Goal: Task Accomplishment & Management: Manage account settings

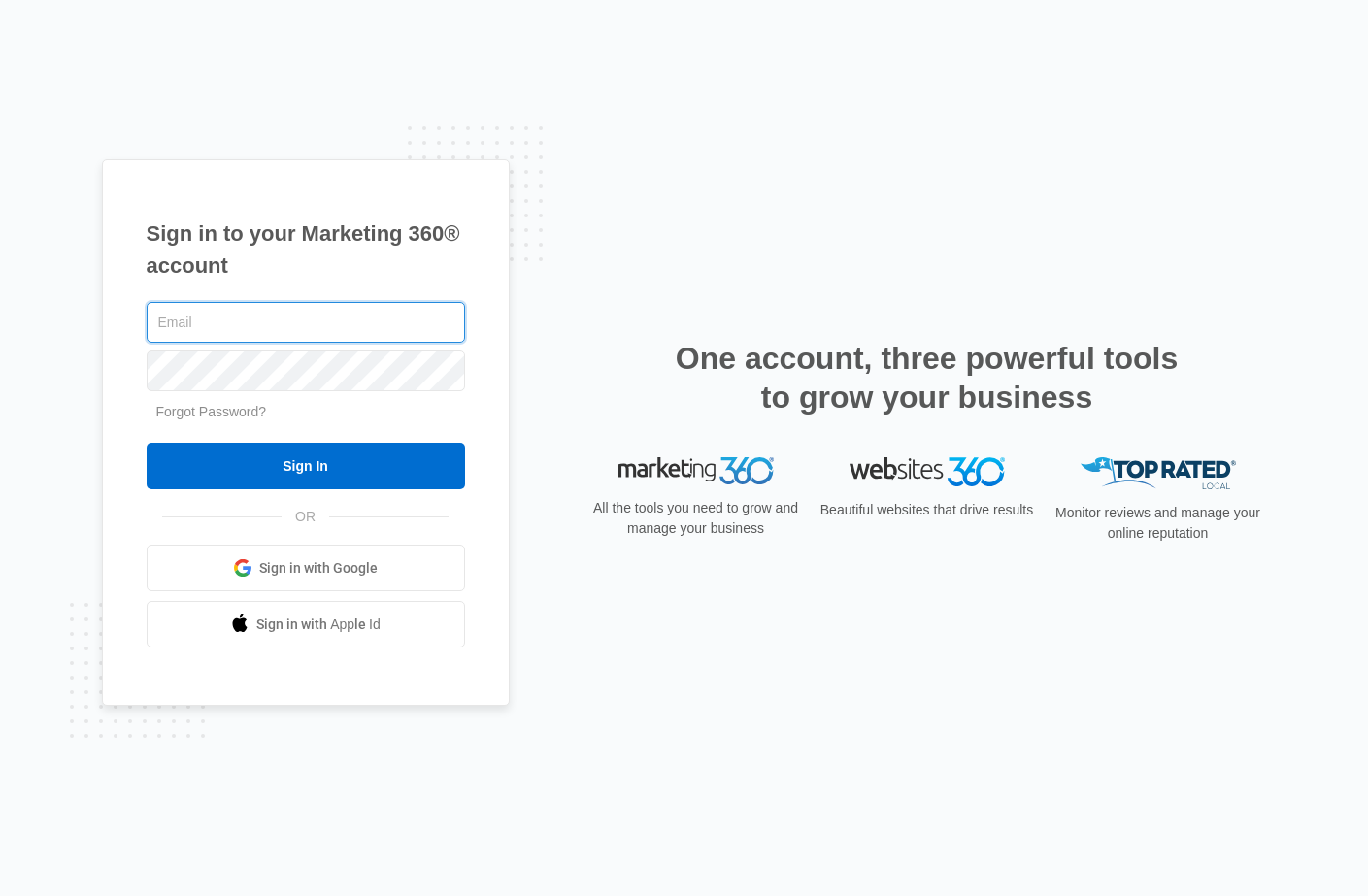
type input "[PERSON_NAME][EMAIL_ADDRESS][DOMAIN_NAME]"
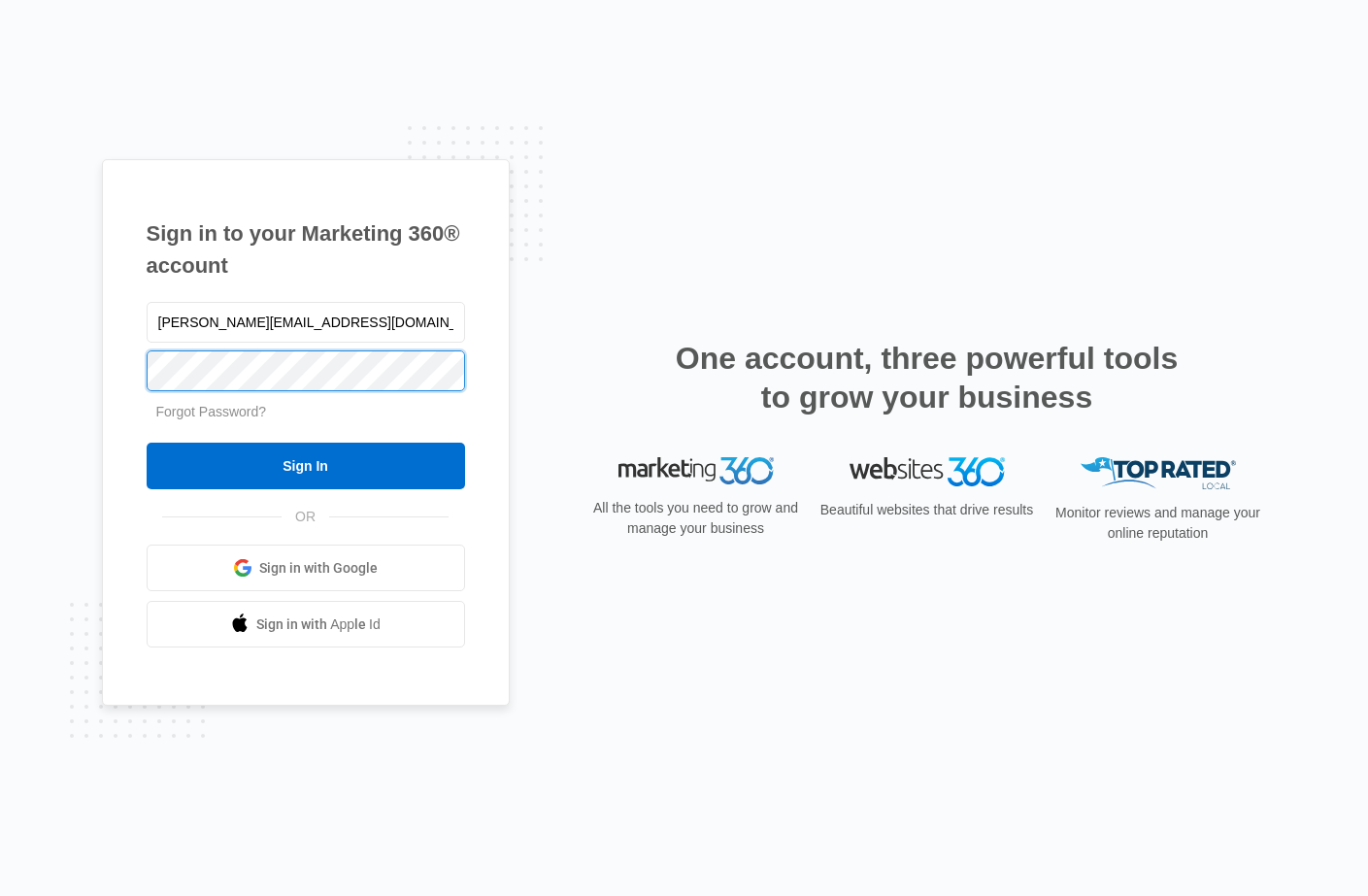
click at [304, 465] on input "Sign In" at bounding box center [305, 465] width 318 height 47
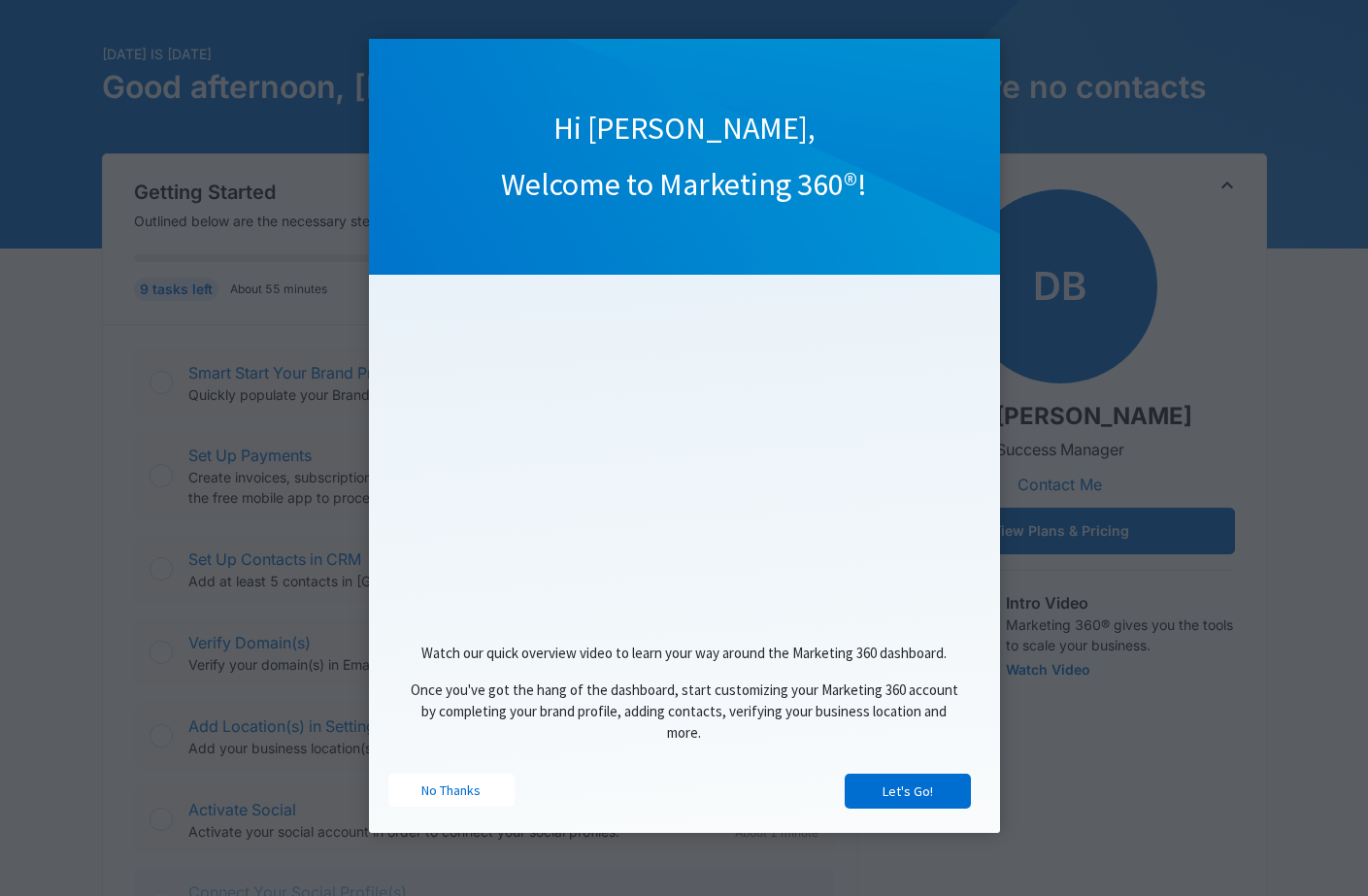
scroll to position [125, 0]
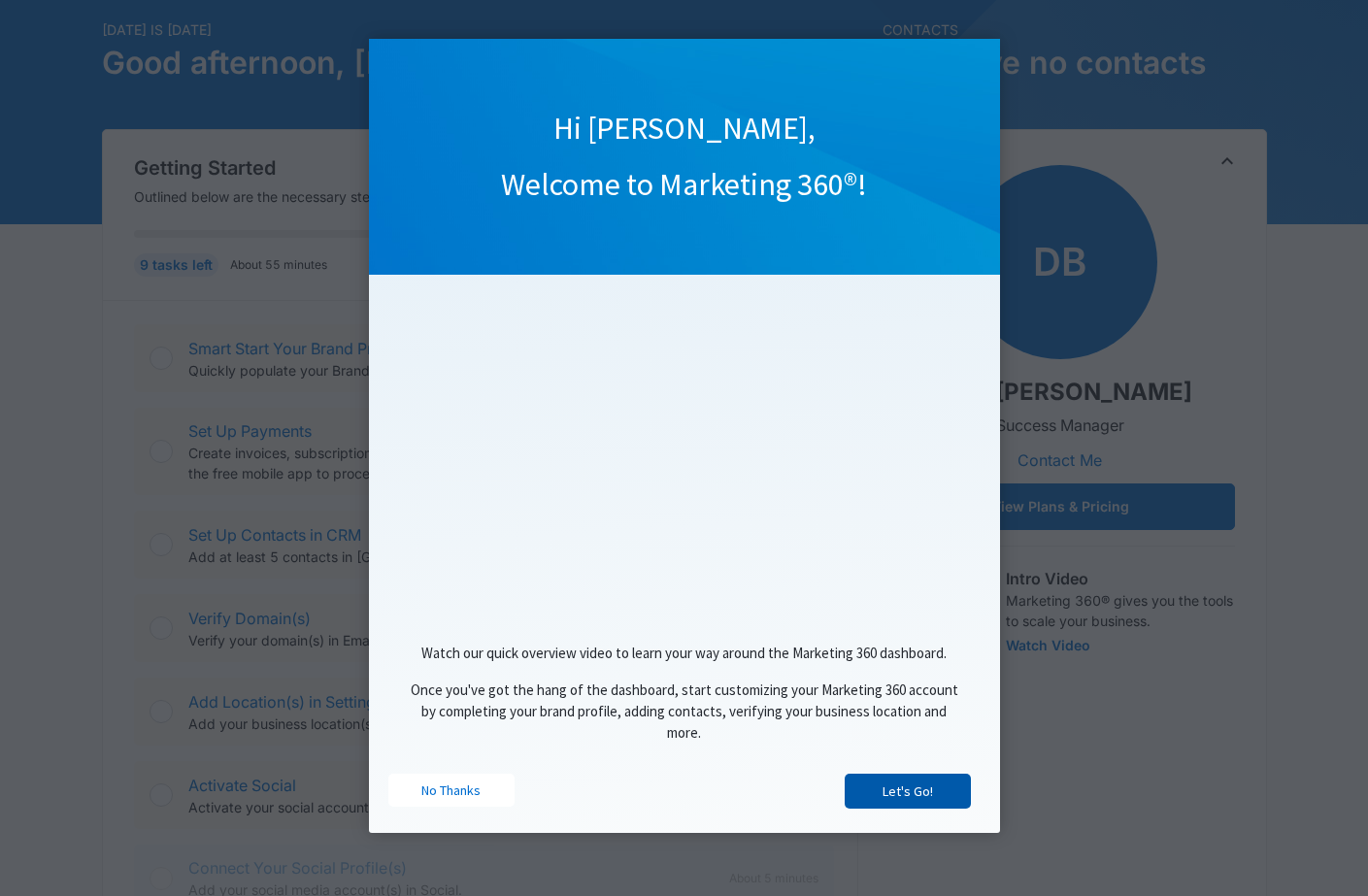
click at [911, 794] on link "Let's Go!" at bounding box center [907, 791] width 126 height 35
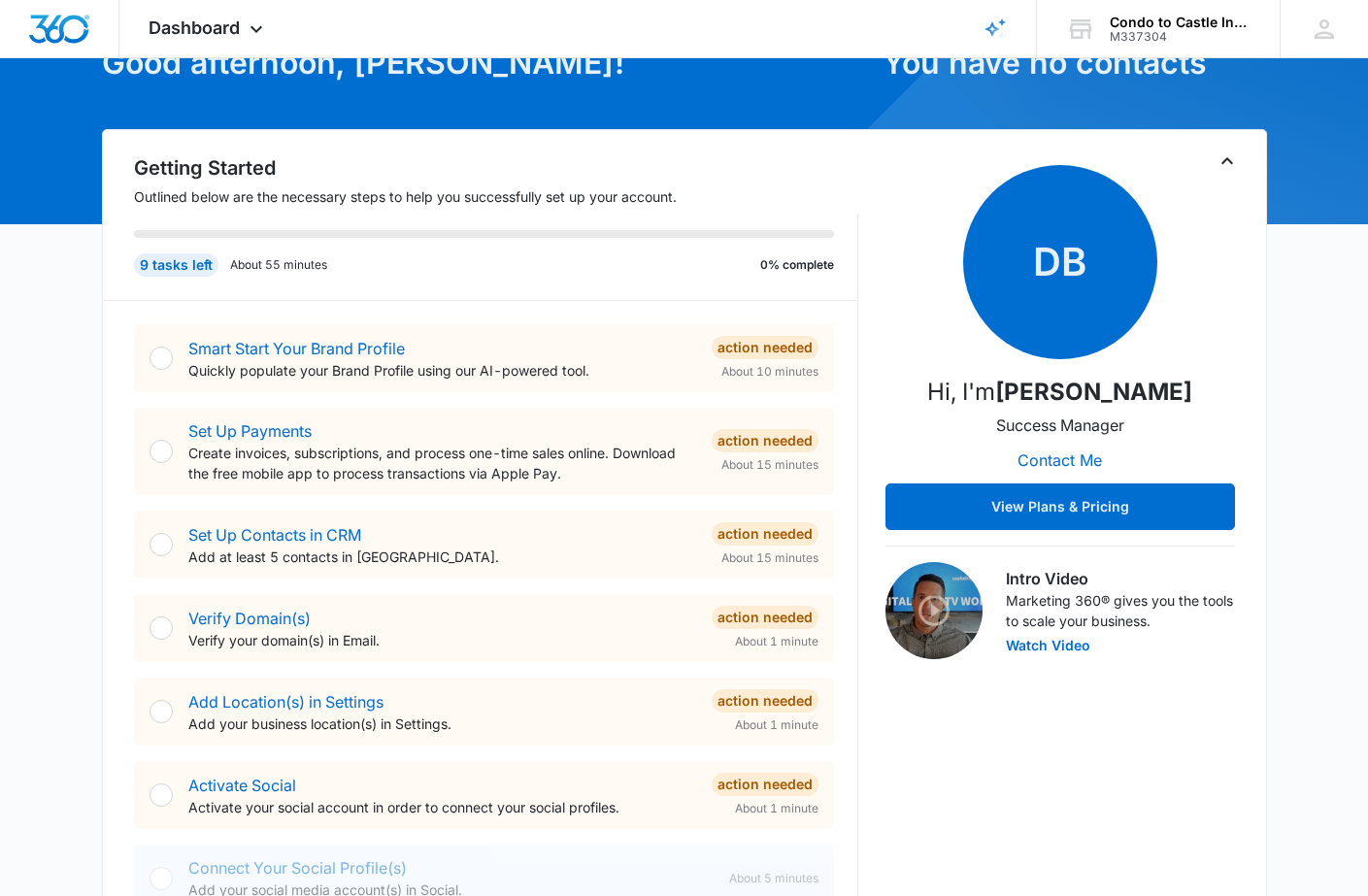
scroll to position [0, 0]
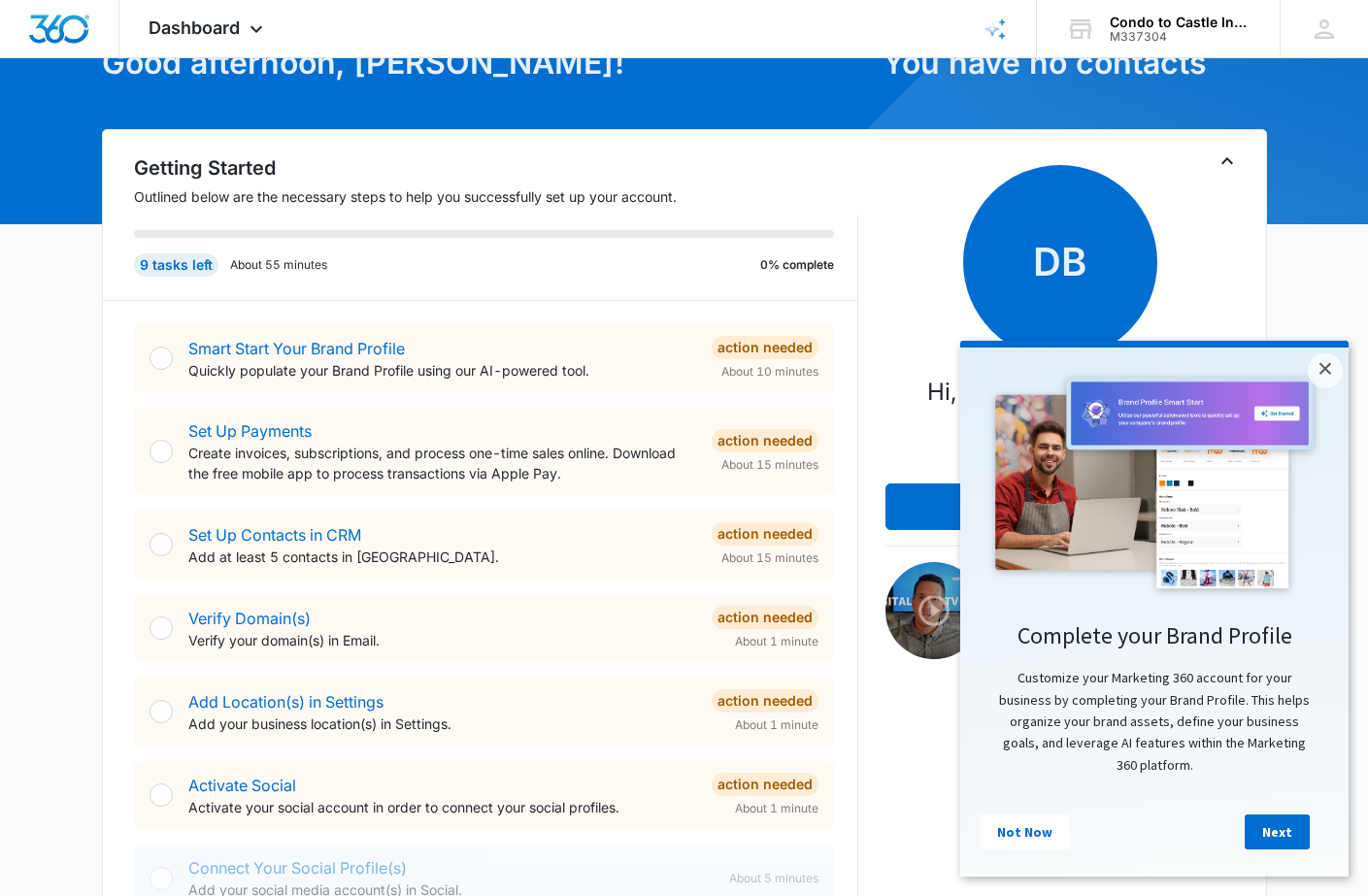
click at [162, 355] on div at bounding box center [160, 357] width 23 height 23
click at [162, 364] on div at bounding box center [160, 357] width 23 height 23
click at [274, 347] on link "Smart Start Your Brand Profile" at bounding box center [296, 349] width 217 height 20
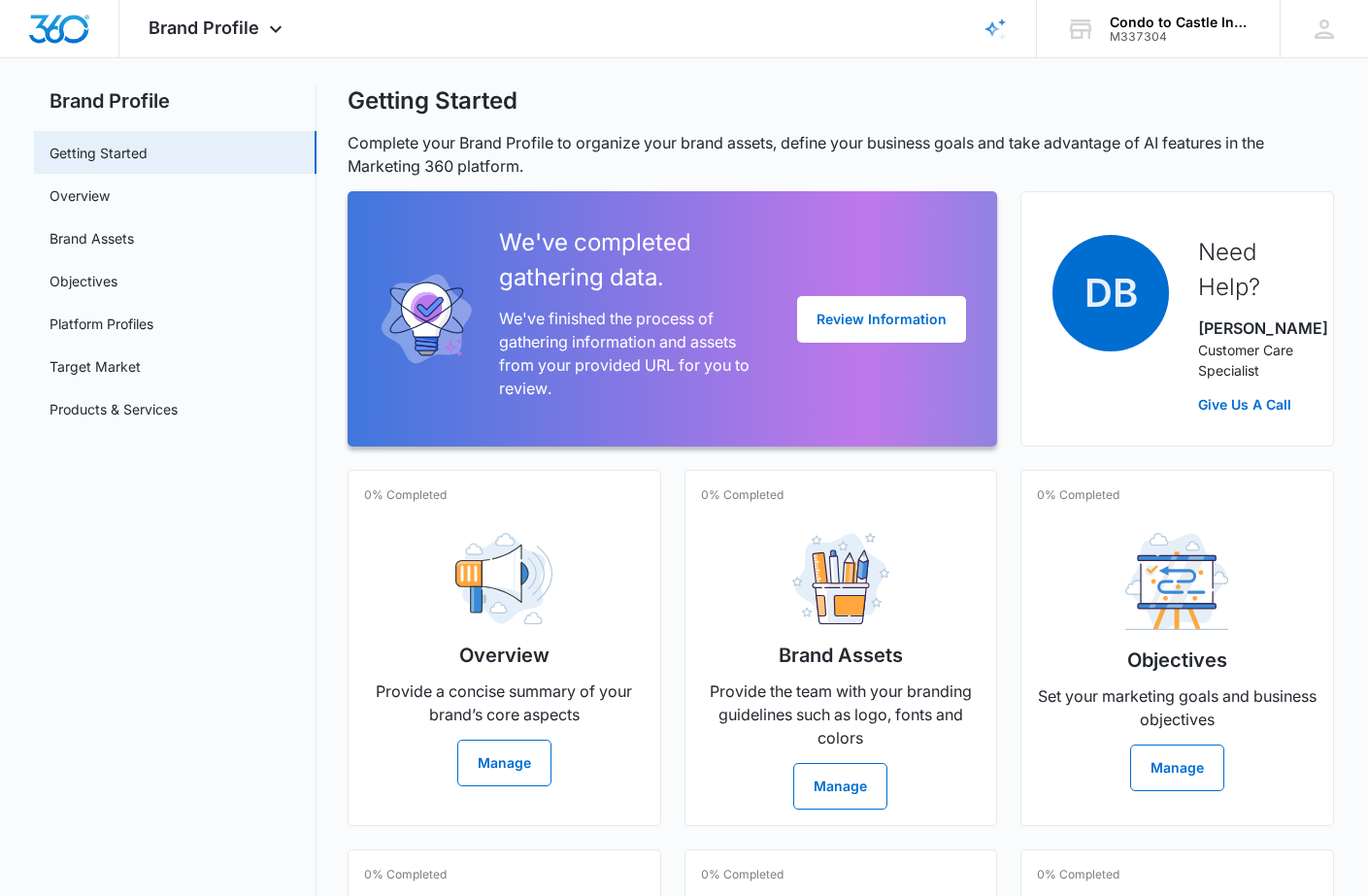
scroll to position [40, 0]
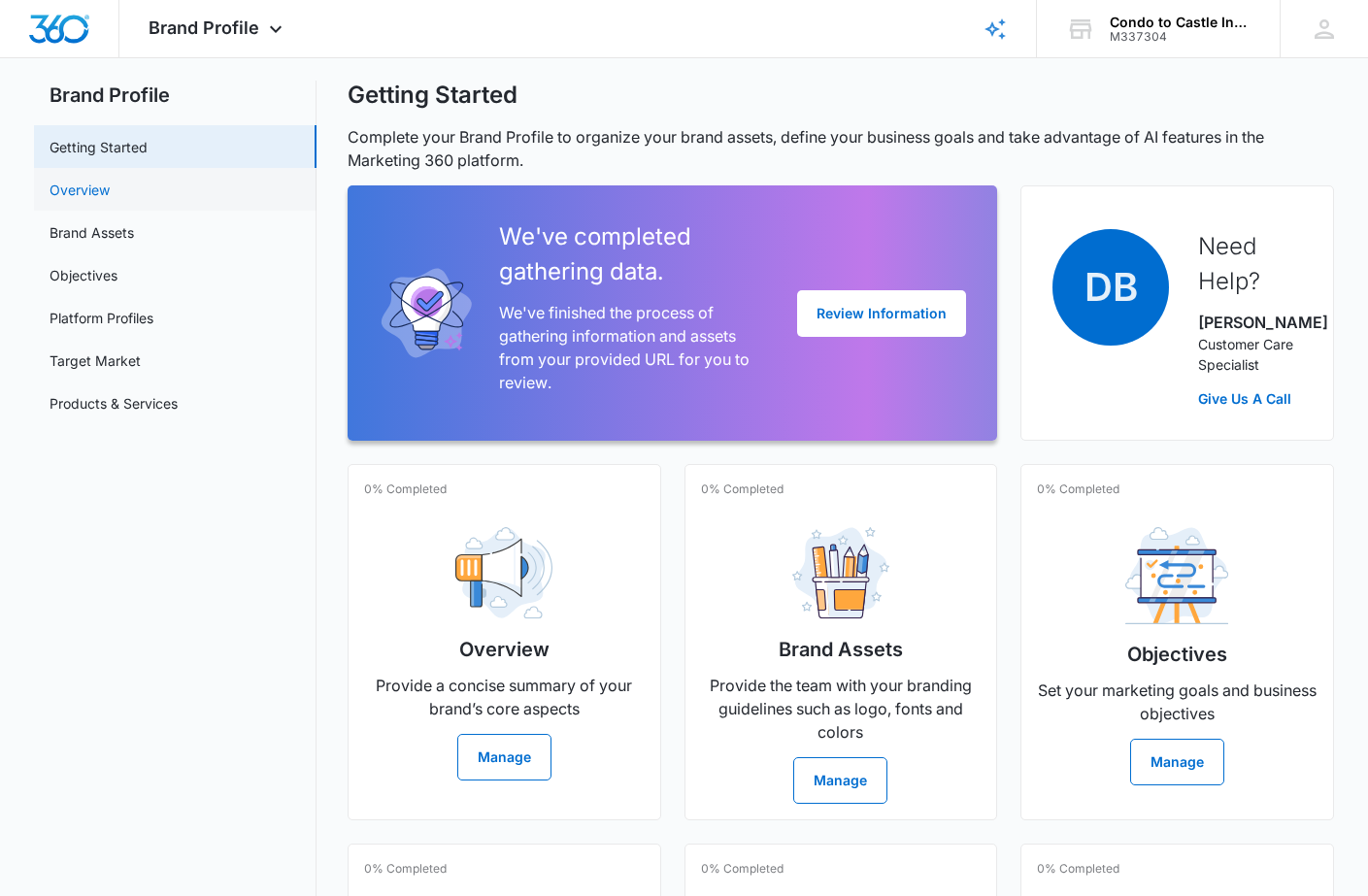
click at [79, 190] on link "Overview" at bounding box center [80, 190] width 60 height 20
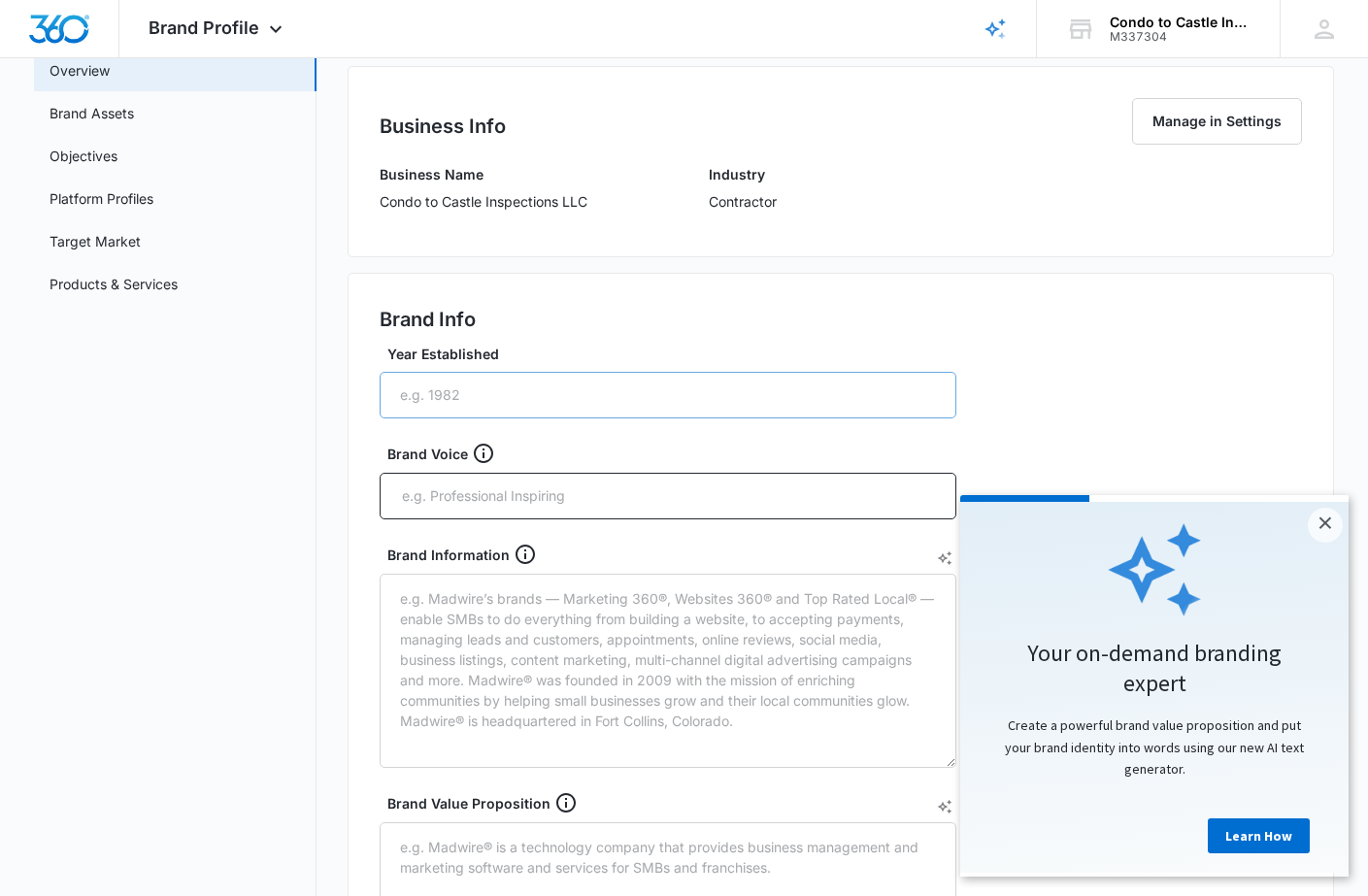
scroll to position [171, 0]
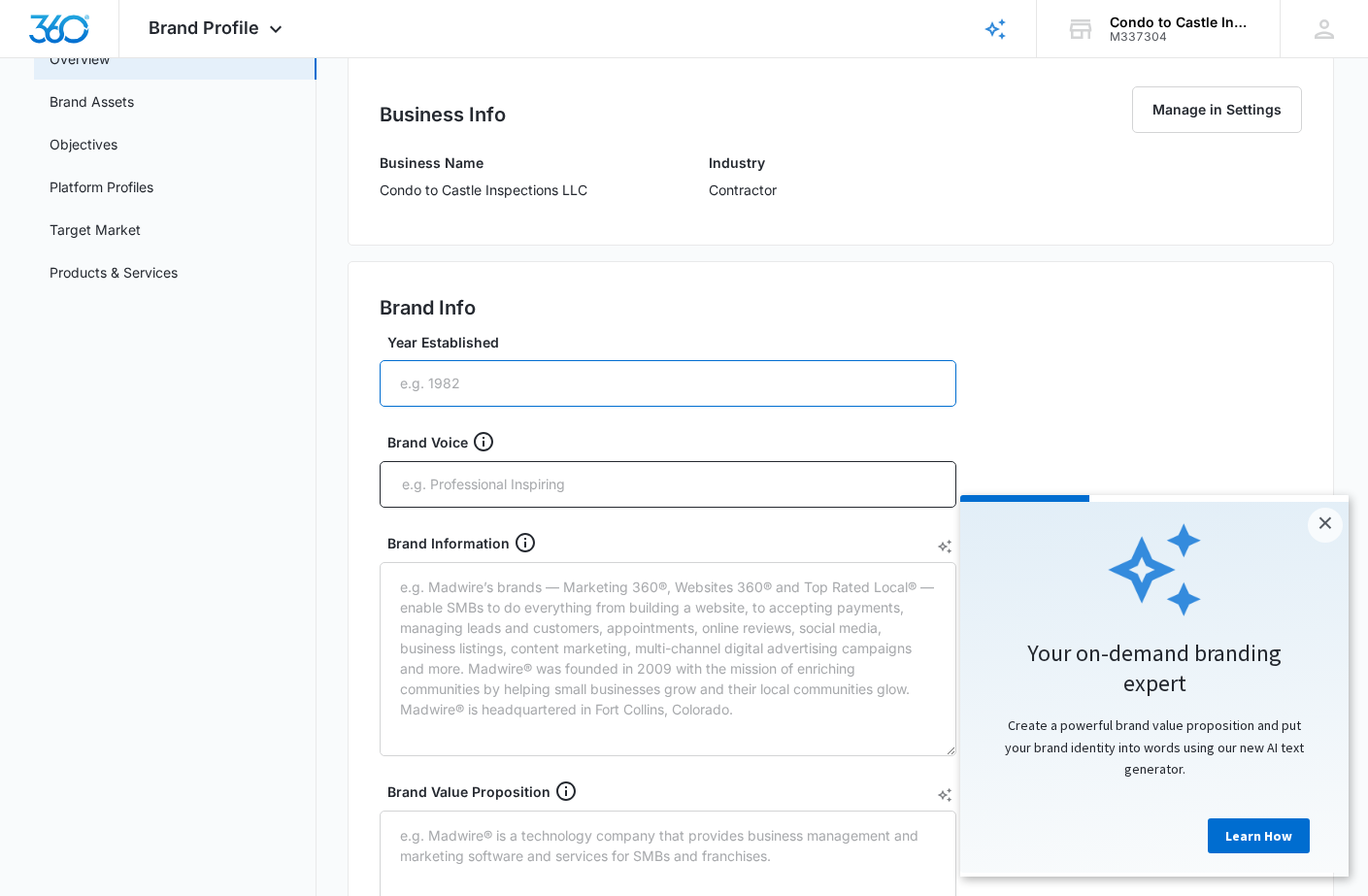
click at [489, 372] on input "Year Established" at bounding box center [669, 383] width 577 height 47
type input "2025"
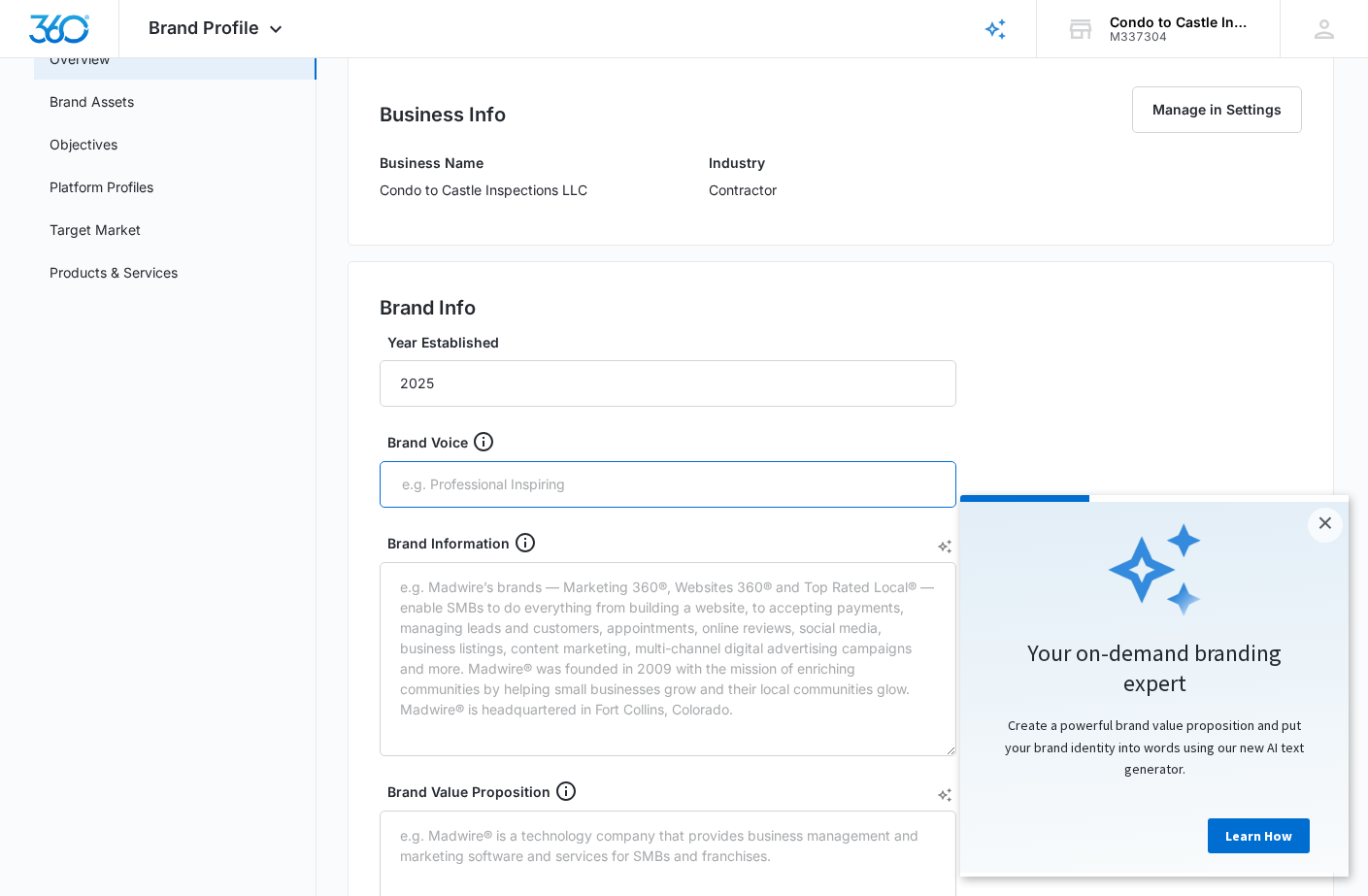
click at [552, 487] on input "text" at bounding box center [670, 483] width 540 height 29
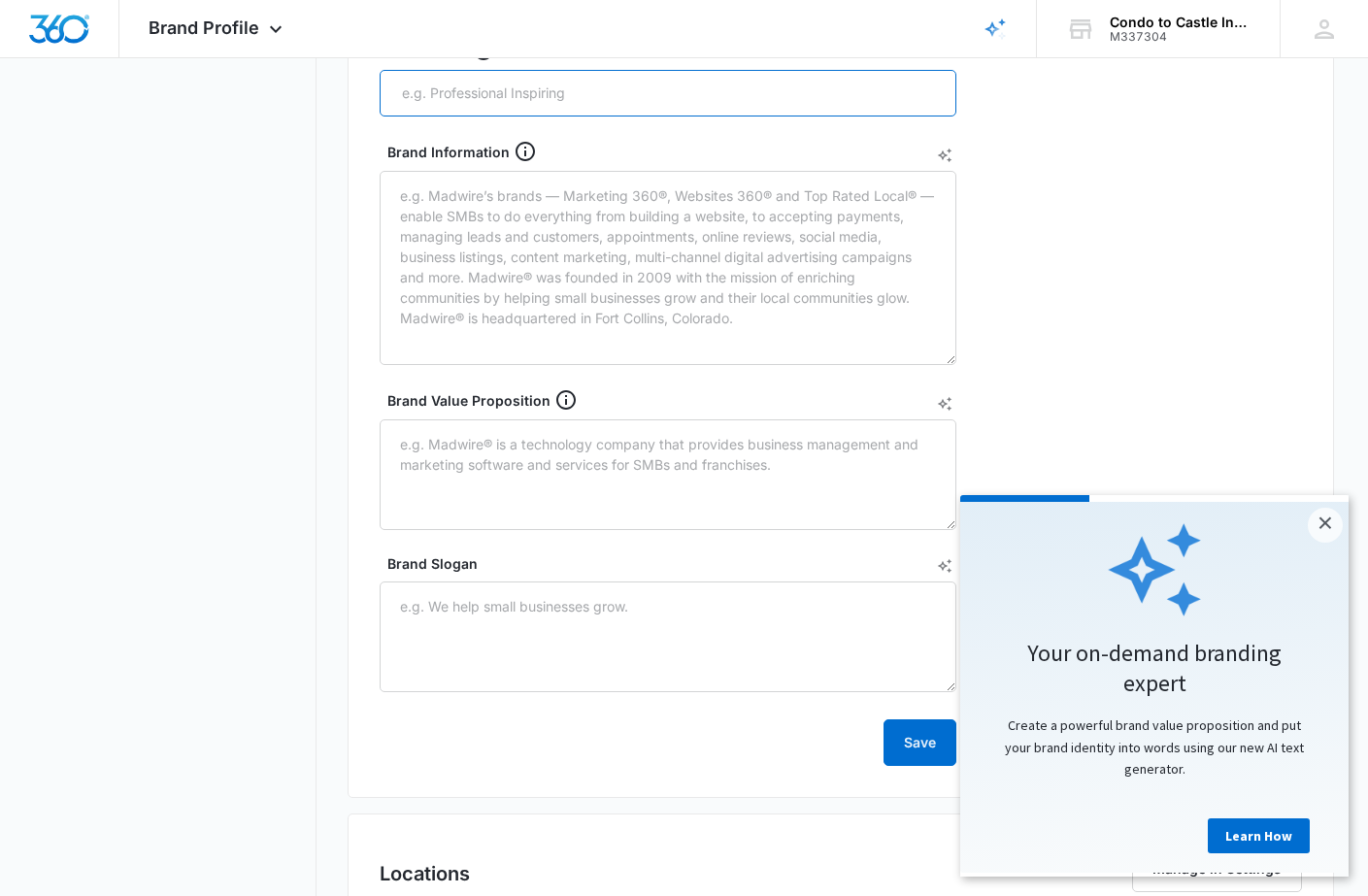
scroll to position [583, 0]
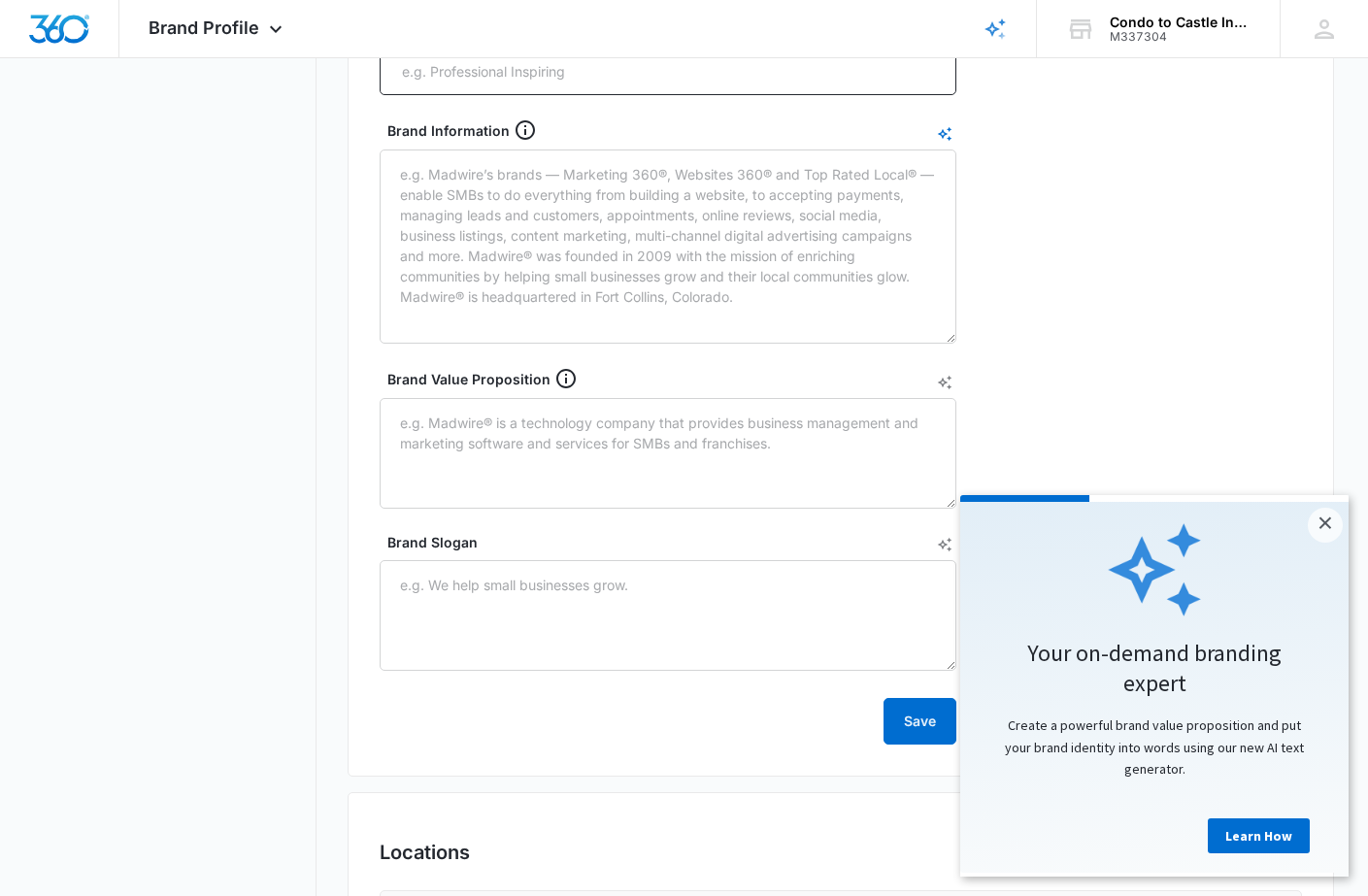
click at [945, 133] on icon "AI Text Generator" at bounding box center [945, 134] width 15 height 15
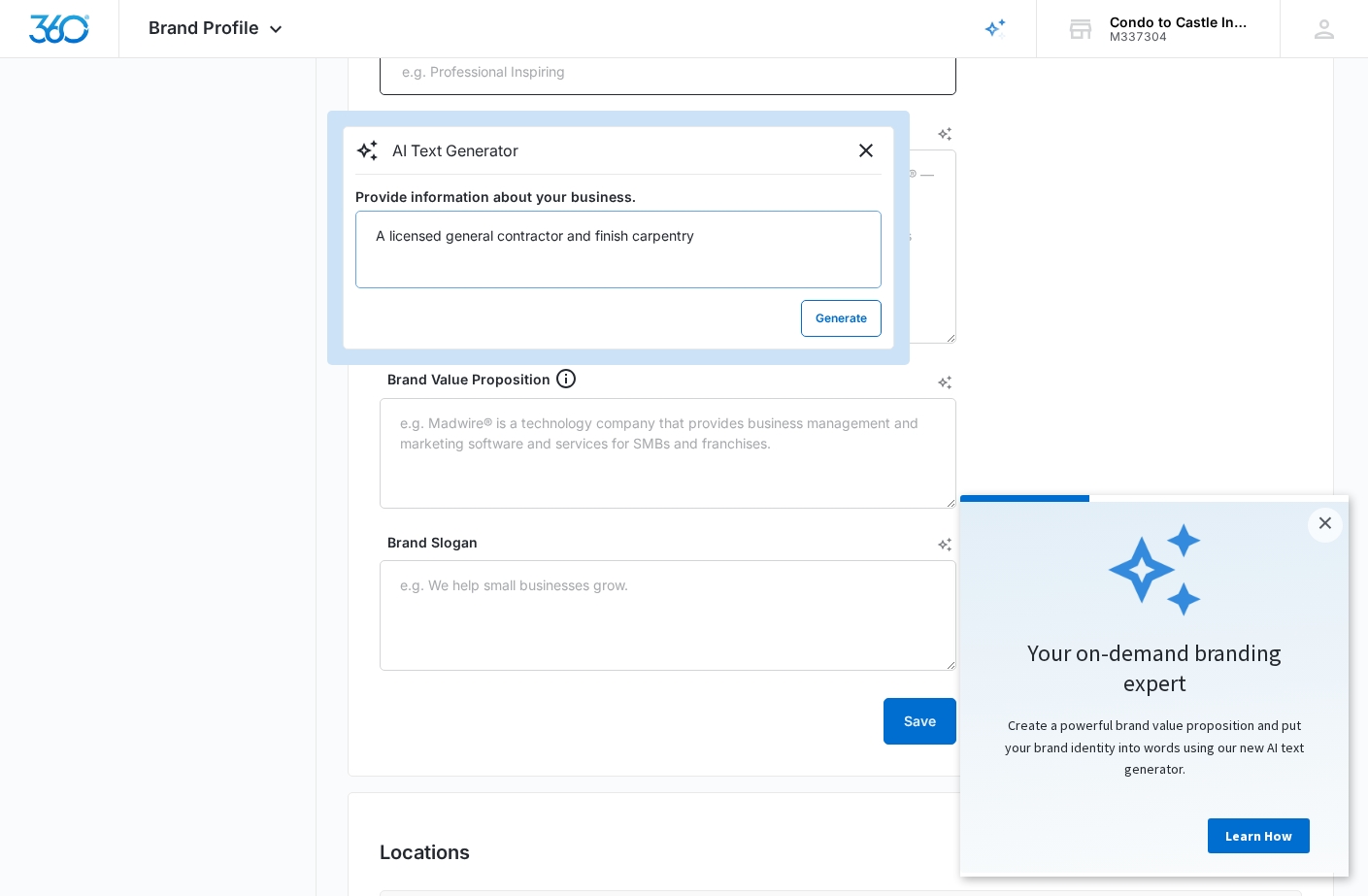
drag, startPoint x: 563, startPoint y: 235, endPoint x: 498, endPoint y: 242, distance: 65.4
click at [498, 242] on textarea "A licensed general contractor and finish carpentry" at bounding box center [618, 250] width 526 height 78
click at [632, 234] on textarea "A licensed general and finish carpentry" at bounding box center [618, 250] width 526 height 78
click at [746, 253] on textarea "A licensed general and finish carpentry contractor with over 20 years of constr…" at bounding box center [618, 250] width 526 height 78
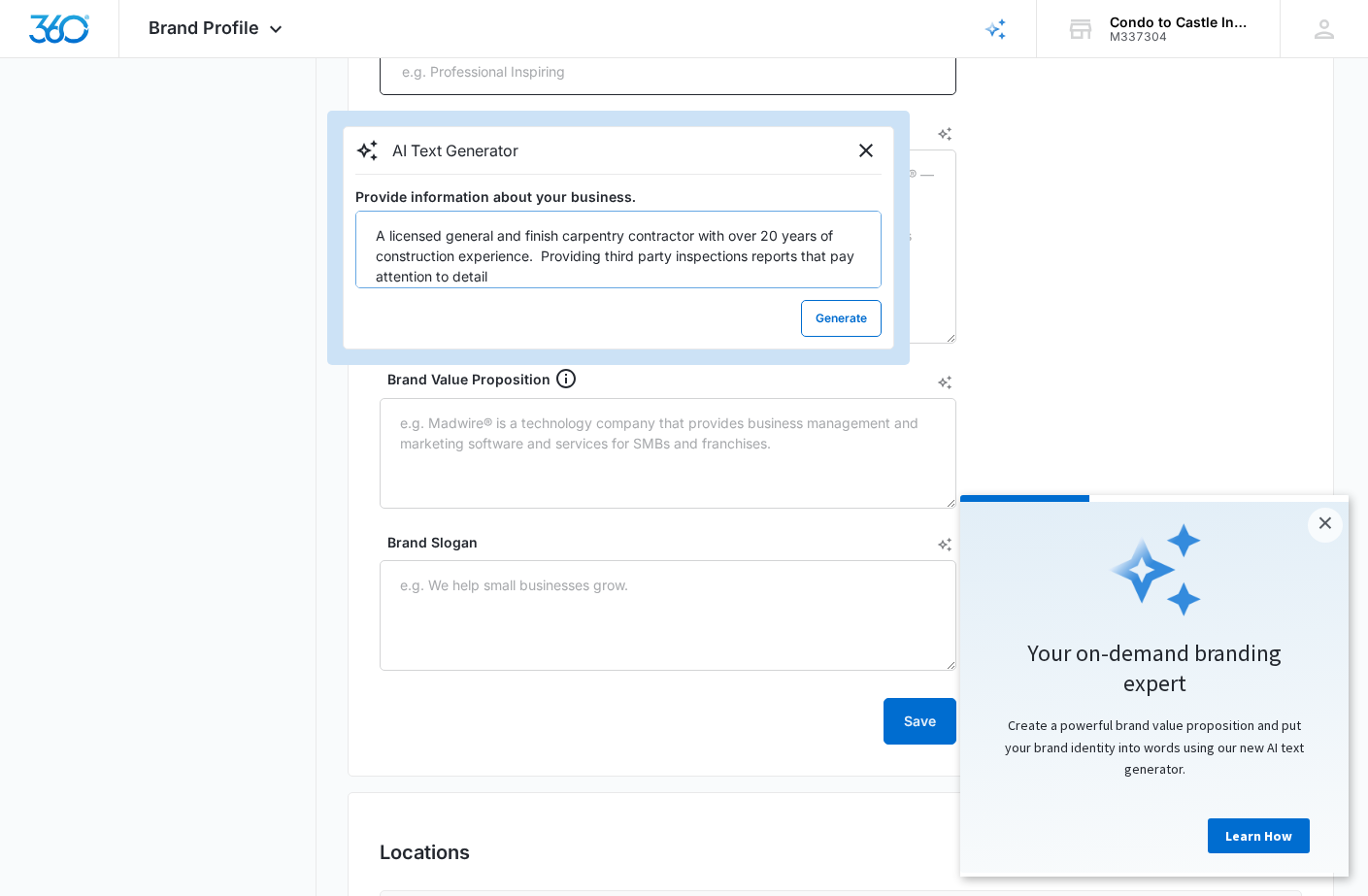
click at [749, 256] on textarea "A licensed general and finish carpentry contractor with over 20 years of constr…" at bounding box center [618, 250] width 526 height 78
drag, startPoint x: 849, startPoint y: 258, endPoint x: 796, endPoint y: 257, distance: 53.0
click at [796, 257] on textarea "A licensed general and finish carpentry contractor with over 20 years of constr…" at bounding box center [618, 250] width 526 height 78
click at [496, 274] on textarea "A licensed general and finish carpentry contractor with over 20 years of constr…" at bounding box center [618, 250] width 526 height 78
type textarea "A licensed general and finish carpentry contractor with over 20 years of constr…"
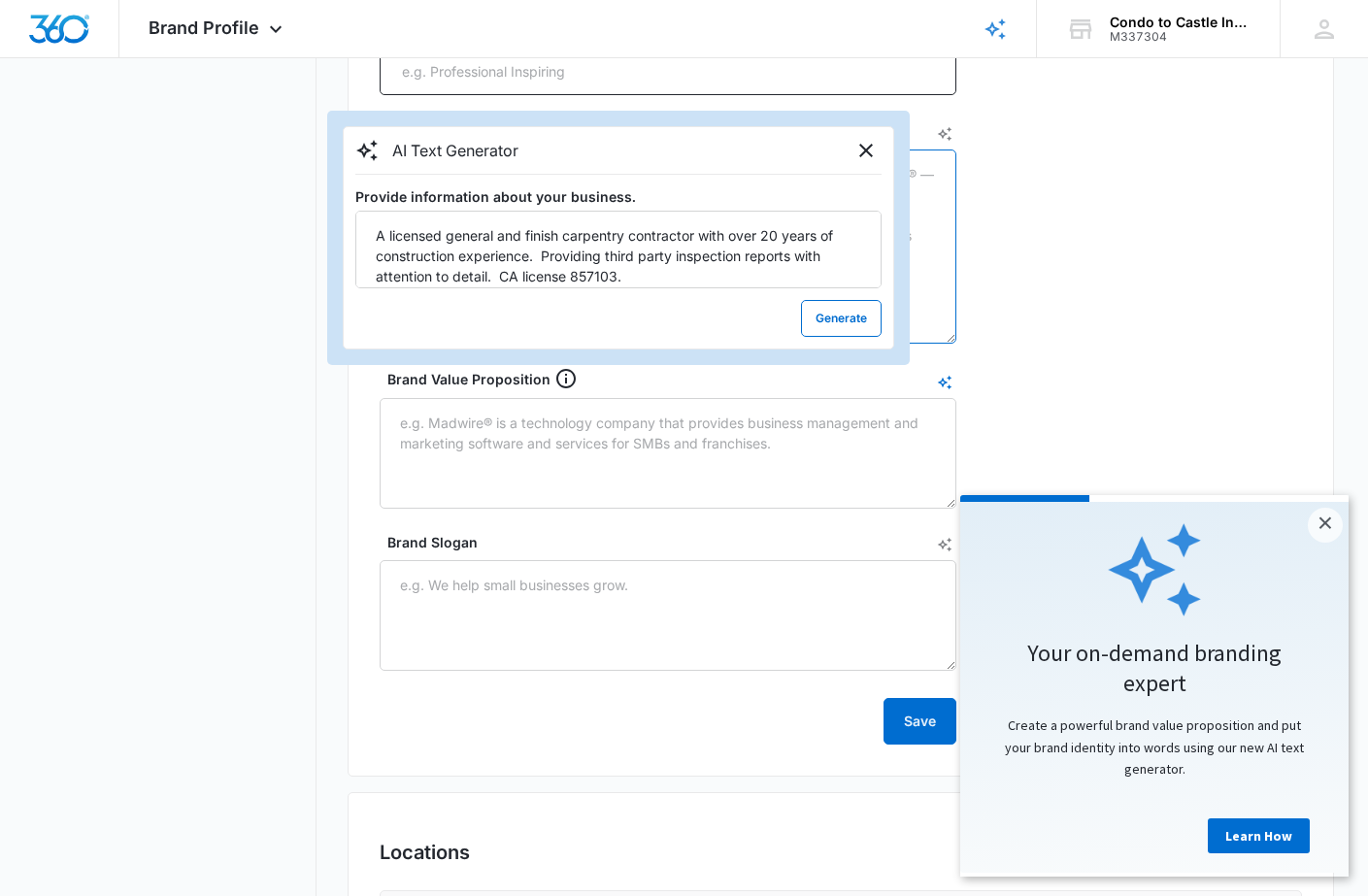
click at [947, 382] on icon "AI Text Generator" at bounding box center [945, 383] width 15 height 15
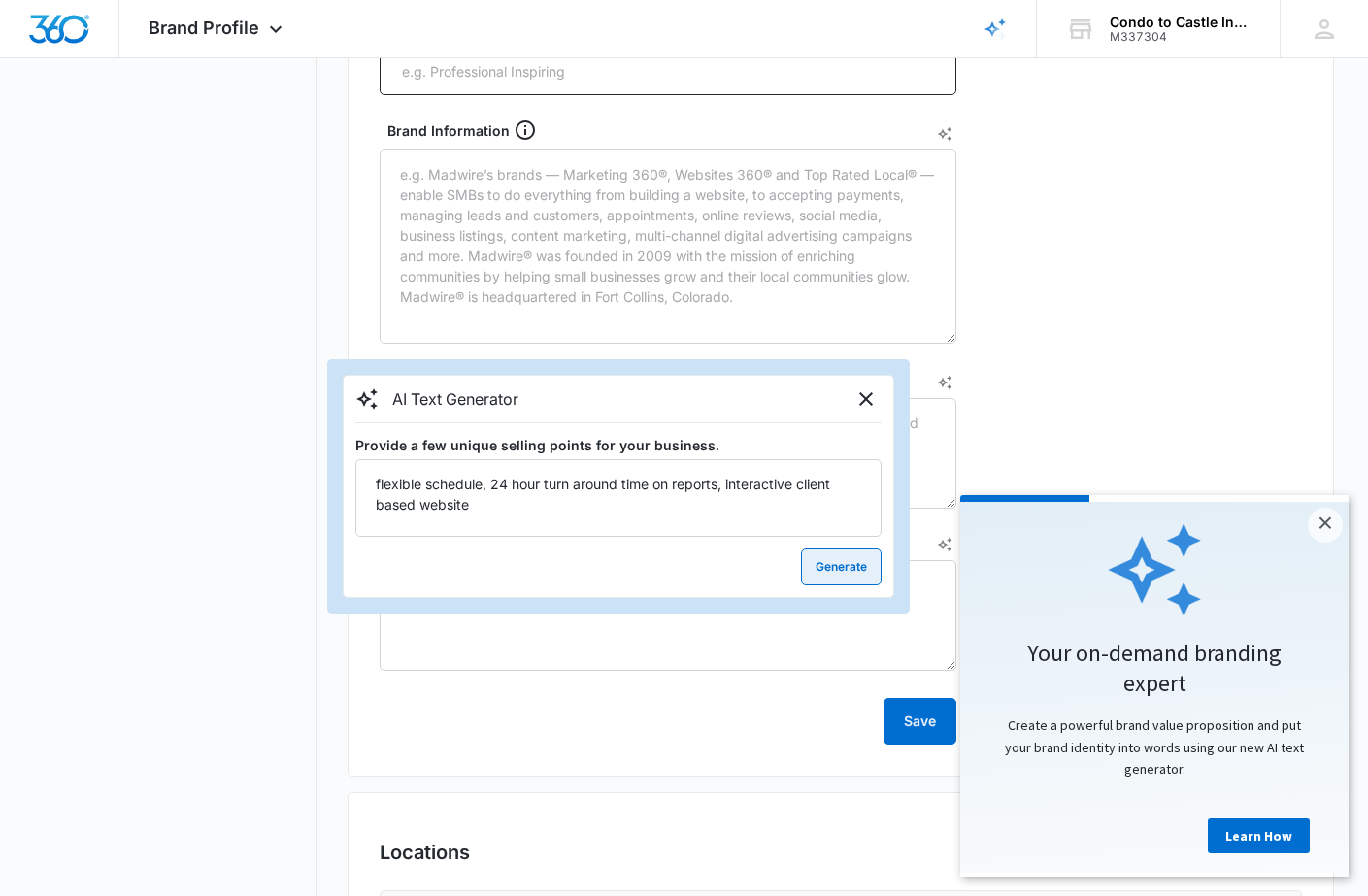
type textarea "flexible schedule, 24 hour turn around time on reports, interactive client base…"
click at [841, 575] on button "Generate" at bounding box center [841, 566] width 81 height 37
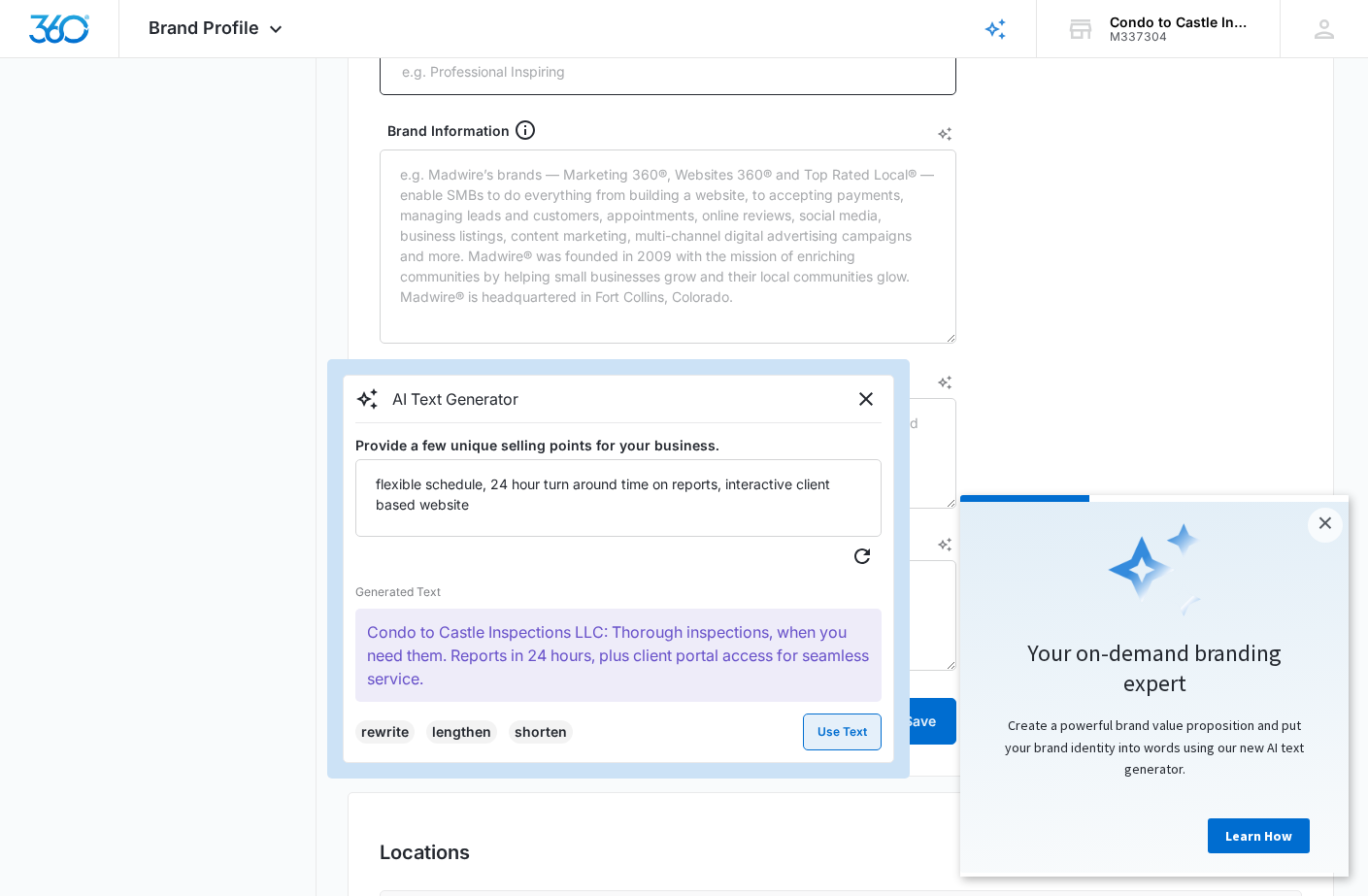
click at [833, 735] on button "Use Text" at bounding box center [842, 731] width 79 height 37
type textarea "Condo to Castle Inspections LLC: Thorough inspections, when you need them. Repo…"
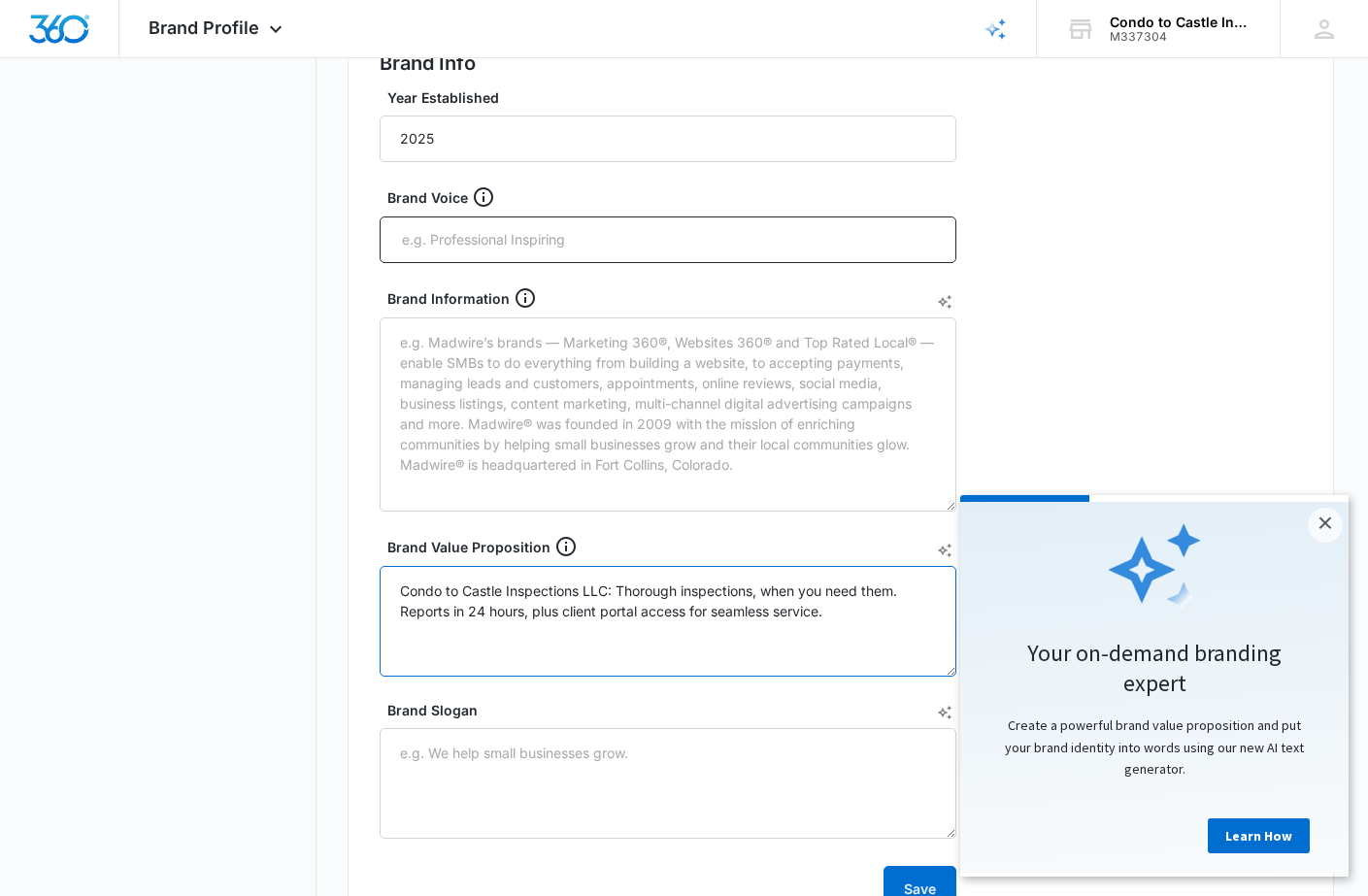
scroll to position [428, 0]
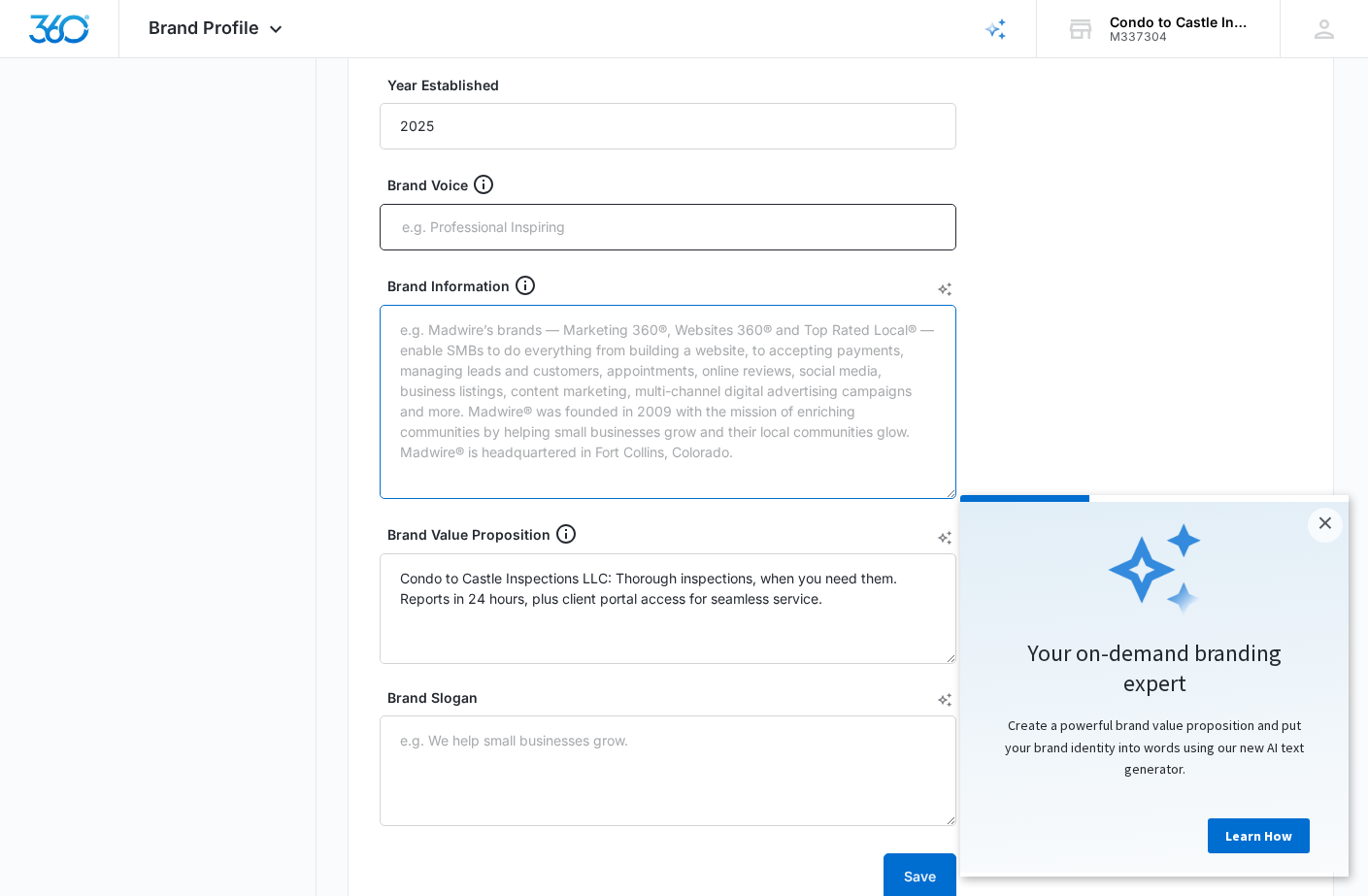
click at [751, 417] on textarea "Brand Information" at bounding box center [669, 401] width 577 height 194
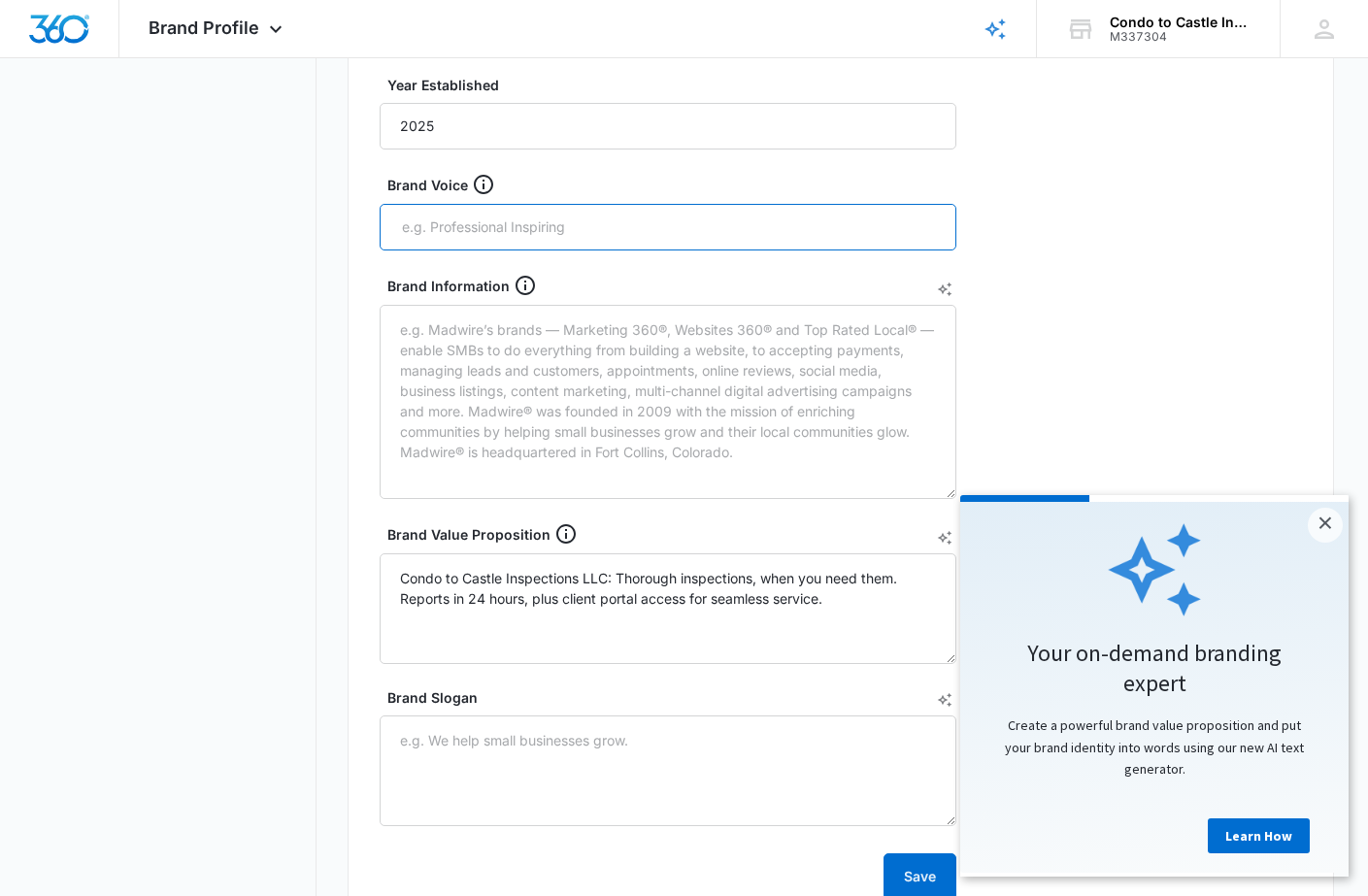
click at [587, 224] on input "text" at bounding box center [670, 227] width 540 height 29
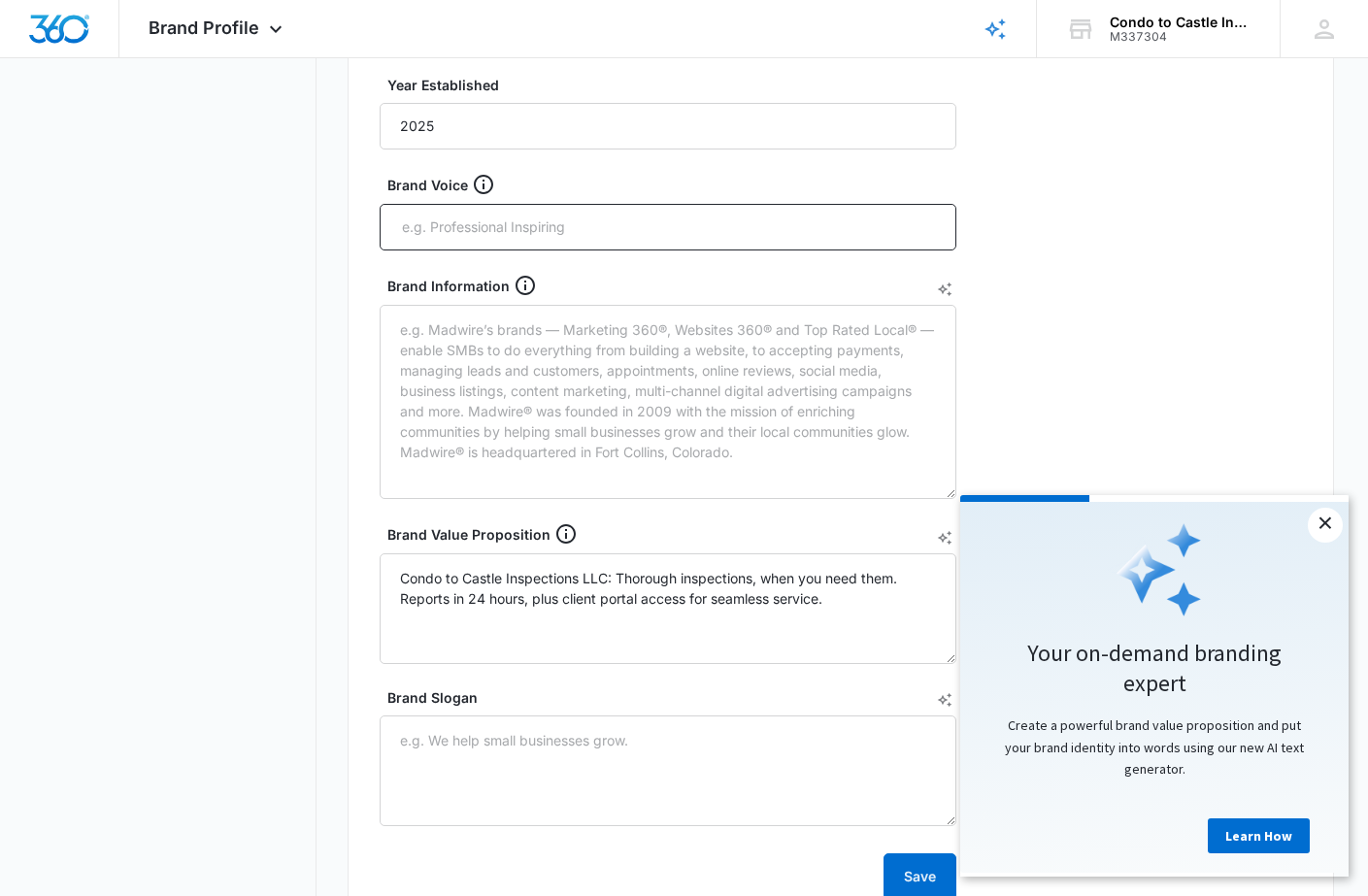
click at [1328, 526] on link "×" at bounding box center [1324, 524] width 35 height 35
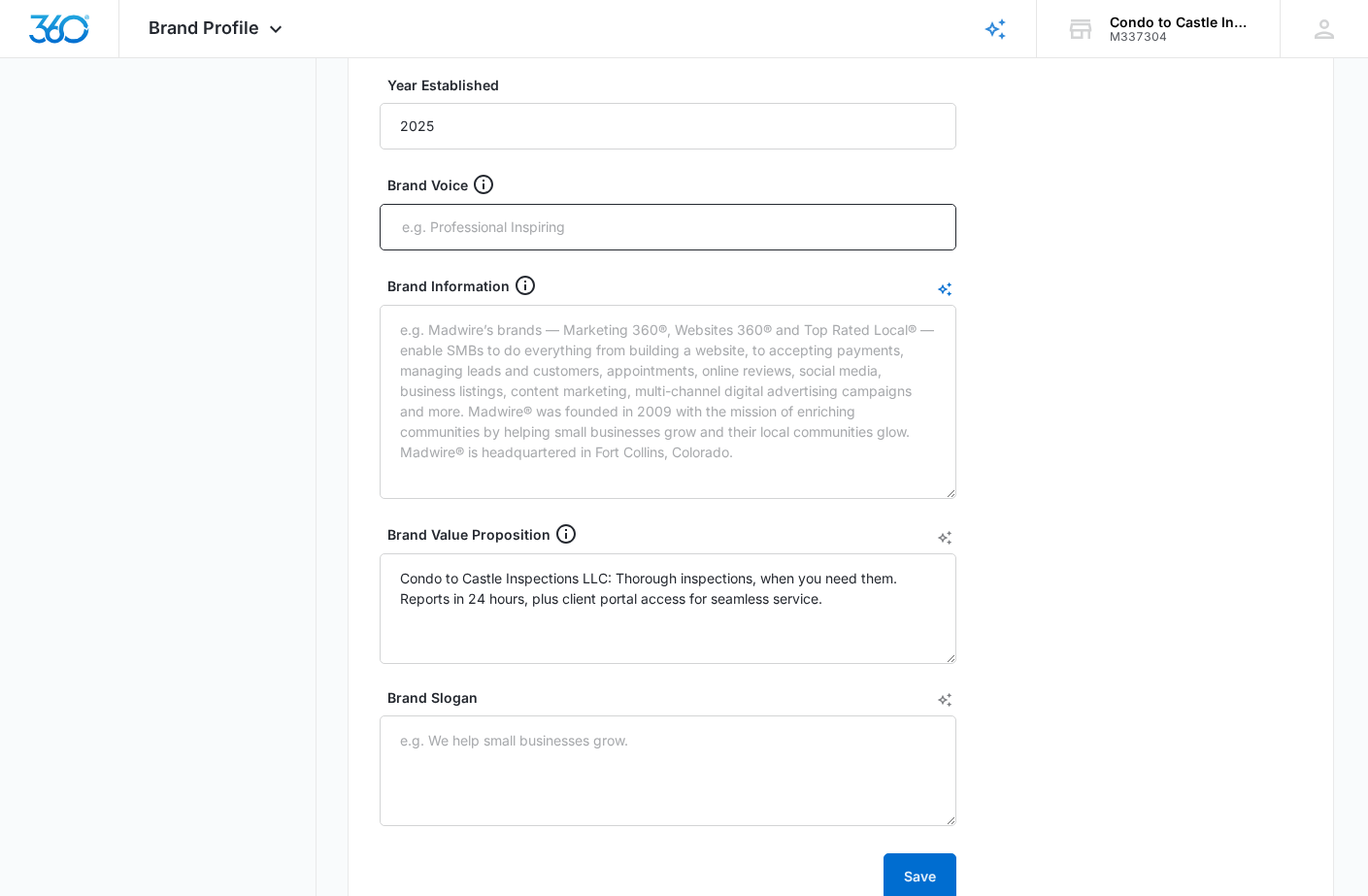
click at [947, 290] on icon "AI Text Generator" at bounding box center [945, 289] width 16 height 16
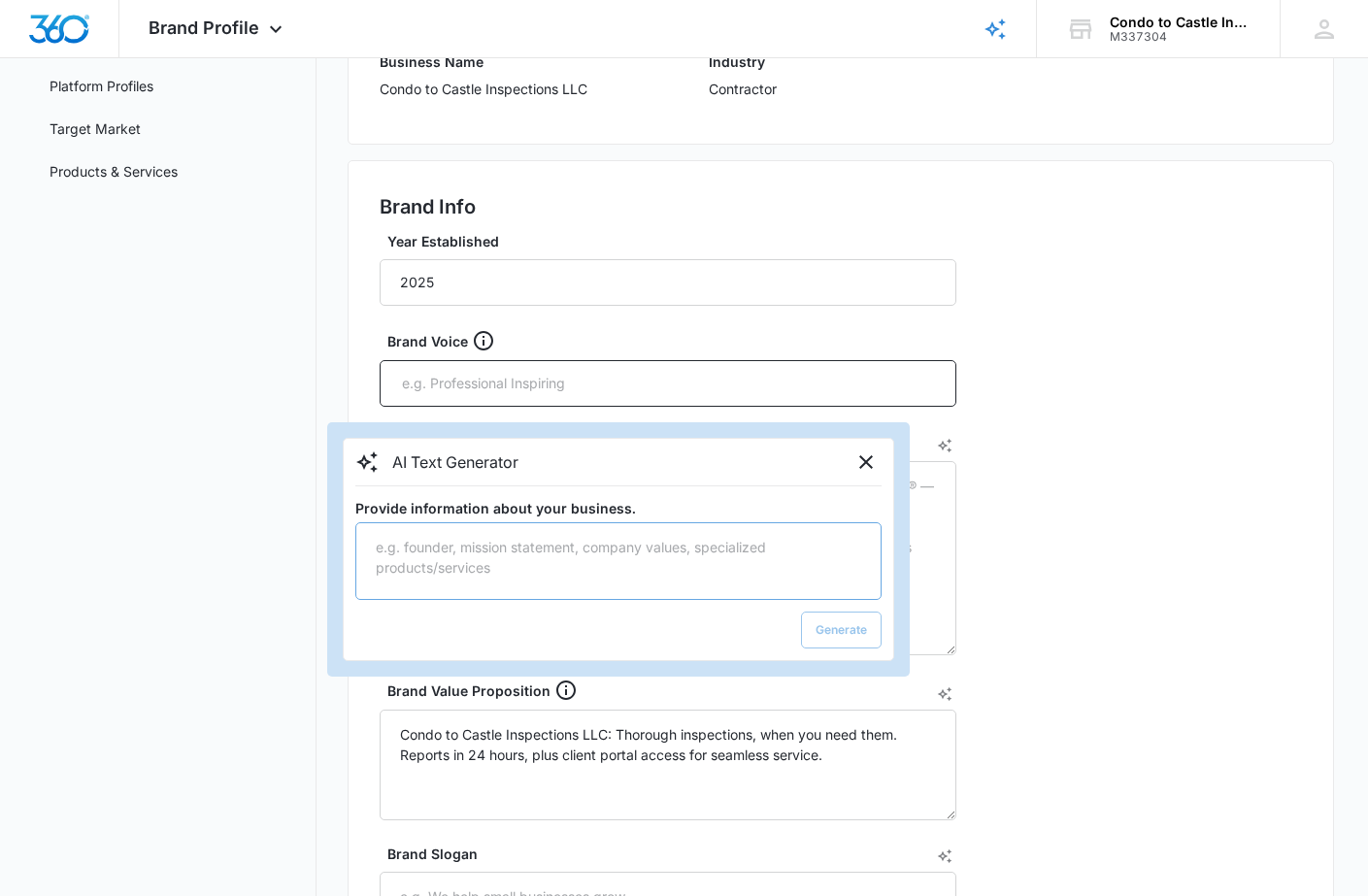
scroll to position [269, 0]
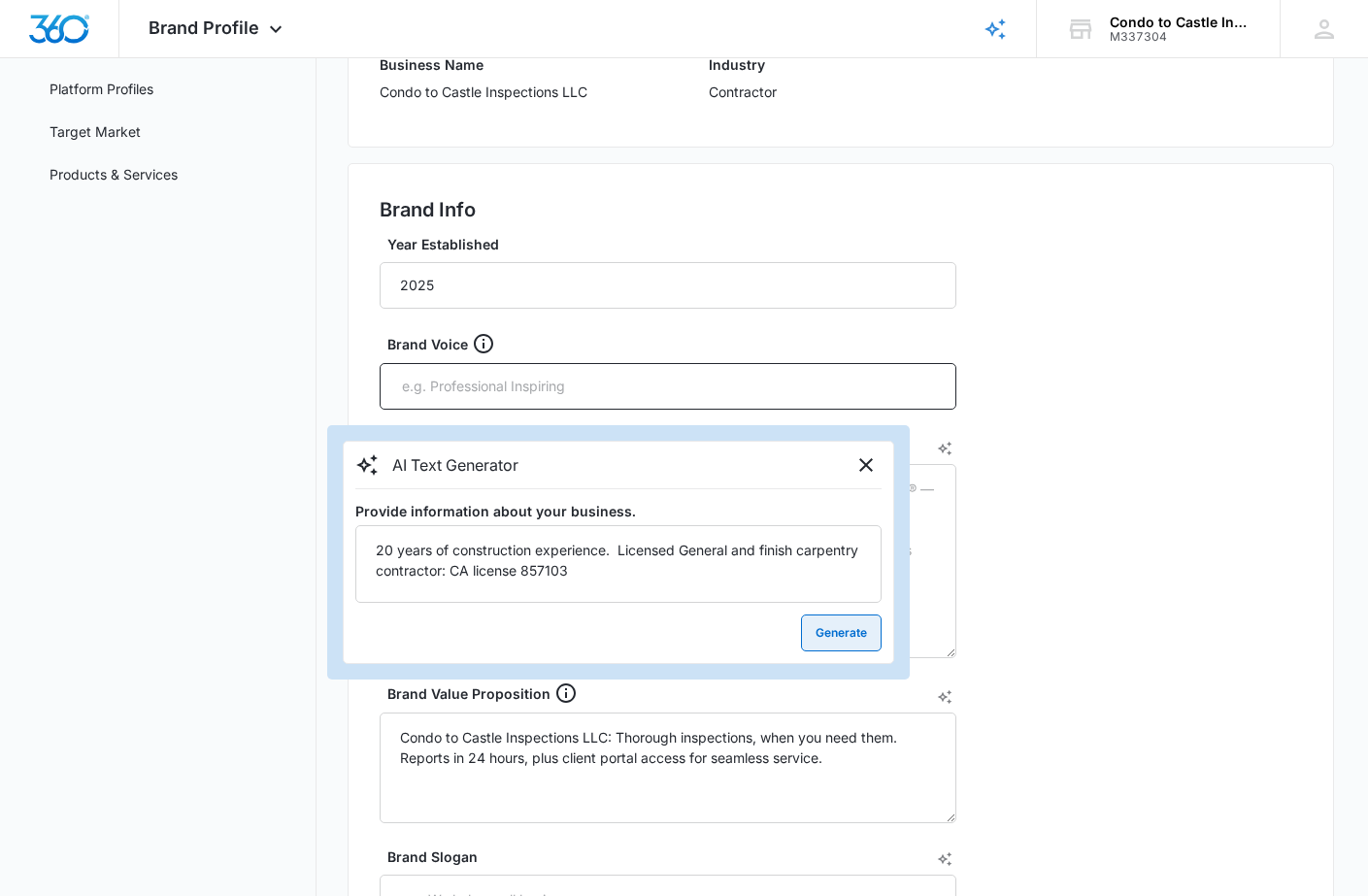
type textarea "20 years of construction experience. Licensed General and finish carpentry cont…"
click at [853, 626] on button "Generate" at bounding box center [841, 632] width 81 height 37
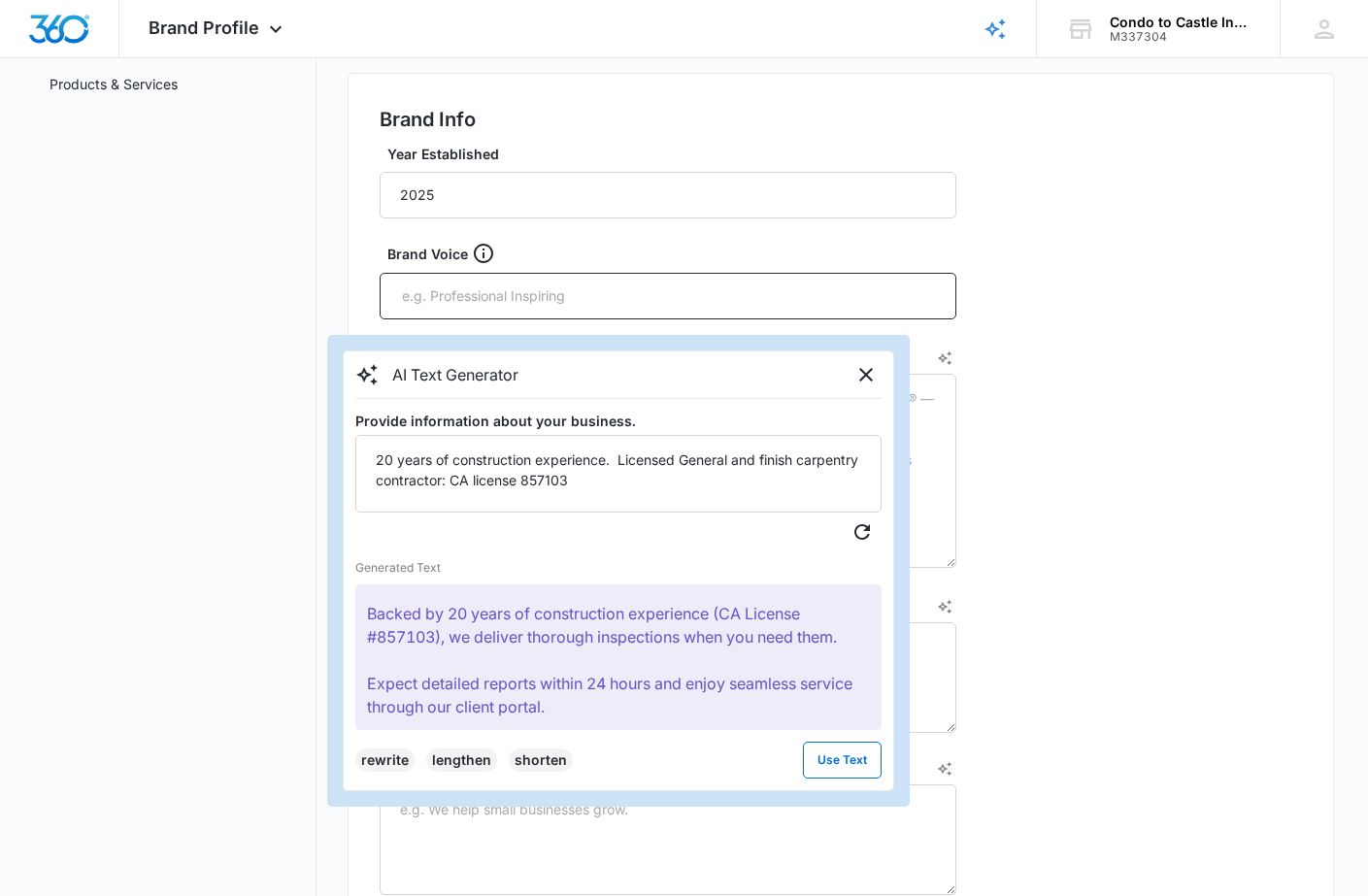
scroll to position [41, 0]
click at [853, 762] on button "Use Text" at bounding box center [842, 759] width 79 height 37
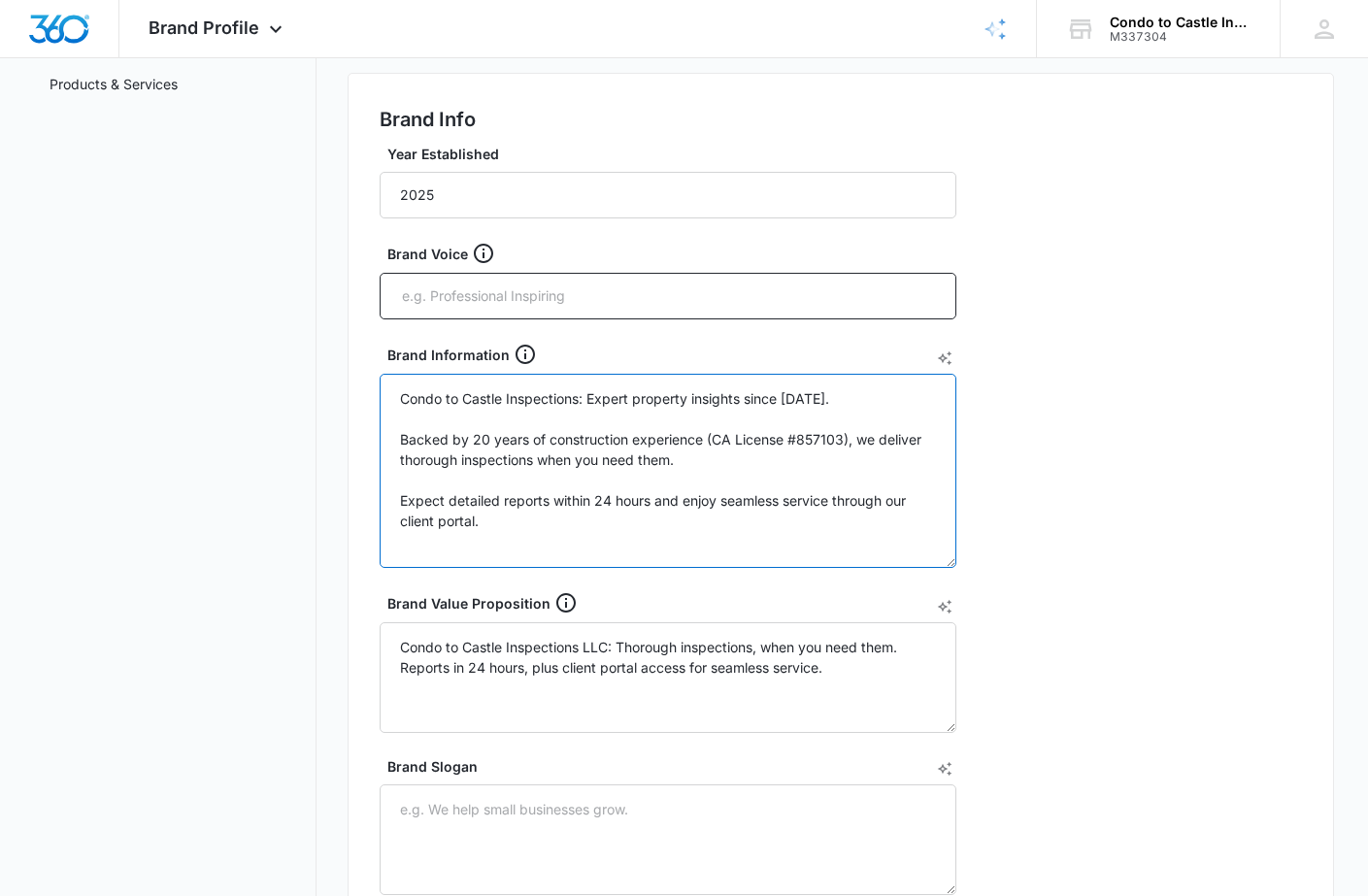
click at [824, 394] on textarea "Condo to Castle Inspections: Expert property insights since 2025. Backed by 20 …" at bounding box center [669, 470] width 577 height 194
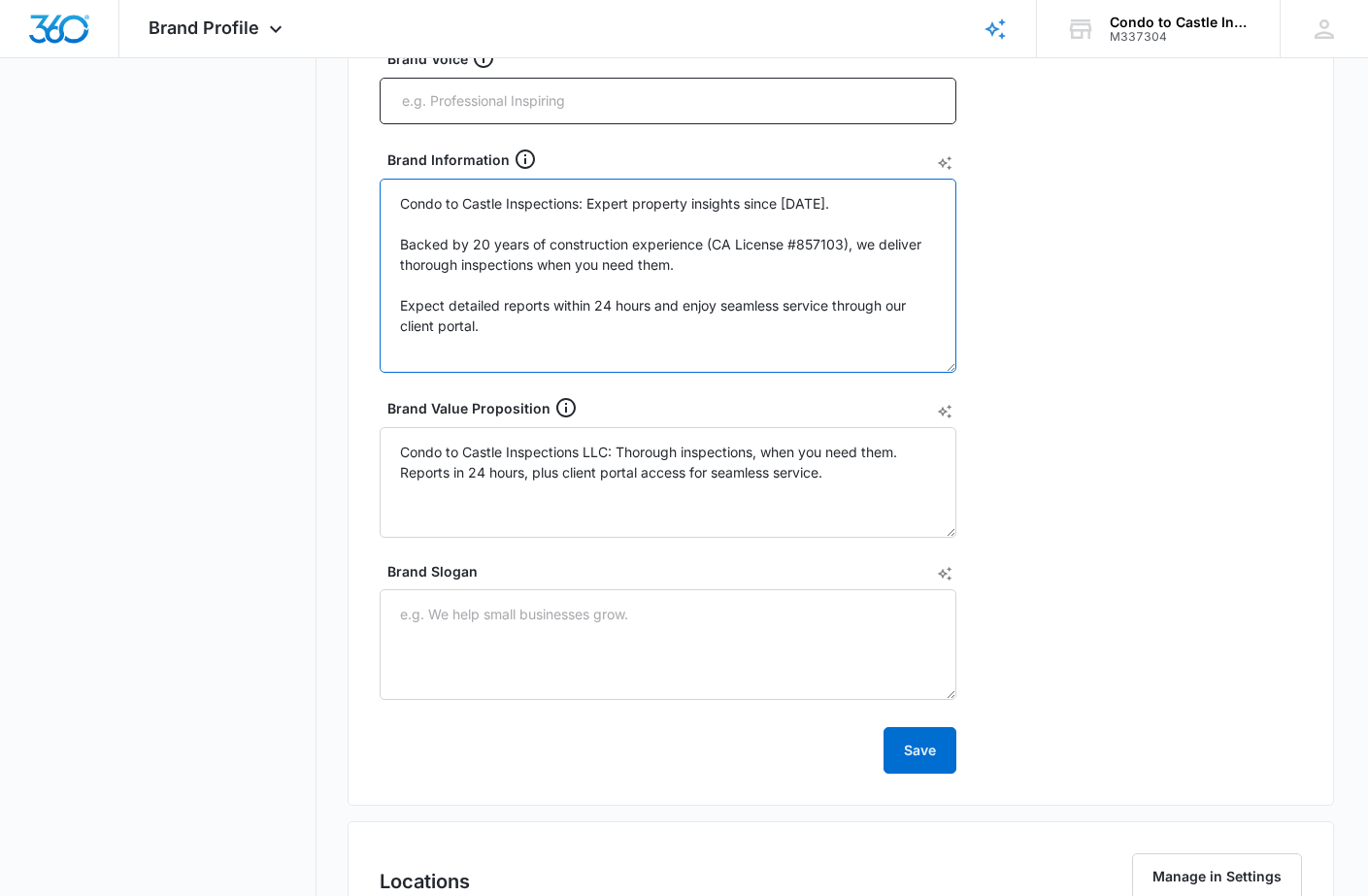
scroll to position [556, 0]
type textarea "Condo to Castle Inspections: Expert property insights since 2005. Backed by 20 …"
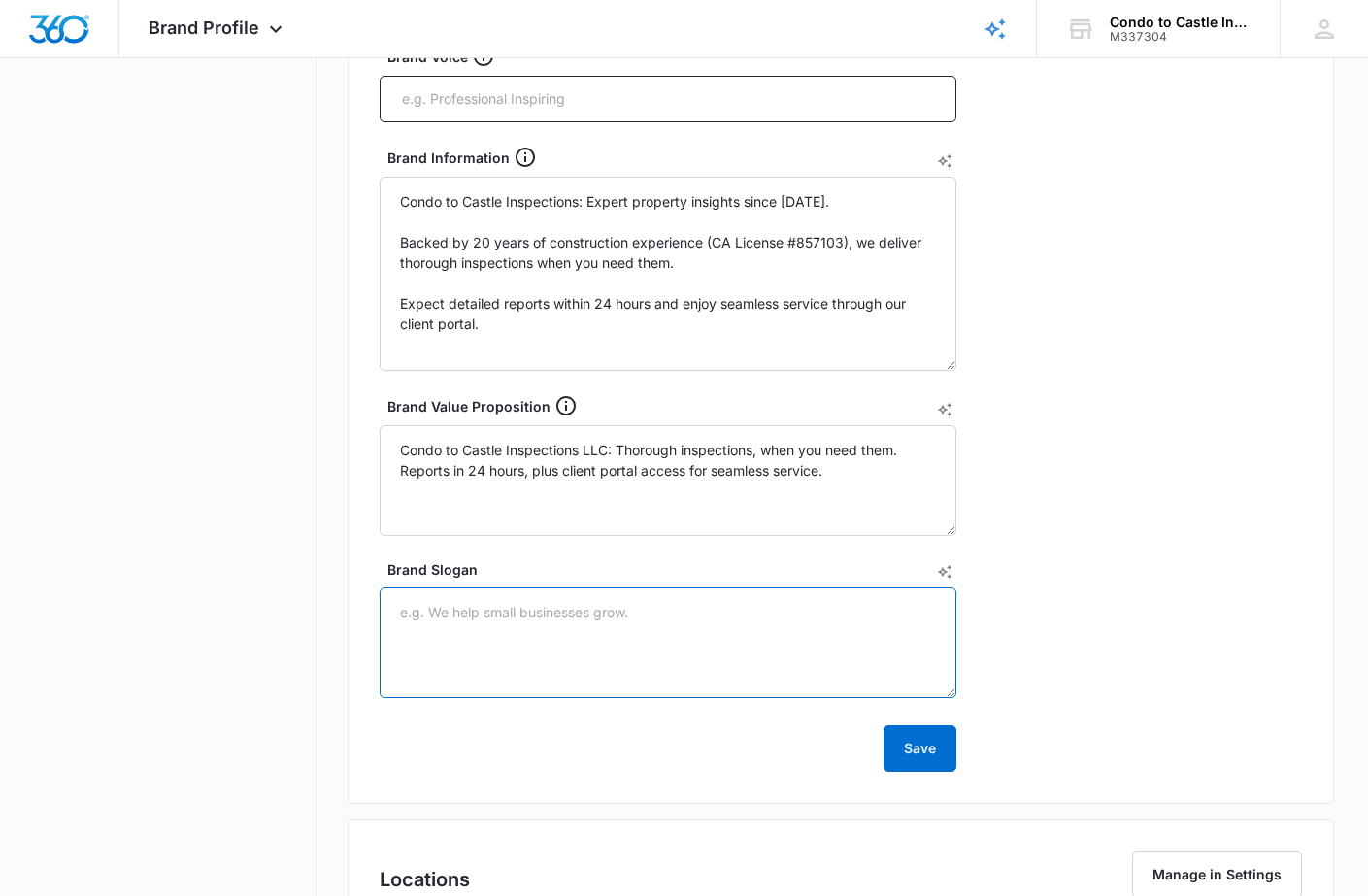
click at [640, 611] on textarea "Brand Slogan" at bounding box center [669, 641] width 577 height 110
type textarea "Helping"
click at [943, 573] on icon "AI Text Generator" at bounding box center [945, 572] width 15 height 15
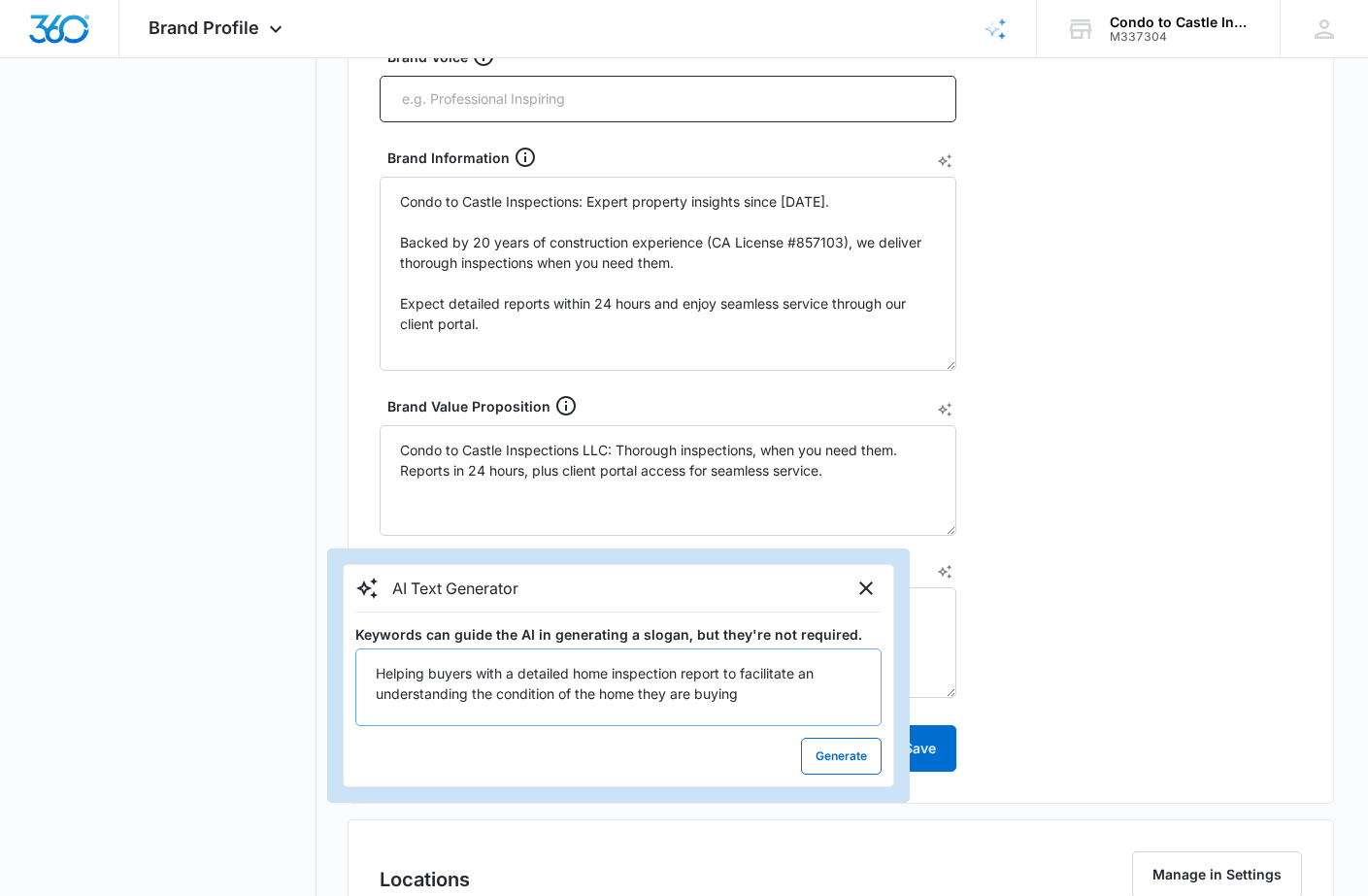
click at [474, 688] on textarea "Helping buyers with a detailed home inspection report to facilitate an understa…" at bounding box center [618, 687] width 526 height 78
drag, startPoint x: 758, startPoint y: 693, endPoint x: 580, endPoint y: 699, distance: 178.1
click at [580, 699] on textarea "Helping buyers with a detailed home inspection report to facilitate an understa…" at bounding box center [618, 687] width 526 height 78
type textarea "Helping buyers with a detailed home inspection report to facilitate an understa…"
click at [836, 762] on button "Generate" at bounding box center [841, 756] width 81 height 37
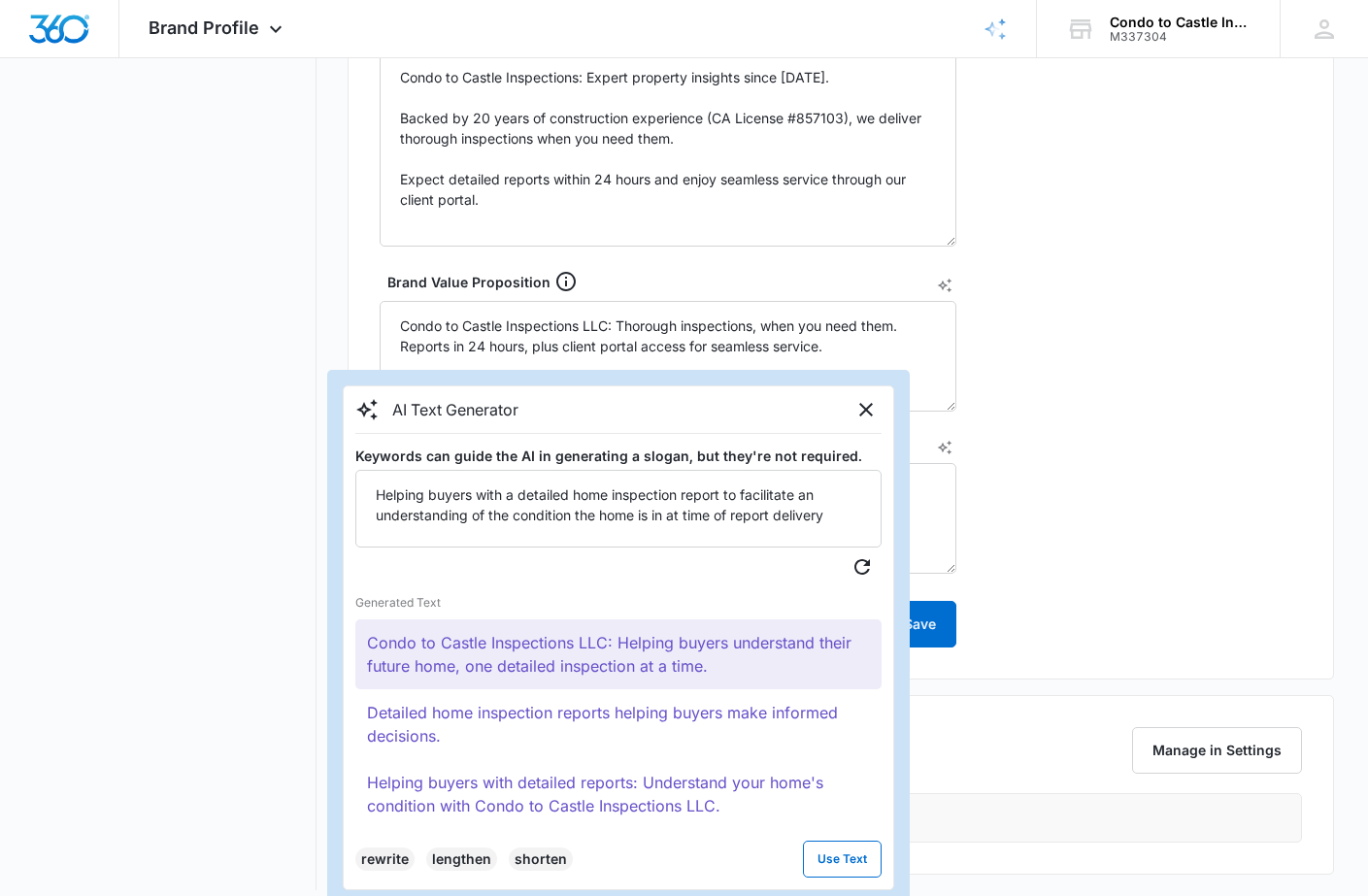
scroll to position [671, 0]
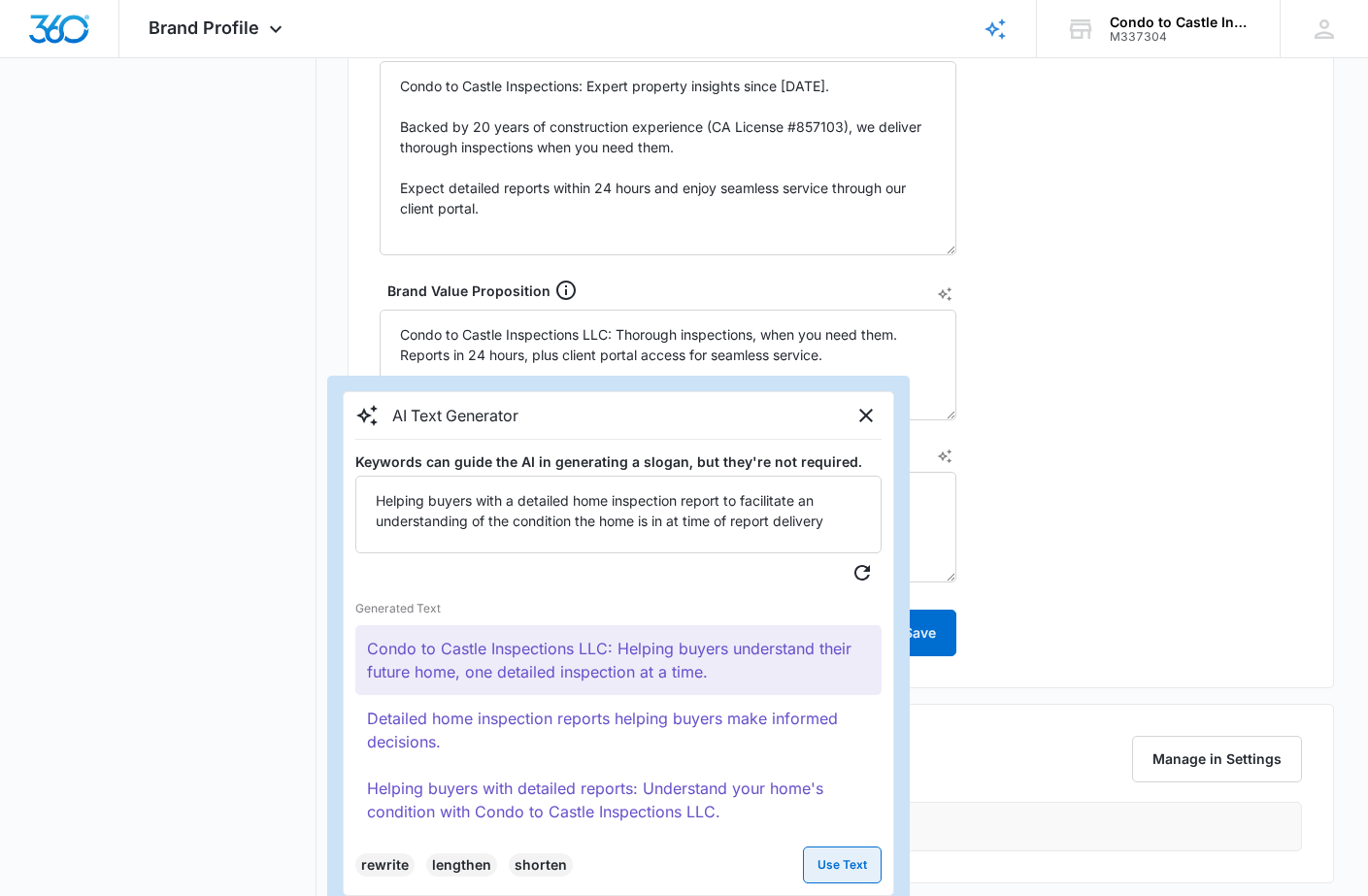
click at [844, 862] on button "Use Text" at bounding box center [842, 864] width 79 height 37
type textarea "Condo to Castle Inspections LLC: Helping buyers understand their future home, o…"
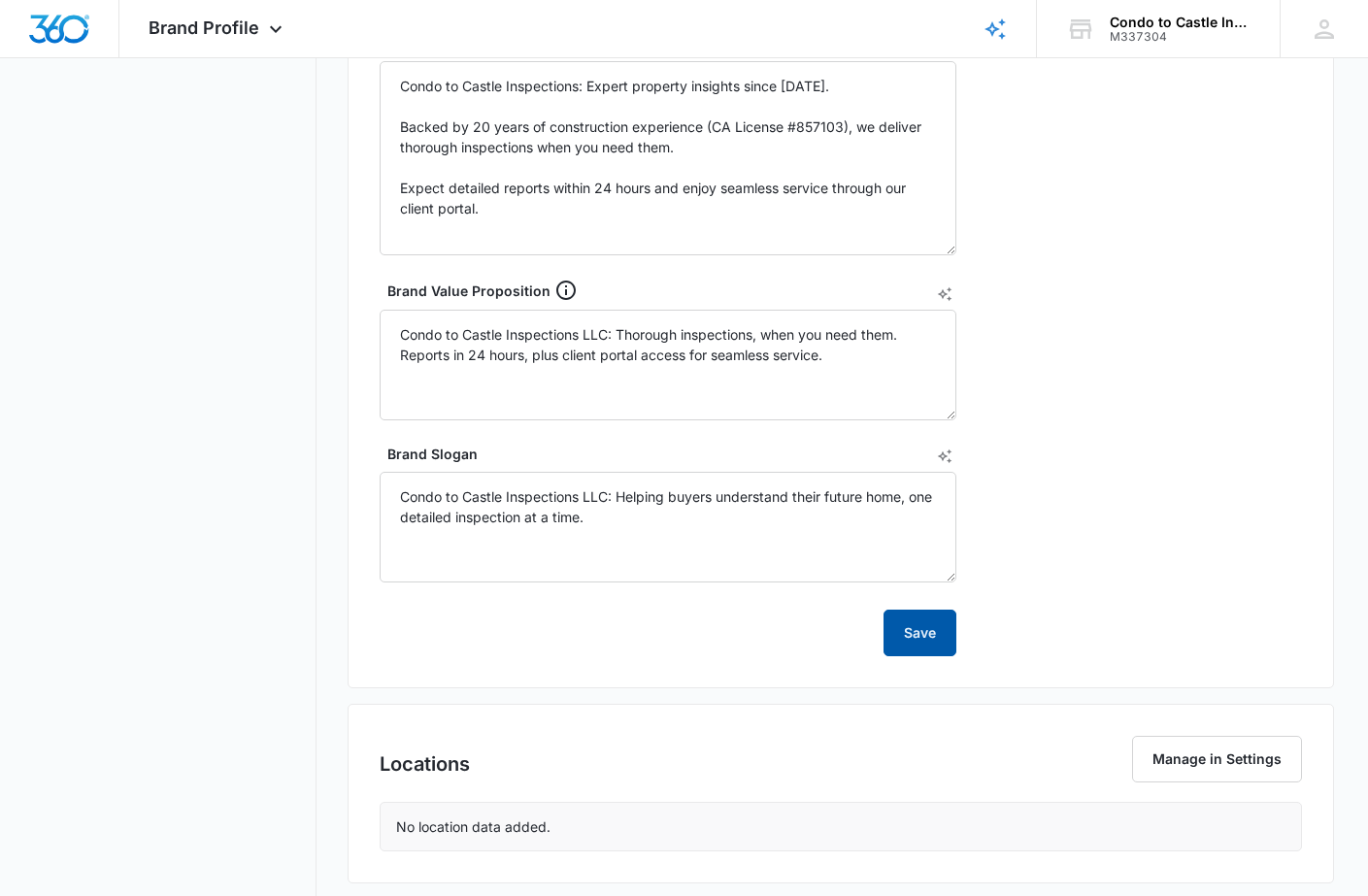
click at [914, 633] on button "Save" at bounding box center [919, 632] width 73 height 47
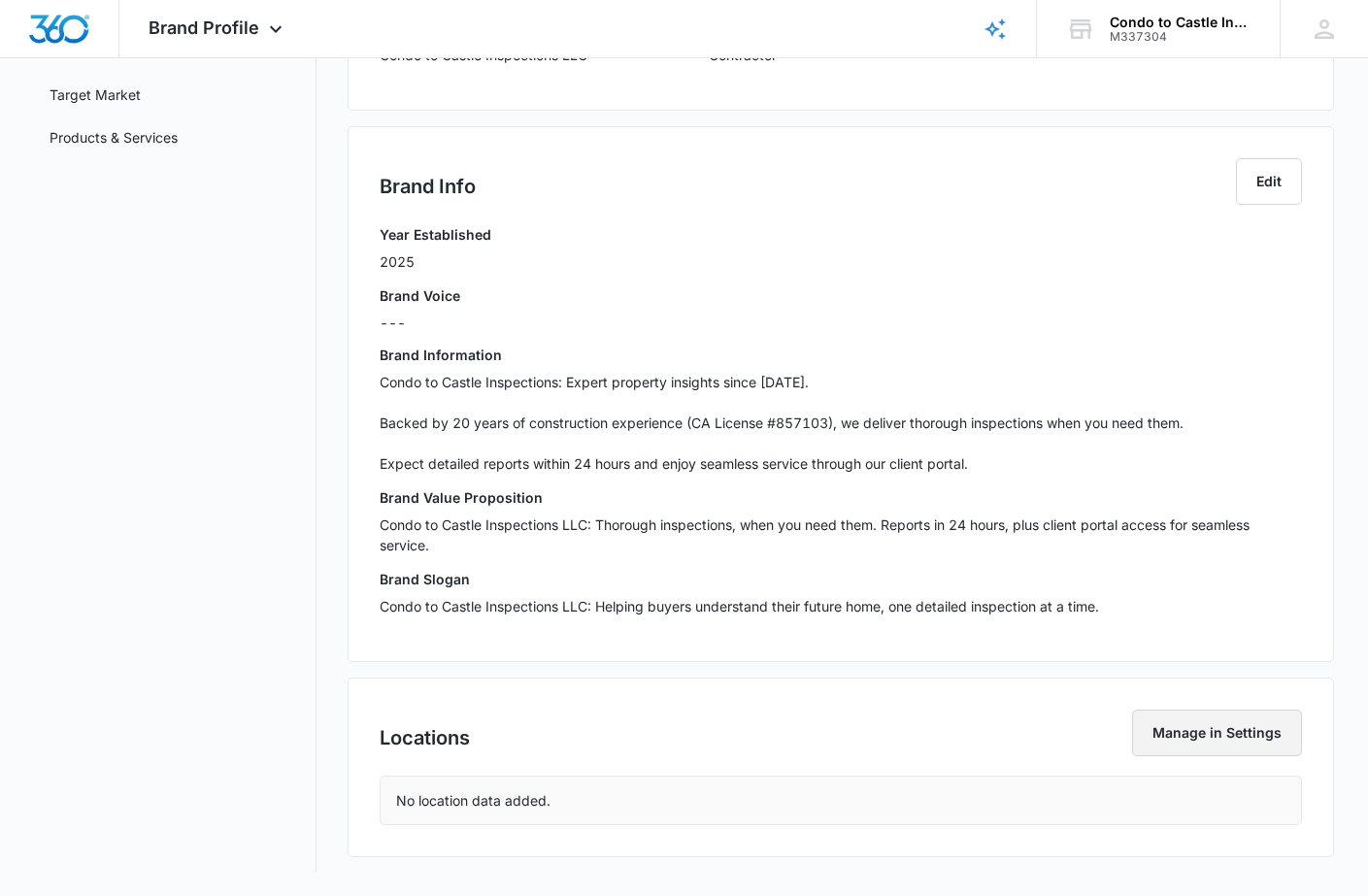
scroll to position [305, 0]
click at [1216, 727] on button "Manage in Settings" at bounding box center [1217, 732] width 170 height 47
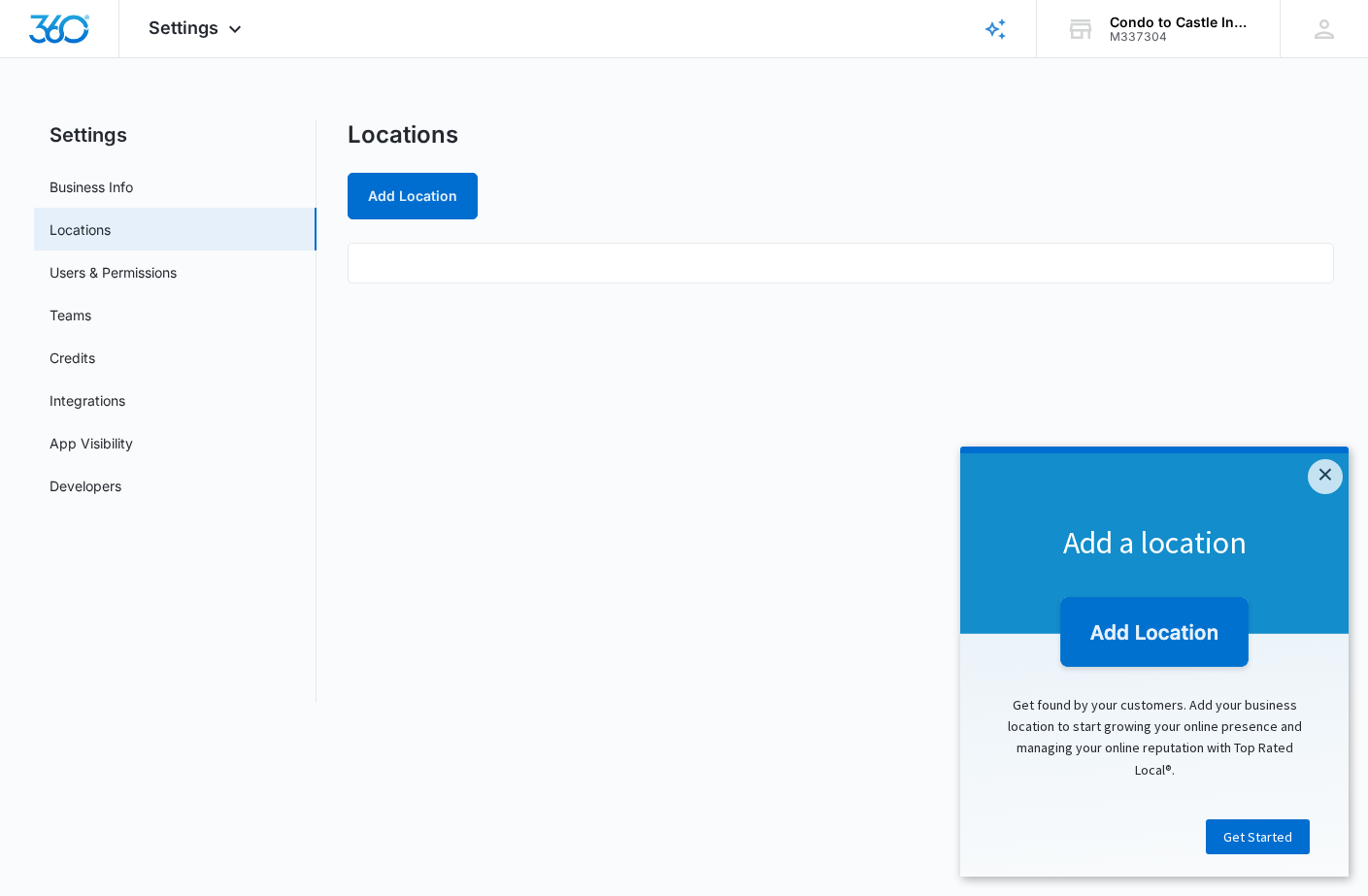
click at [429, 267] on ul at bounding box center [840, 263] width 986 height 41
click at [409, 180] on button "Add Location" at bounding box center [412, 196] width 130 height 47
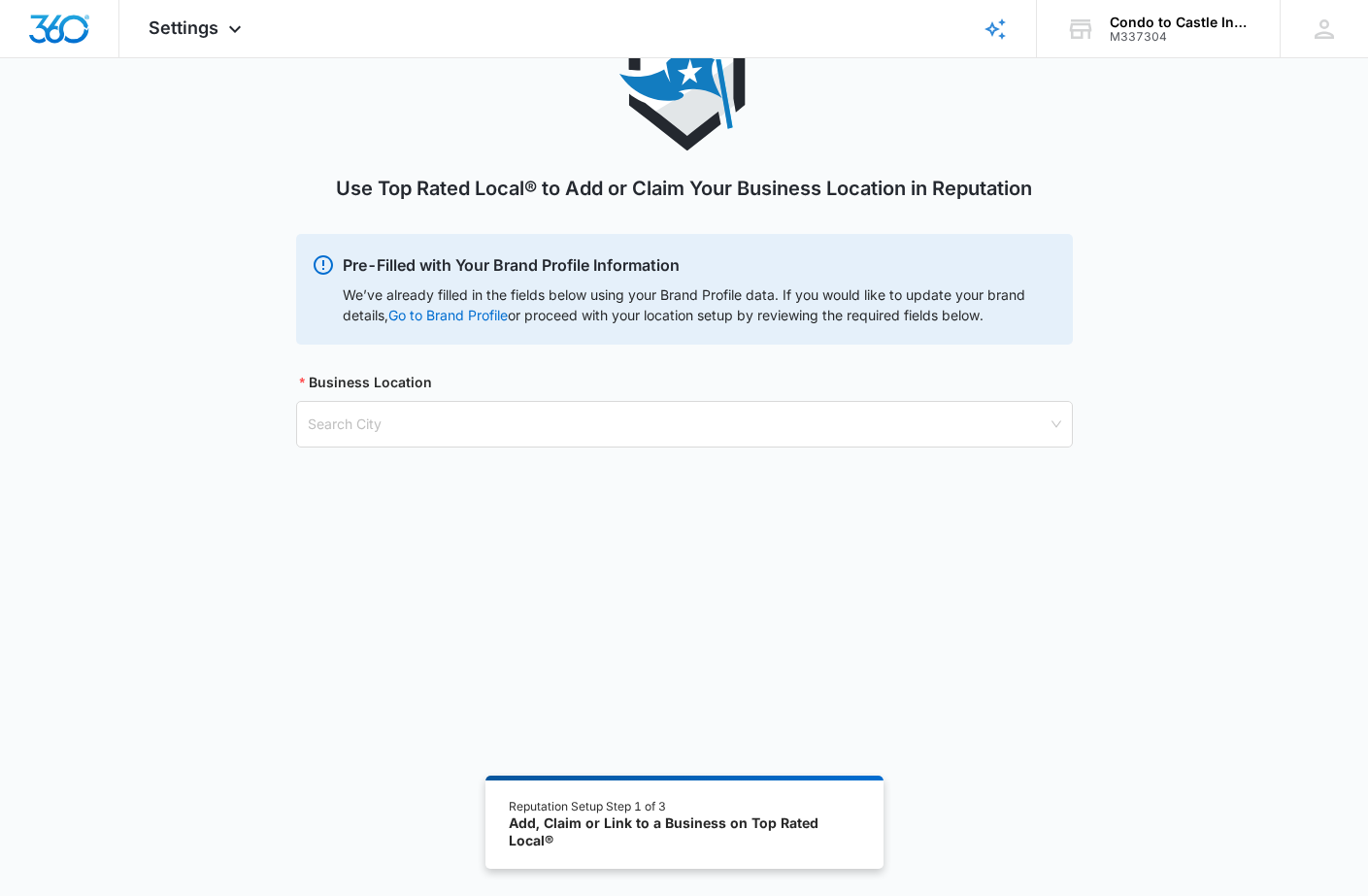
scroll to position [104, 0]
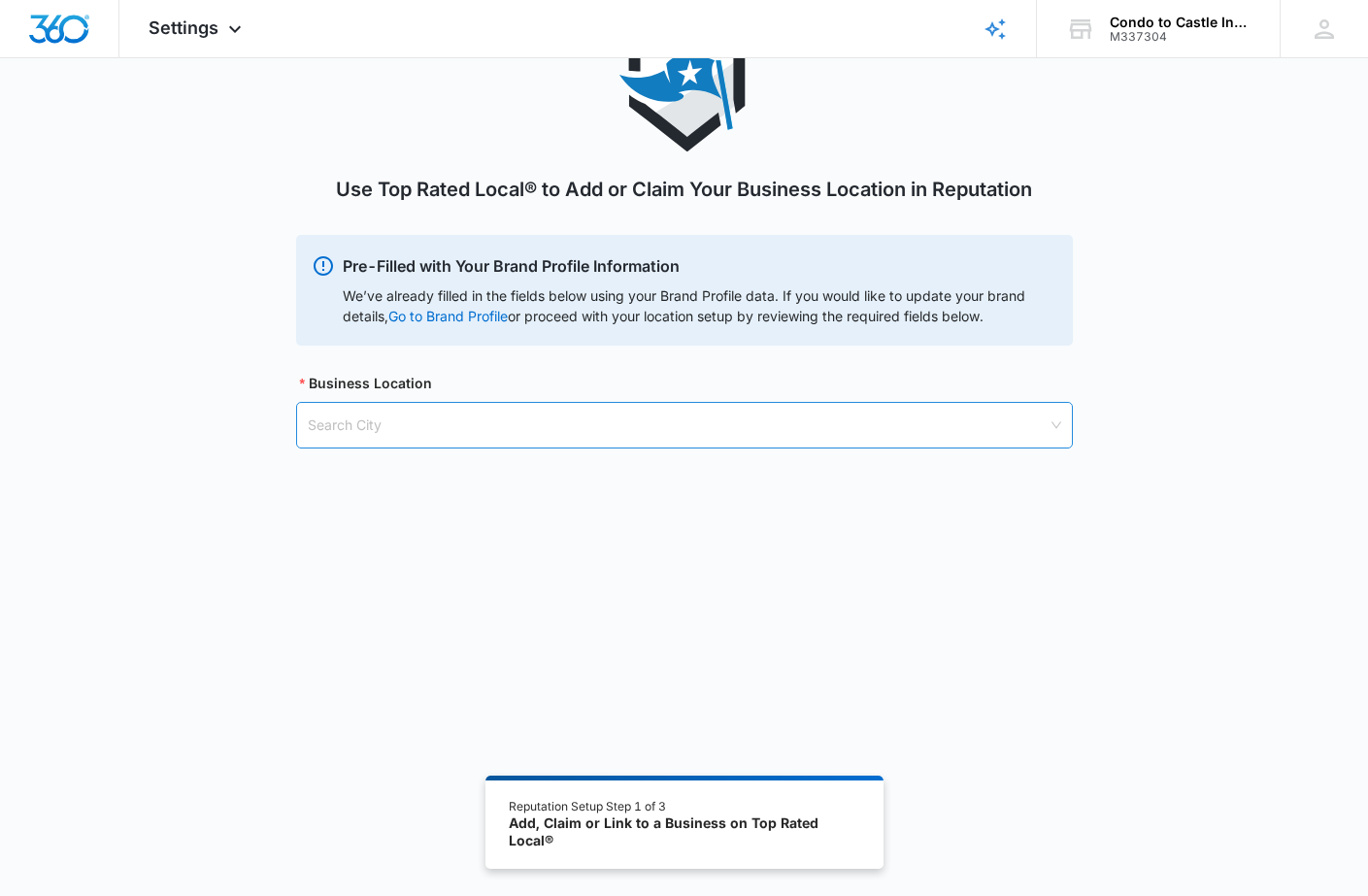
click at [1046, 424] on input "search" at bounding box center [678, 425] width 740 height 45
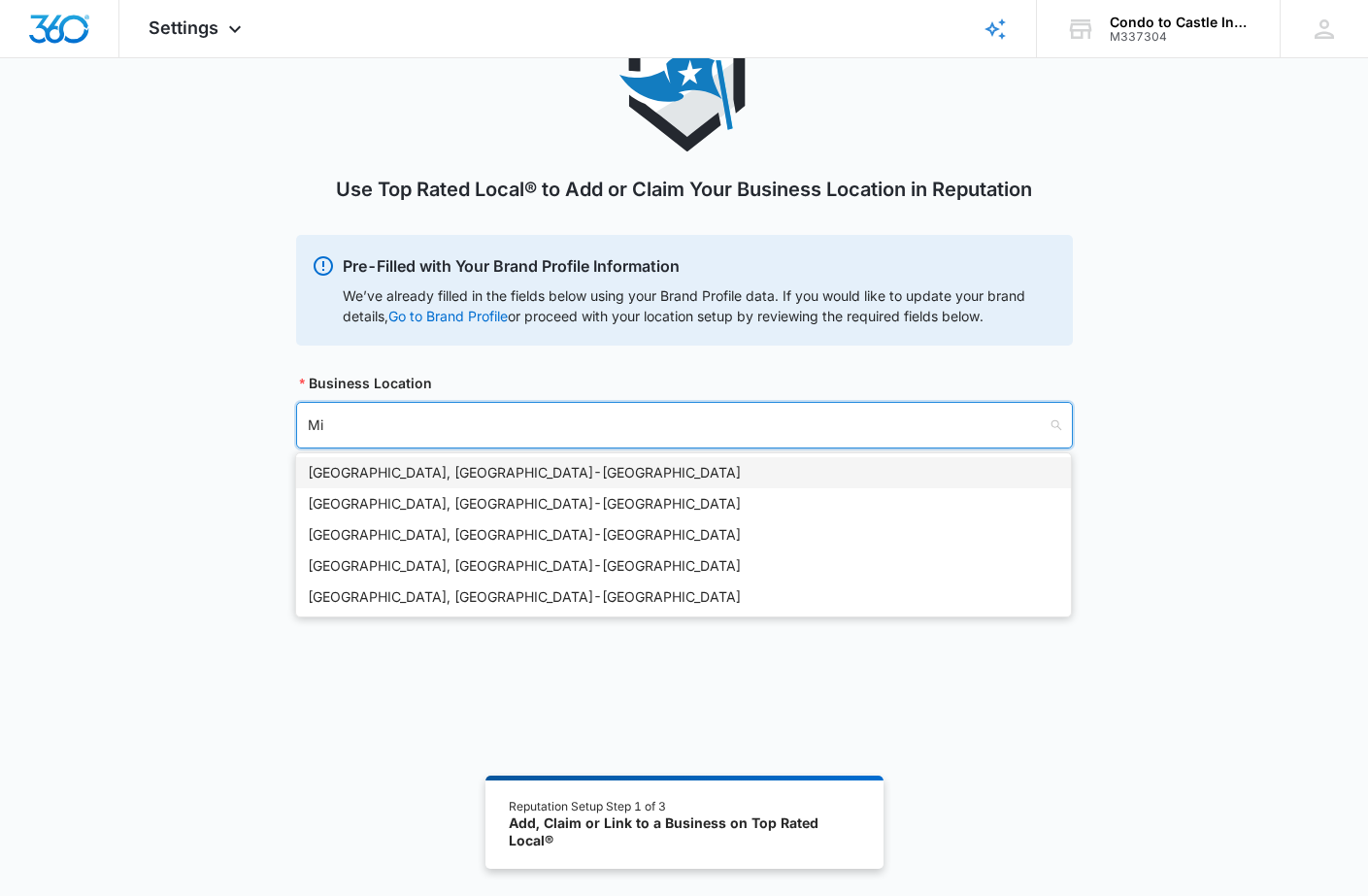
type input "M"
type input "O"
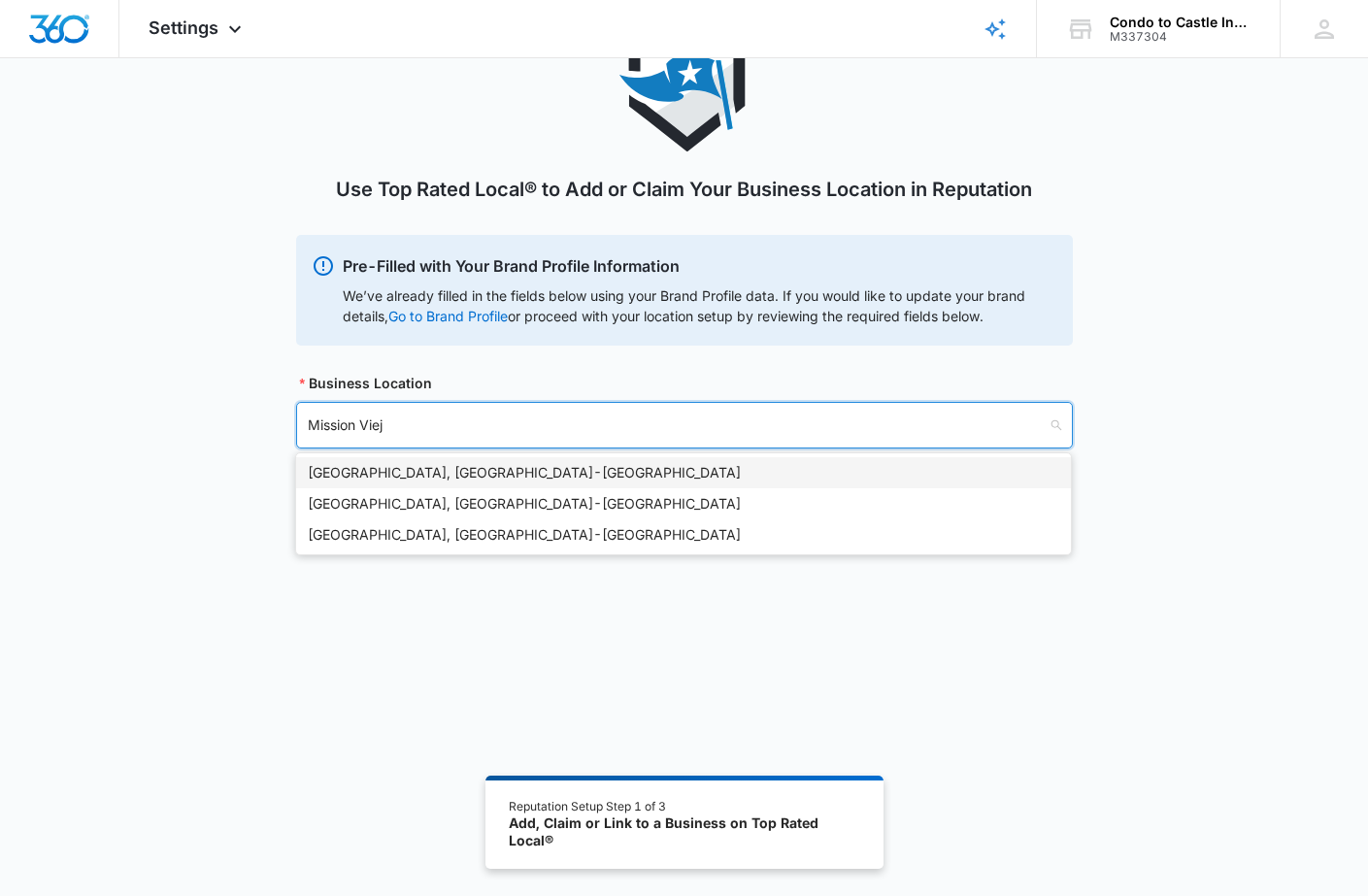
type input "Mission Viejo"
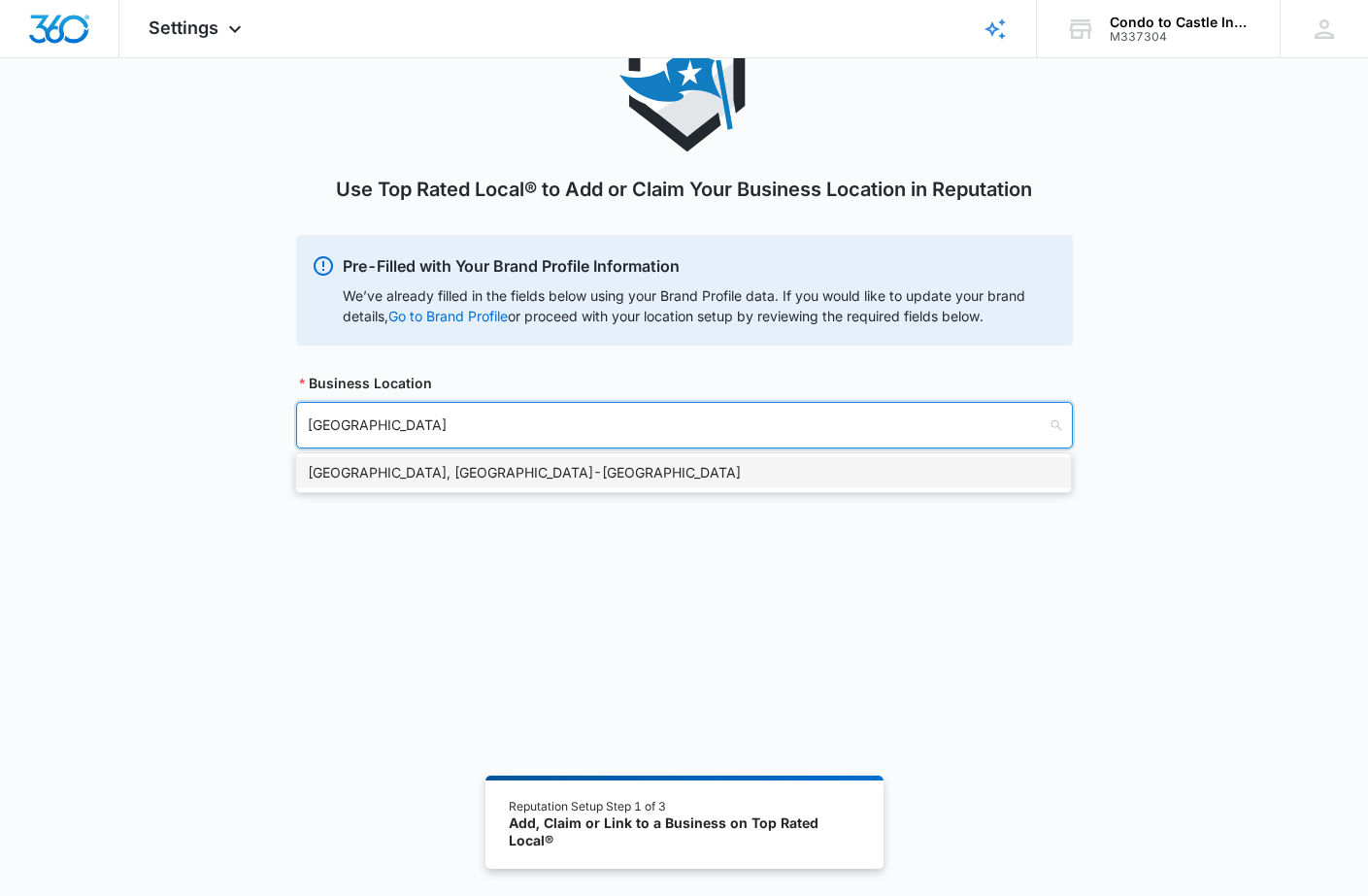
click at [403, 471] on div "Mission Viejo, CA - USA" at bounding box center [683, 471] width 751 height 21
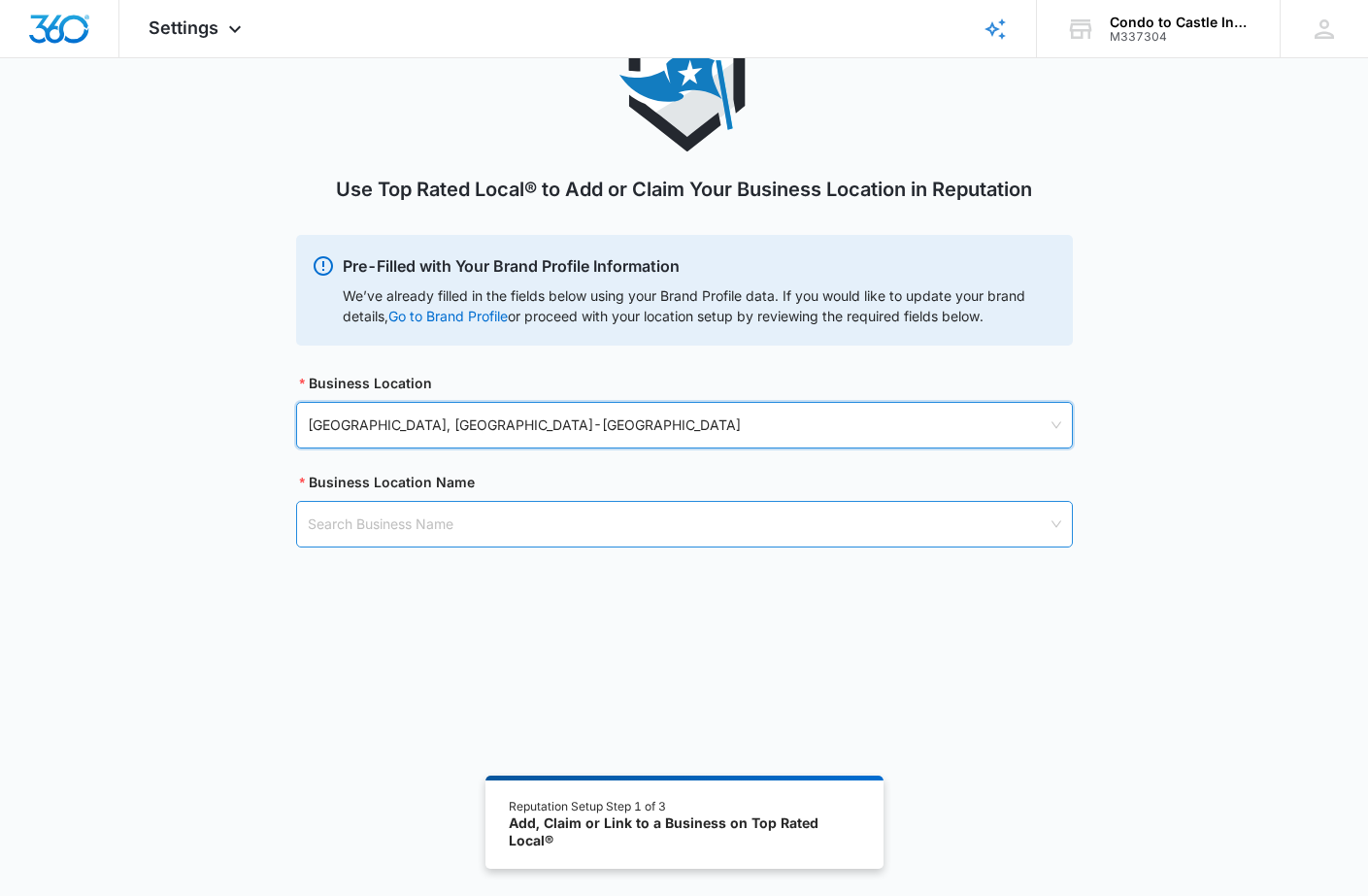
click at [437, 529] on input "search" at bounding box center [678, 523] width 740 height 45
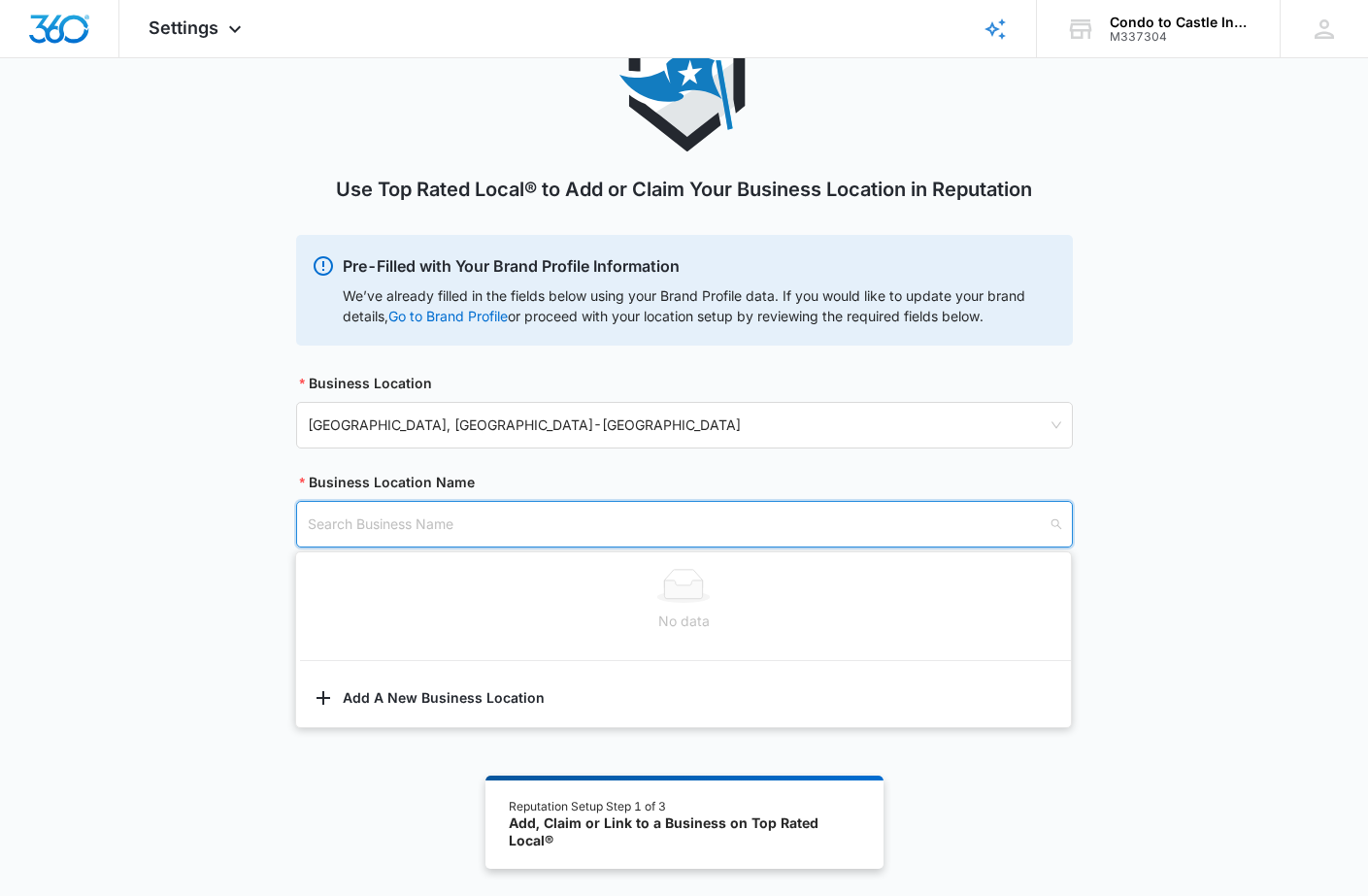
type input "V"
click at [938, 627] on div "No data" at bounding box center [683, 621] width 751 height 21
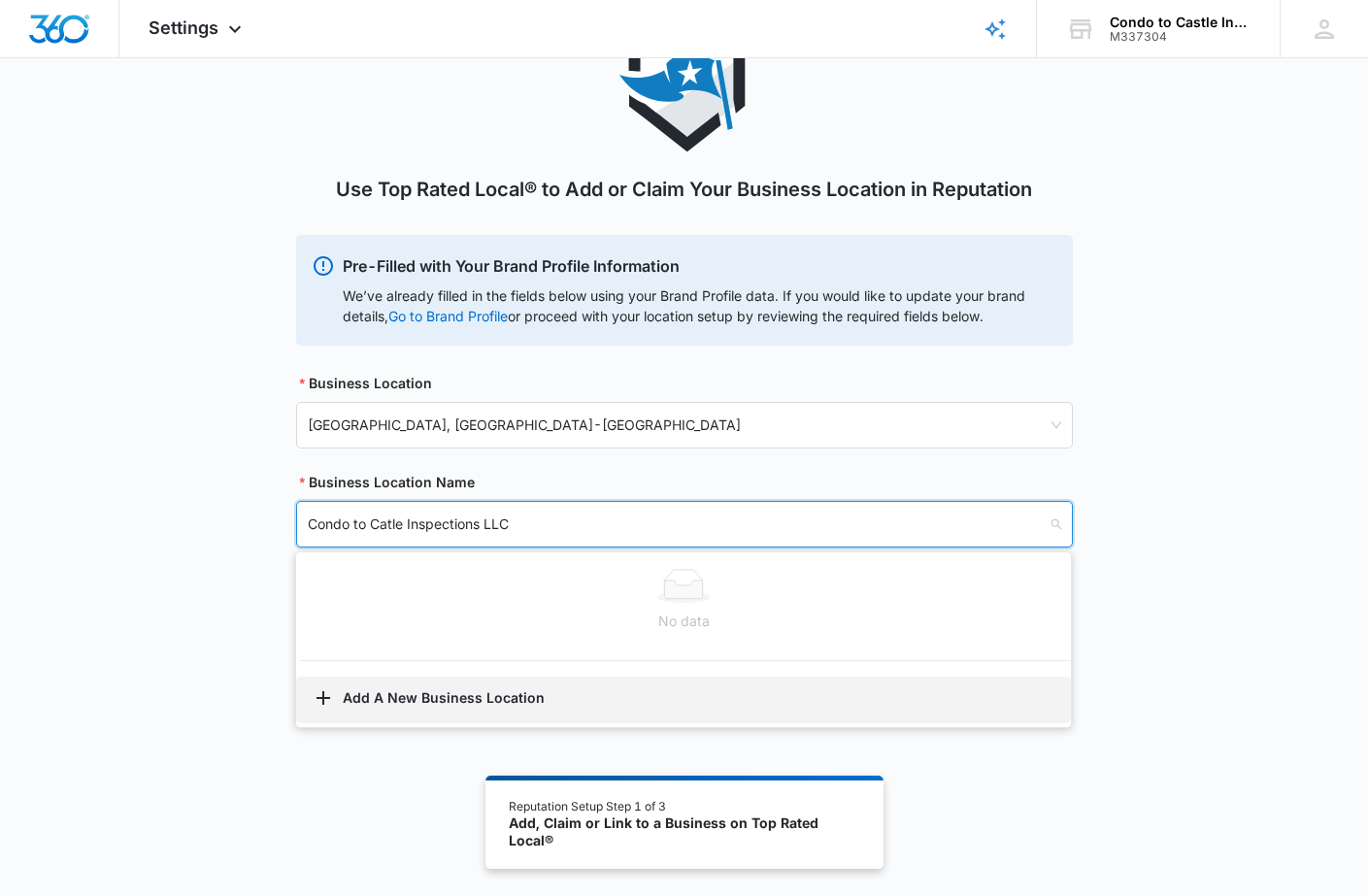
type input "Condo to Catle Inspections LLC"
click at [342, 700] on button "Add A New Business Location" at bounding box center [684, 699] width 775 height 47
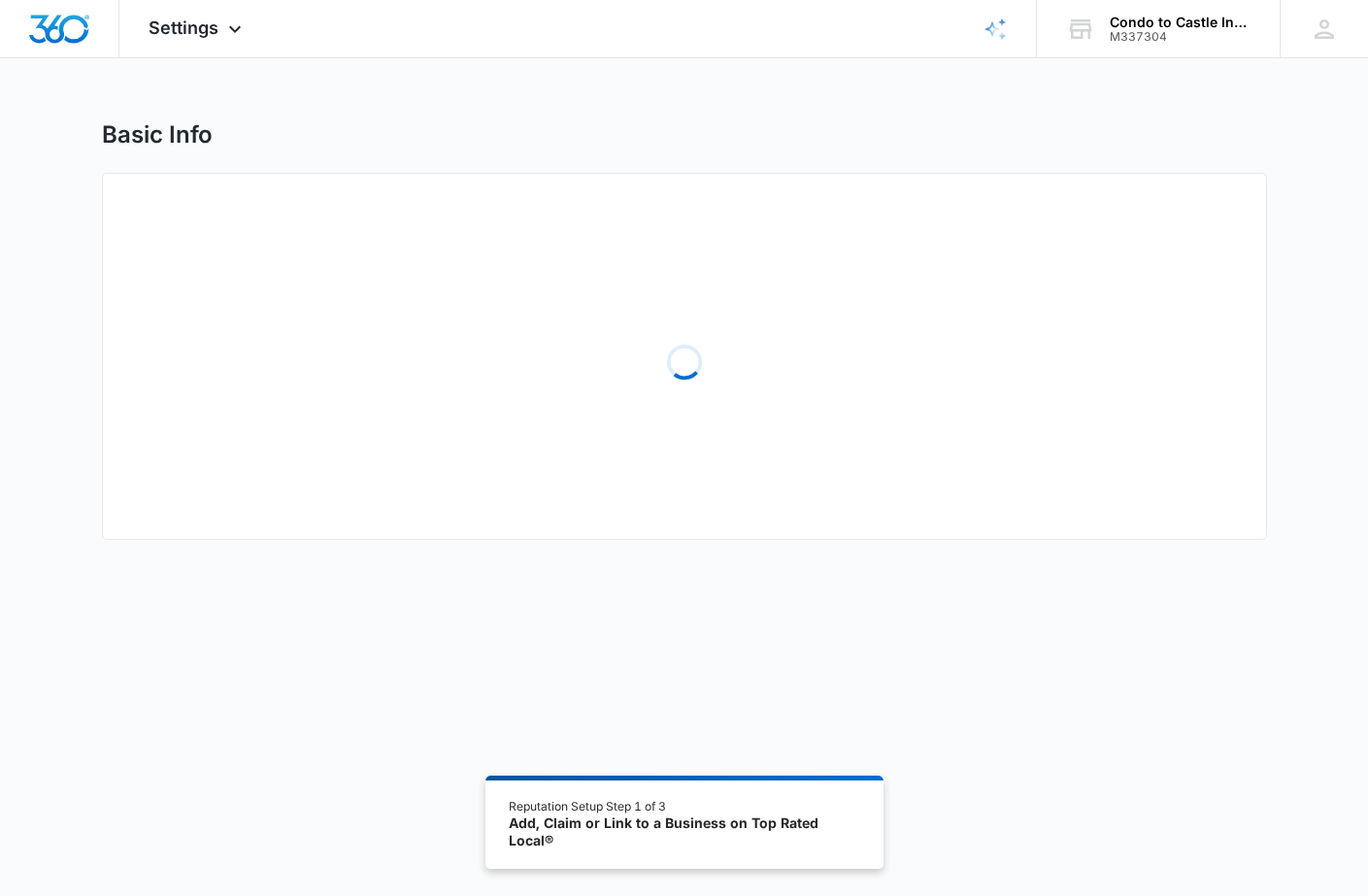
select select "California"
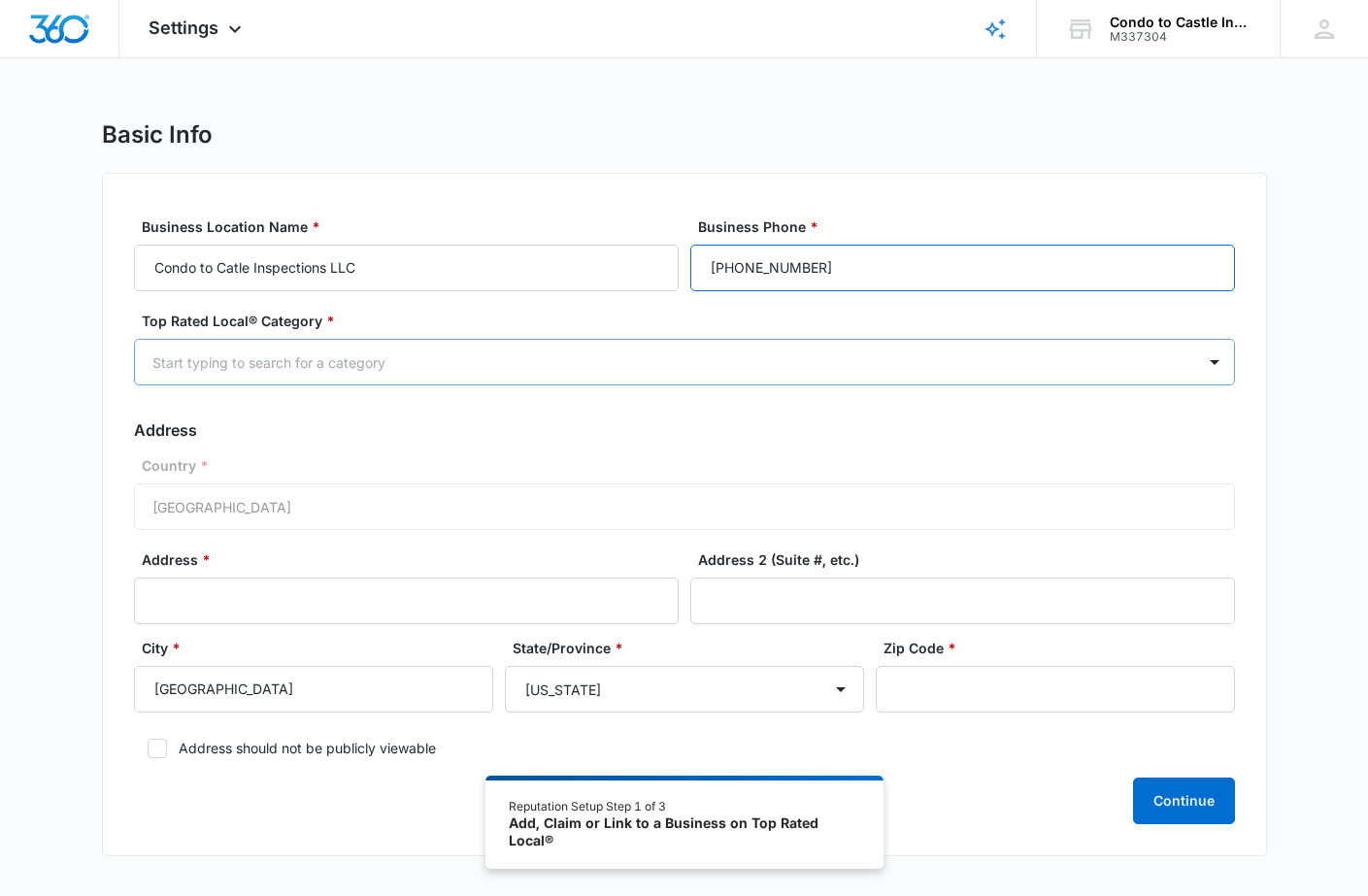
type input "(949) 615-7773"
click at [385, 361] on div at bounding box center [661, 362] width 1018 height 24
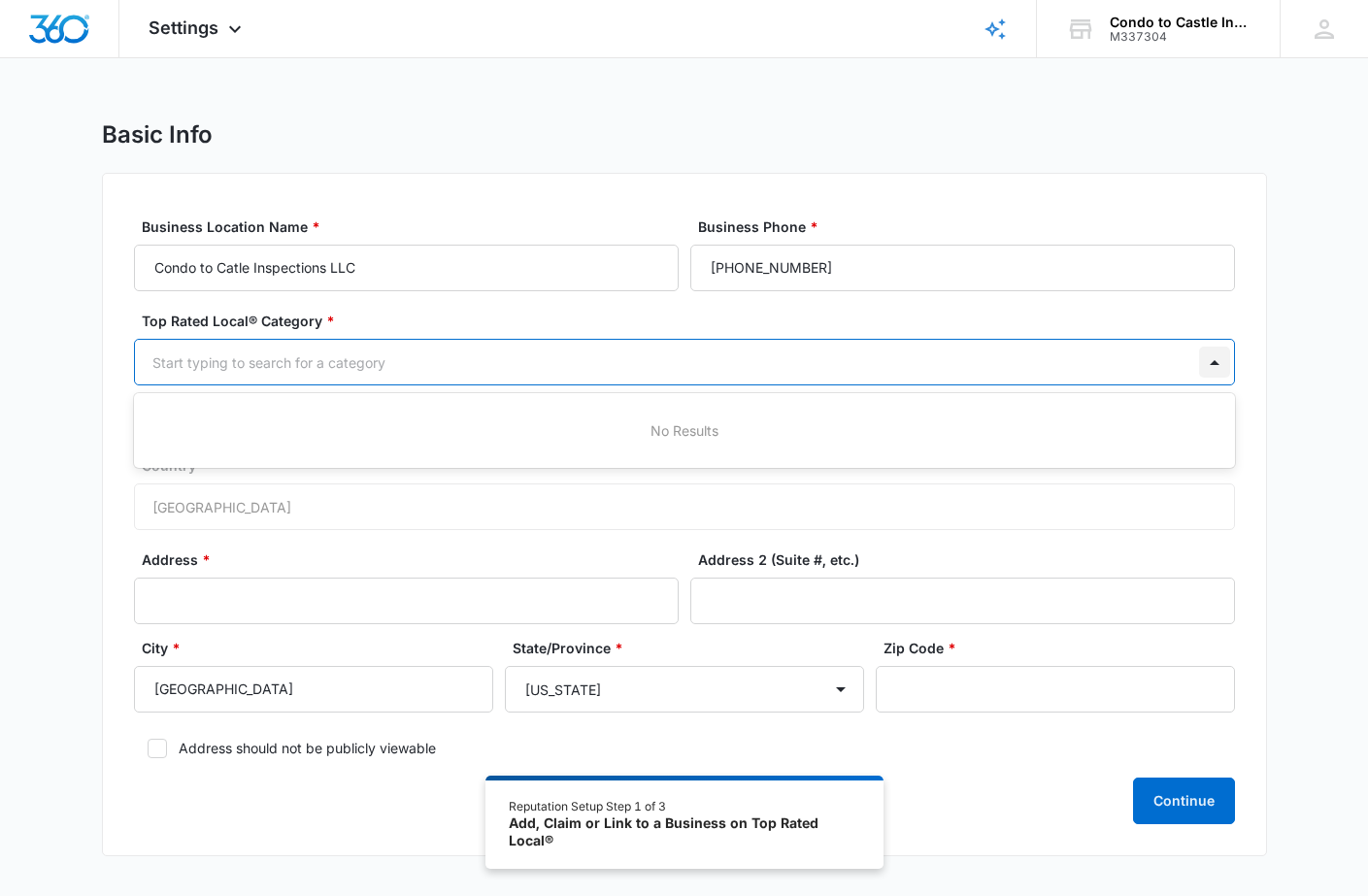
click at [1215, 367] on div at bounding box center [1214, 361] width 31 height 31
type input "Home Inspections"
click at [278, 362] on div "Start typing to search for a category" at bounding box center [661, 362] width 1018 height 20
type input "Home"
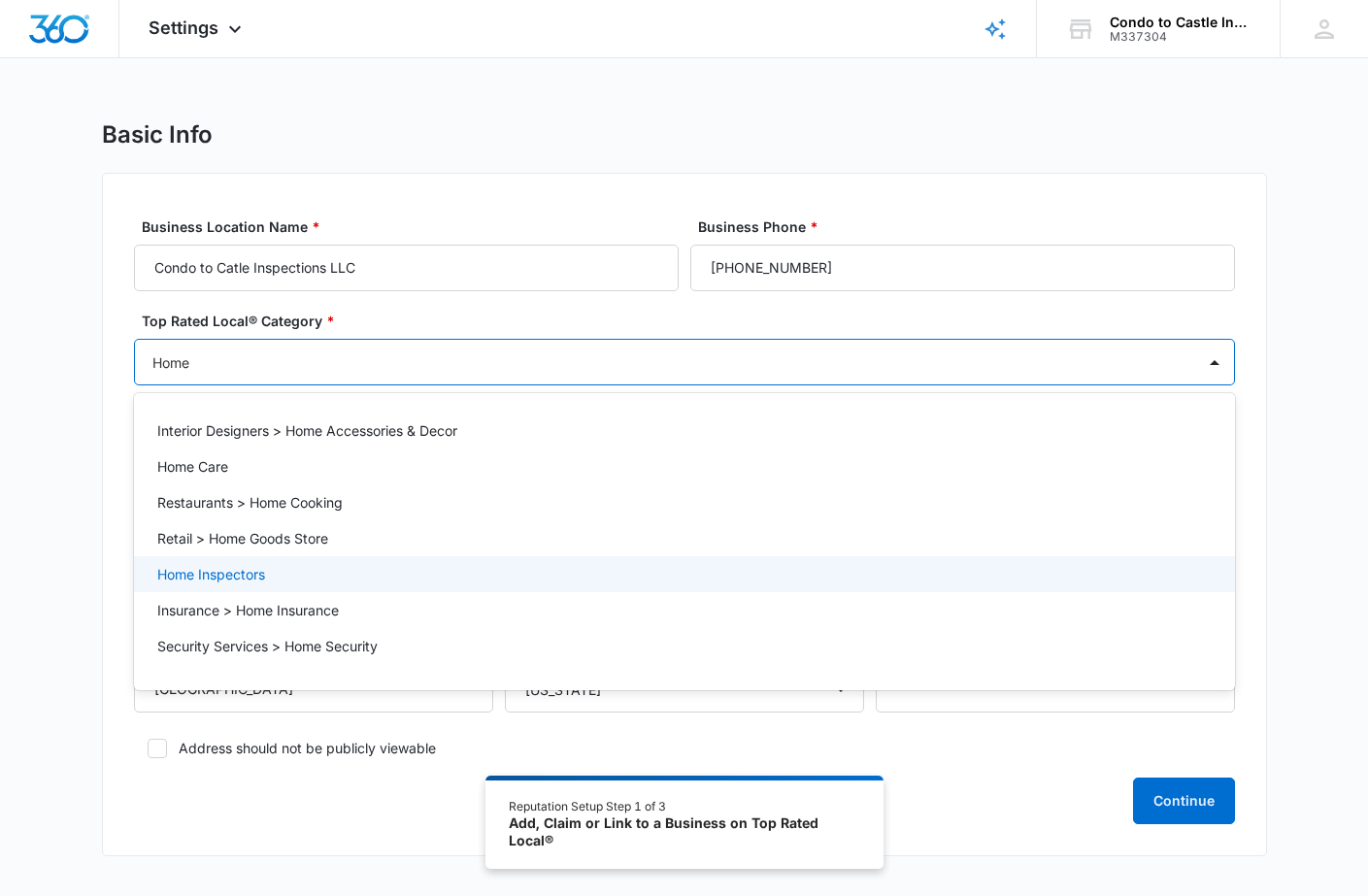
click at [220, 575] on p "Home Inspectors" at bounding box center [211, 574] width 107 height 20
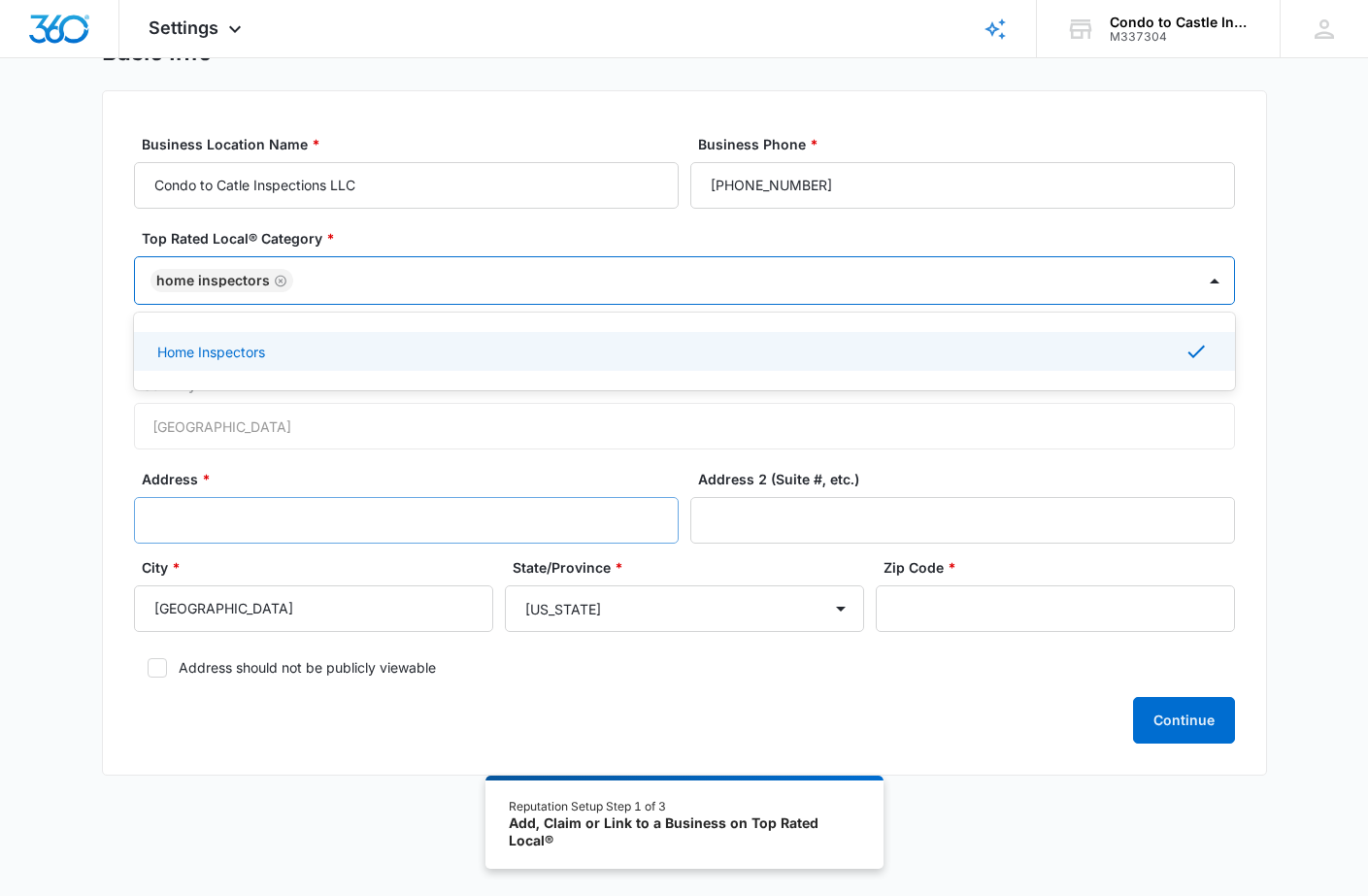
scroll to position [83, 0]
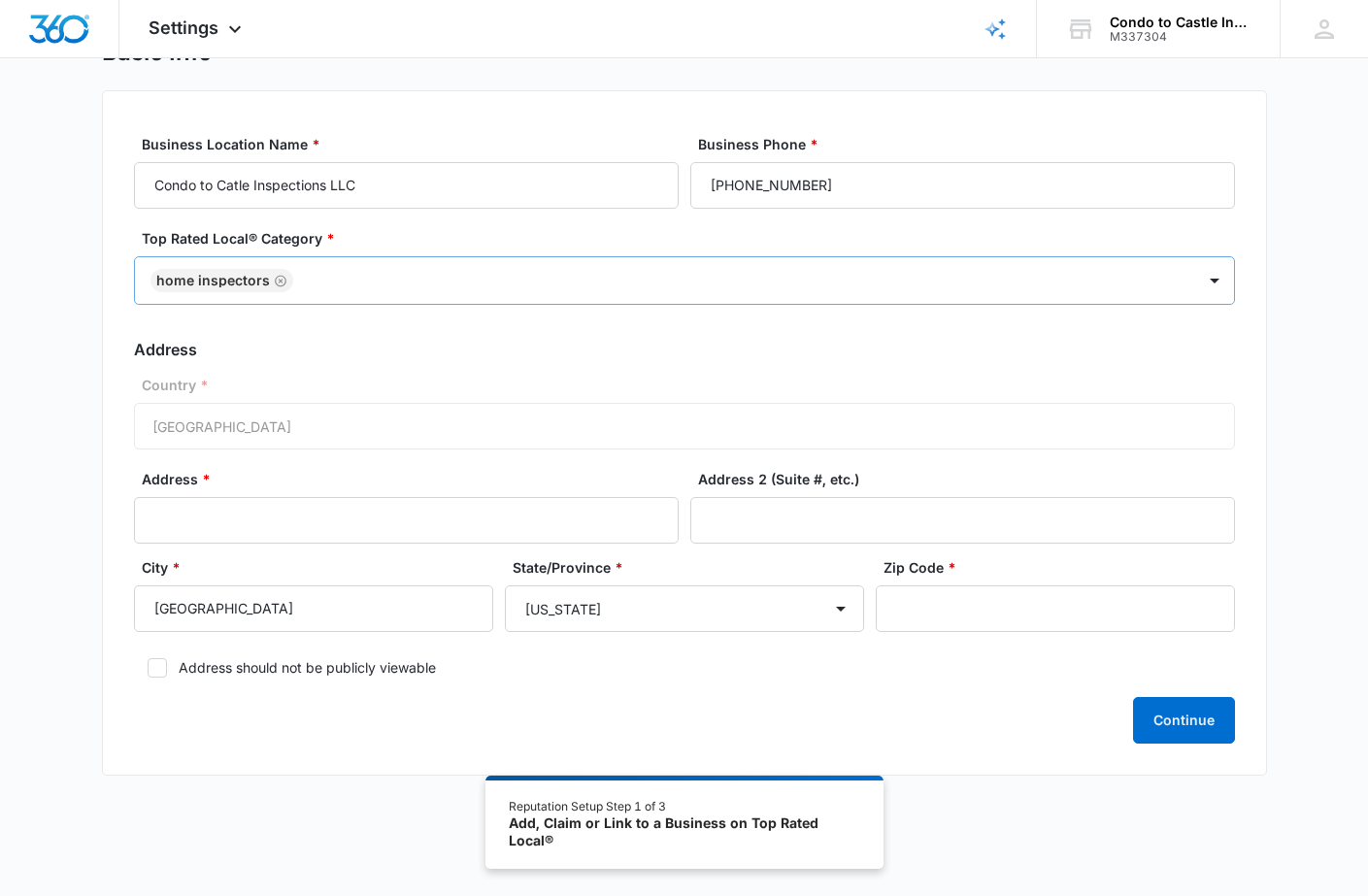
click at [355, 417] on div "Country * United States of America" at bounding box center [684, 412] width 1100 height 75
click at [315, 427] on div "Country * United States of America" at bounding box center [684, 412] width 1100 height 75
click at [232, 521] on input "Address *" at bounding box center [406, 520] width 544 height 47
type input "23166 Los Alisos Blvd."
type input "Ste. 108-251"
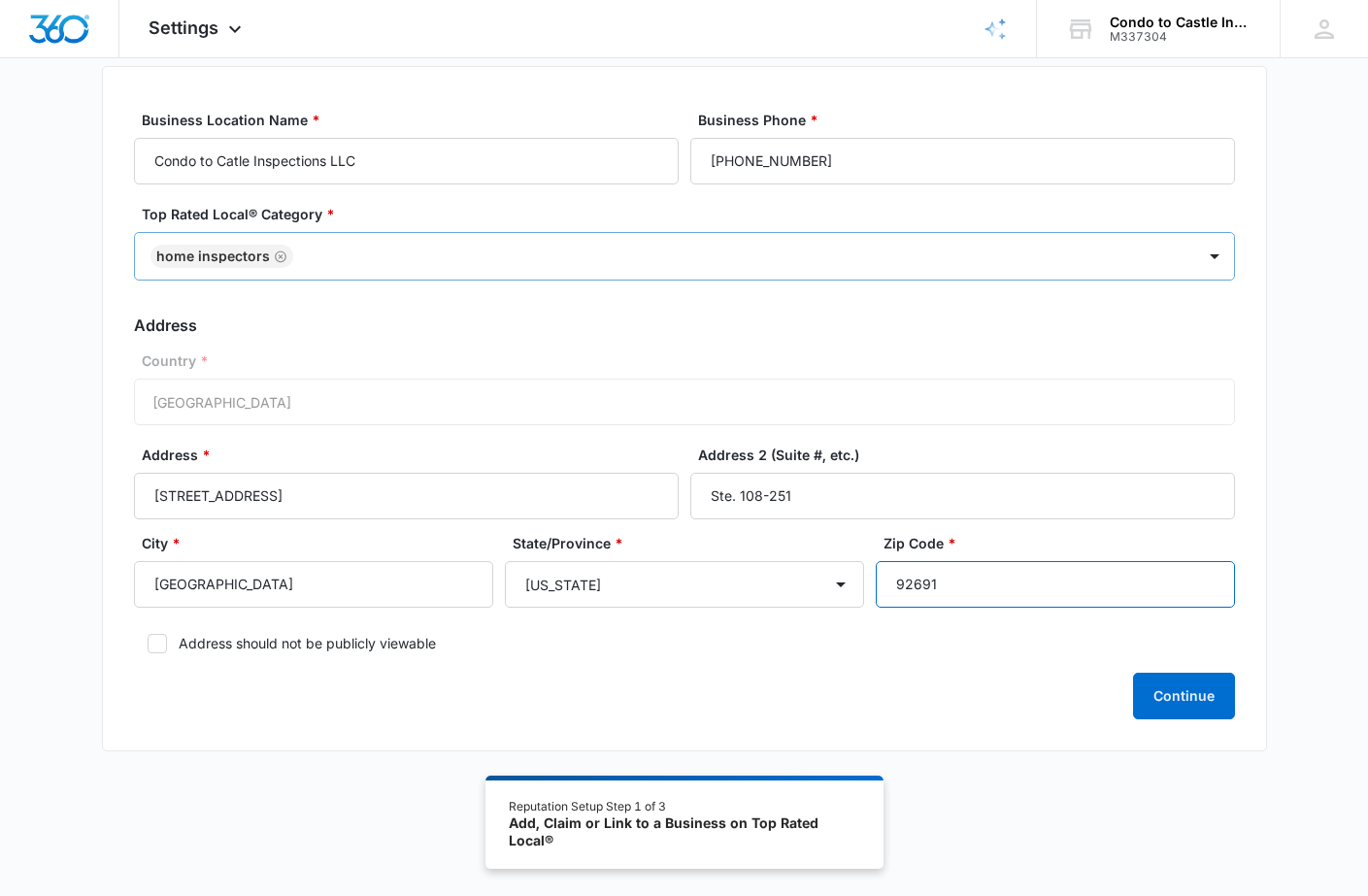
scroll to position [104, 0]
type input "92691"
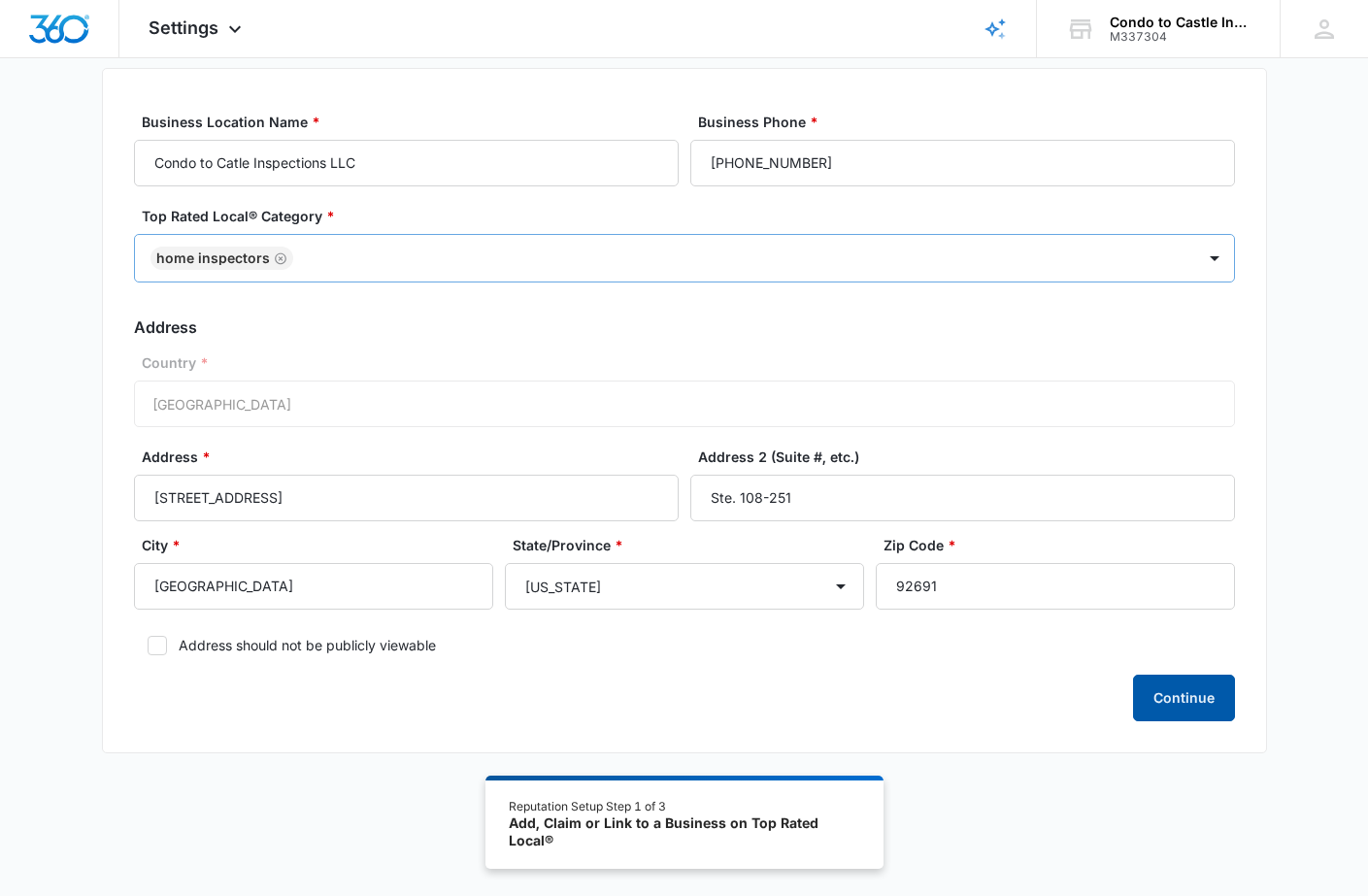
click at [1189, 702] on button "Continue" at bounding box center [1184, 697] width 101 height 47
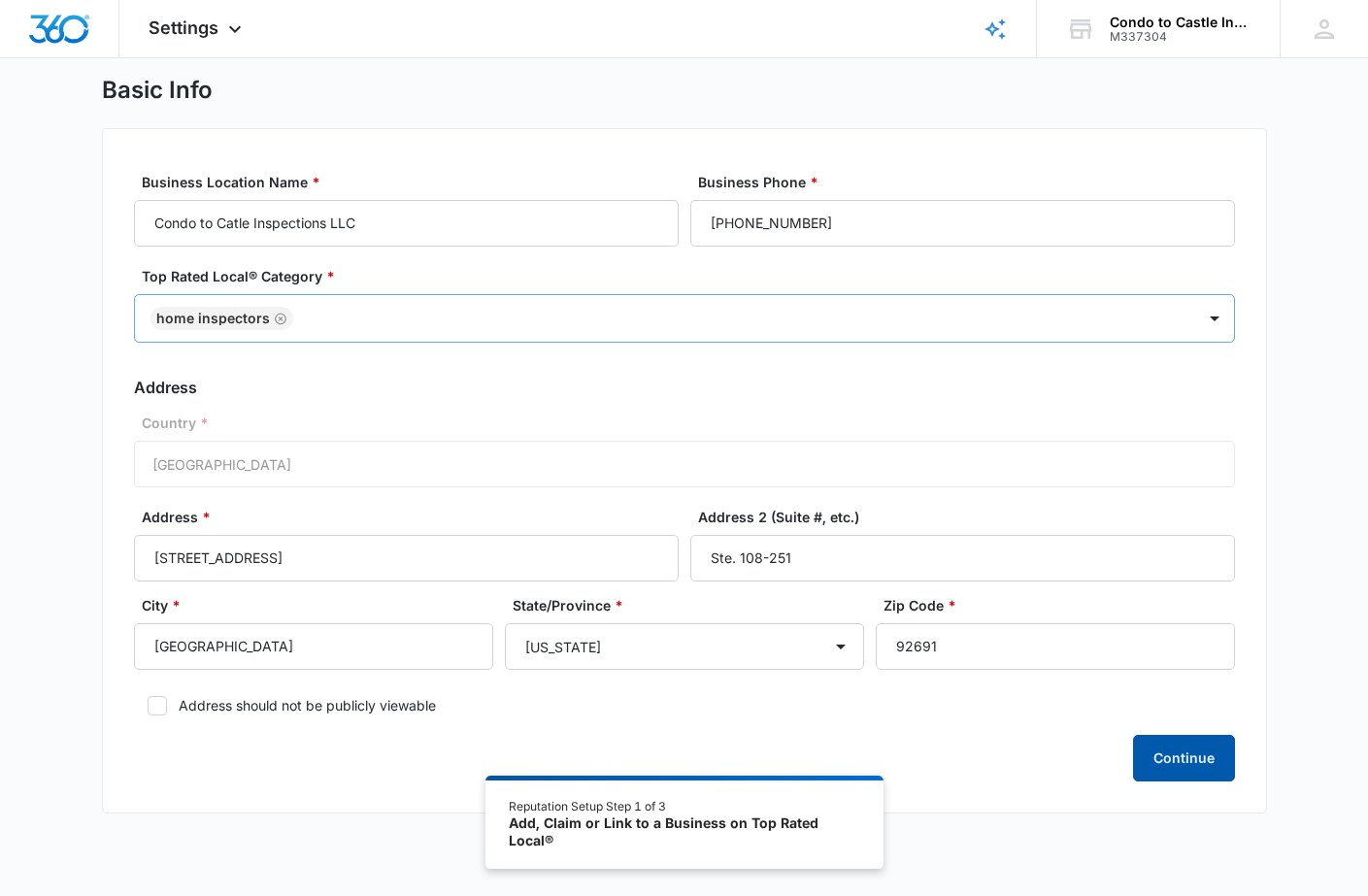
scroll to position [64, 0]
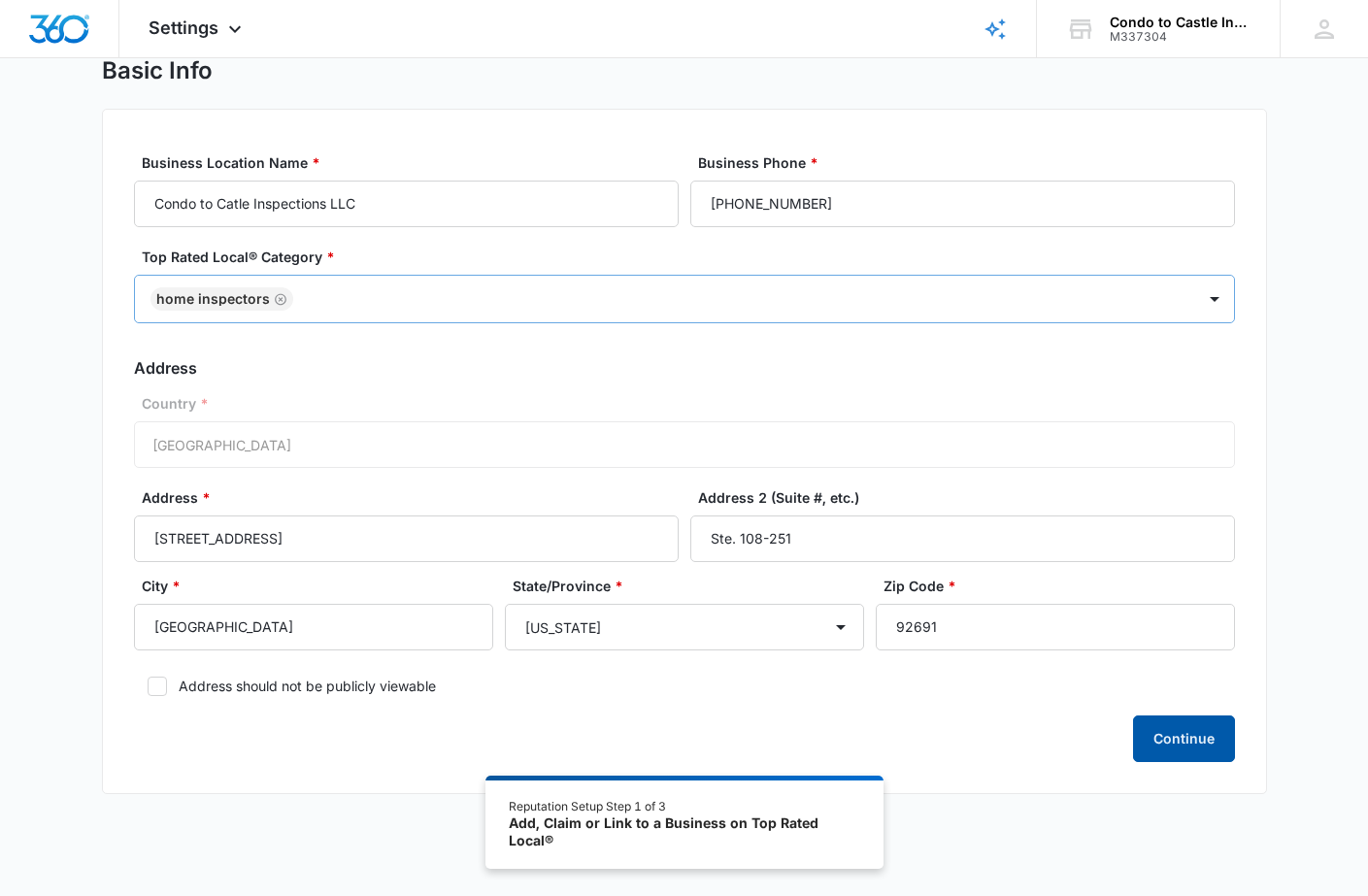
click at [1185, 741] on button "Continue" at bounding box center [1184, 738] width 101 height 47
click at [303, 444] on div "Country * United States of America" at bounding box center [684, 430] width 1100 height 75
click at [392, 431] on div "Country * United States of America" at bounding box center [684, 430] width 1100 height 75
click at [252, 454] on div "Country * United States of America" at bounding box center [684, 430] width 1100 height 75
click at [154, 682] on icon at bounding box center [157, 686] width 18 height 18
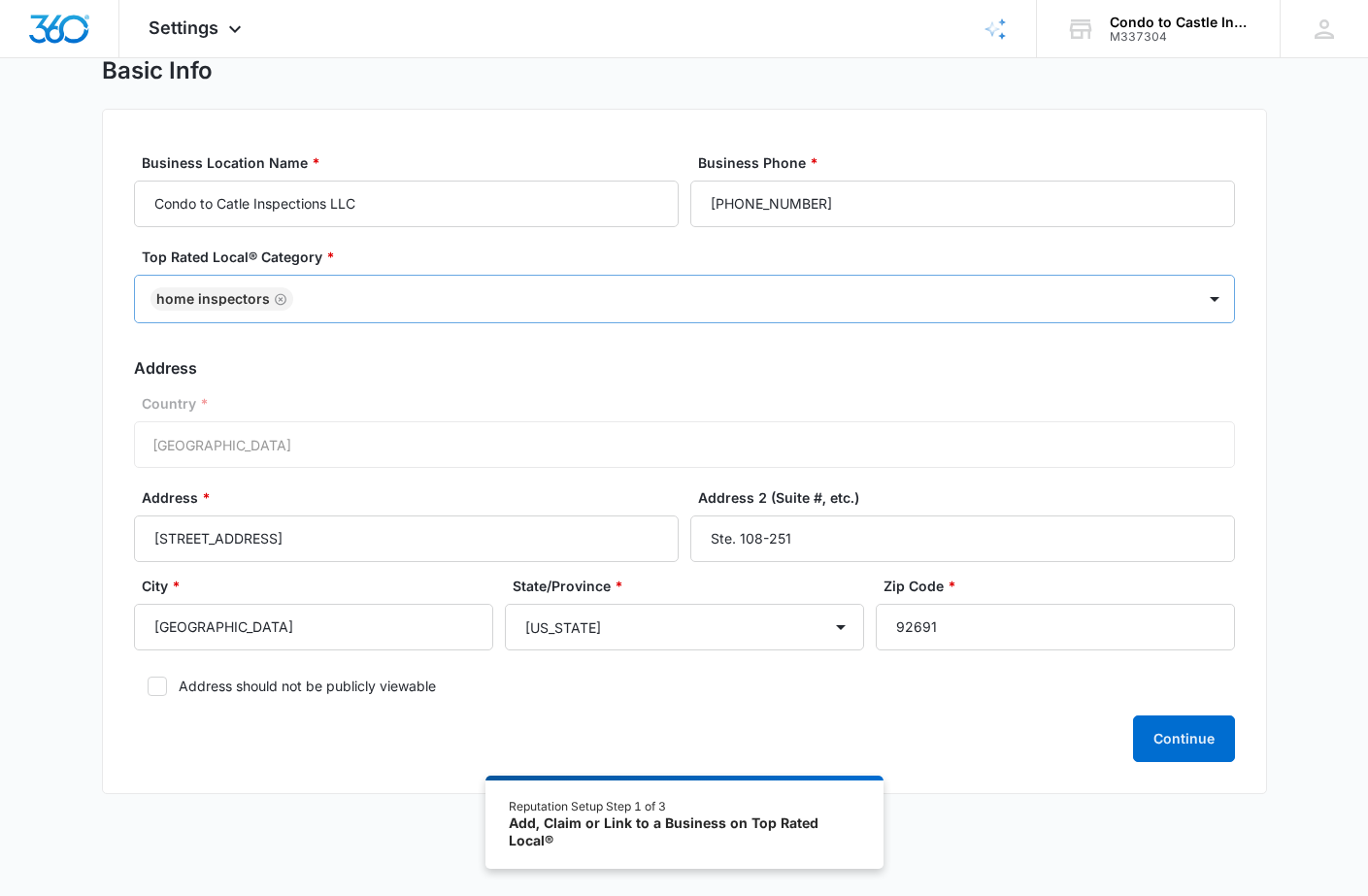
click at [147, 682] on input "Address should not be publicly viewable" at bounding box center [141, 686] width 14 height 14
click at [791, 820] on div "Add, Claim or Link to a Business on Top Rated Local®" at bounding box center [684, 831] width 350 height 34
click at [1202, 743] on button "Continue" at bounding box center [1184, 738] width 101 height 47
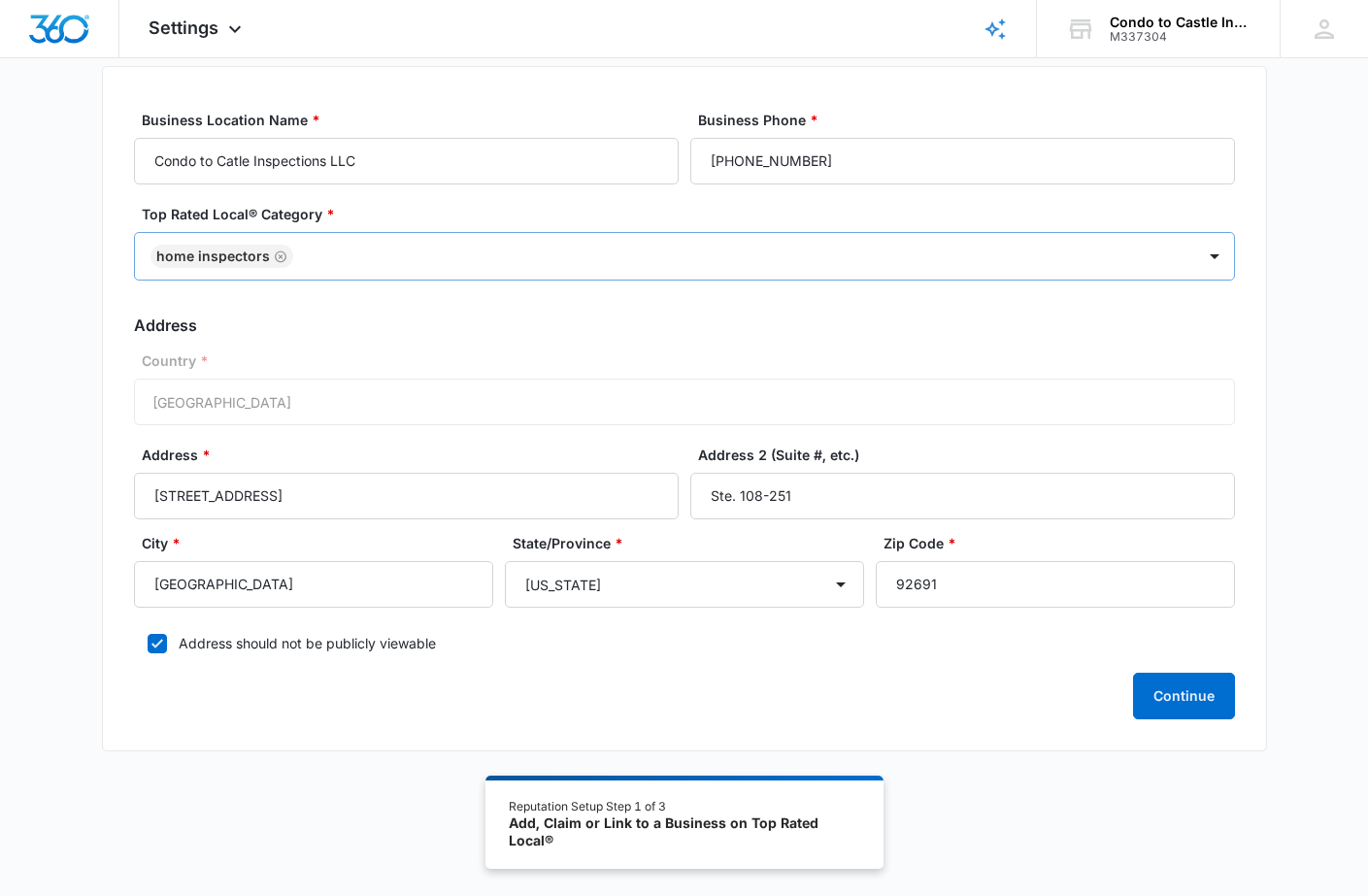
scroll to position [104, 0]
click at [152, 643] on icon at bounding box center [157, 645] width 18 height 18
click at [147, 643] on input "Address should not be publicly viewable" at bounding box center [141, 645] width 14 height 14
checkbox input "false"
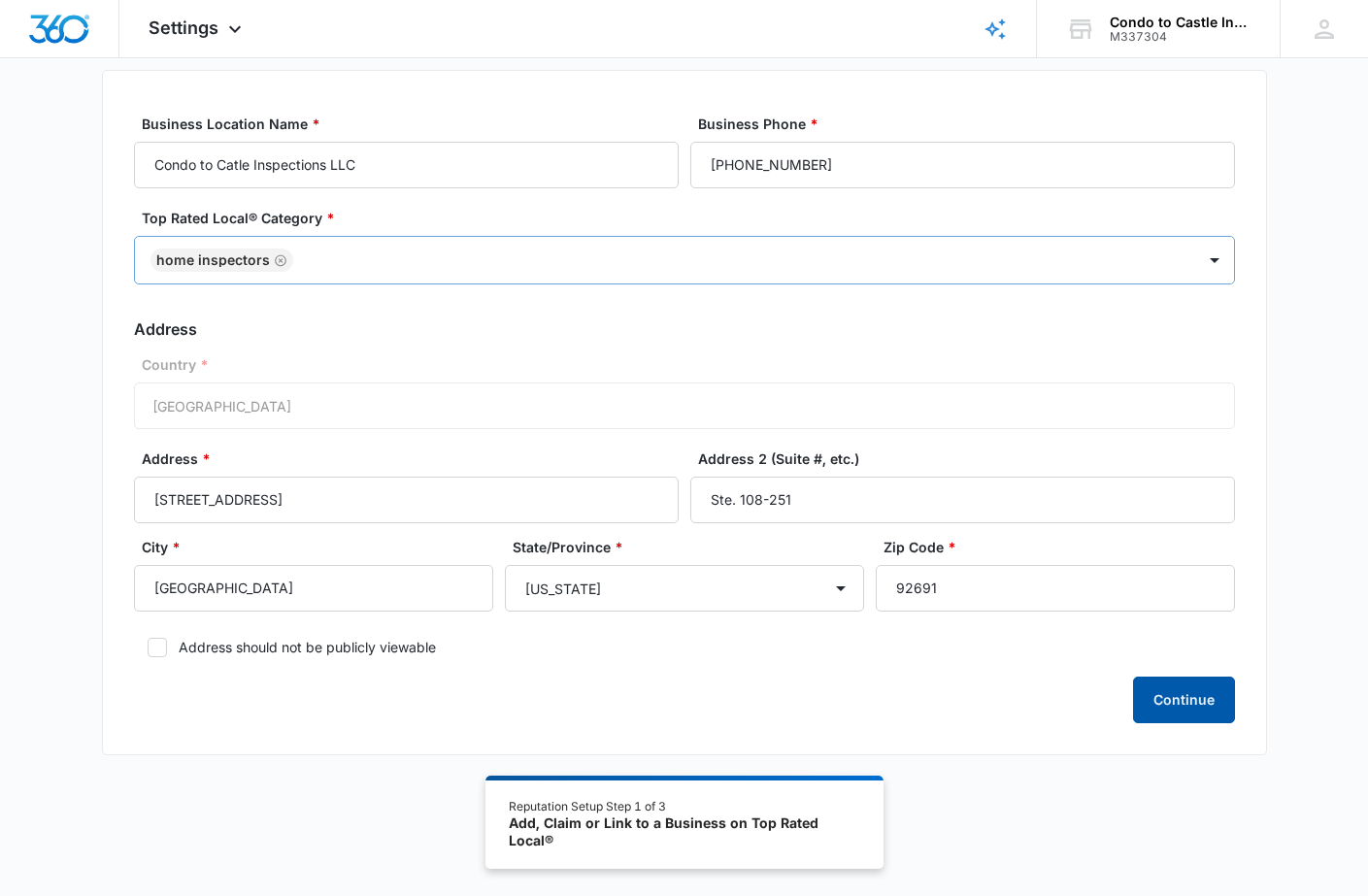
click at [1177, 708] on button "Continue" at bounding box center [1184, 699] width 101 height 47
click at [621, 46] on icon at bounding box center [621, 43] width 20 height 20
click at [619, 45] on icon at bounding box center [621, 43] width 20 height 20
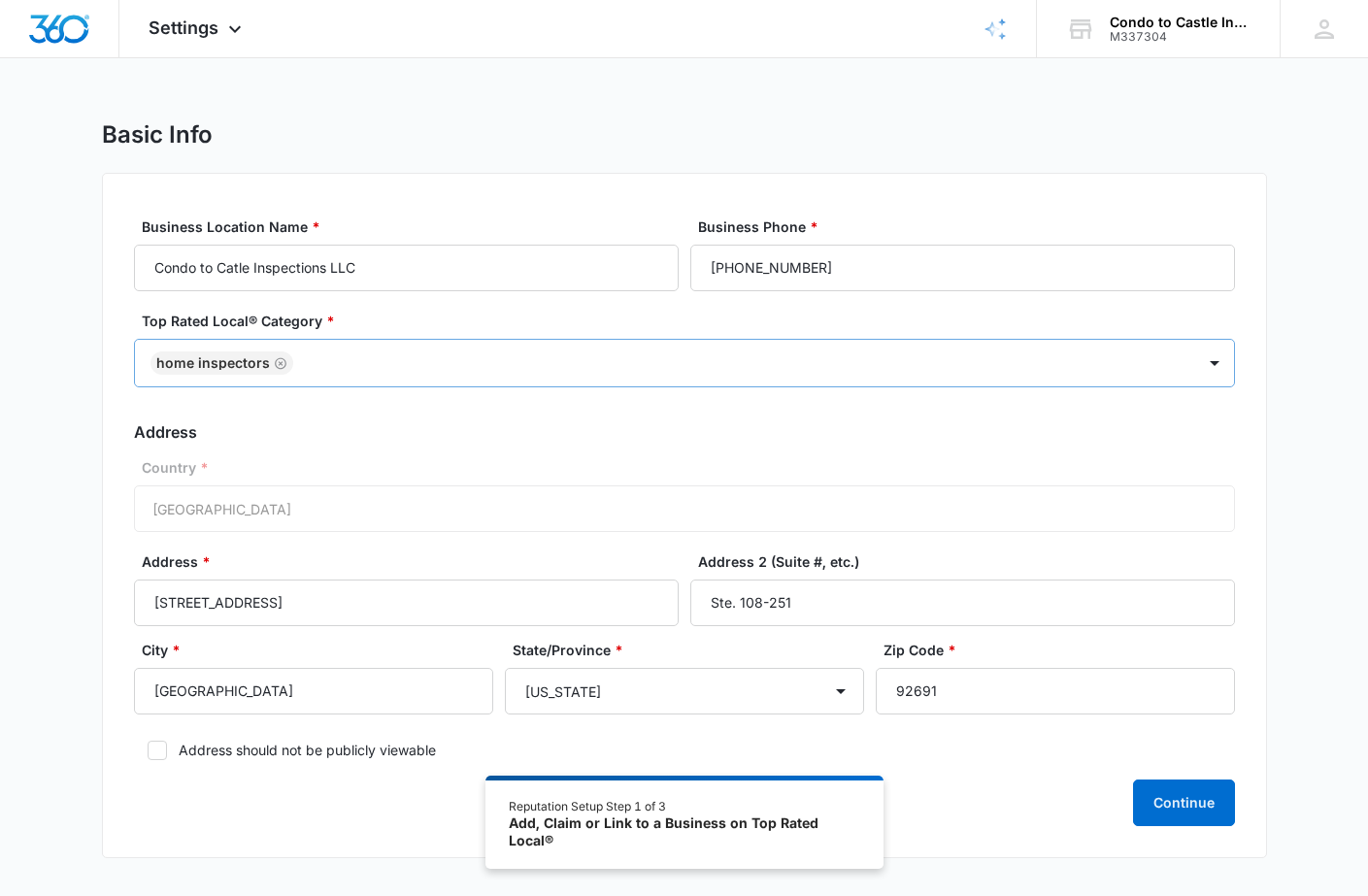
scroll to position [0, 0]
click at [239, 31] on icon at bounding box center [235, 33] width 12 height 7
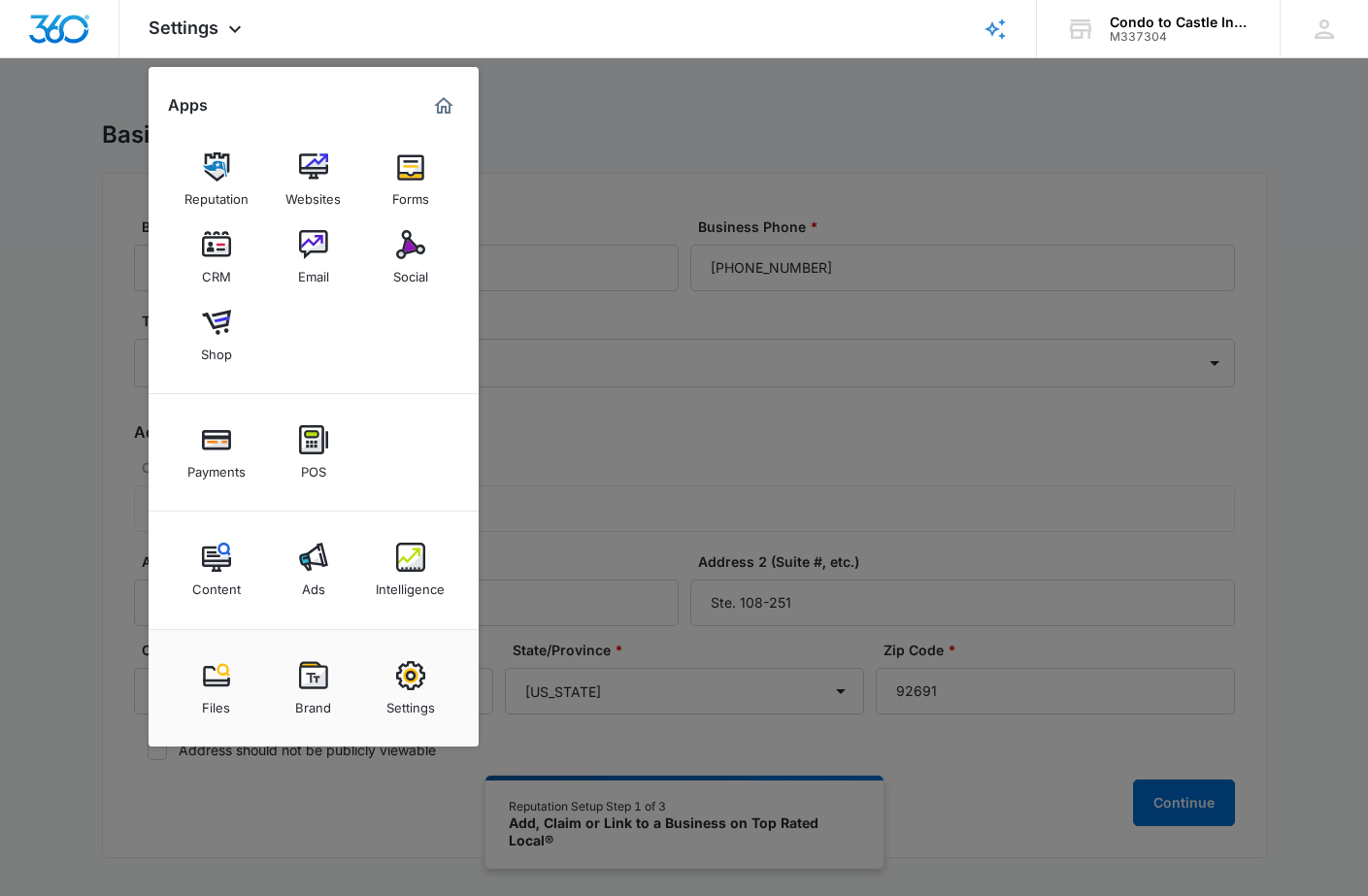
click at [882, 376] on div at bounding box center [684, 448] width 1368 height 896
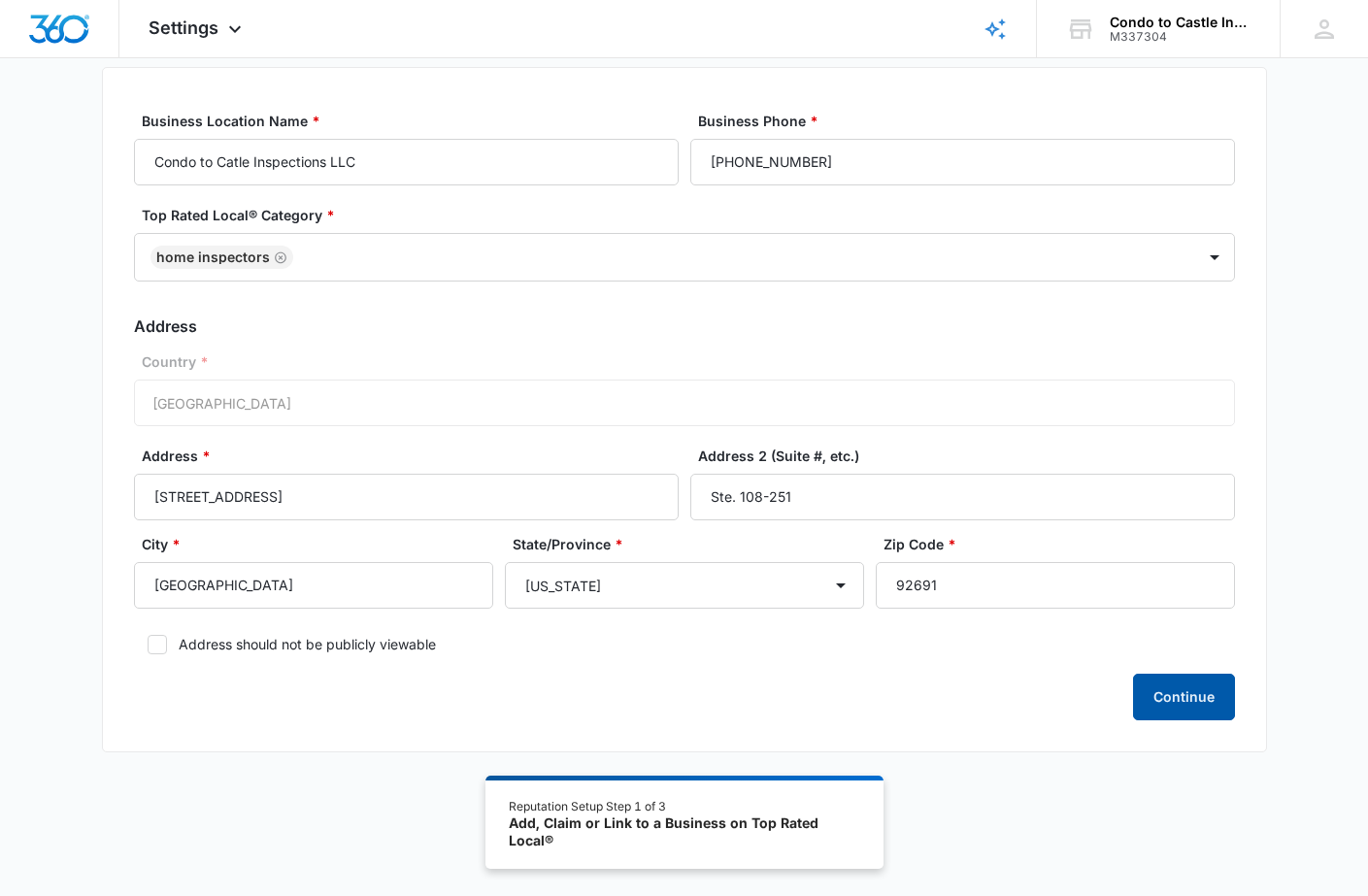
scroll to position [104, 0]
click at [1176, 697] on button "Continue" at bounding box center [1184, 697] width 101 height 47
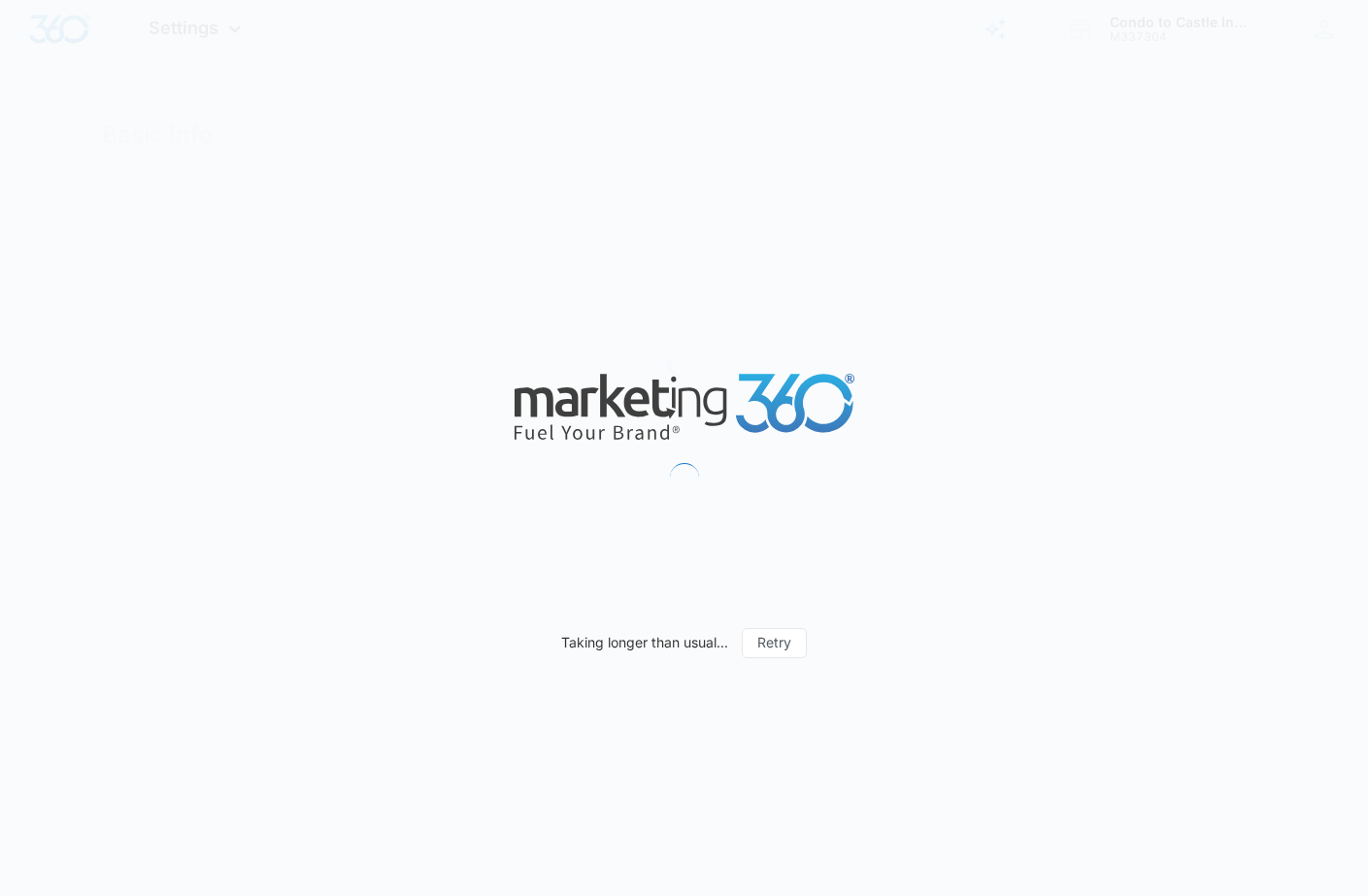
select select "[US_STATE]"
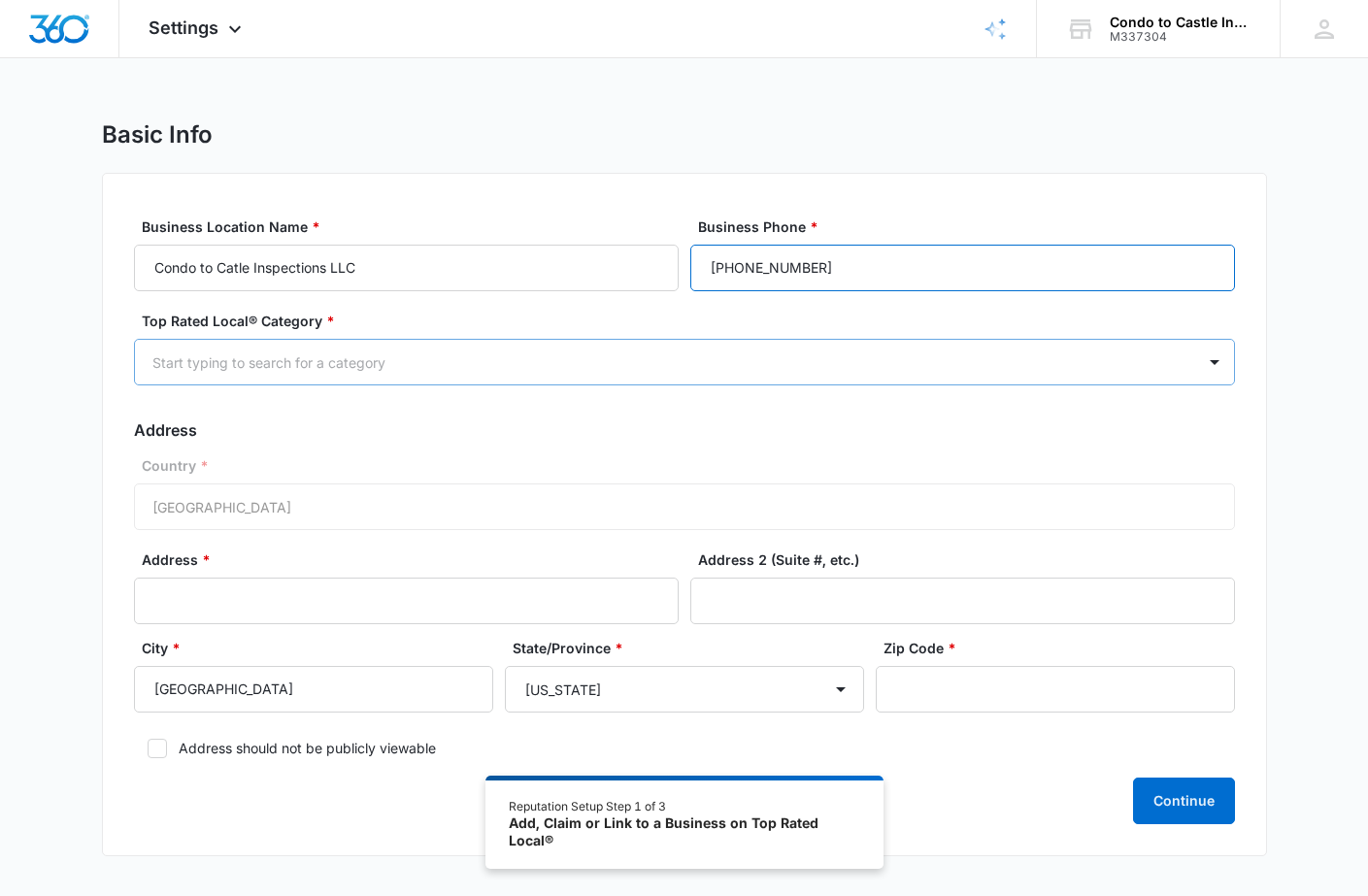
type input "[PHONE_NUMBER]"
click at [341, 355] on div "Start typing to search for a category" at bounding box center [661, 362] width 1018 height 20
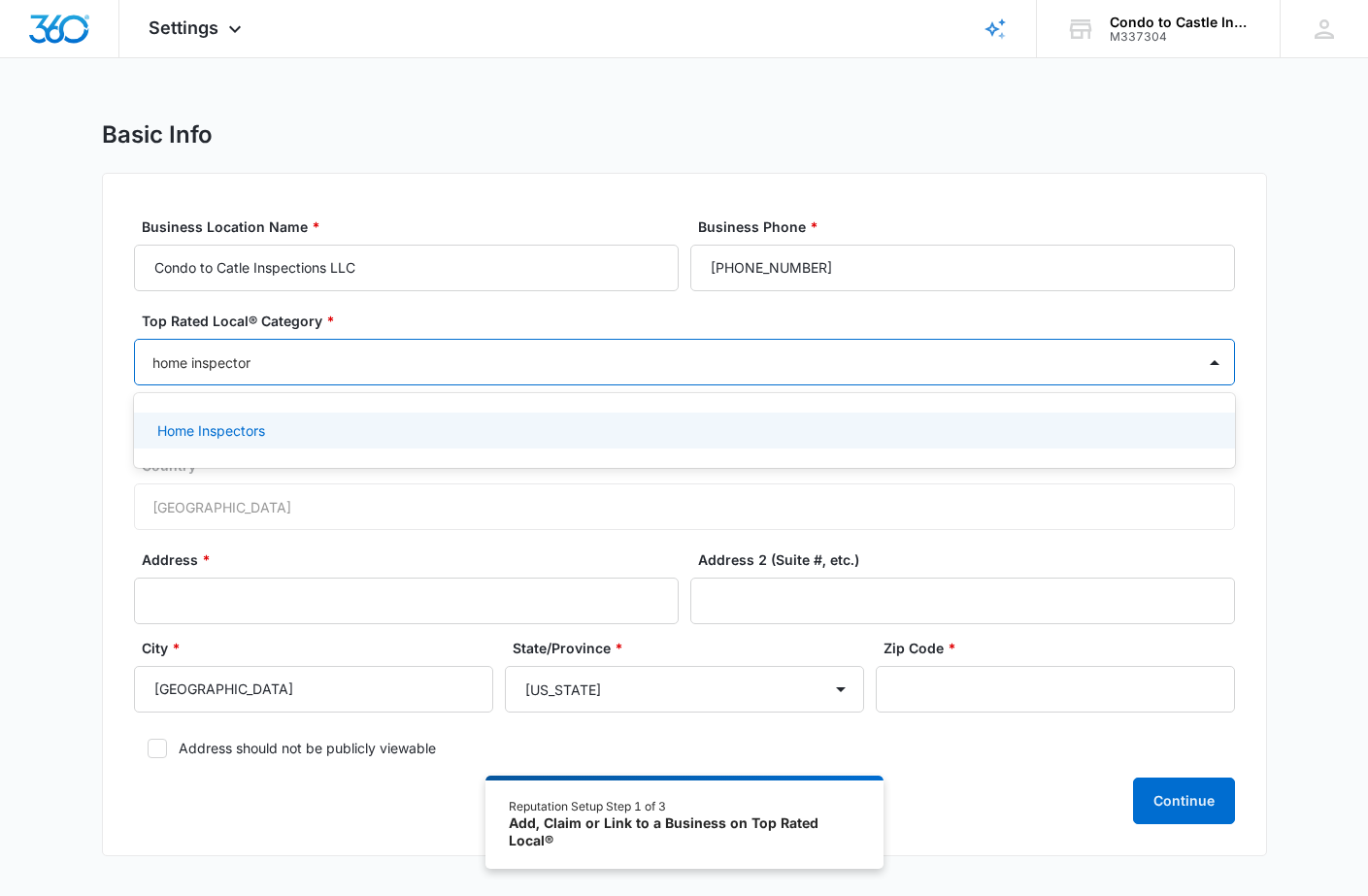
type input "home inspectors"
click at [250, 442] on div "Home Inspectors" at bounding box center [684, 431] width 1100 height 36
click at [262, 501] on div "Country * [GEOGRAPHIC_DATA]" at bounding box center [684, 494] width 1100 height 75
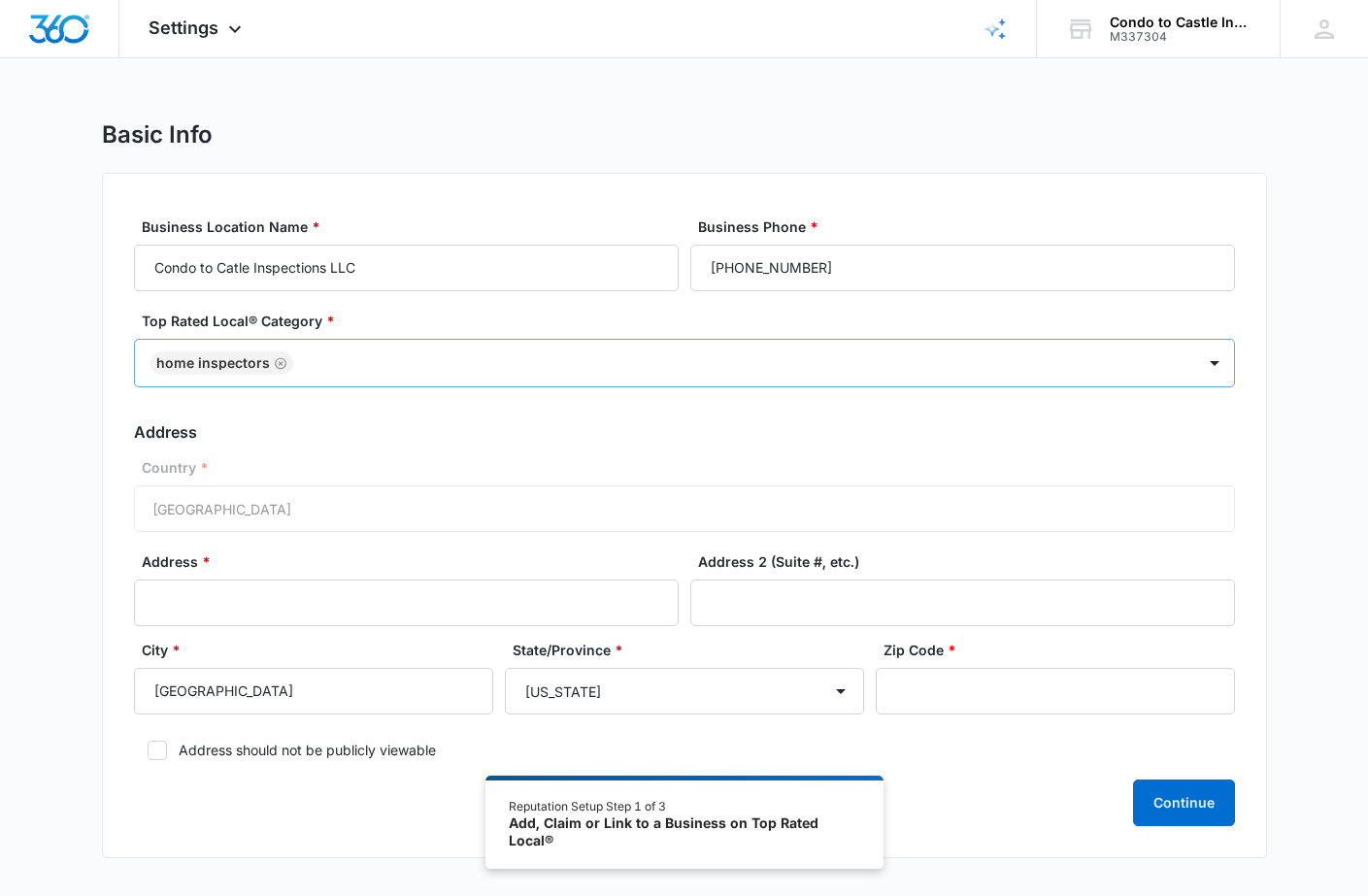
click at [262, 501] on div "Country * United States of America" at bounding box center [684, 494] width 1100 height 75
click at [327, 510] on div "Country * United States of America" at bounding box center [684, 494] width 1100 height 75
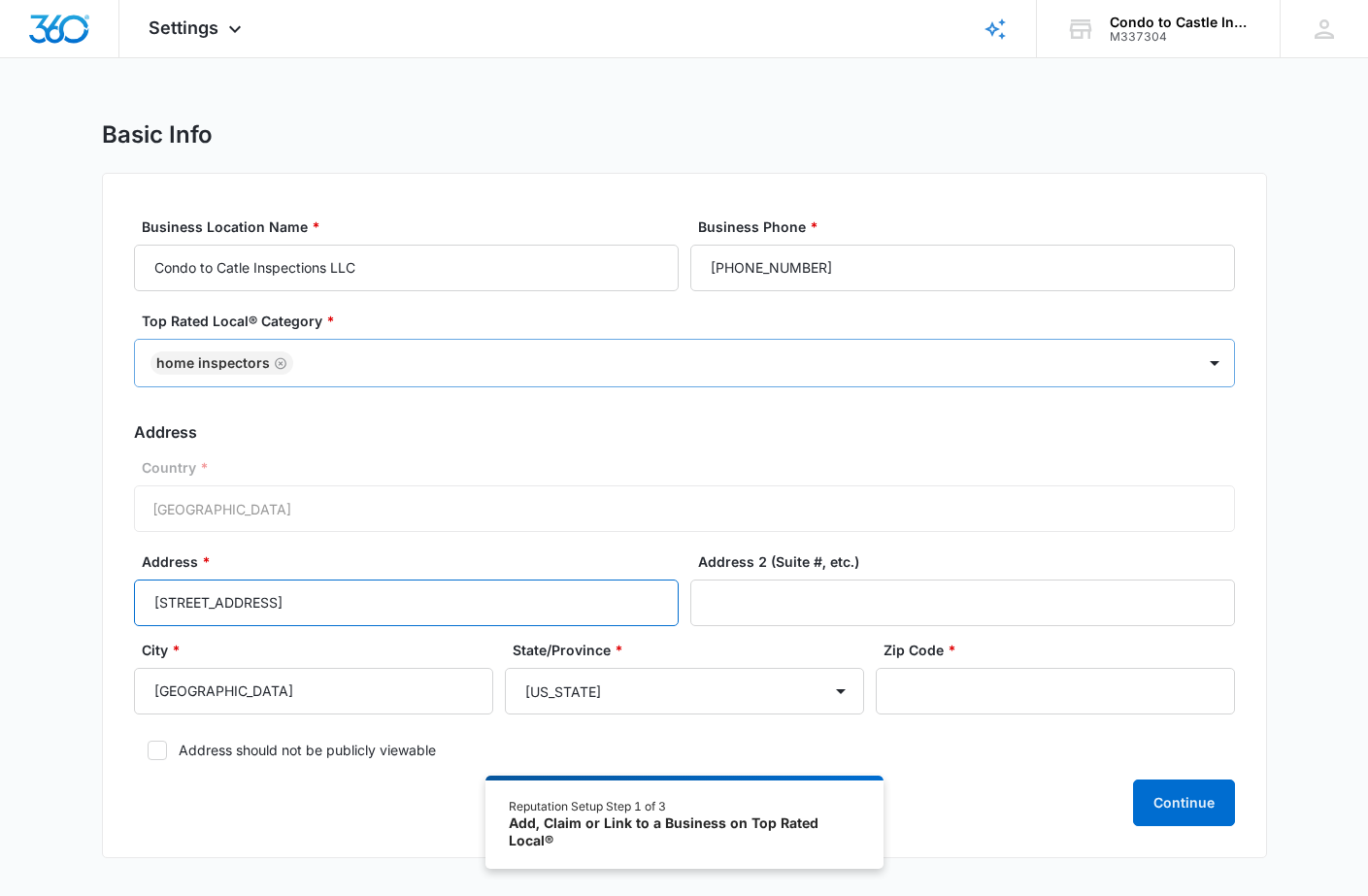
type input "[STREET_ADDRESS]"
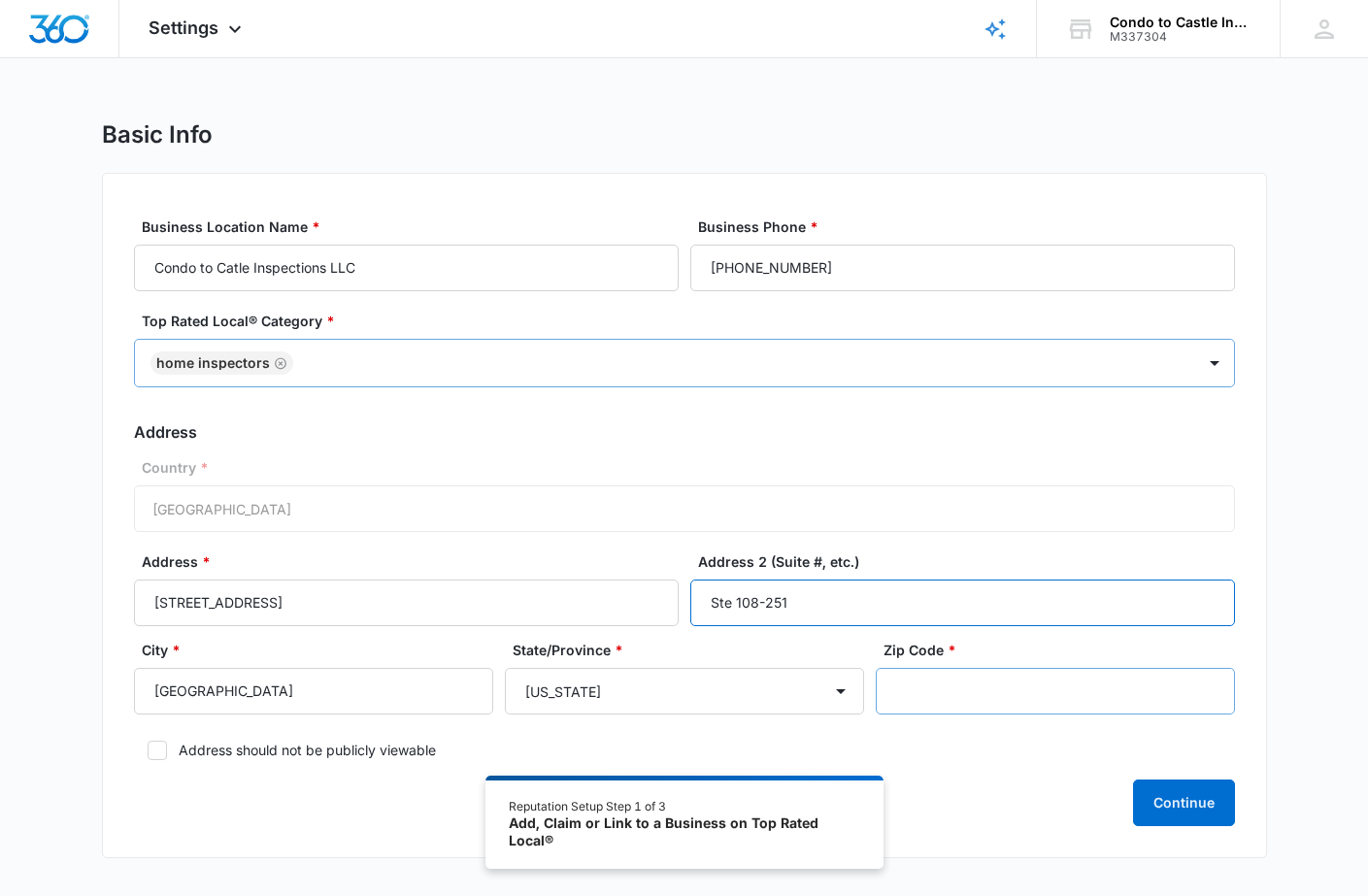
type input "Ste 108-251"
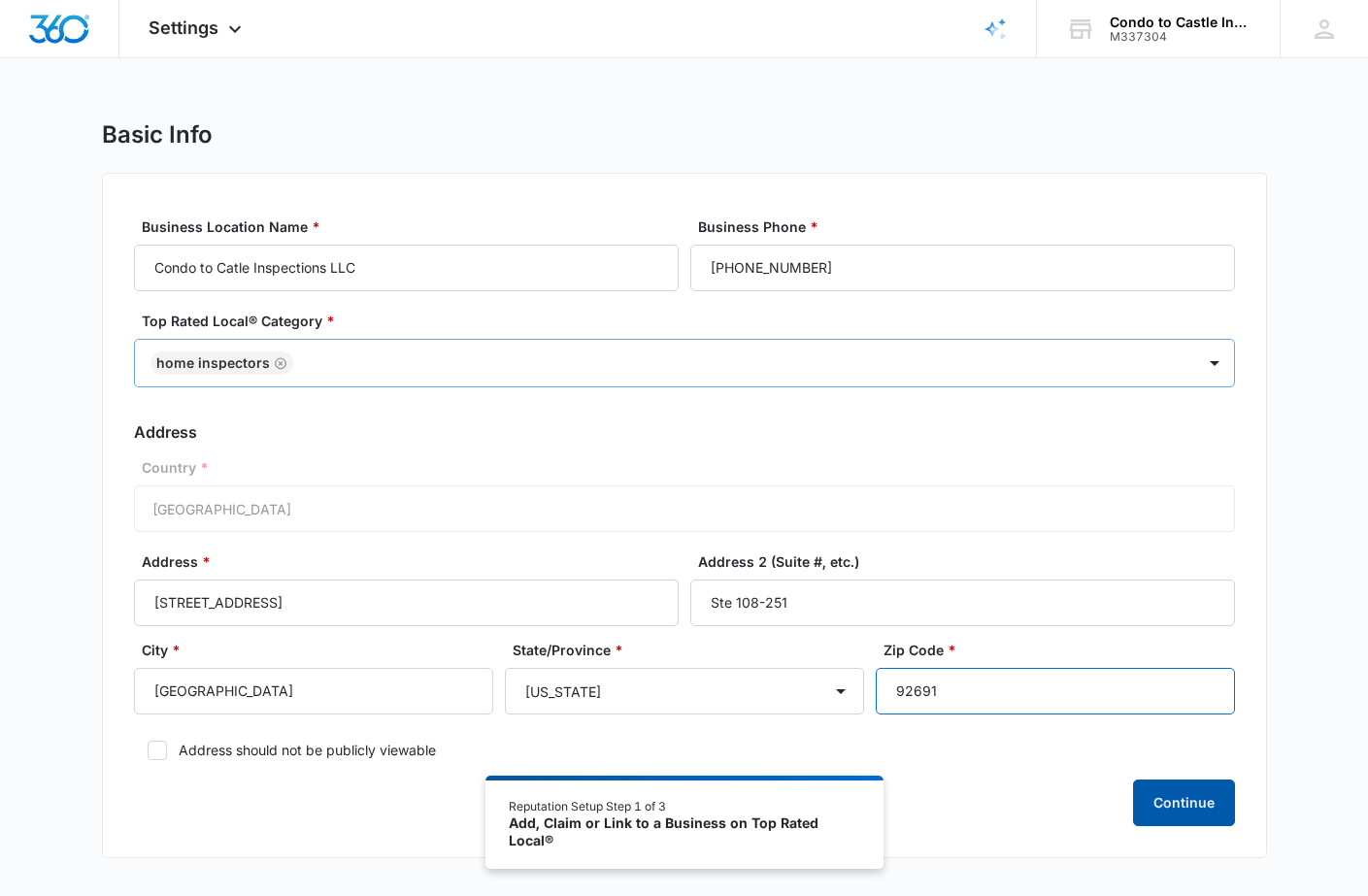
type input "92691"
click at [1188, 807] on button "Continue" at bounding box center [1184, 803] width 101 height 47
click at [1307, 46] on div "JS John Synnott john@condotocastle.biz My Profile Notifications Support Logout …" at bounding box center [1323, 29] width 89 height 58
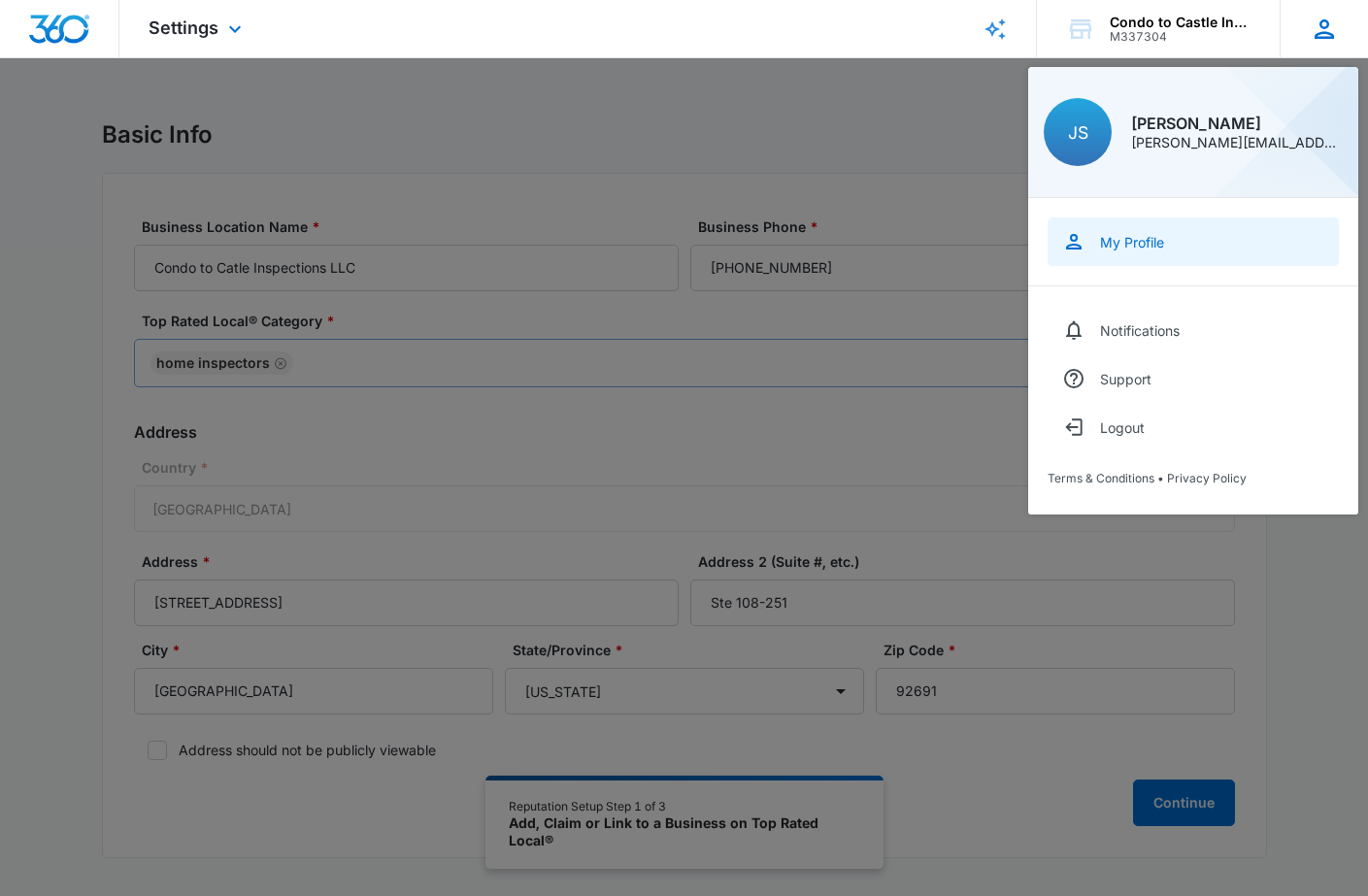
click at [1141, 252] on link "My Profile" at bounding box center [1193, 242] width 292 height 49
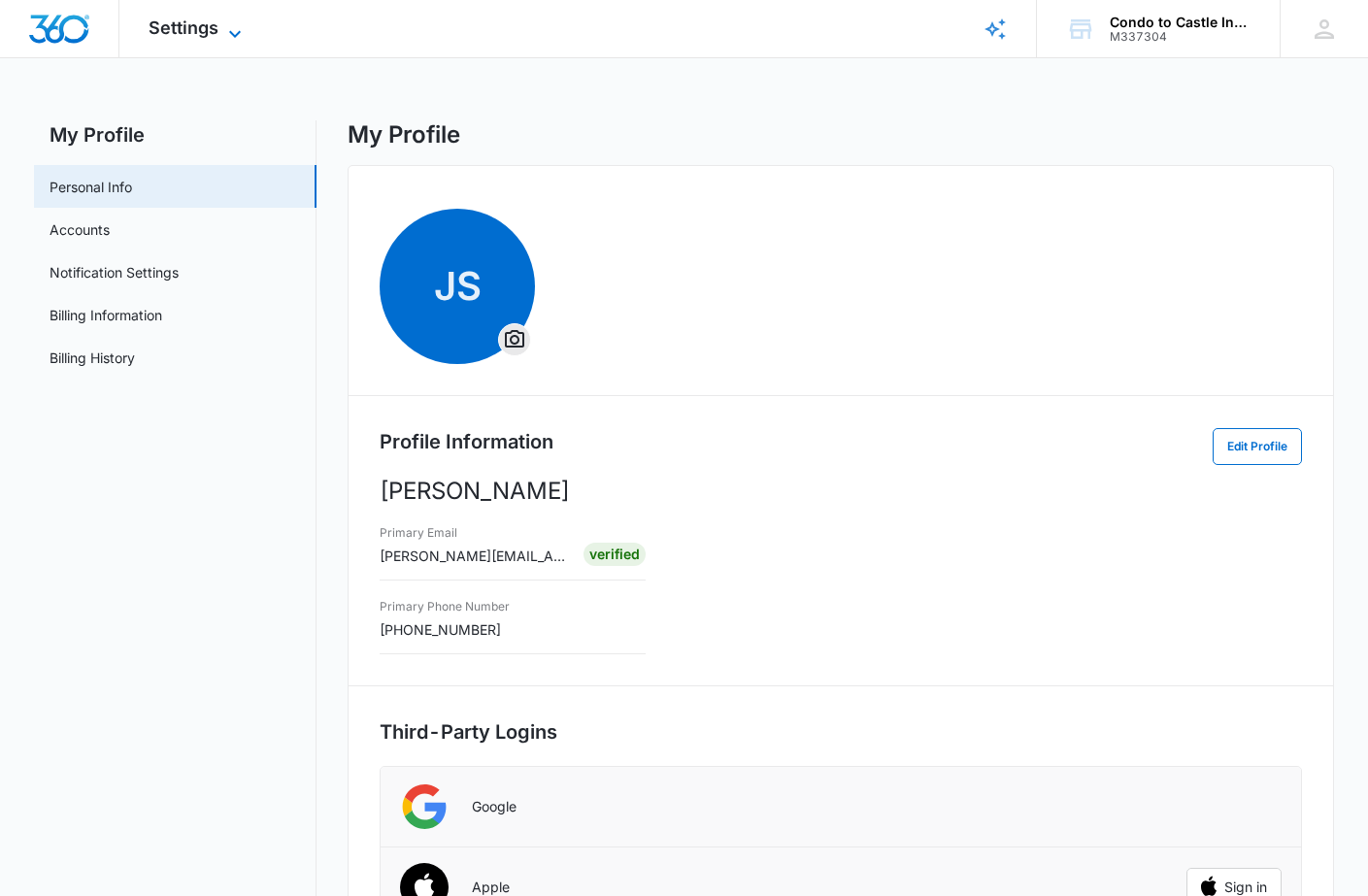
click at [202, 35] on span "Settings" at bounding box center [183, 28] width 70 height 20
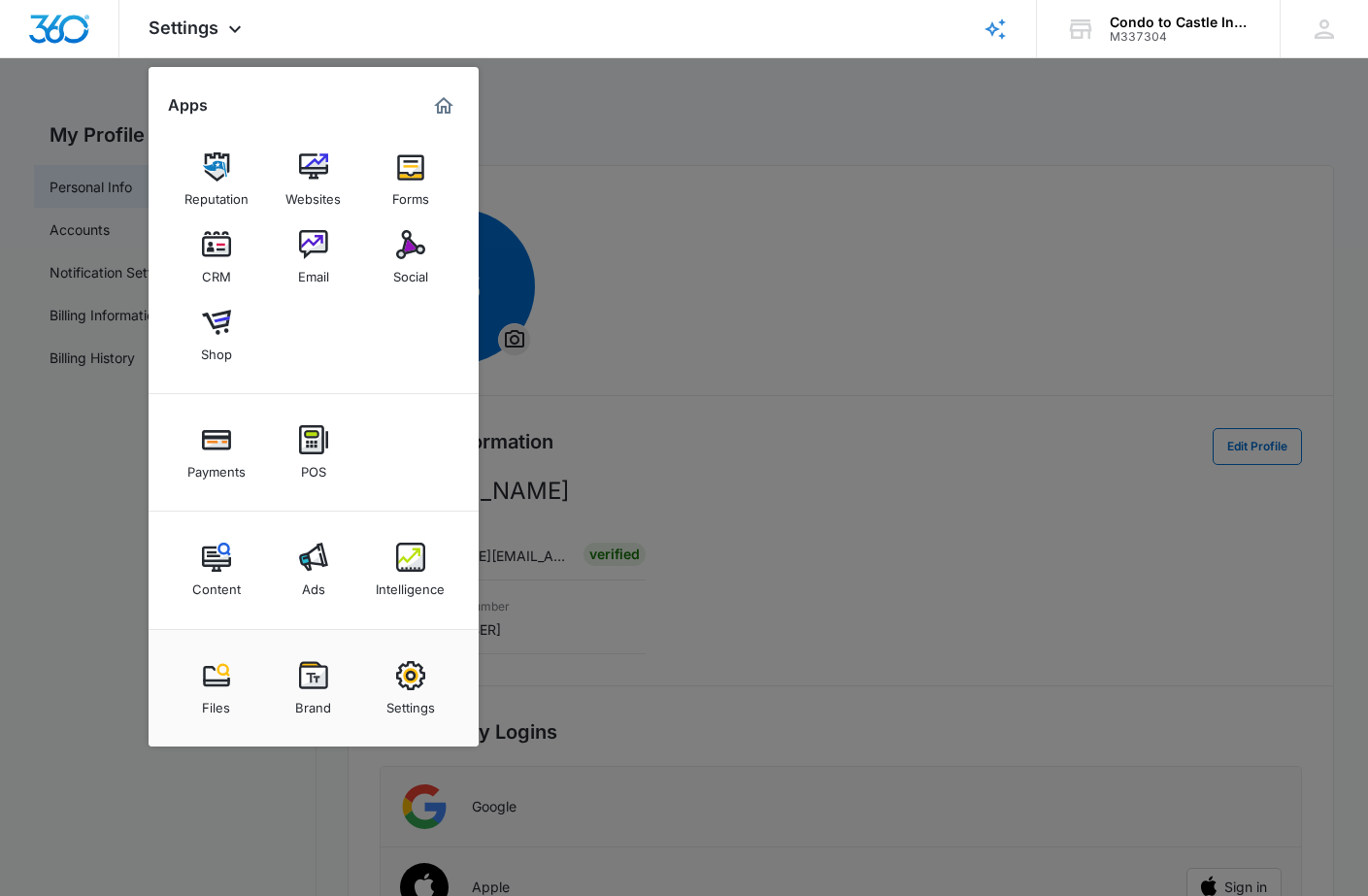
click at [625, 173] on div at bounding box center [684, 448] width 1368 height 896
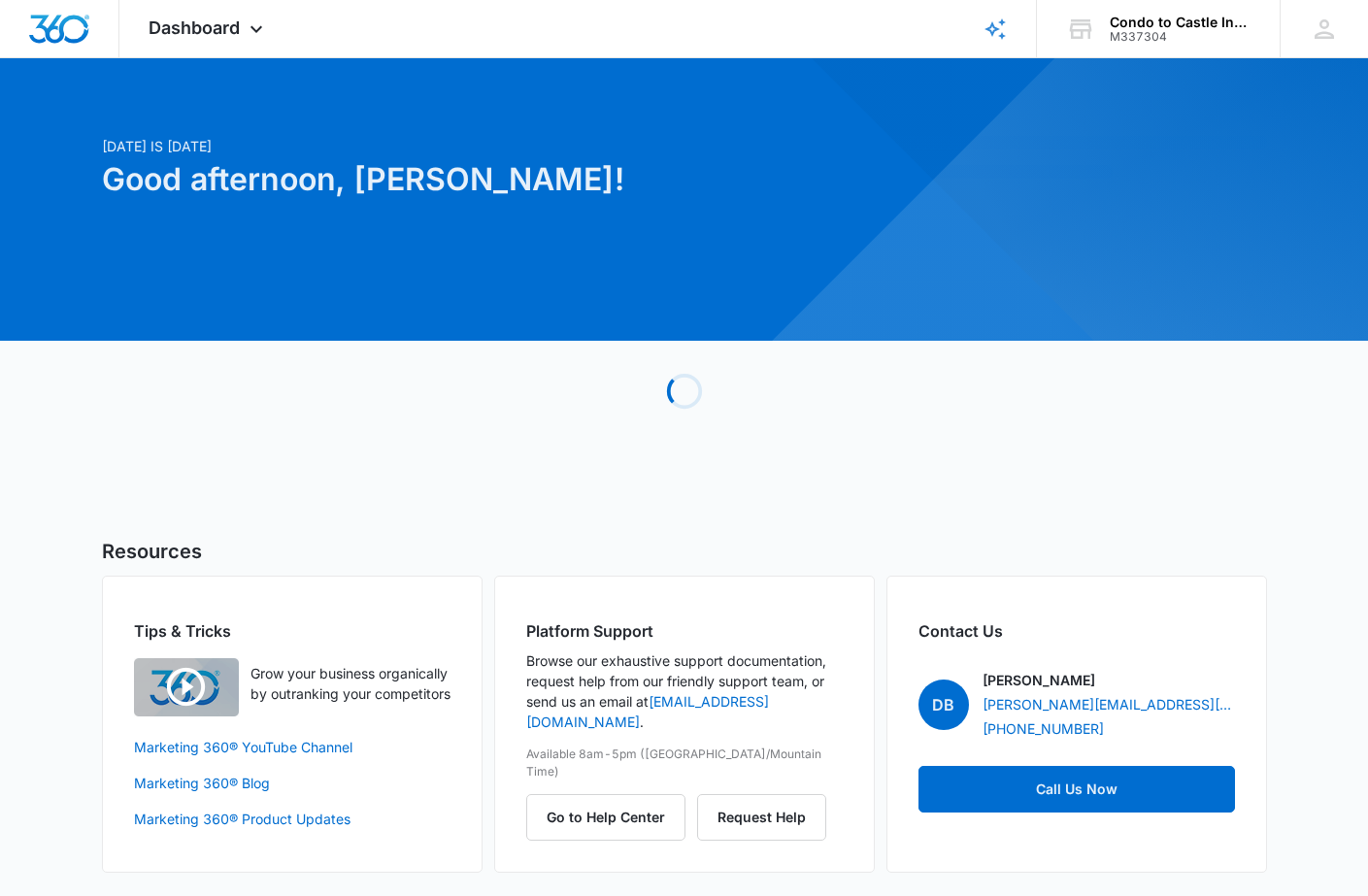
scroll to position [9, 0]
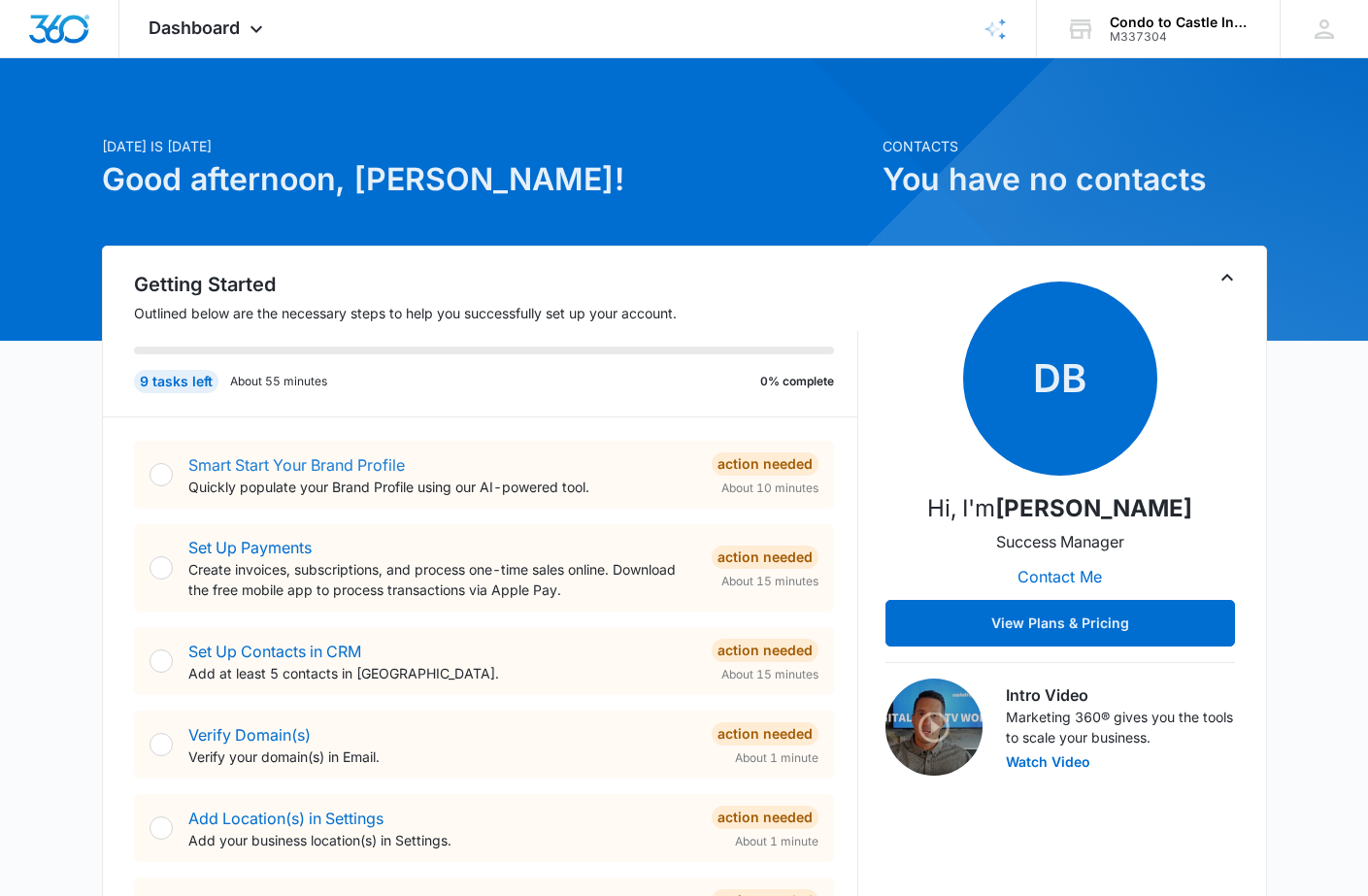
click at [304, 468] on link "Smart Start Your Brand Profile" at bounding box center [296, 465] width 217 height 20
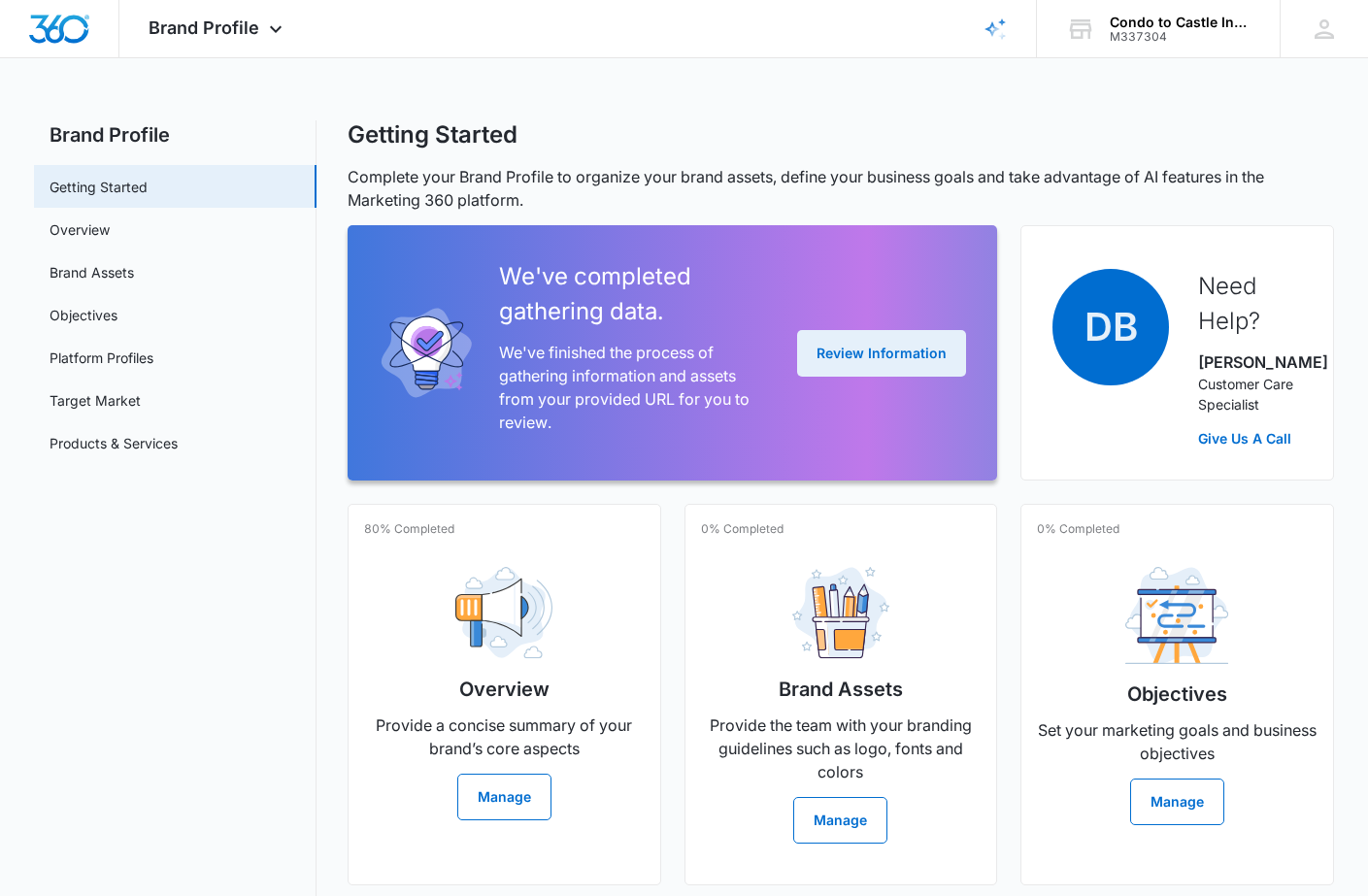
click at [853, 370] on button "Review Information" at bounding box center [881, 353] width 169 height 47
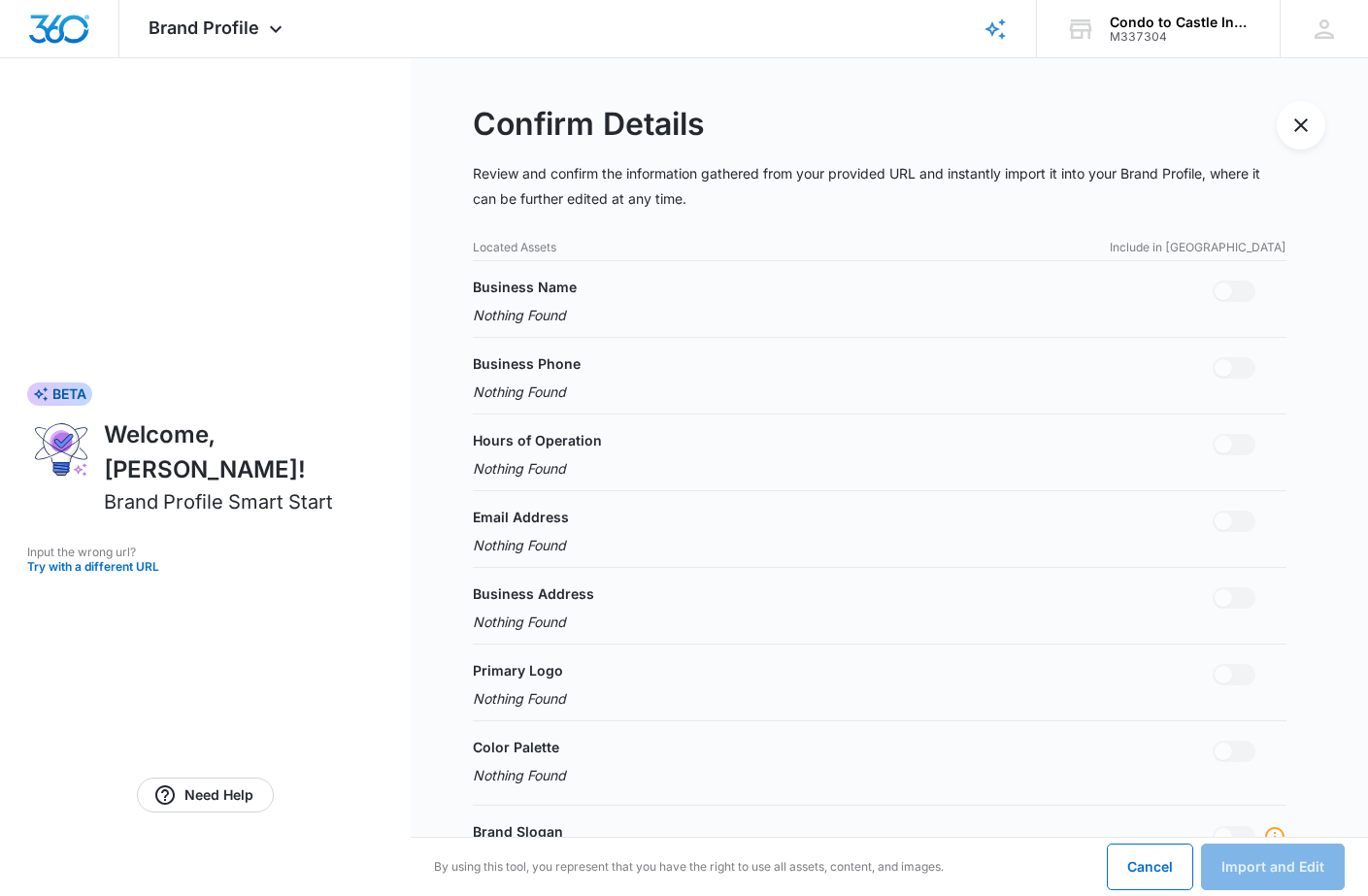
click at [553, 328] on div "Located Assets Include in Import Business Name Nothing Found Business Phone Not…" at bounding box center [879, 761] width 814 height 1044
click at [546, 307] on p "Nothing Found" at bounding box center [524, 314] width 103 height 20
click at [518, 260] on div "Located Assets Include in Import Business Name Nothing Found Business Phone Not…" at bounding box center [879, 761] width 814 height 1044
click at [1273, 860] on div "Cancel Import and Edit" at bounding box center [1225, 866] width 238 height 47
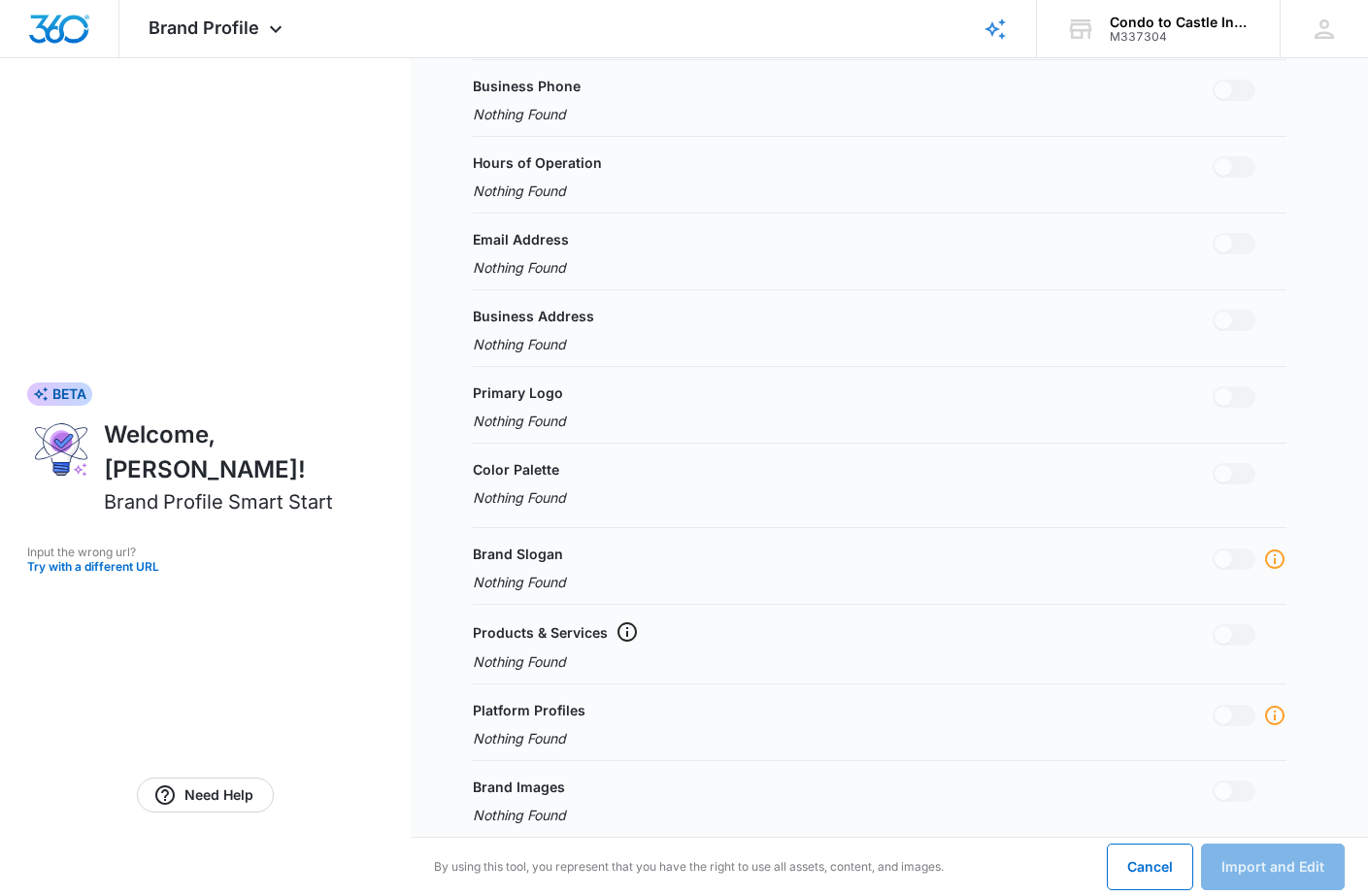
scroll to position [277, 0]
click at [1273, 860] on div "Cancel Import and Edit" at bounding box center [1225, 866] width 238 height 47
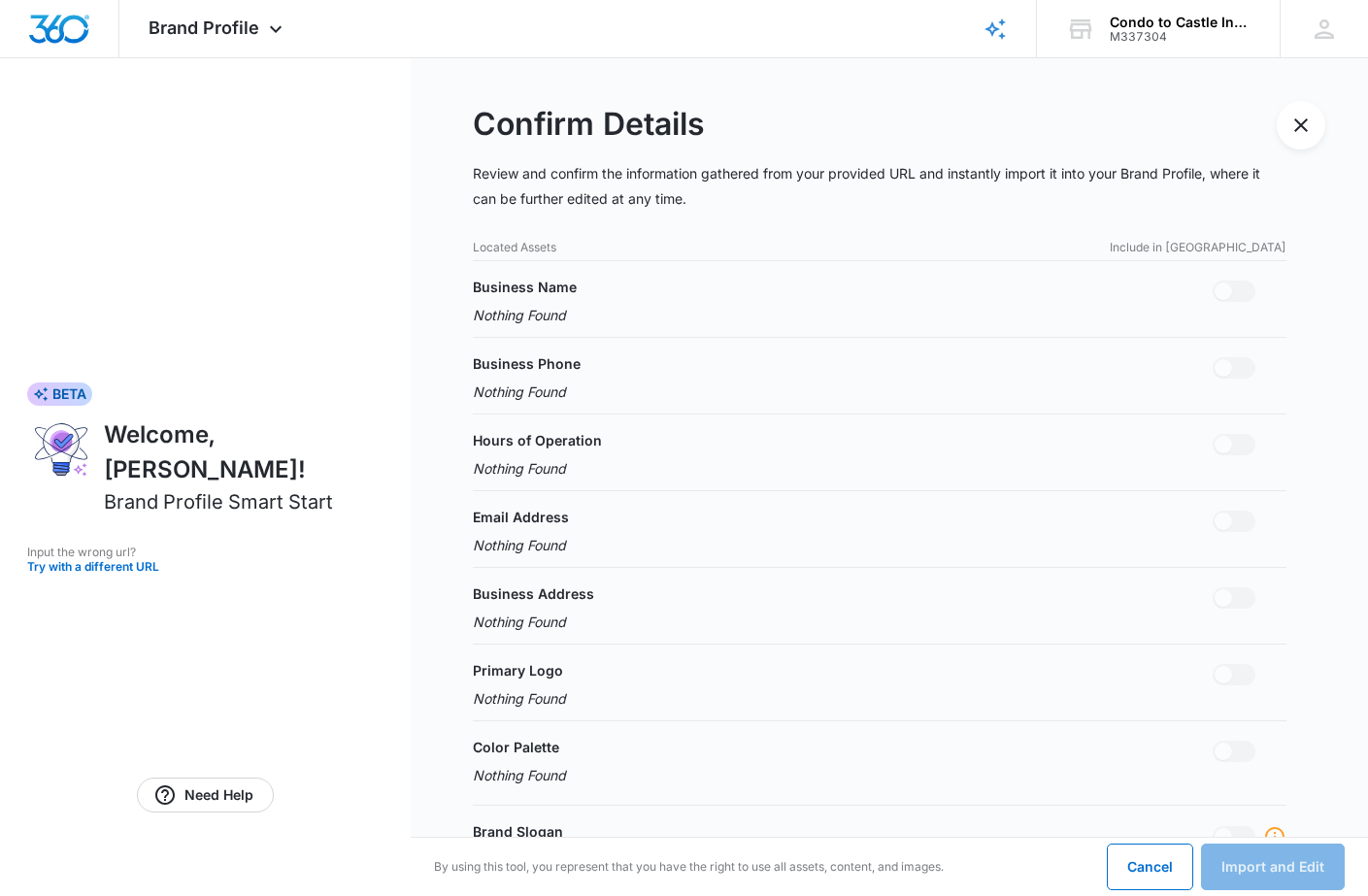
scroll to position [0, 0]
click at [1237, 250] on p "Include in [GEOGRAPHIC_DATA]" at bounding box center [1198, 248] width 177 height 18
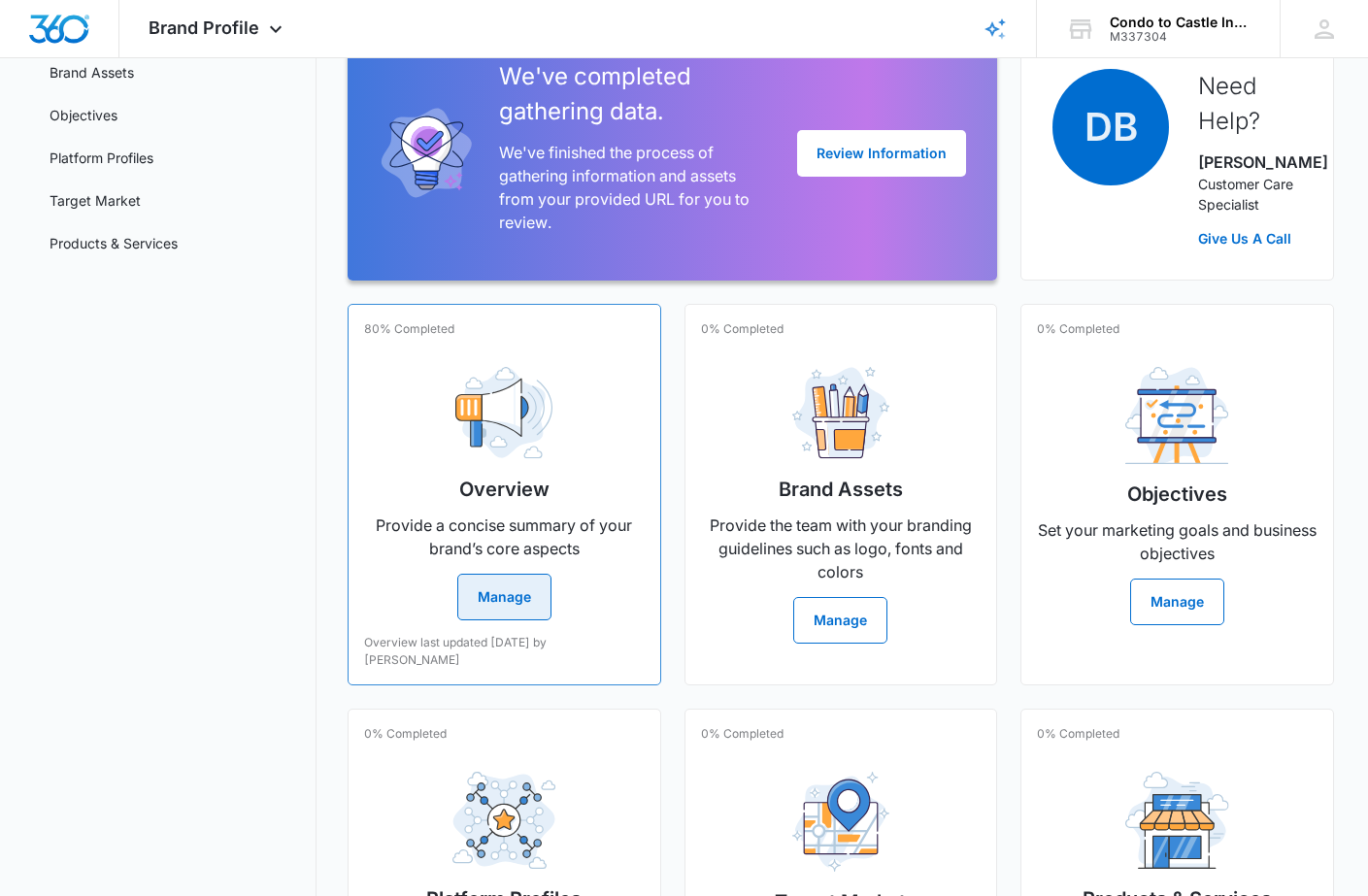
scroll to position [207, 0]
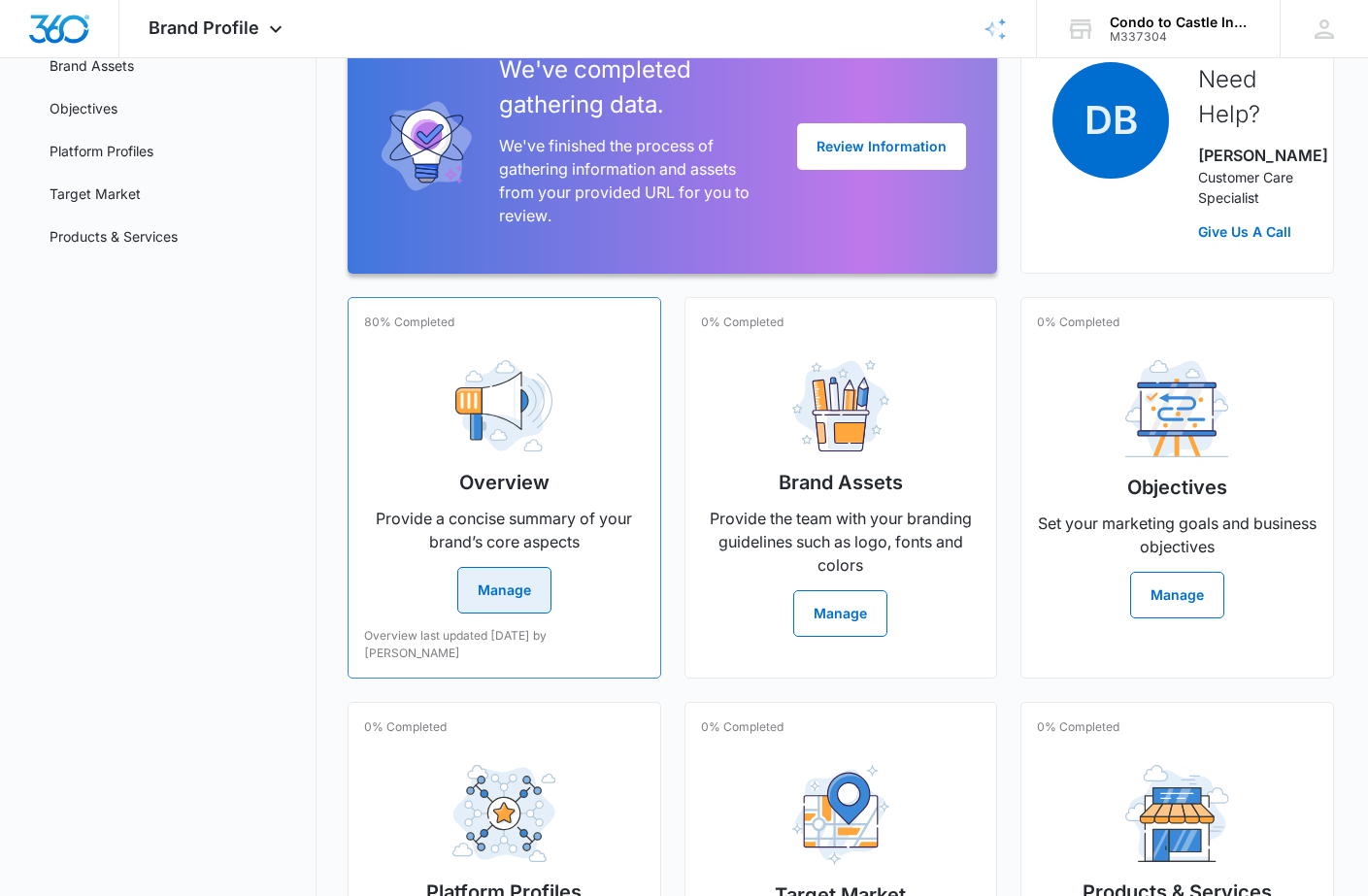
click at [510, 613] on button "Manage" at bounding box center [504, 590] width 95 height 47
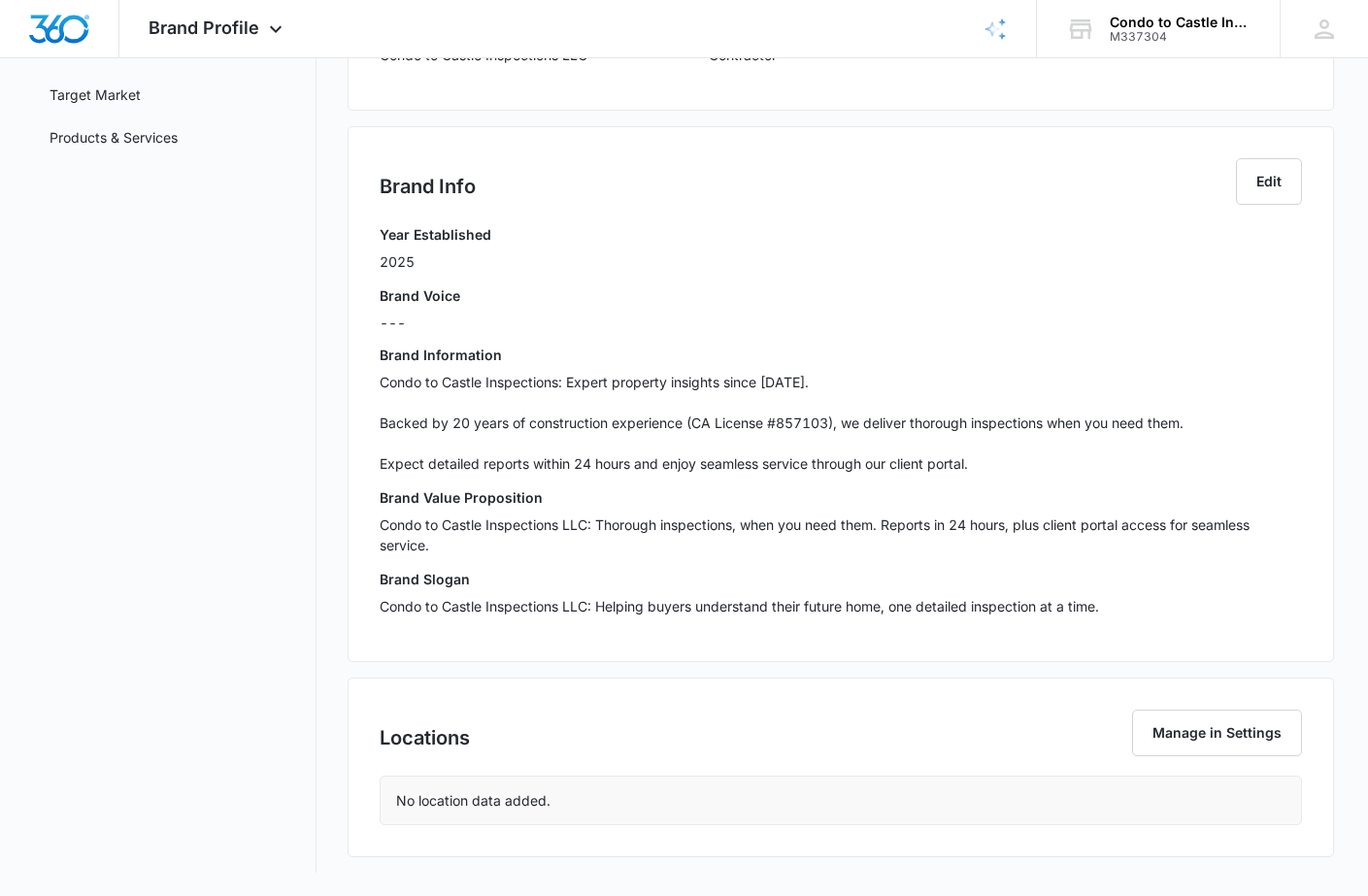
scroll to position [305, 0]
click at [1196, 737] on button "Manage in Settings" at bounding box center [1217, 732] width 170 height 47
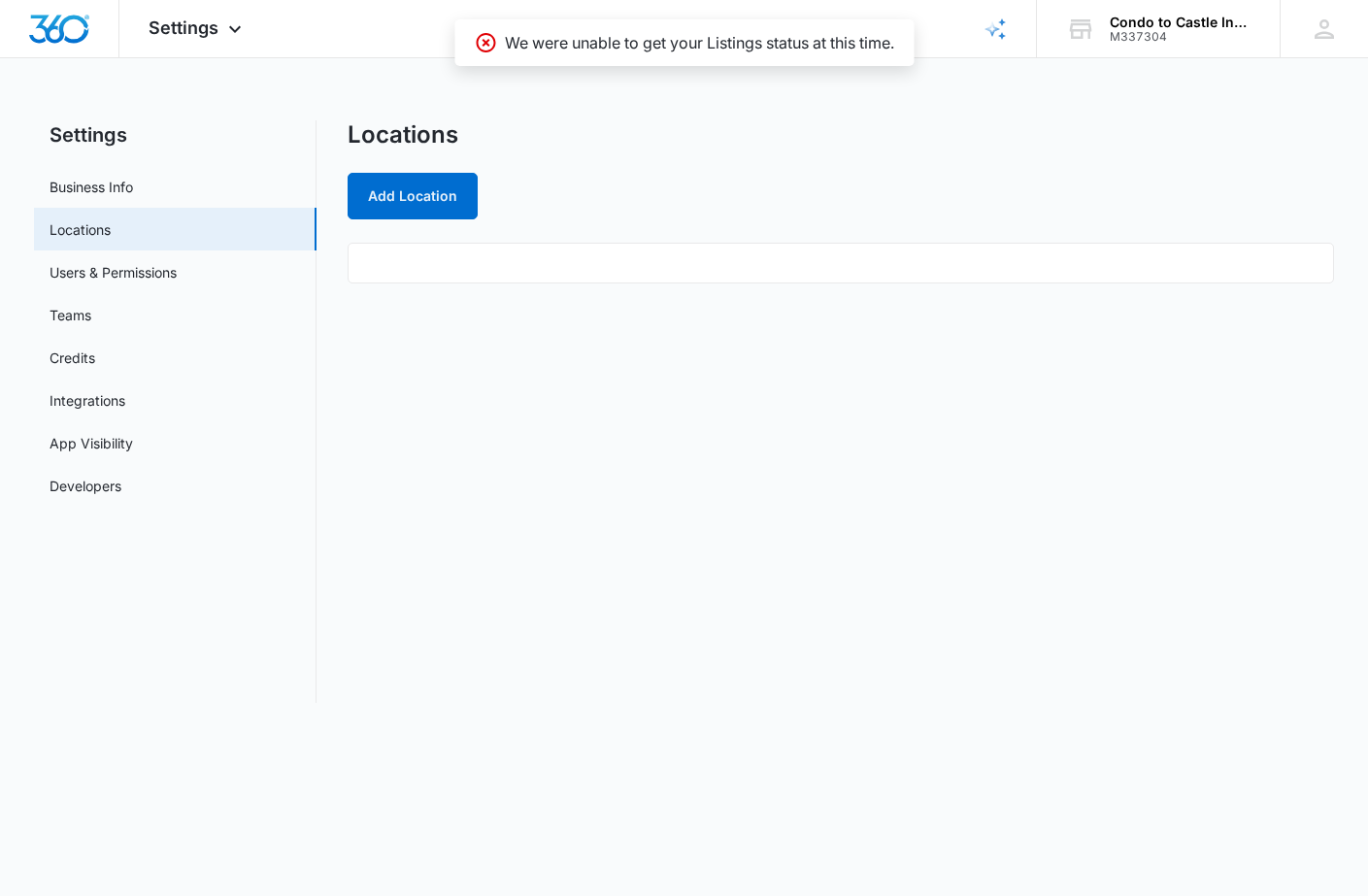
click at [451, 265] on ul at bounding box center [840, 263] width 986 height 41
click at [505, 275] on ul at bounding box center [840, 263] width 986 height 41
click at [428, 205] on button "Add Location" at bounding box center [412, 196] width 130 height 47
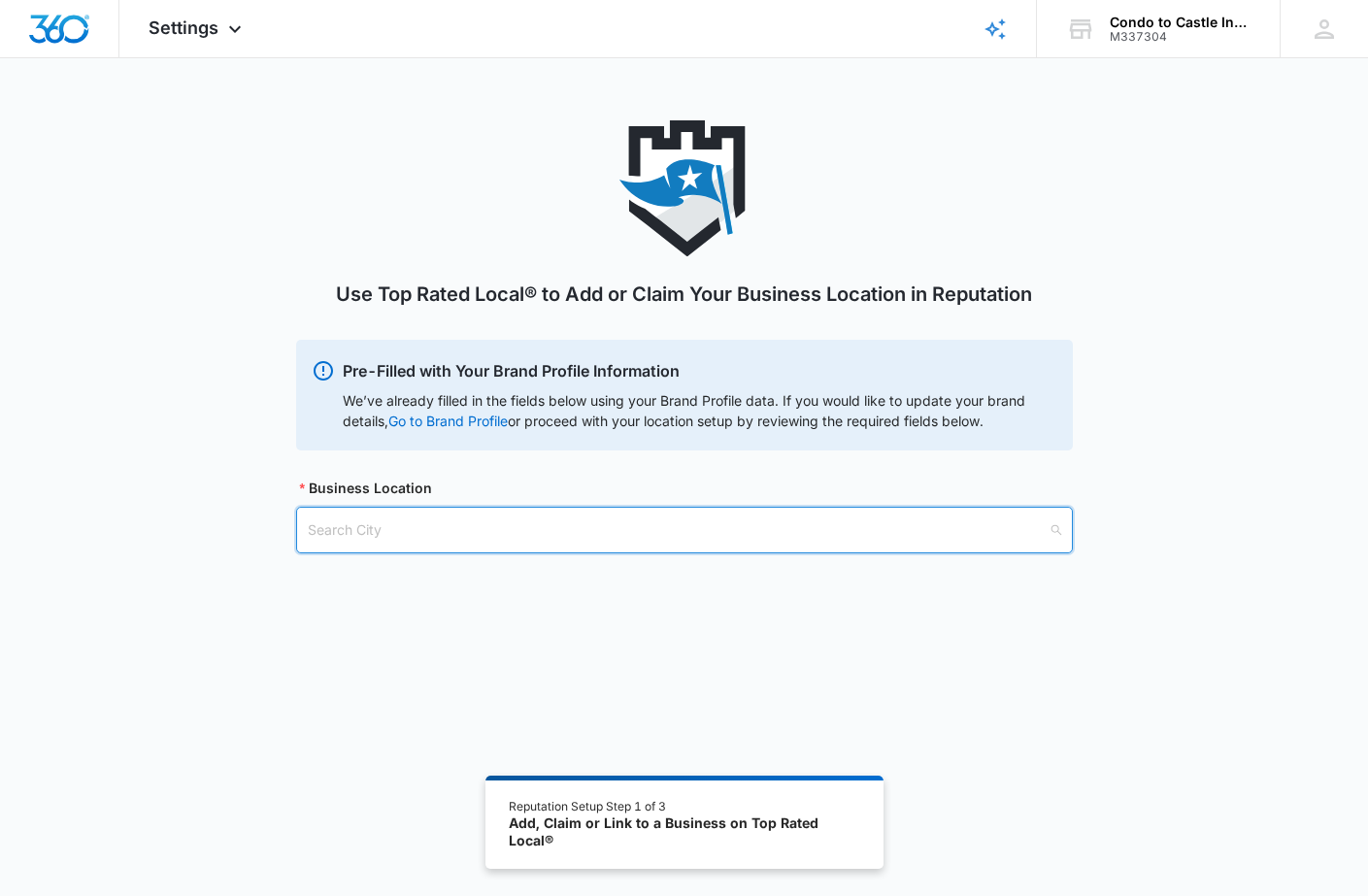
click at [467, 528] on input "search" at bounding box center [678, 529] width 740 height 45
type input "Missio"
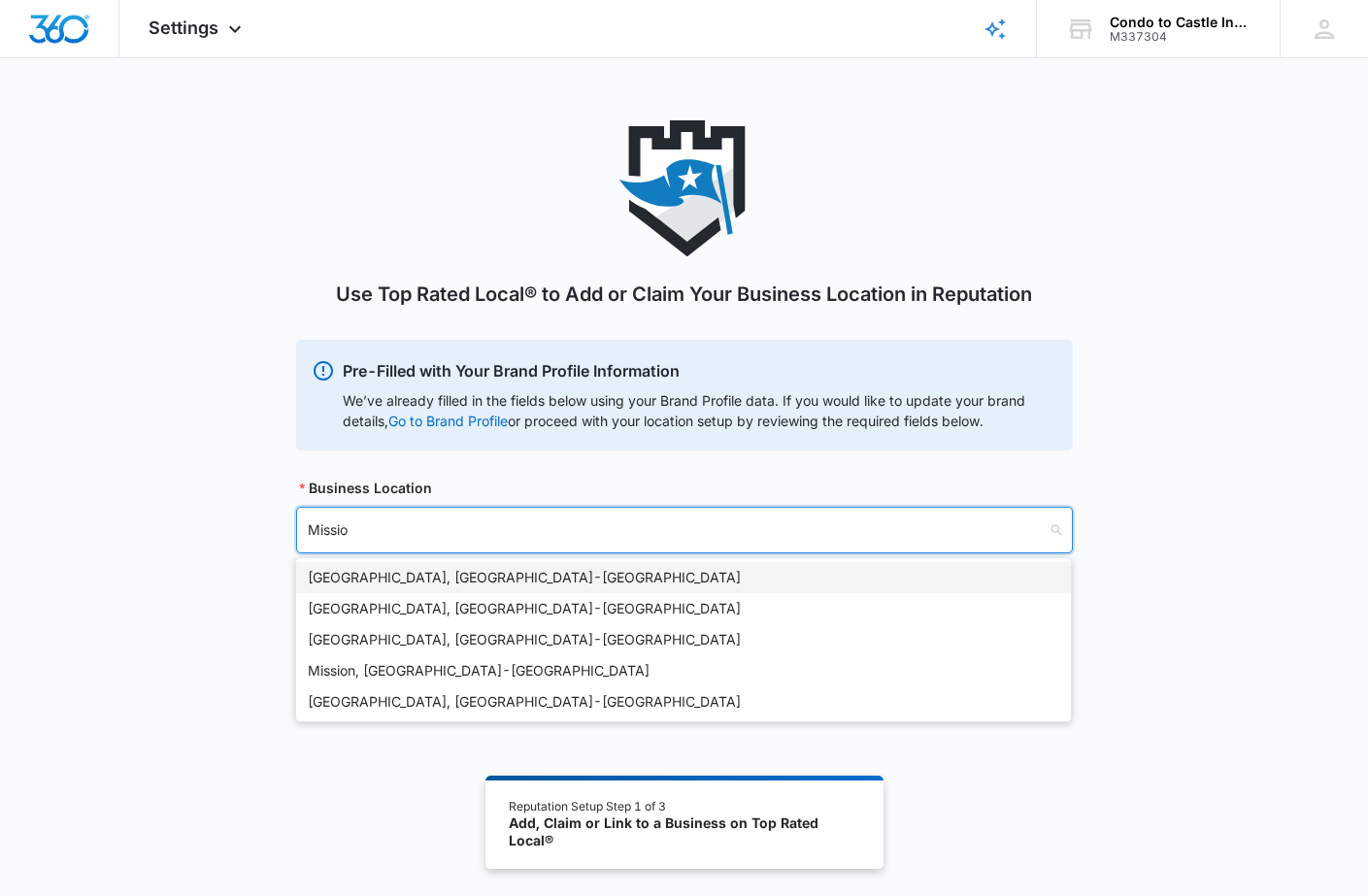
click at [365, 571] on div "Mission Viejo, CA - USA" at bounding box center [683, 577] width 751 height 21
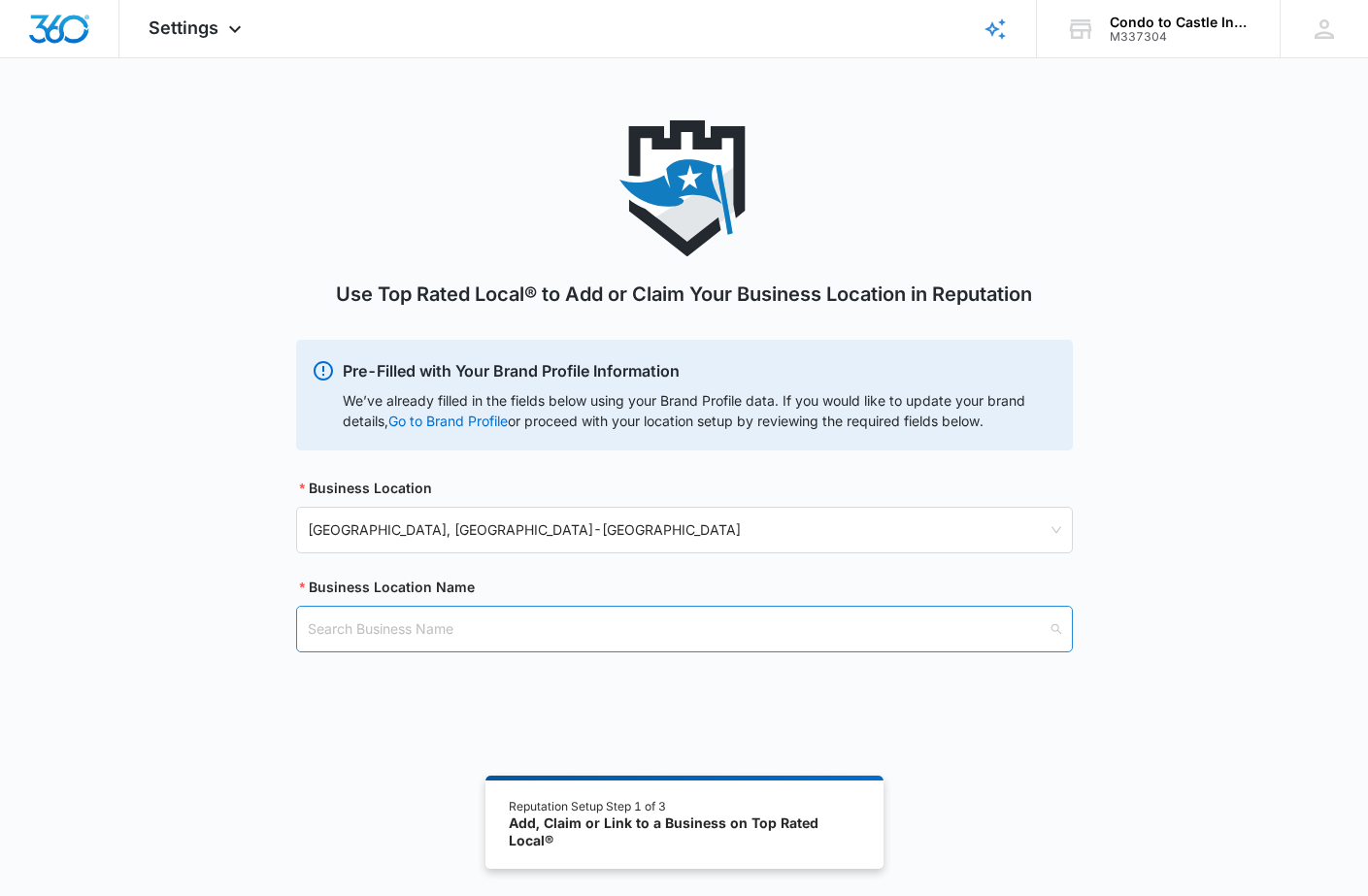
click at [516, 627] on input "search" at bounding box center [678, 628] width 740 height 45
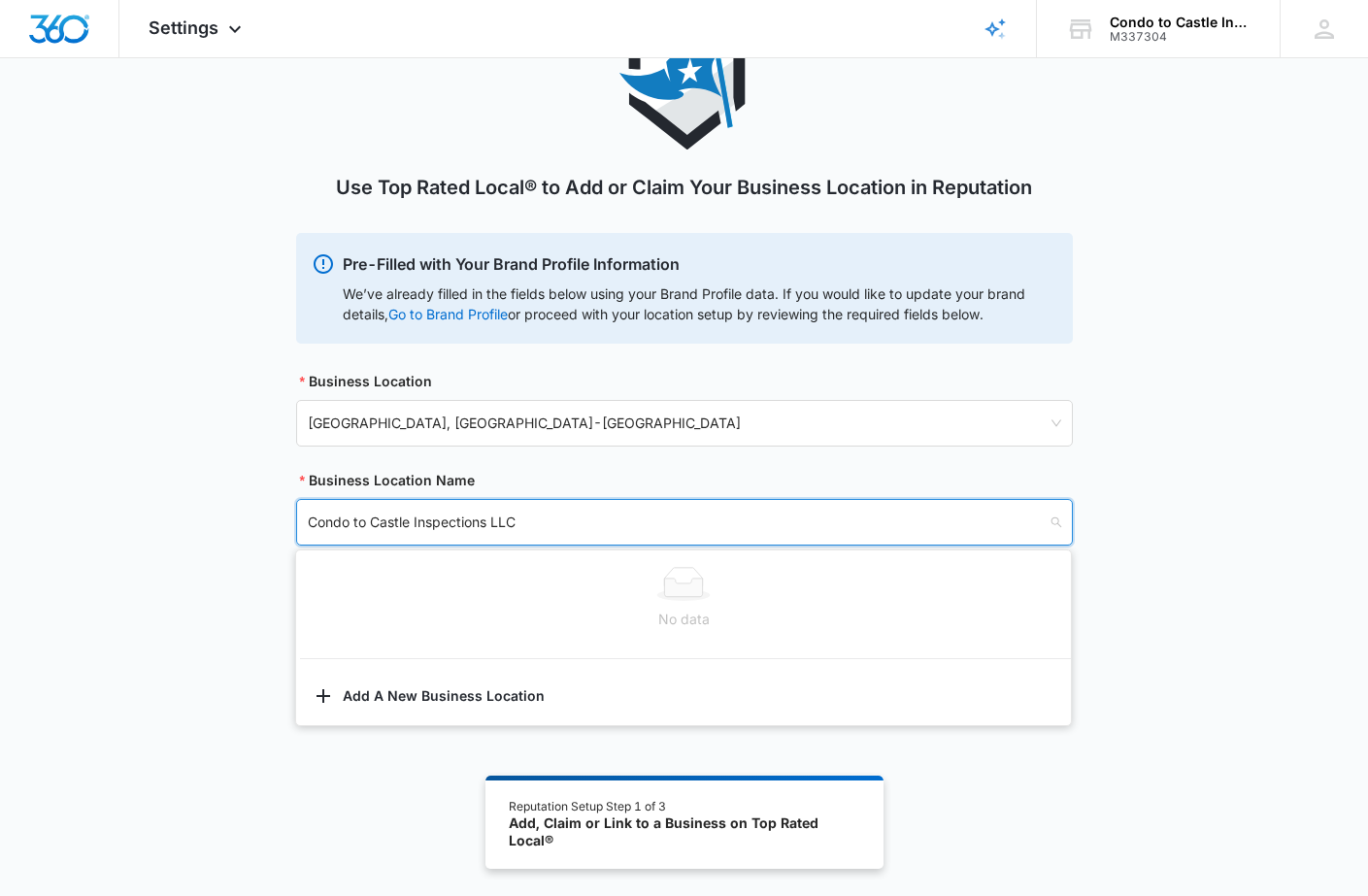
scroll to position [104, 0]
type input "Condo to Castle Inspections LLC"
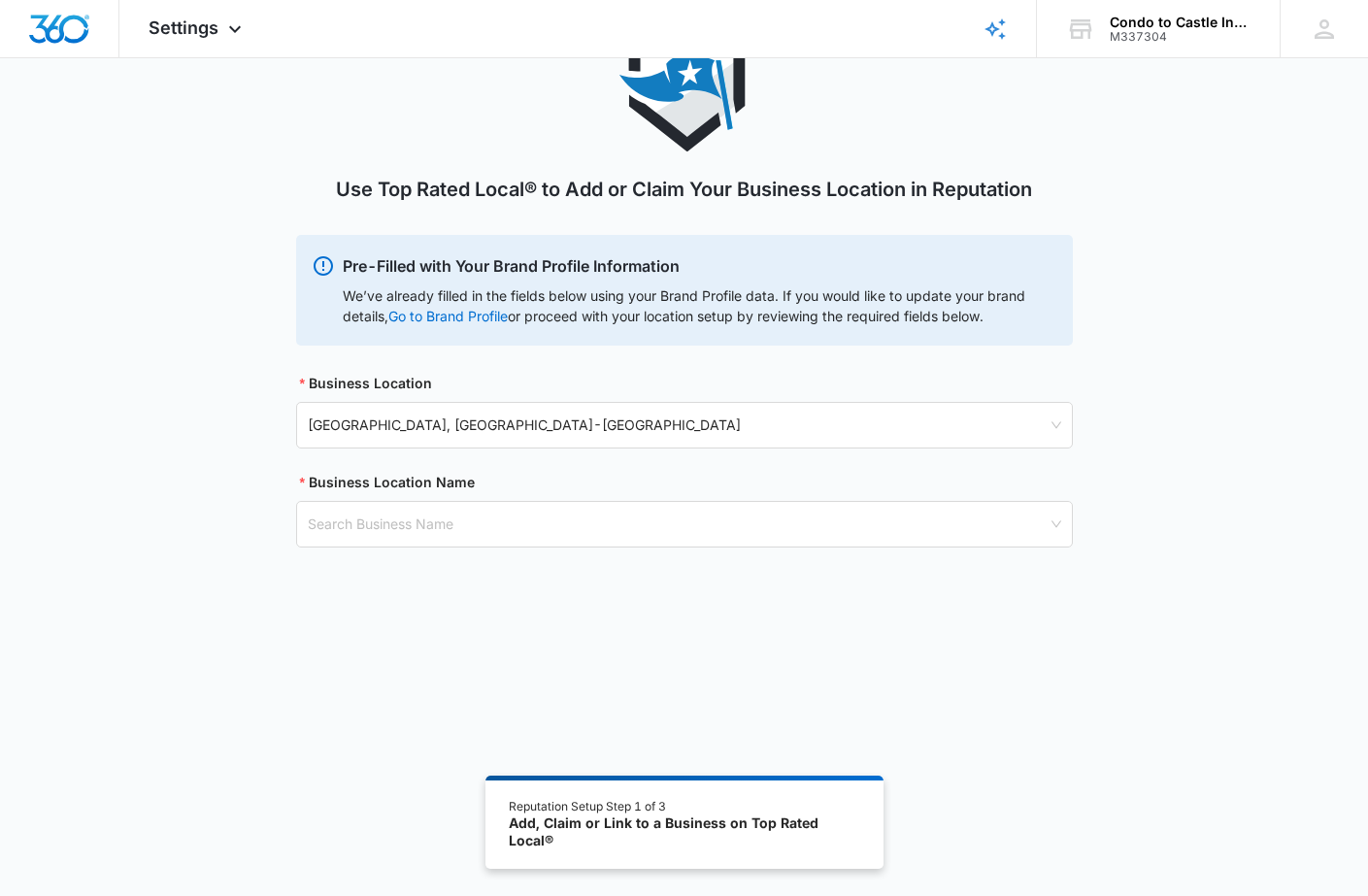
click at [948, 749] on div "Use Top Rated Local® to Add or Claim Your Business Location in Reputation Pre-F…" at bounding box center [684, 407] width 1368 height 782
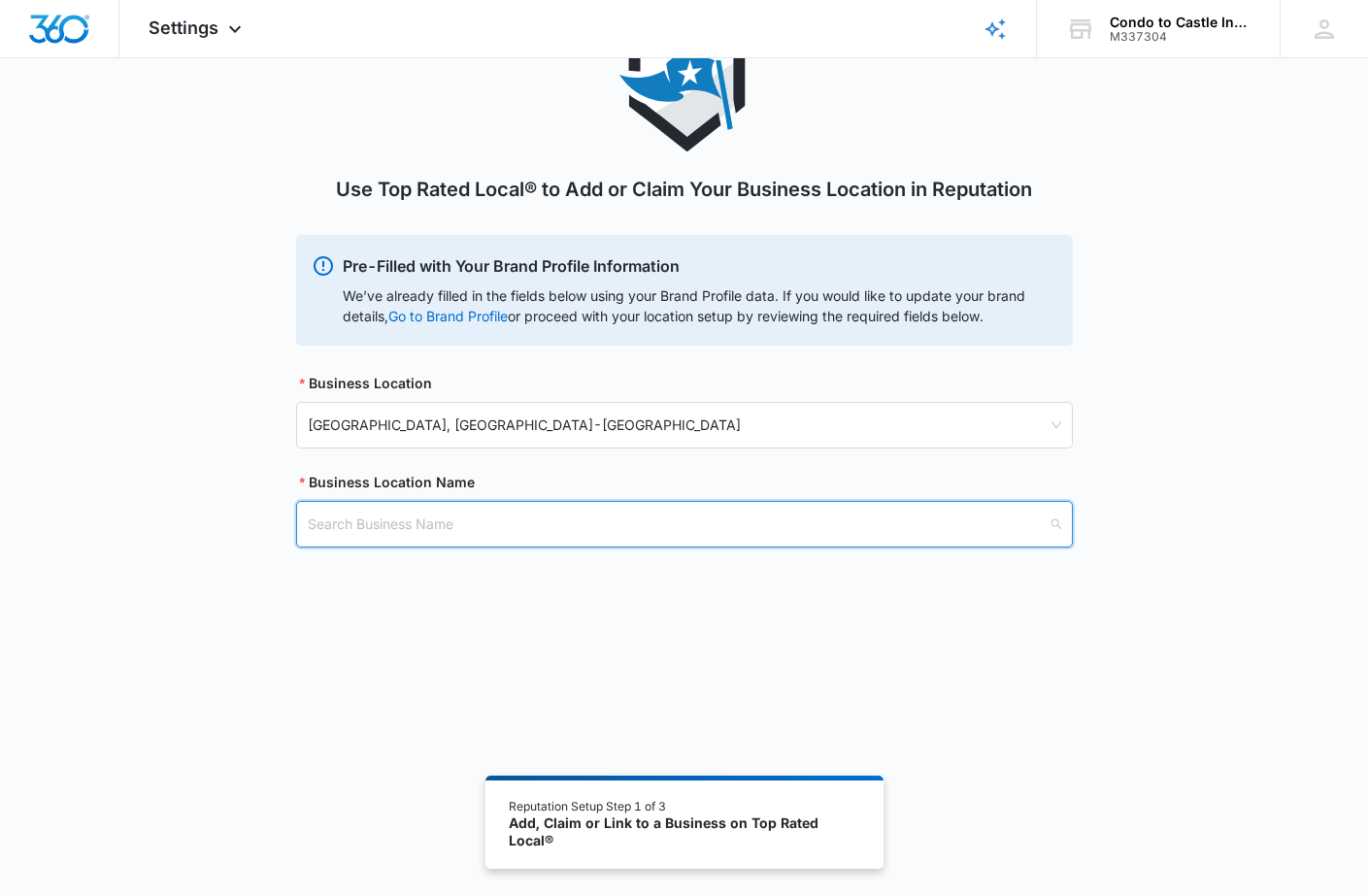
click at [464, 518] on input "search" at bounding box center [678, 523] width 740 height 45
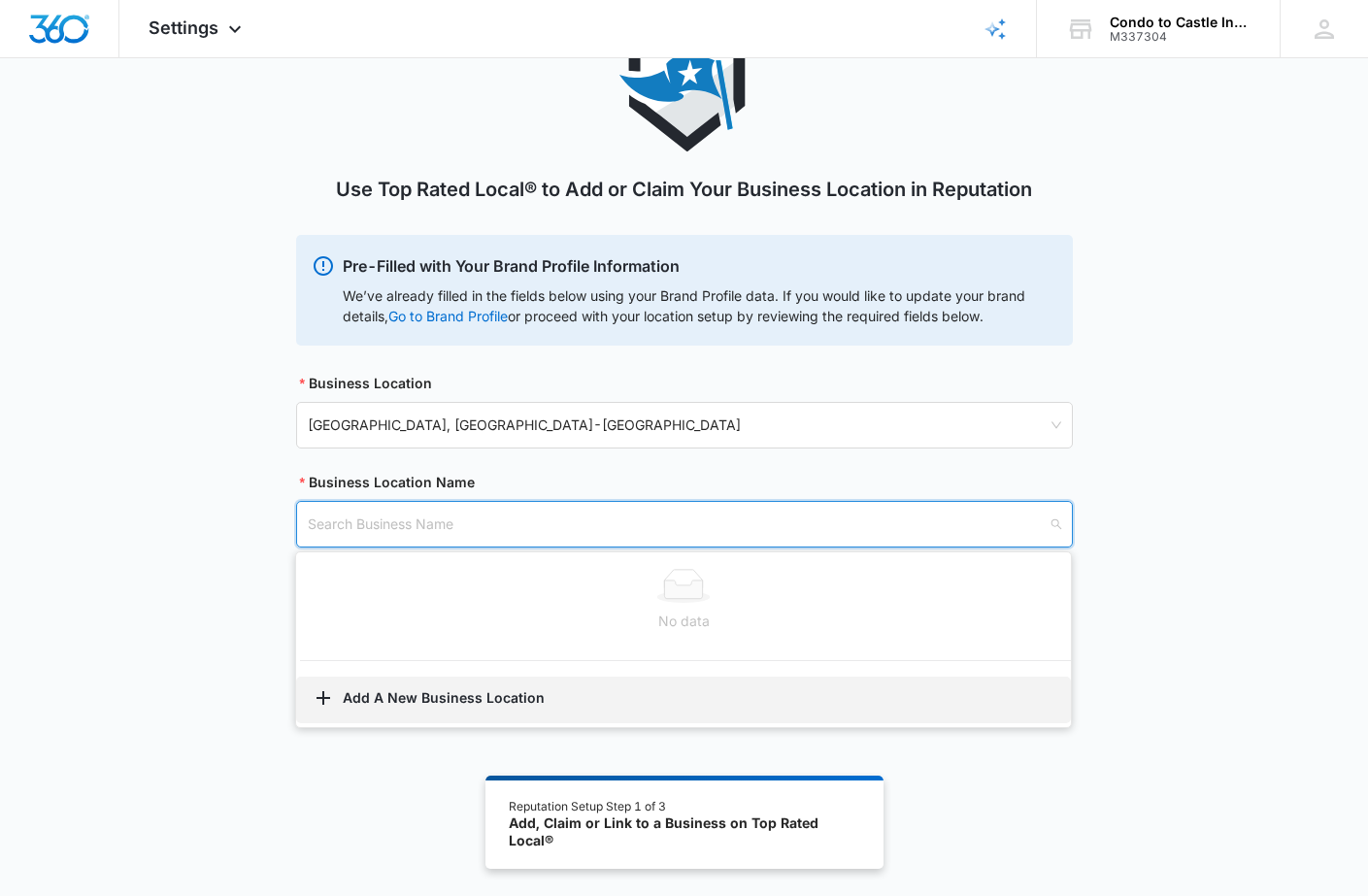
click at [394, 698] on button "Add A New Business Location" at bounding box center [684, 699] width 775 height 47
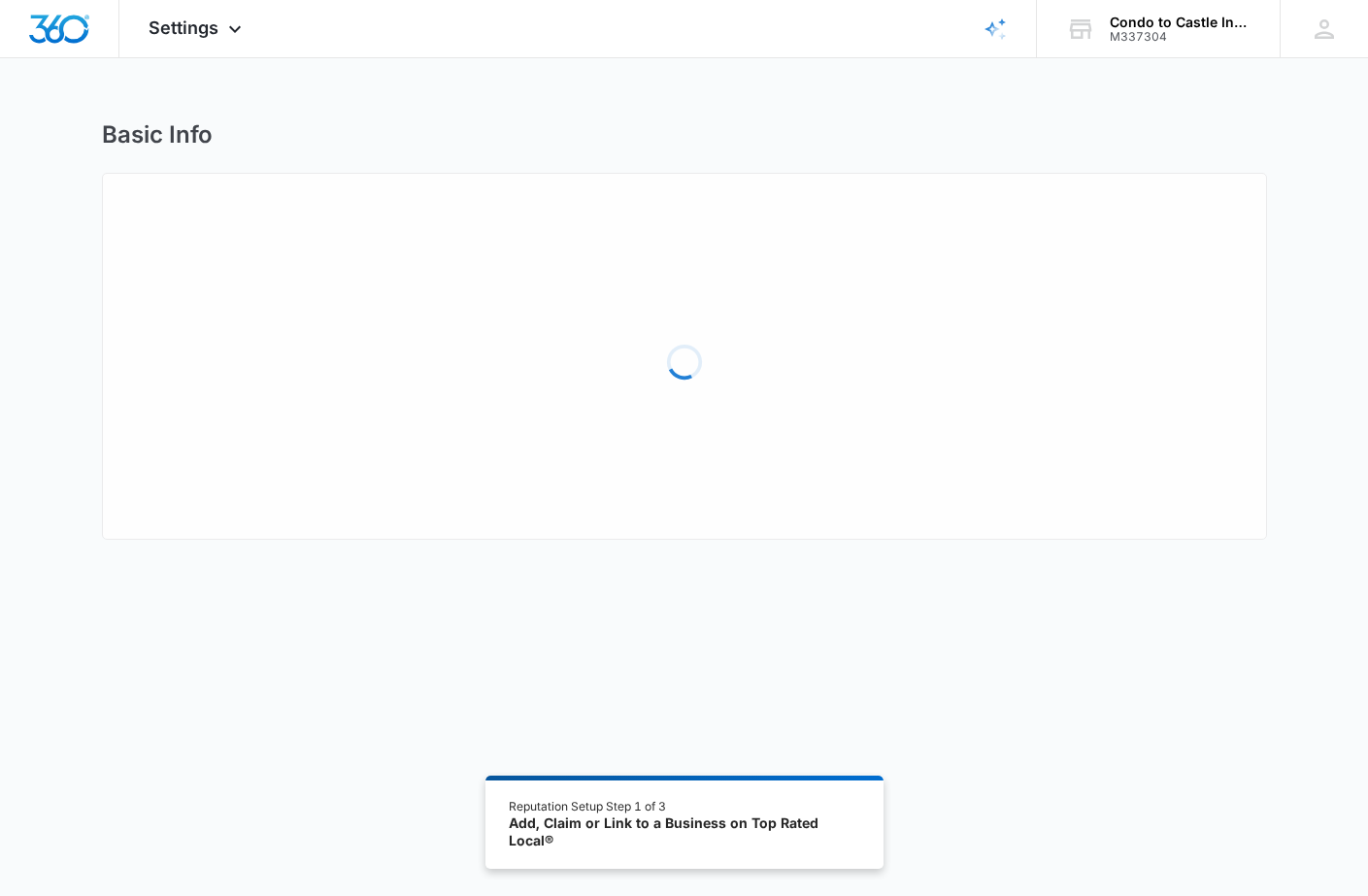
select select "California"
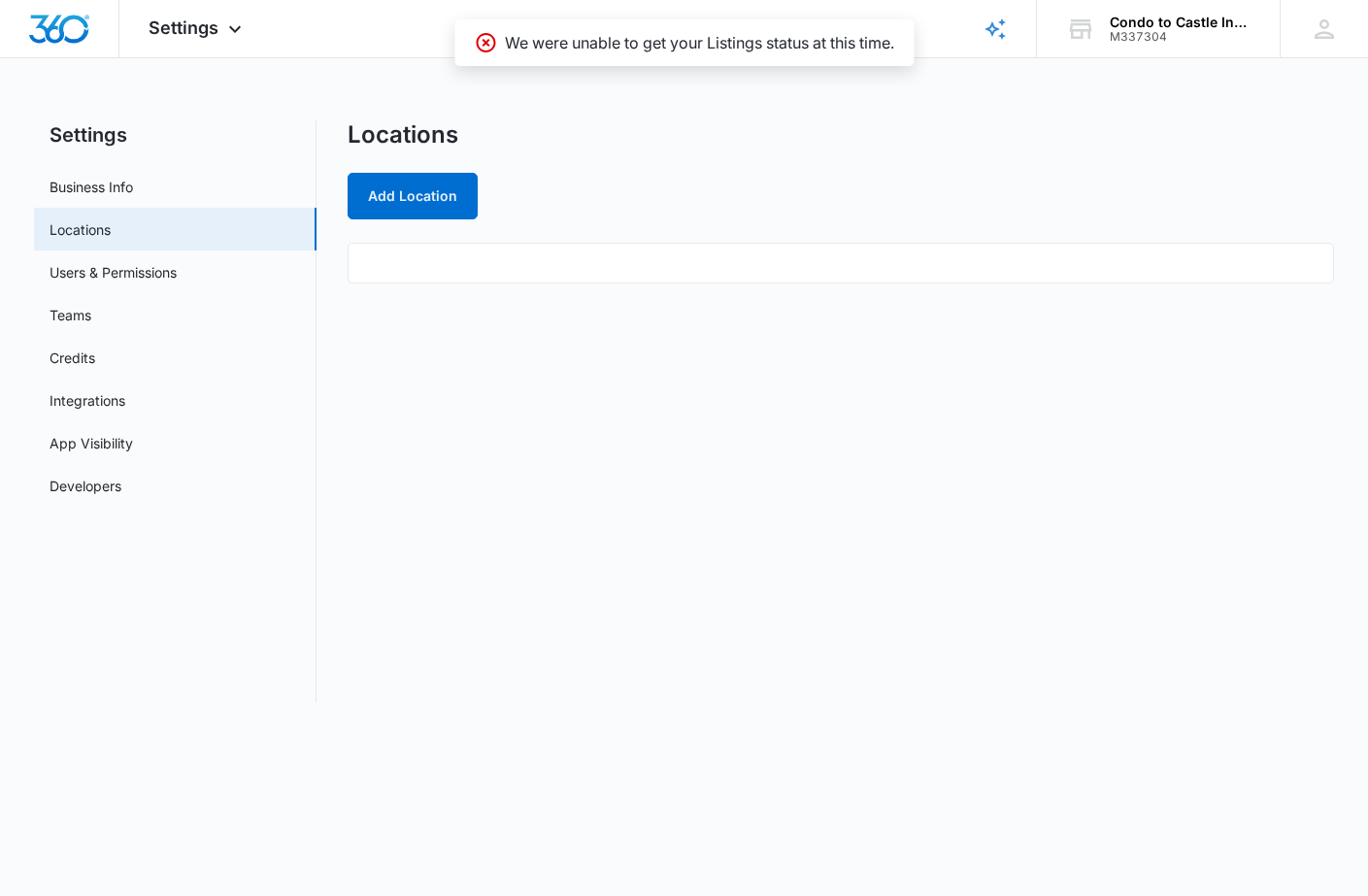
click at [451, 378] on div "Locations Add Location" at bounding box center [840, 411] width 986 height 582
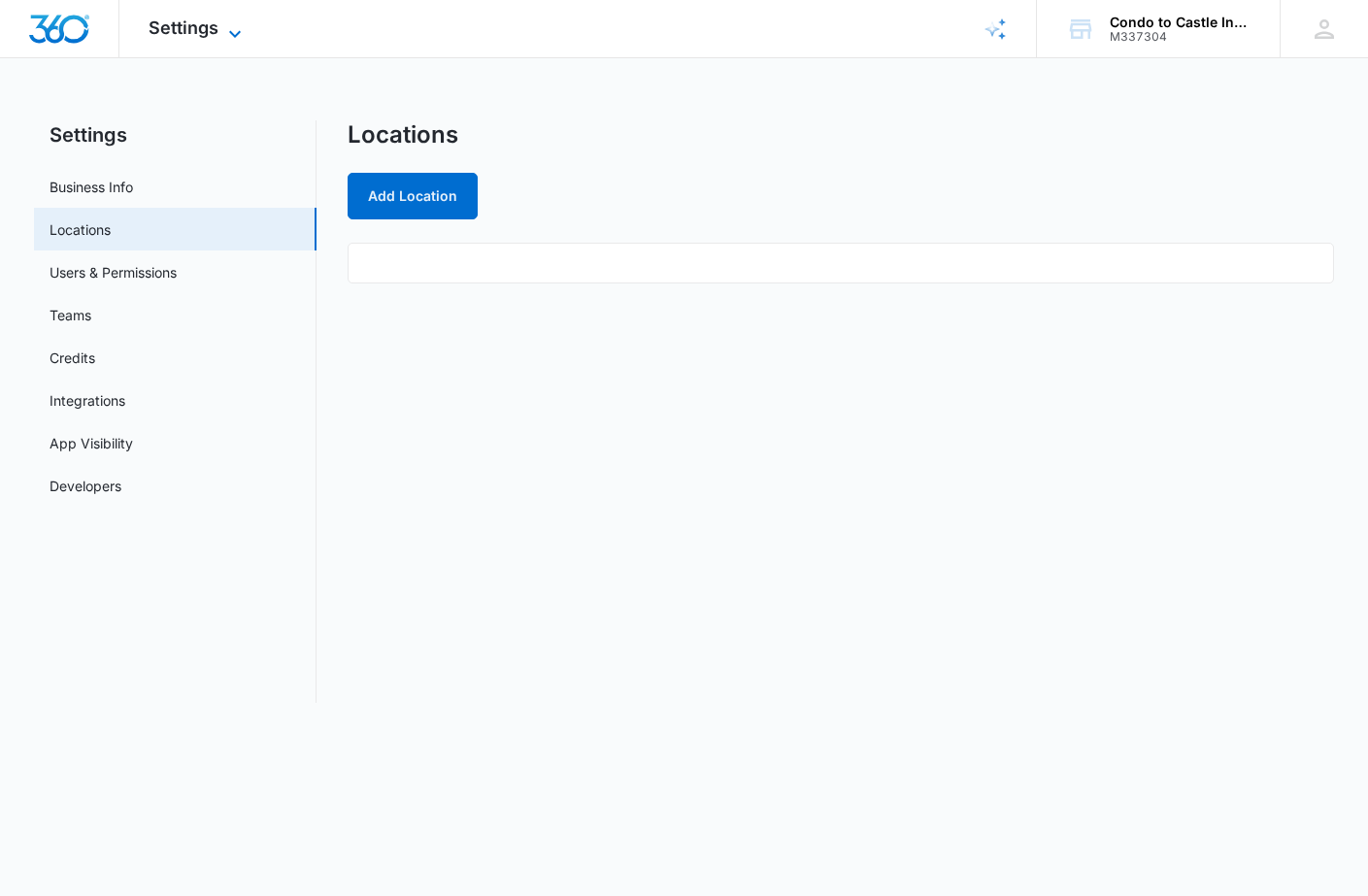
click at [236, 30] on icon at bounding box center [234, 33] width 23 height 23
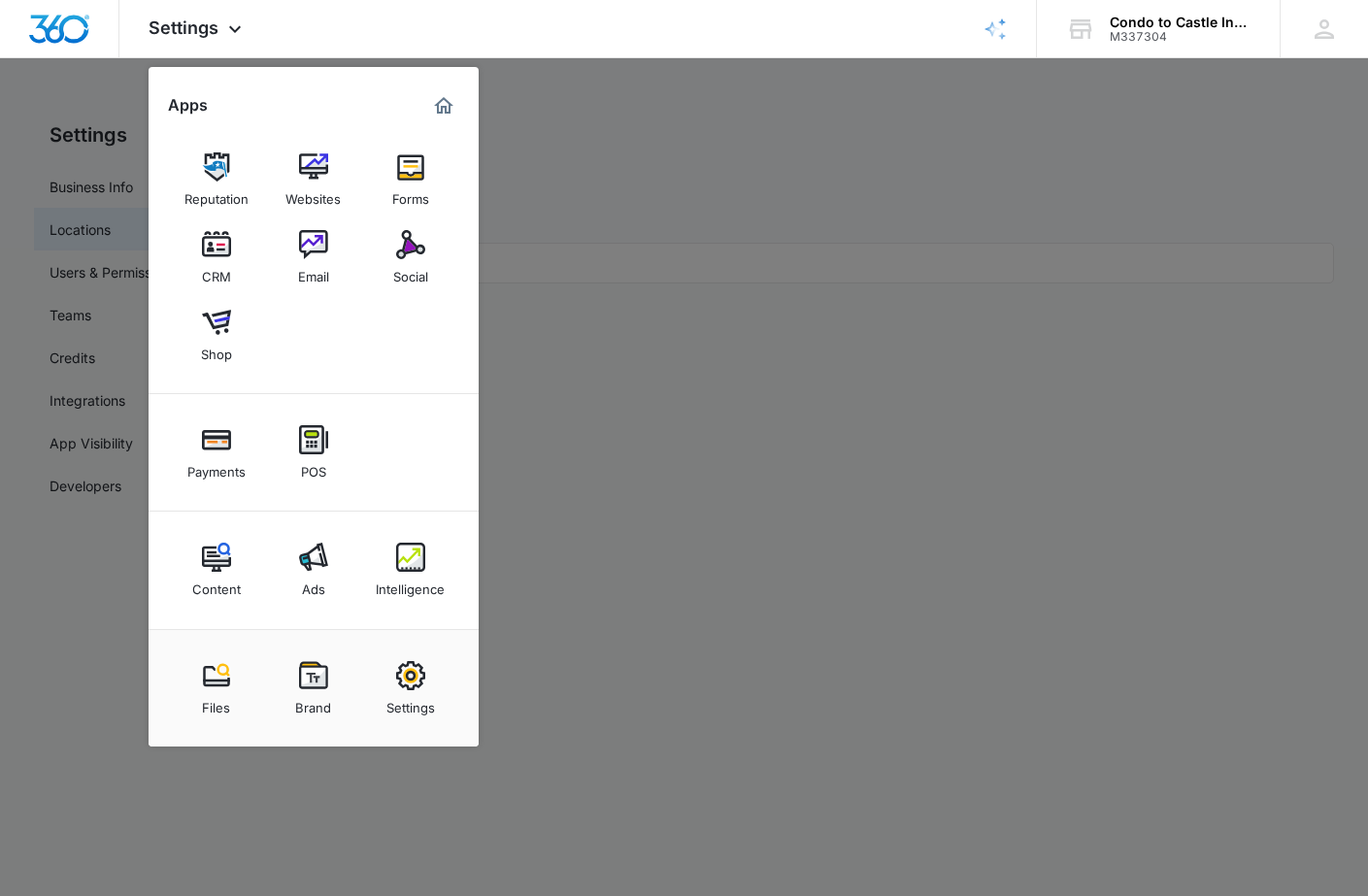
click at [684, 442] on div at bounding box center [684, 448] width 1368 height 896
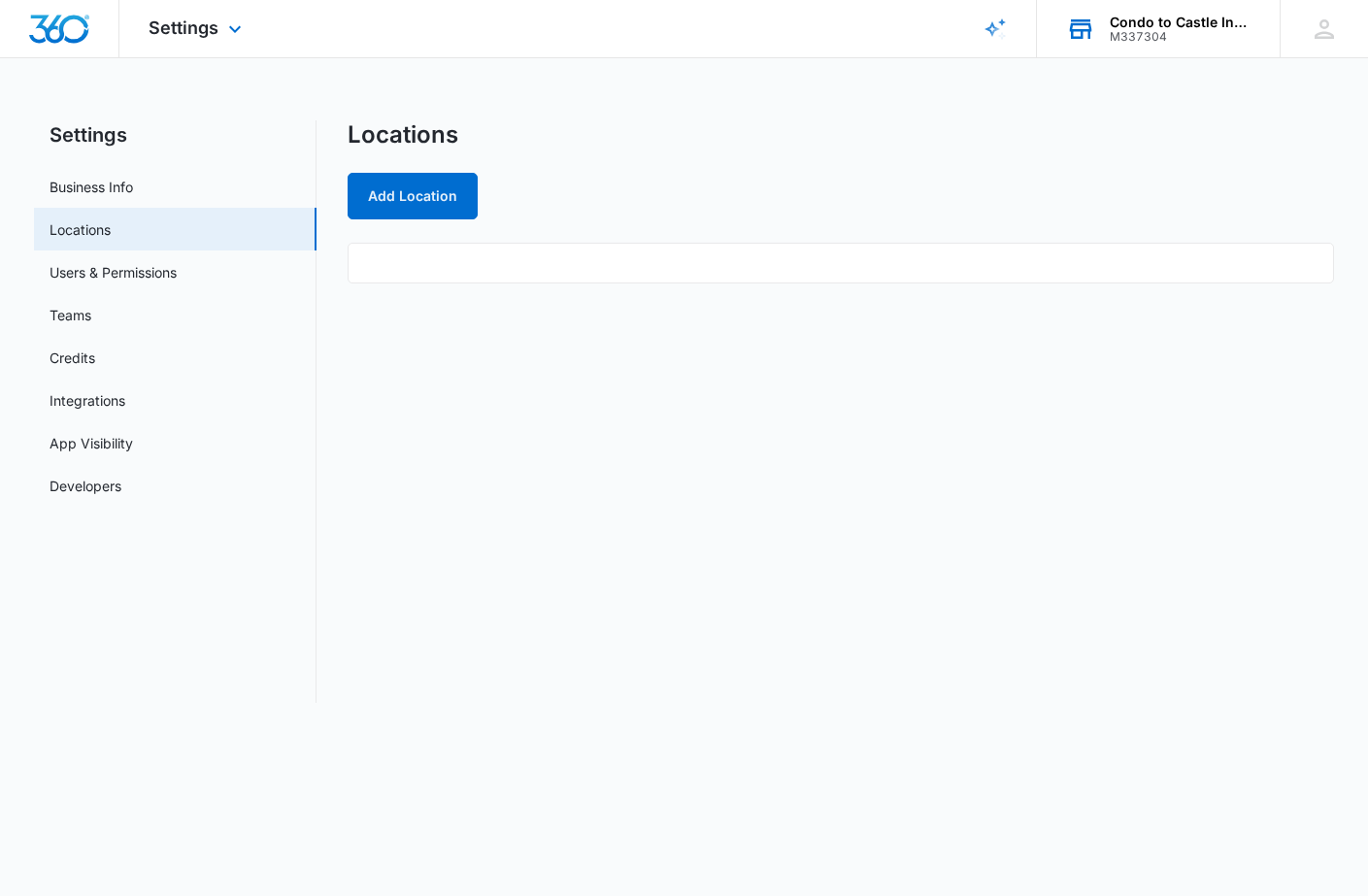
click at [1201, 43] on div "M337304" at bounding box center [1180, 37] width 141 height 14
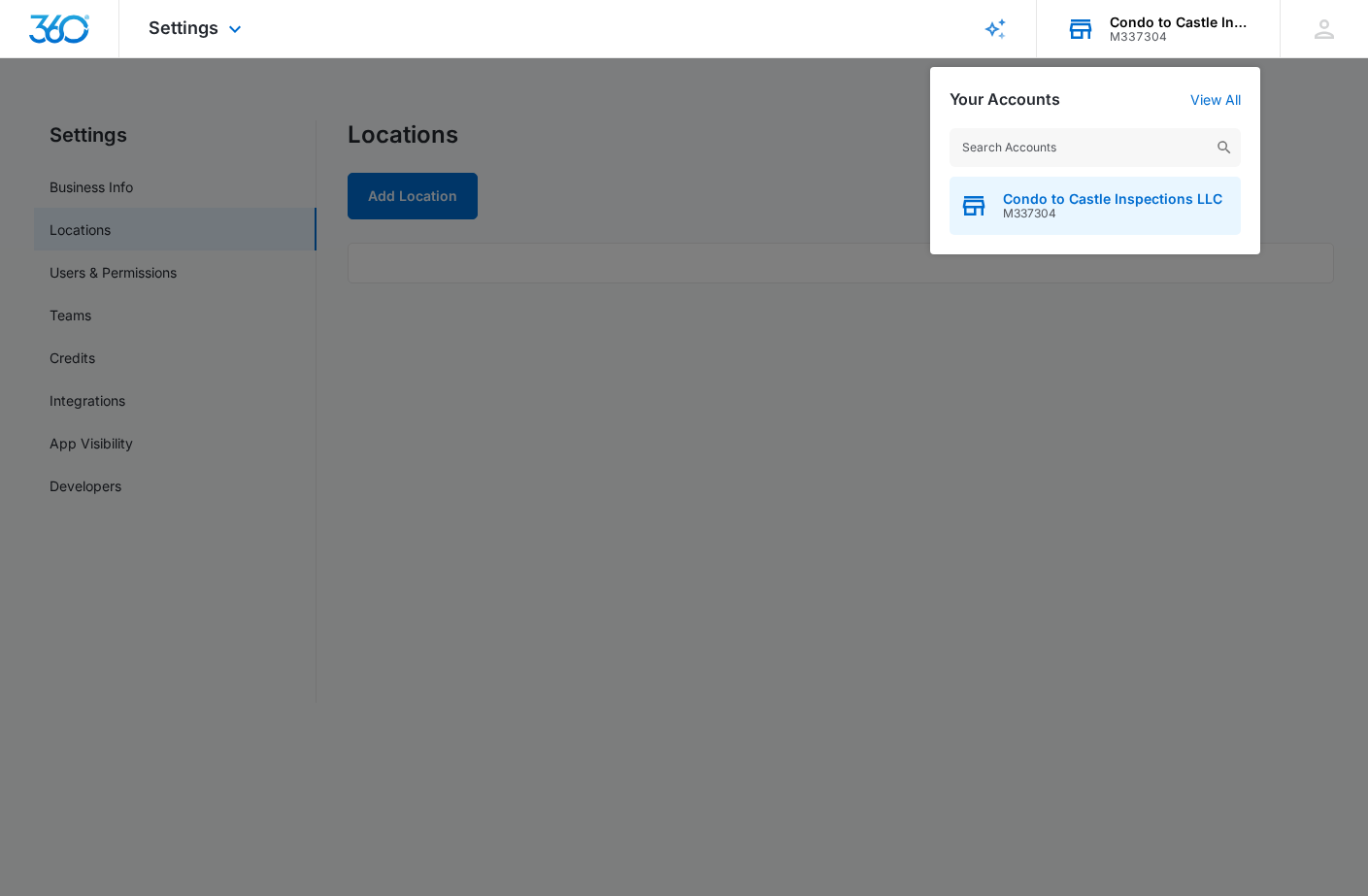
click at [1042, 204] on span "Condo to Castle Inspections LLC" at bounding box center [1112, 199] width 220 height 16
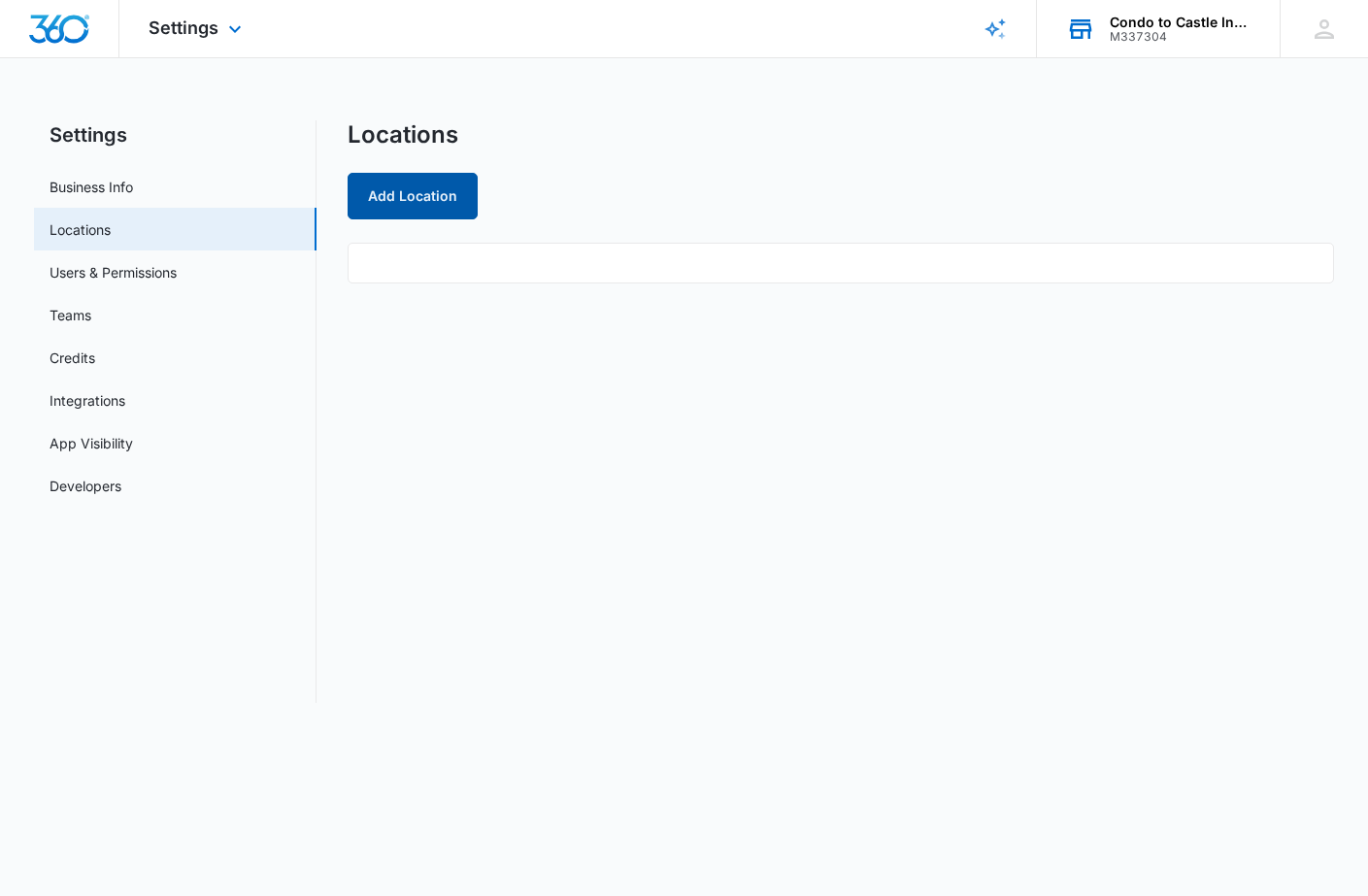
click at [433, 197] on button "Add Location" at bounding box center [412, 196] width 130 height 47
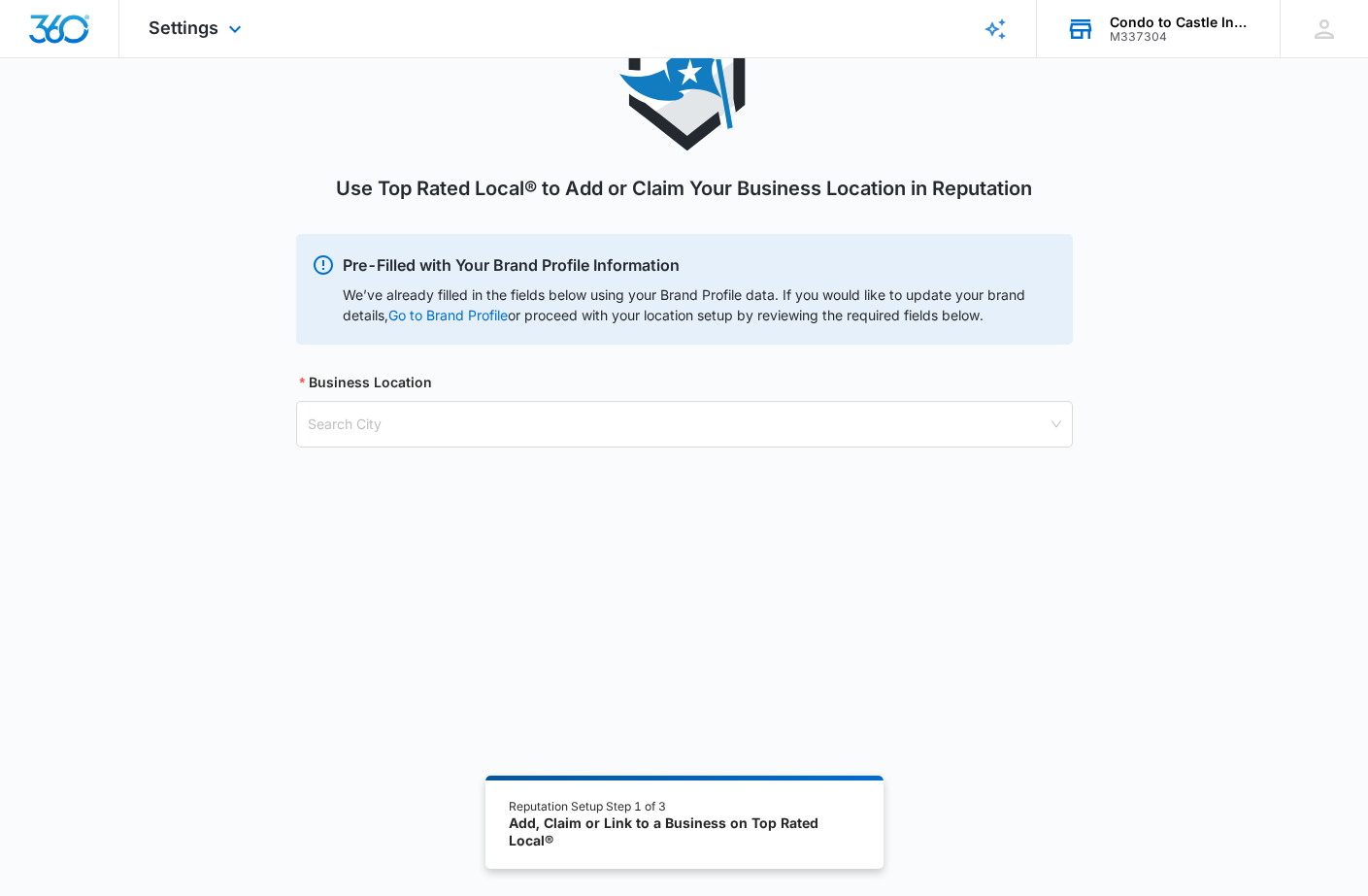
scroll to position [104, 0]
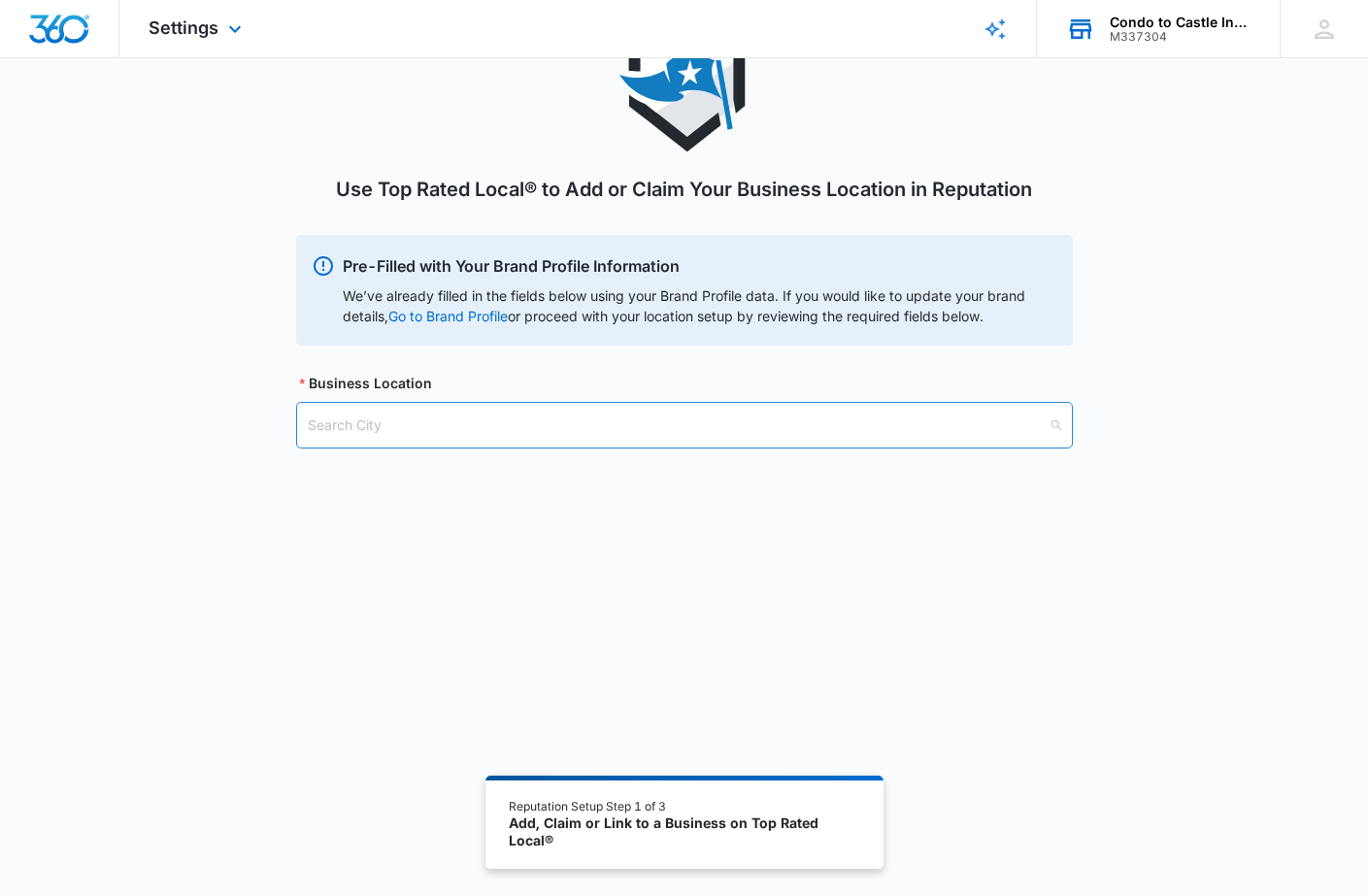
click at [468, 437] on input "search" at bounding box center [678, 425] width 740 height 45
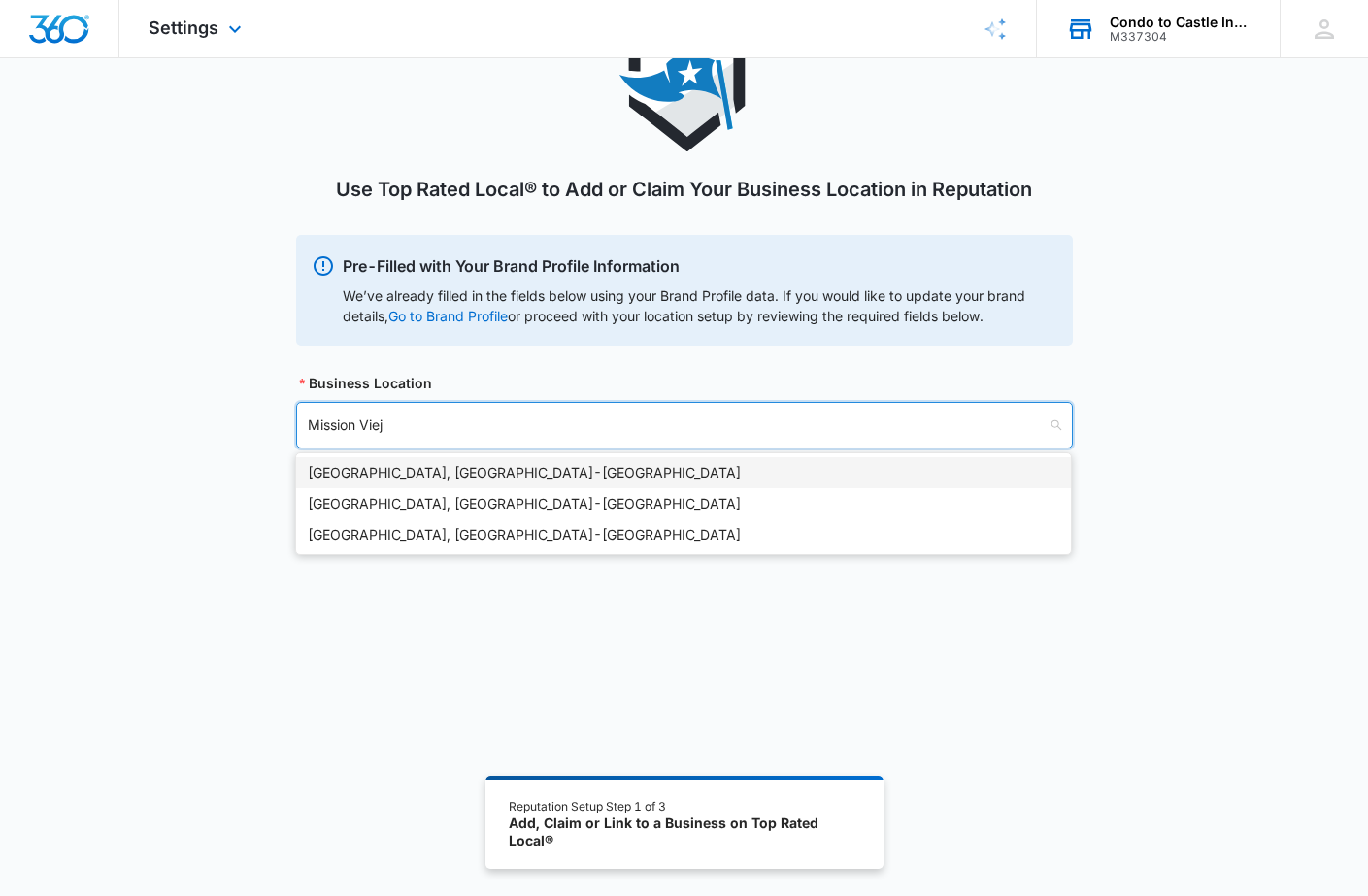
type input "Mission Viejo"
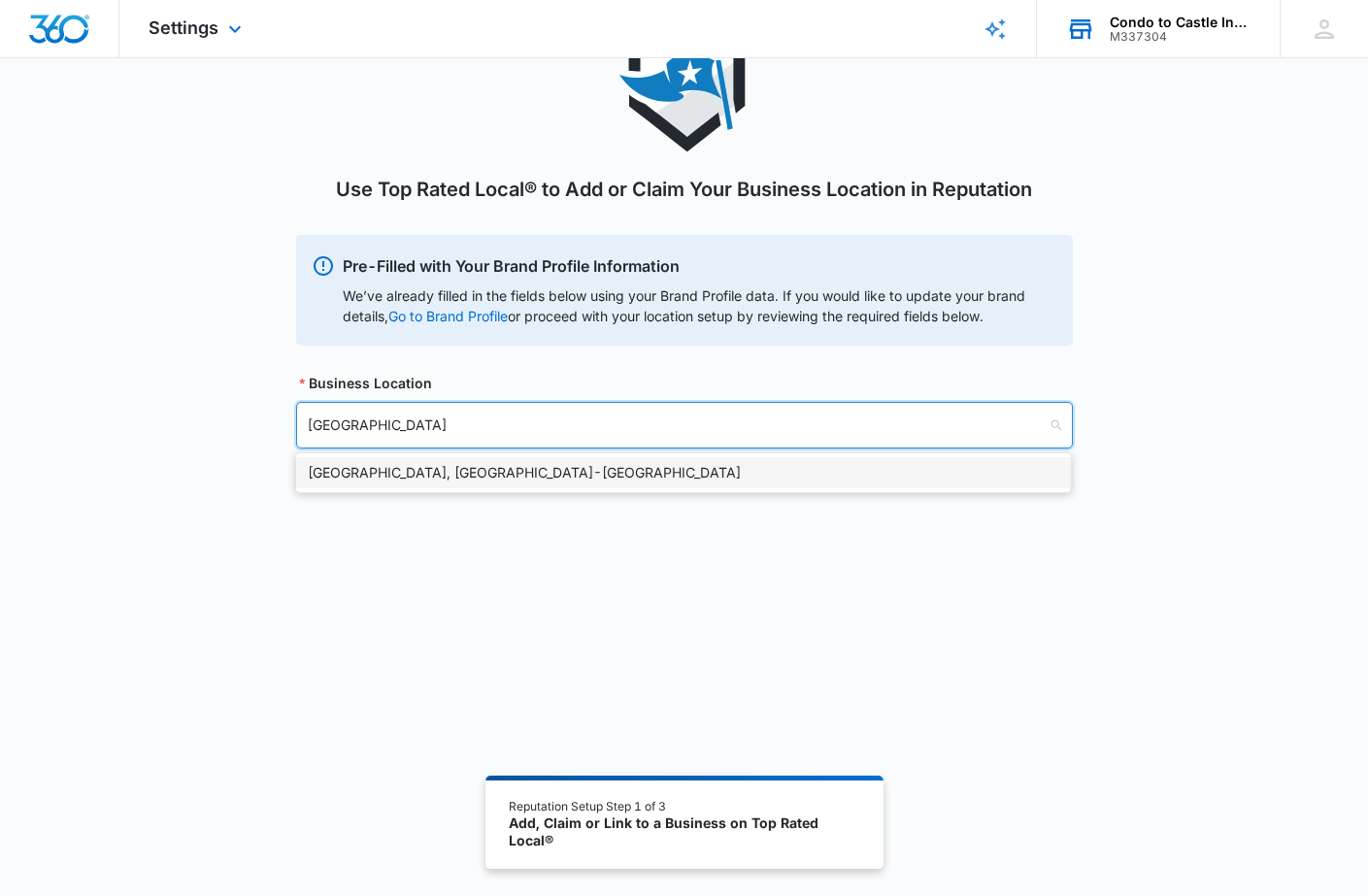
click at [443, 479] on div "Mission Viejo, CA - USA" at bounding box center [683, 471] width 751 height 21
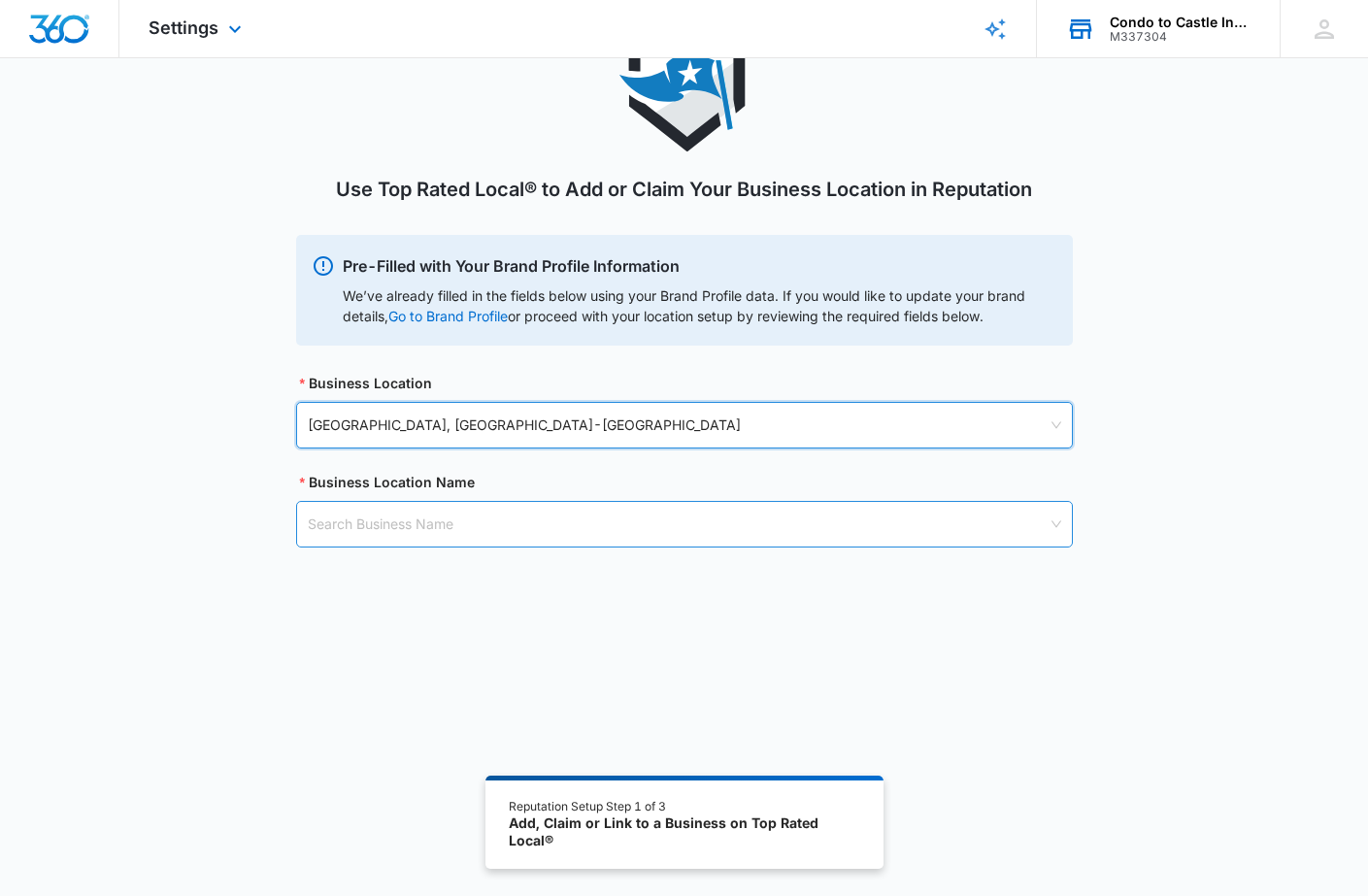
click at [554, 522] on input "search" at bounding box center [678, 523] width 740 height 45
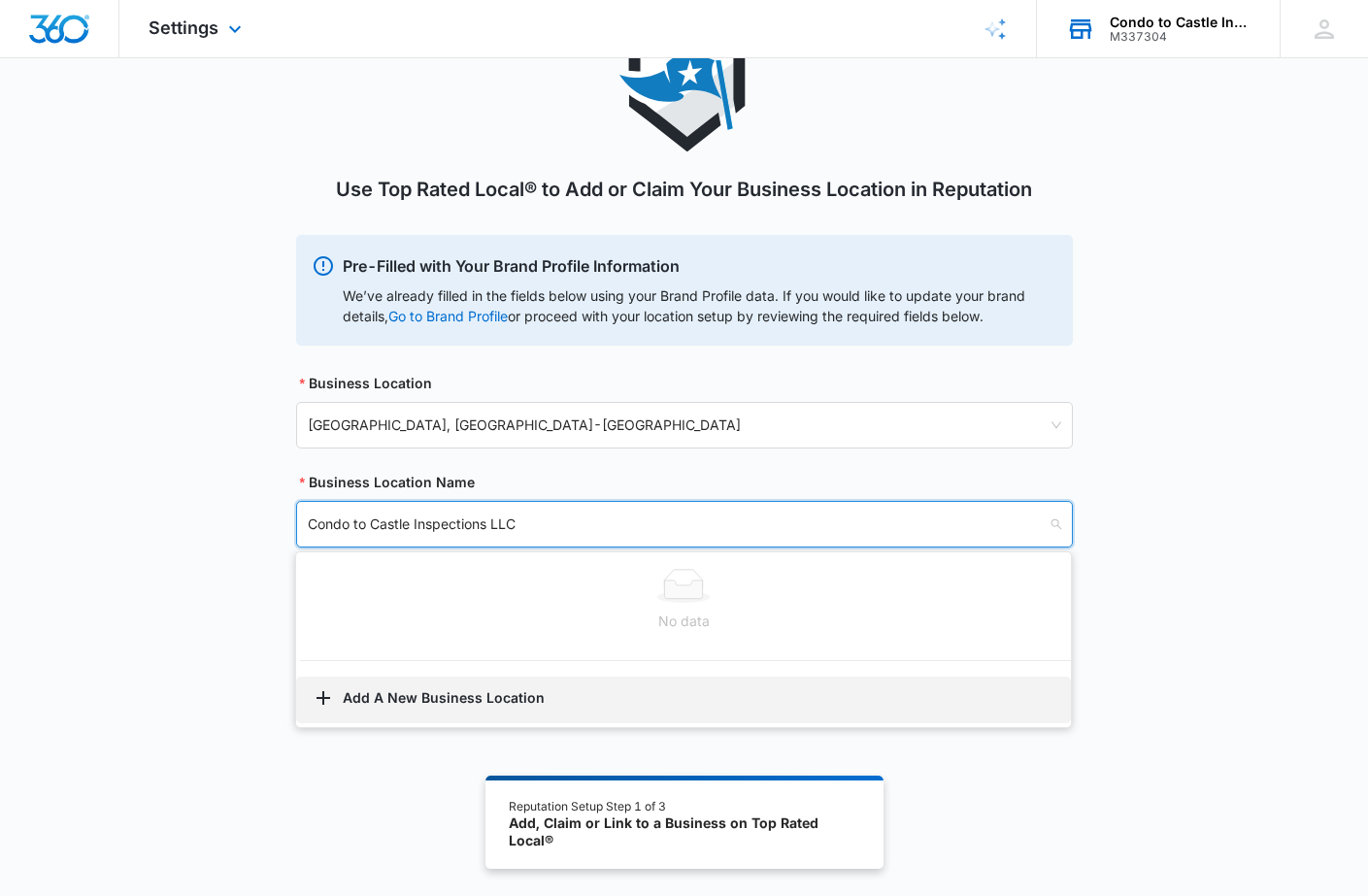
type input "Condo to Castle Inspections LLC"
click at [333, 702] on icon "button" at bounding box center [322, 697] width 23 height 23
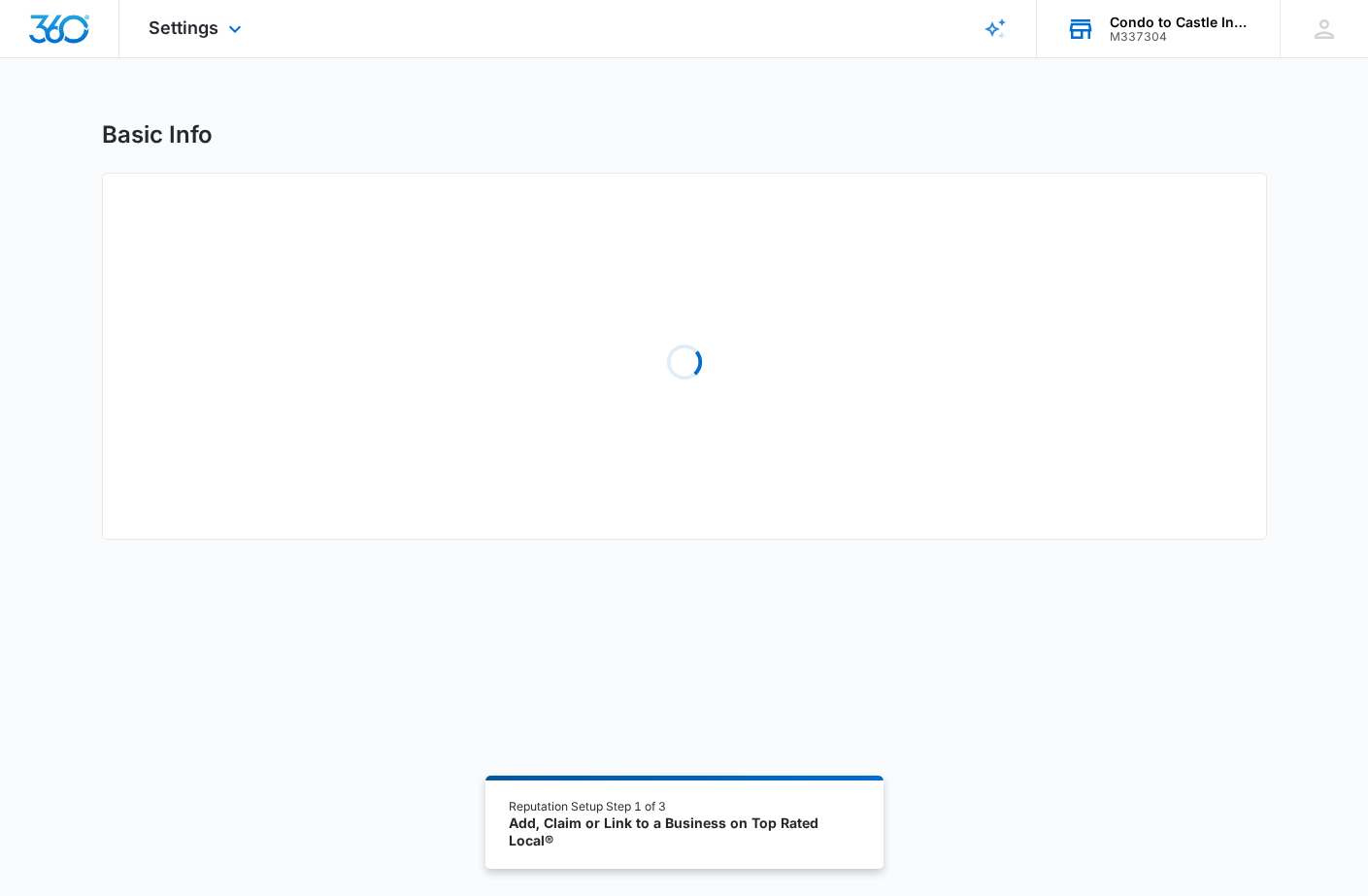
select select "California"
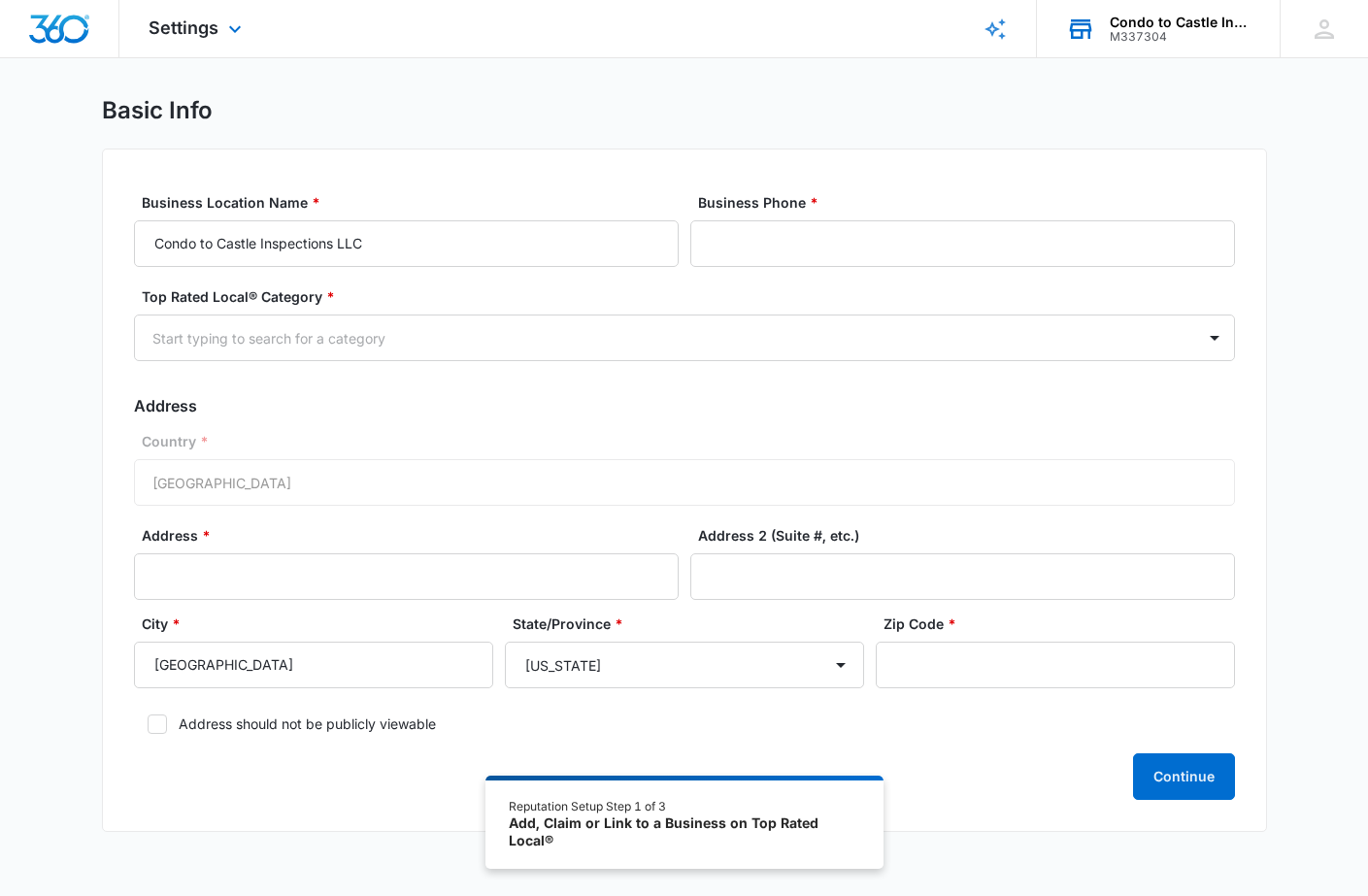
scroll to position [34, 0]
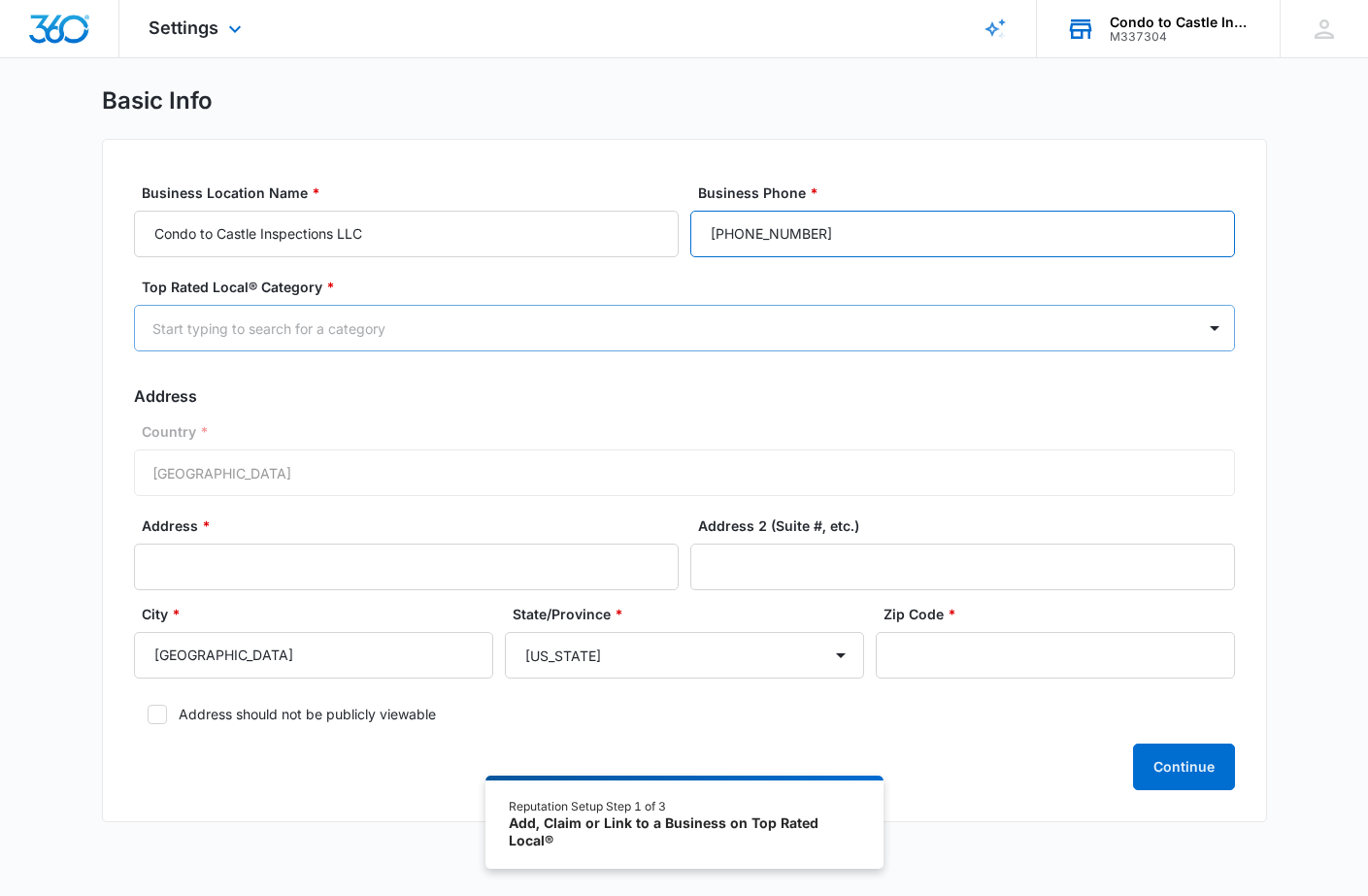
type input "(949) 615-7773"
click at [336, 332] on div "Start typing to search for a category" at bounding box center [661, 328] width 1018 height 20
type input "Home Inspectors"
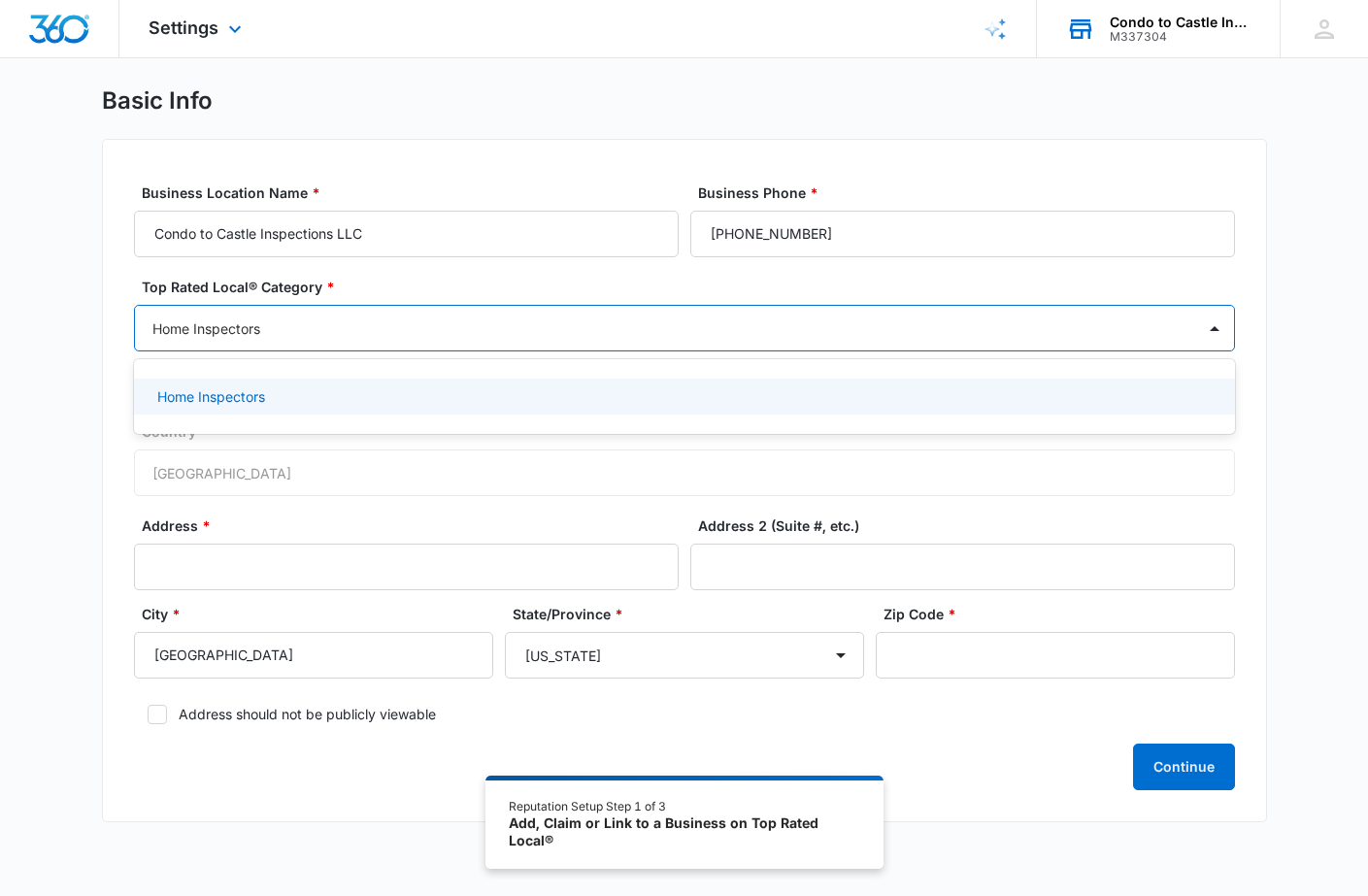
click at [230, 401] on p "Home Inspectors" at bounding box center [211, 396] width 107 height 20
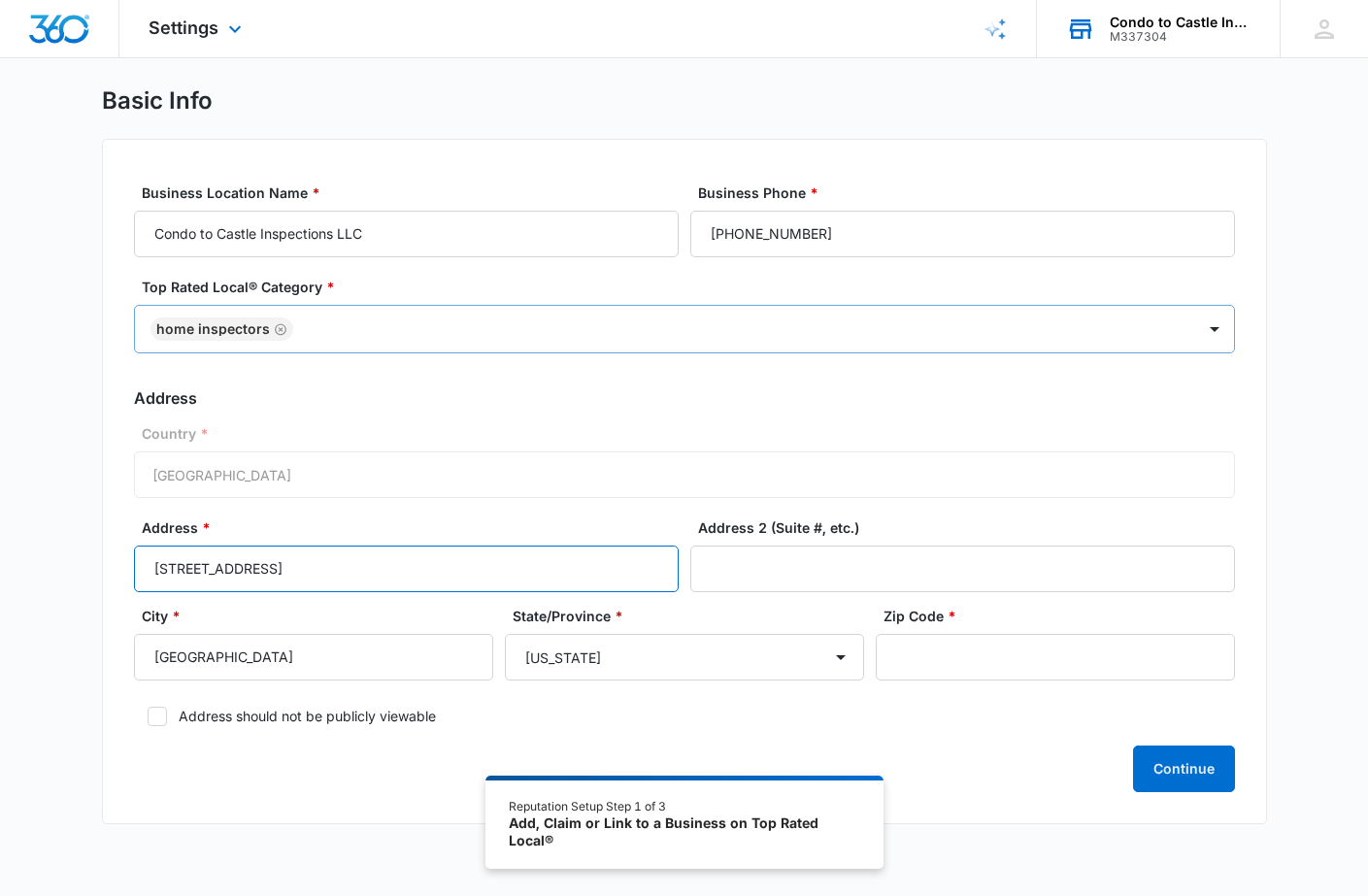
type input "23166 Los Alisos Blvd."
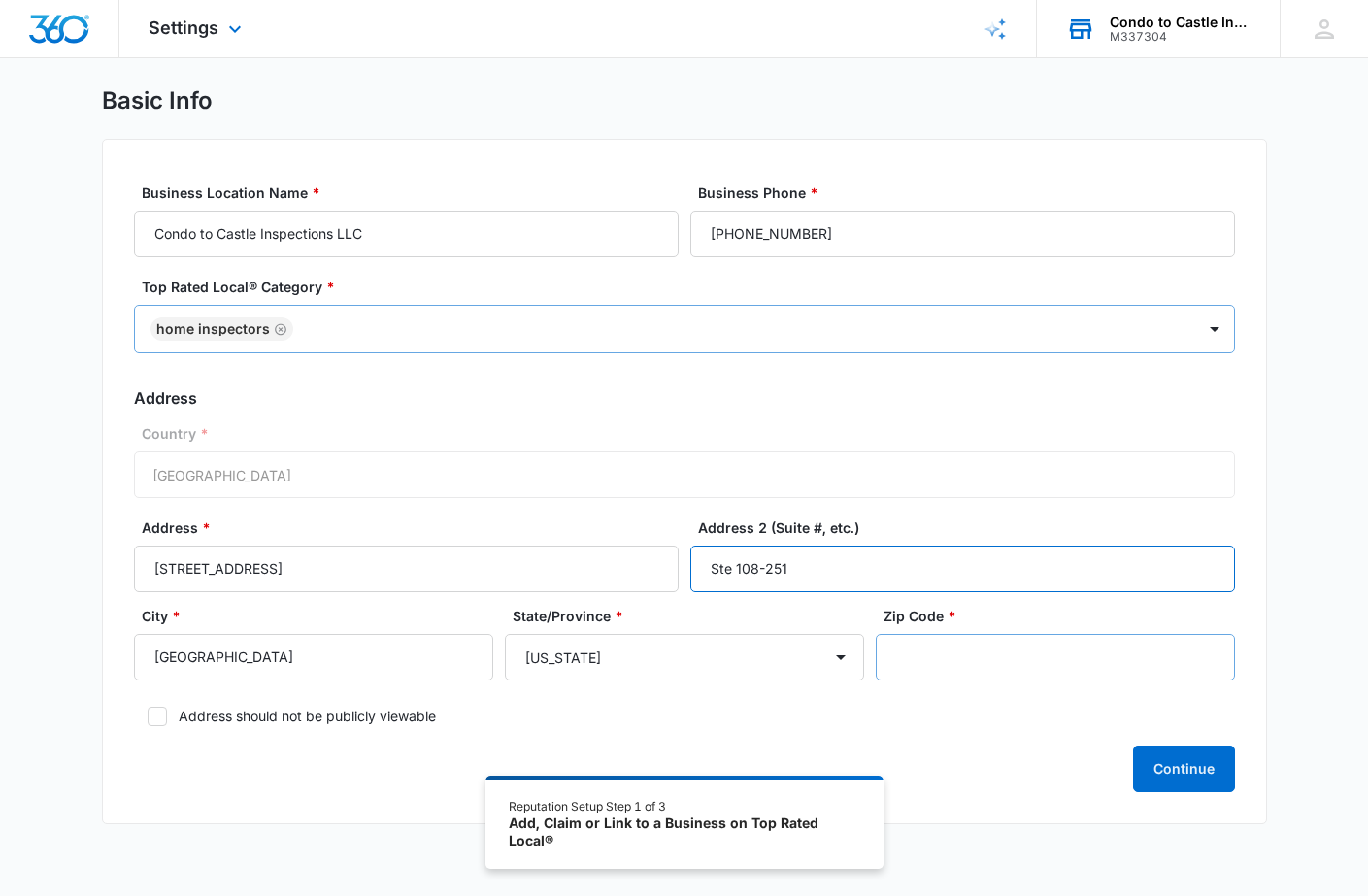
type input "Ste 108-251"
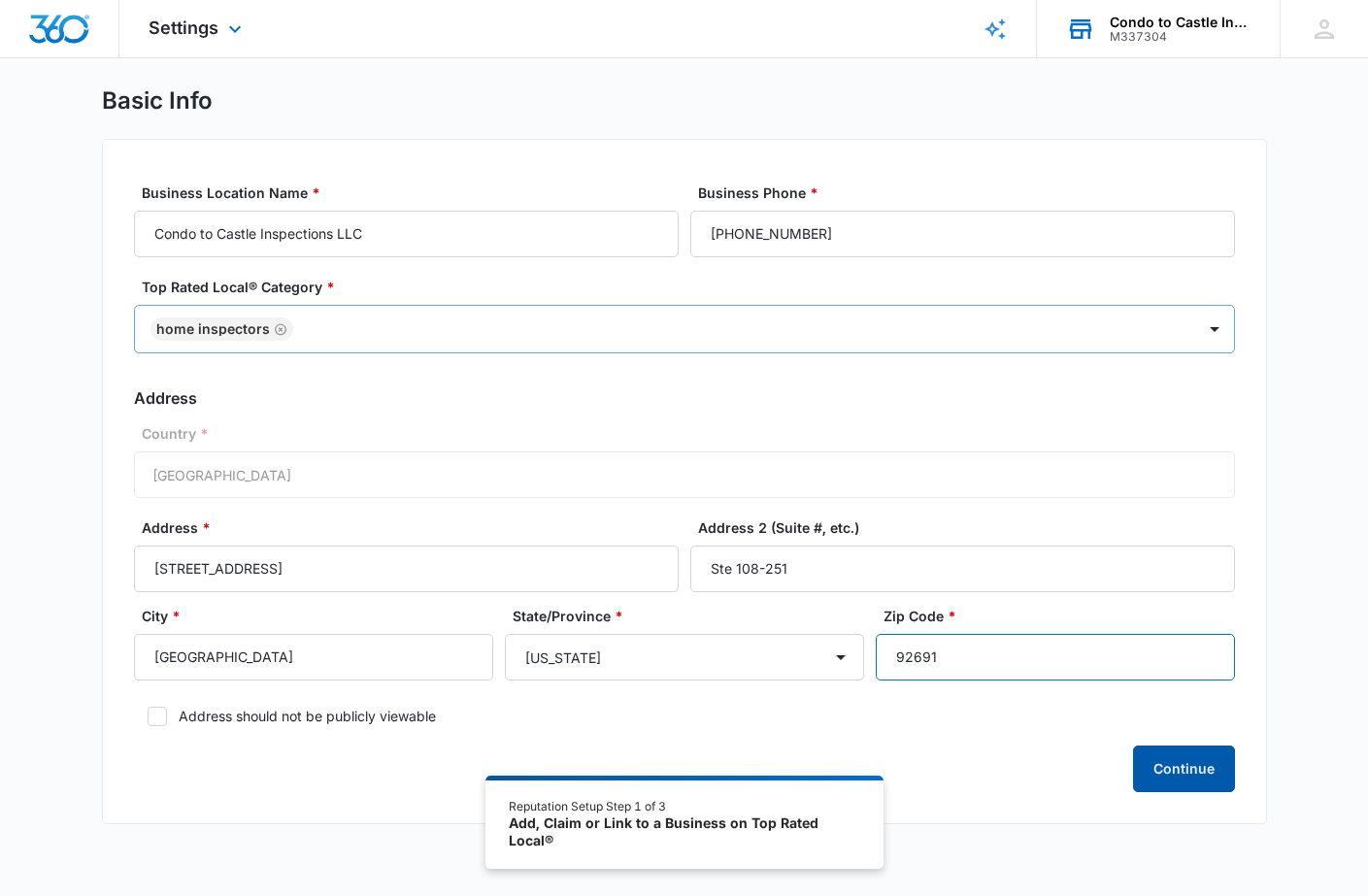
type input "92691"
click at [1171, 776] on button "Continue" at bounding box center [1184, 768] width 101 height 47
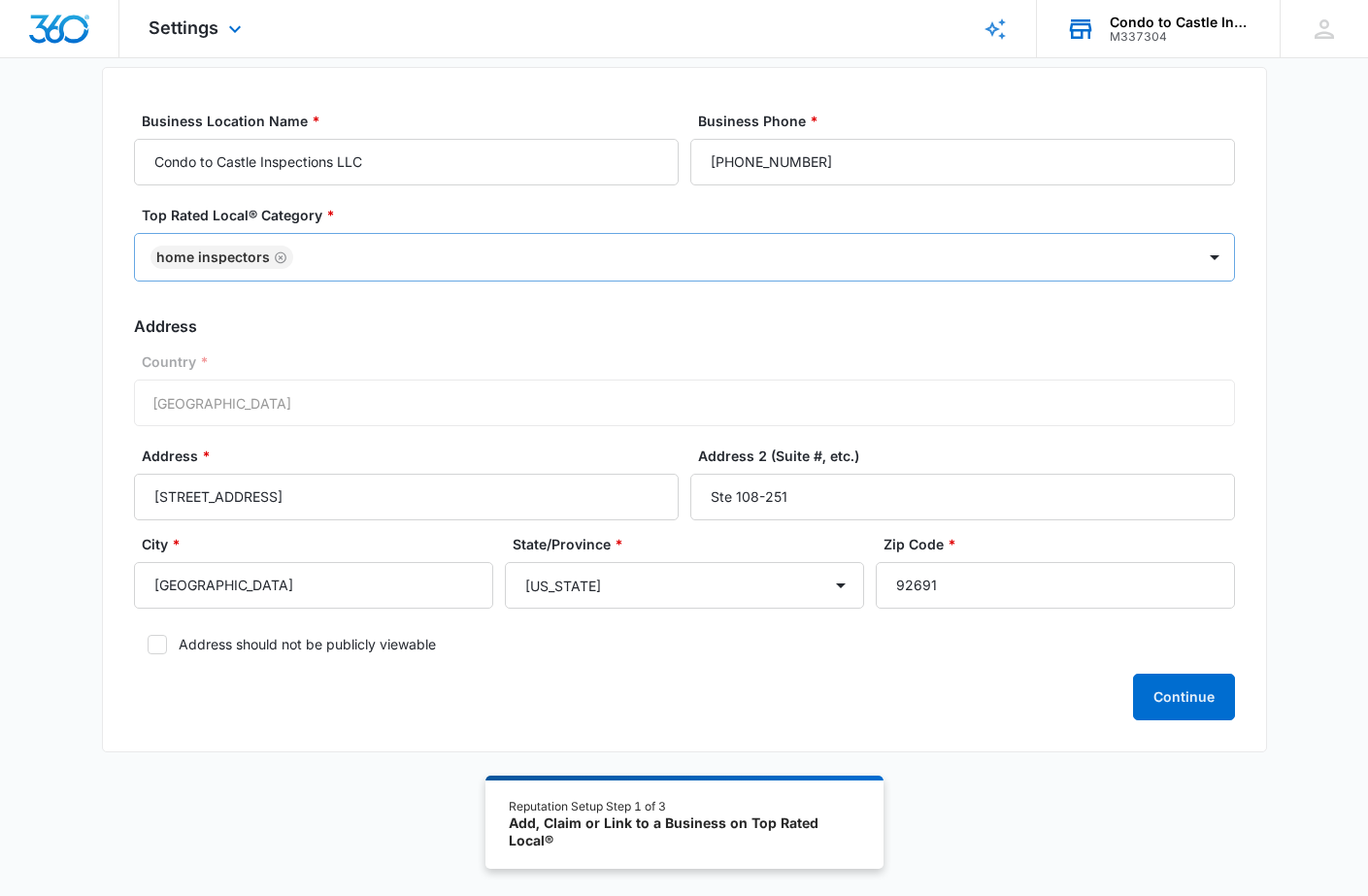
scroll to position [104, 0]
click at [1205, 707] on button "Continue" at bounding box center [1184, 697] width 101 height 47
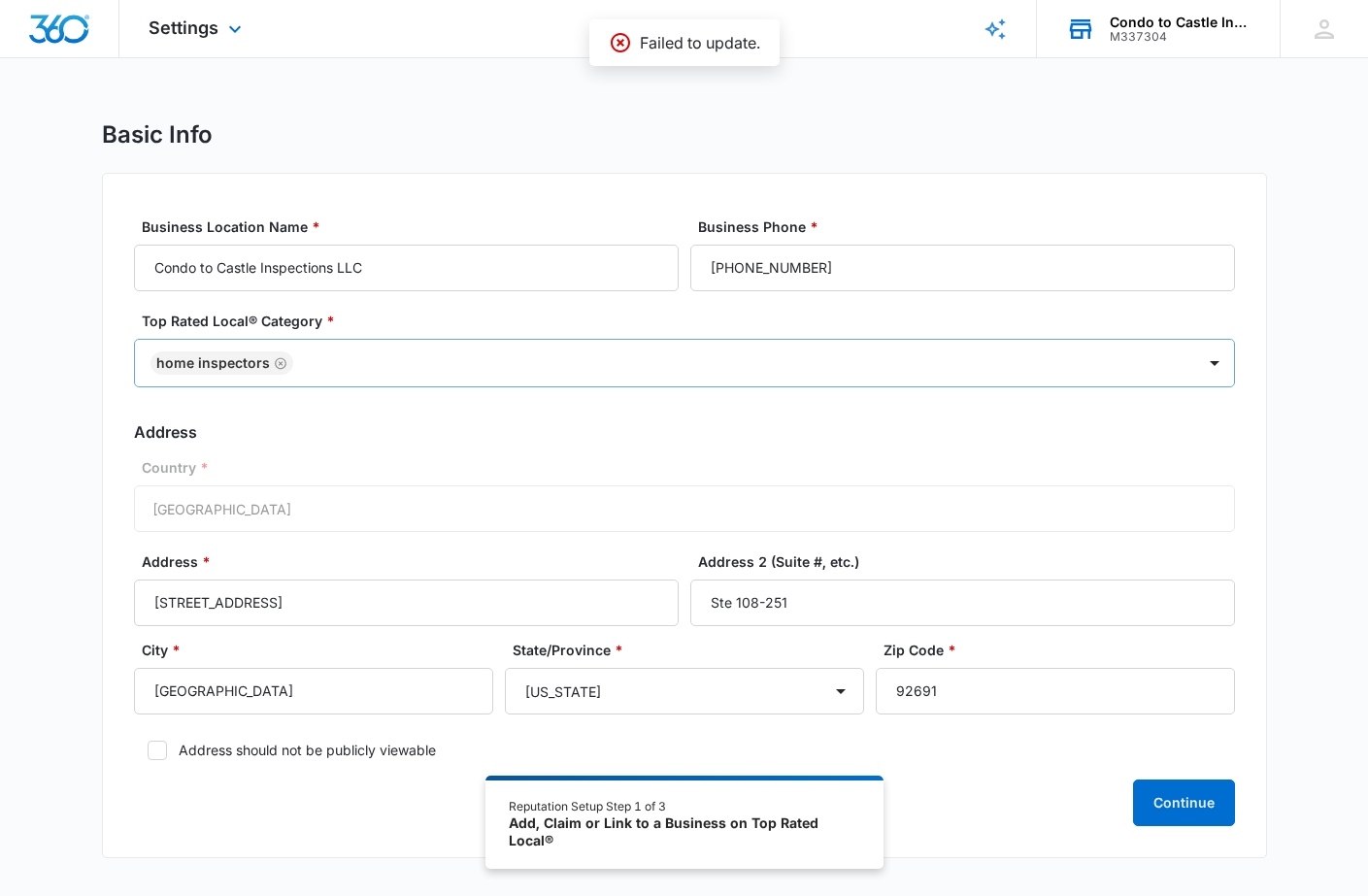
scroll to position [0, 0]
click at [230, 36] on icon at bounding box center [234, 33] width 23 height 23
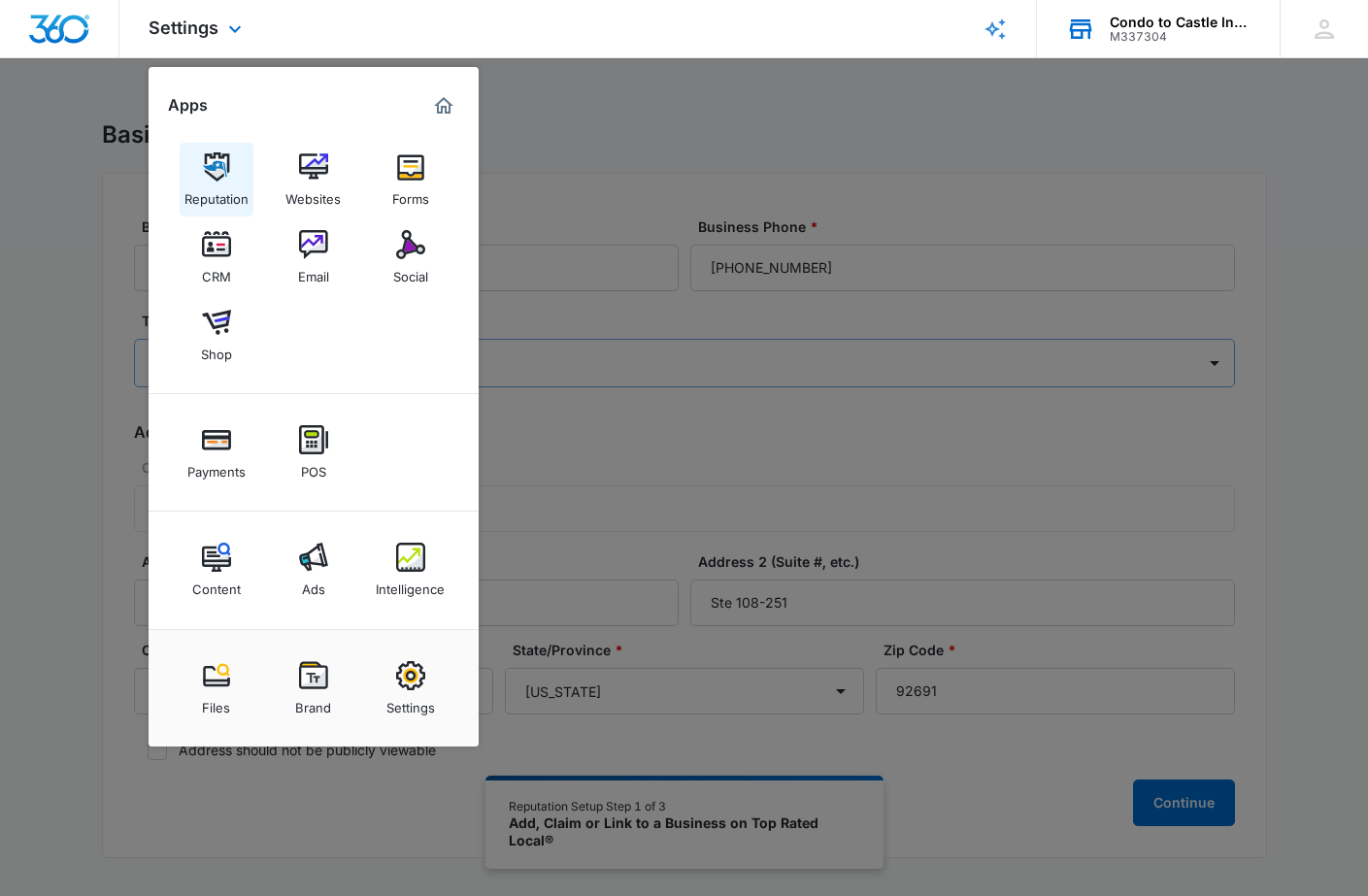
click at [213, 183] on div "Reputation" at bounding box center [216, 193] width 64 height 25
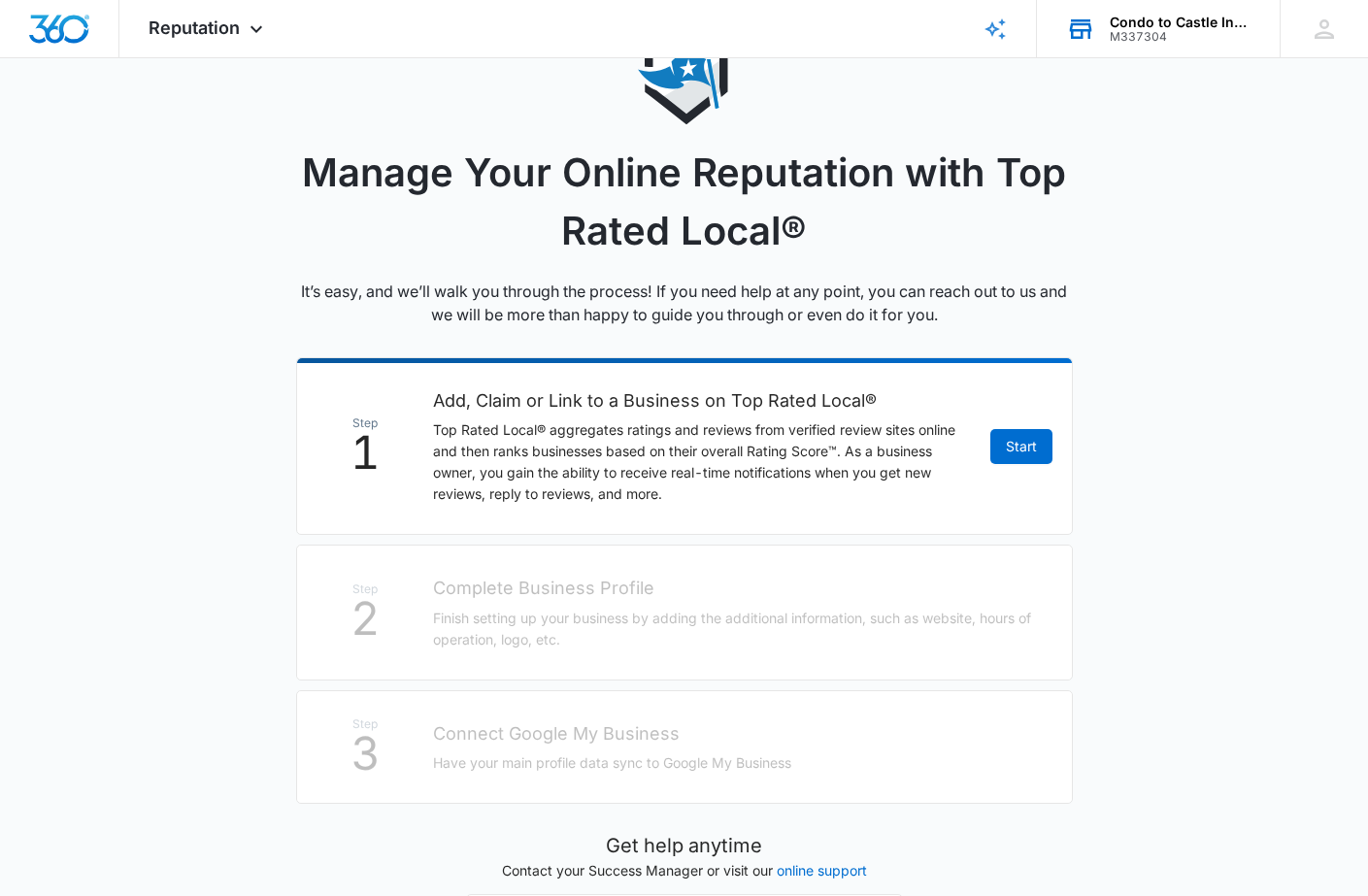
scroll to position [80, 0]
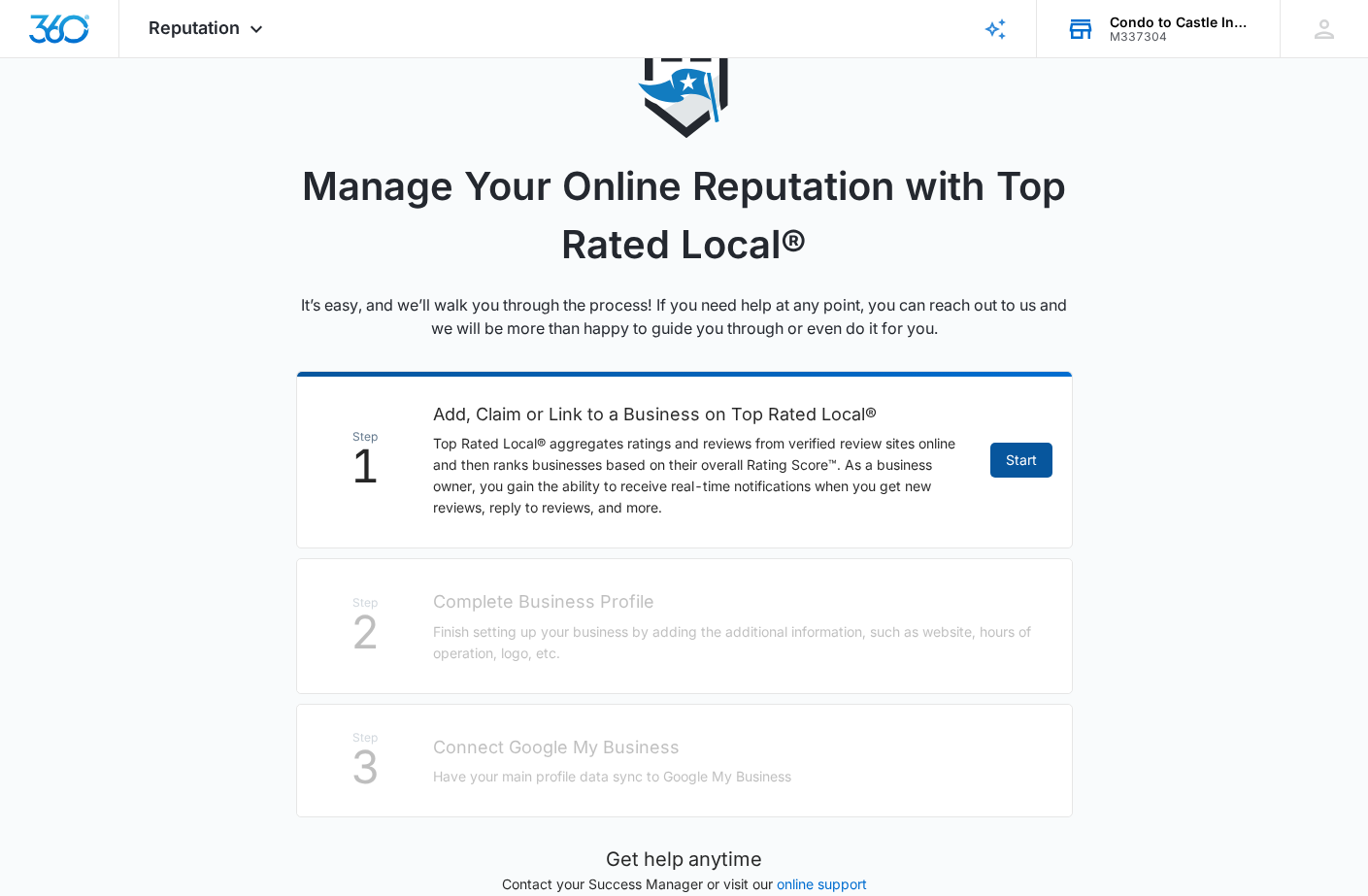
click at [1022, 454] on link "Start" at bounding box center [1021, 459] width 62 height 35
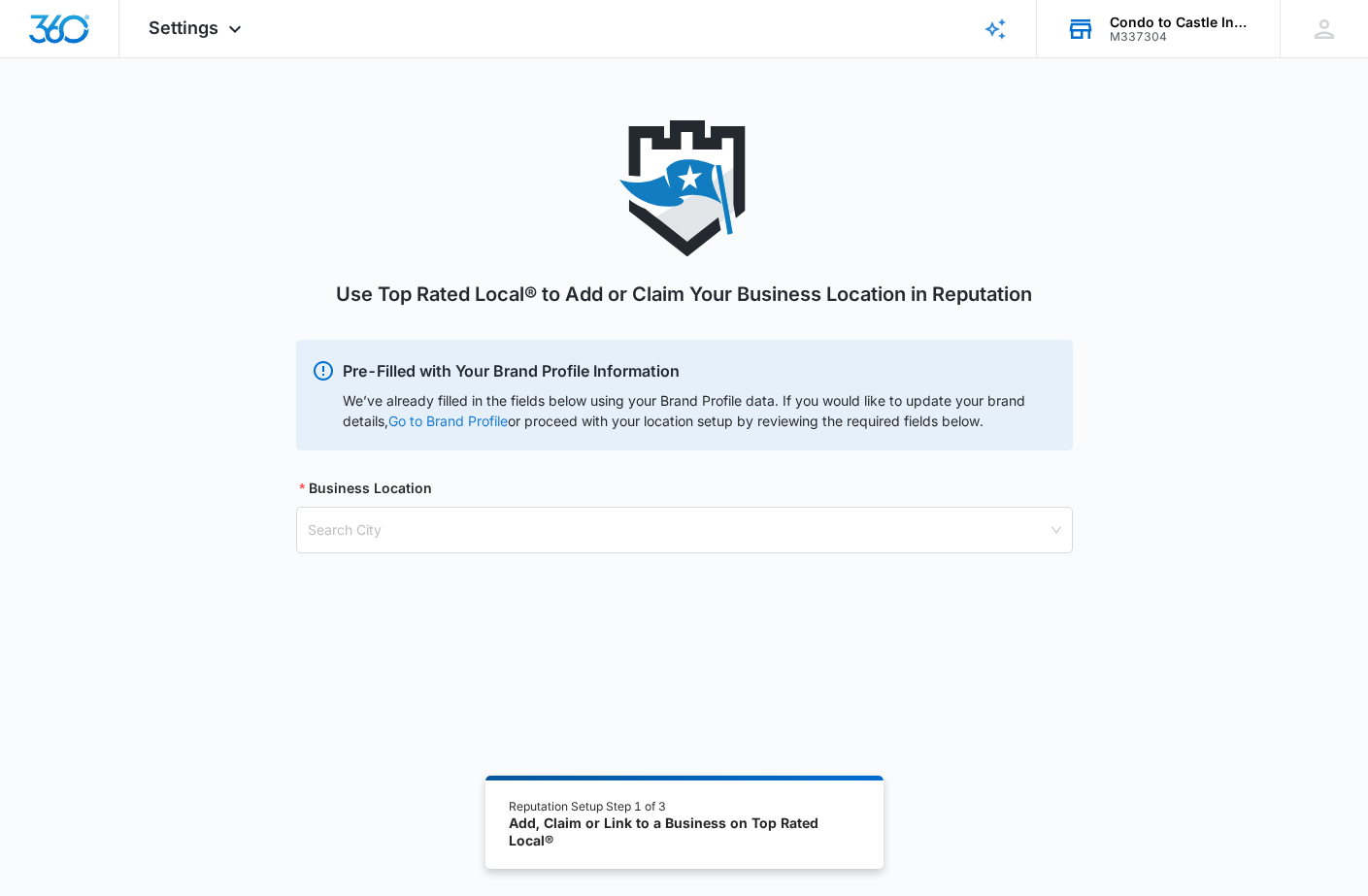
click at [0, 0] on link "Go to Brand Profile" at bounding box center [0, 0] width 0 height 0
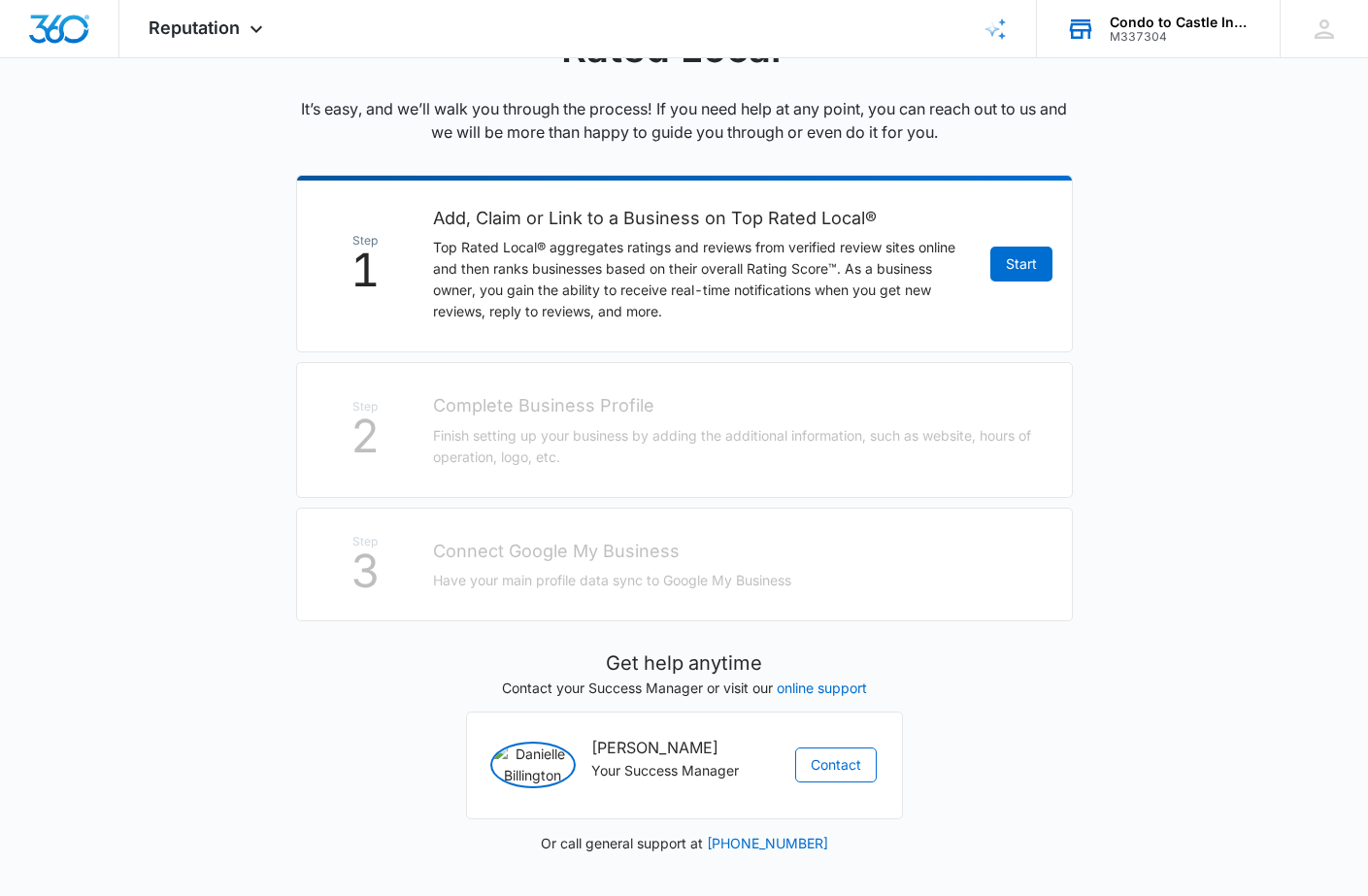
scroll to position [293, 0]
click at [996, 33] on icon "Brand Profile Wizard" at bounding box center [994, 29] width 23 height 23
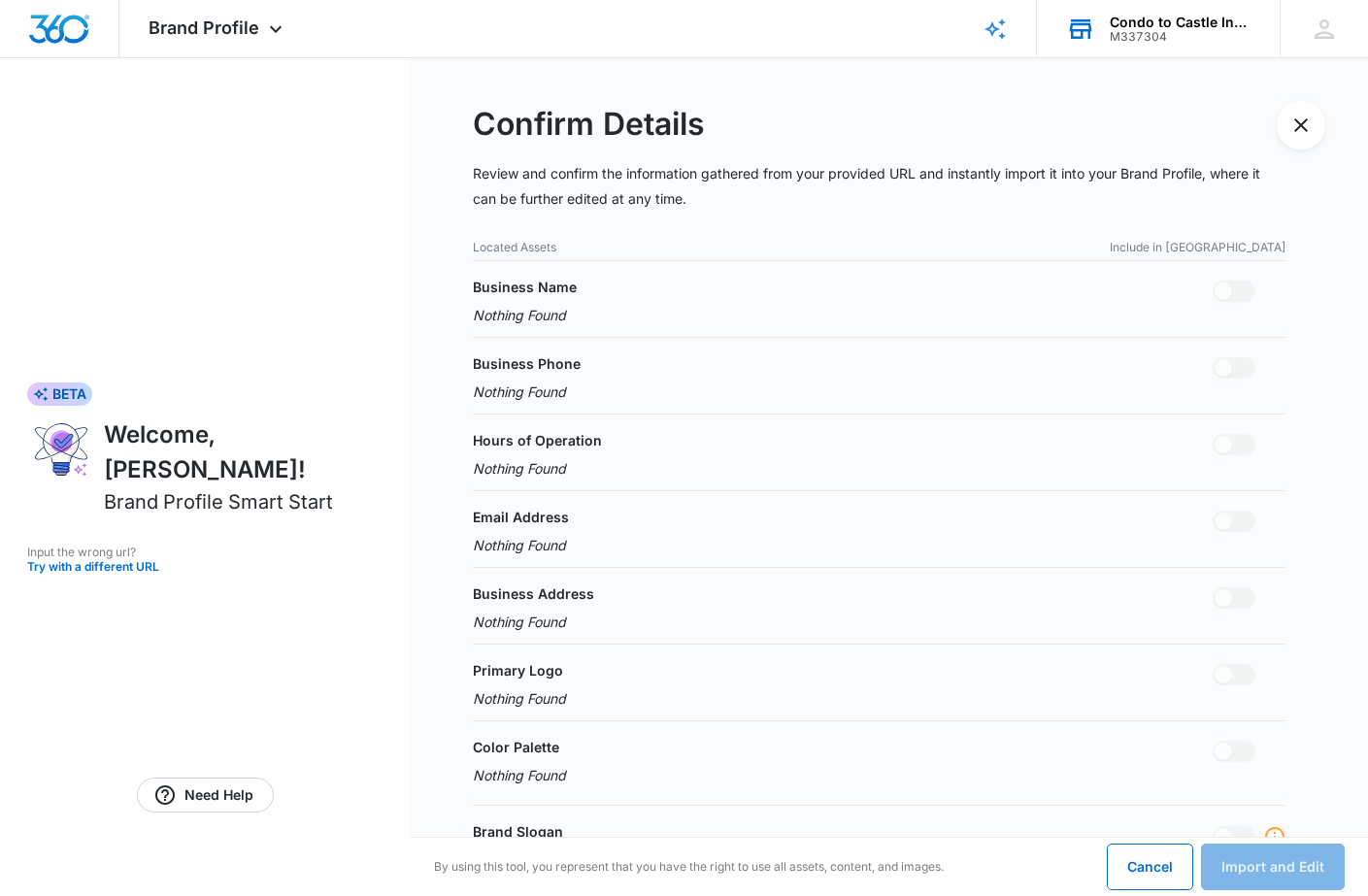
click at [536, 252] on p "Located Assets" at bounding box center [514, 248] width 84 height 18
click at [548, 321] on p "Nothing Found" at bounding box center [524, 314] width 103 height 20
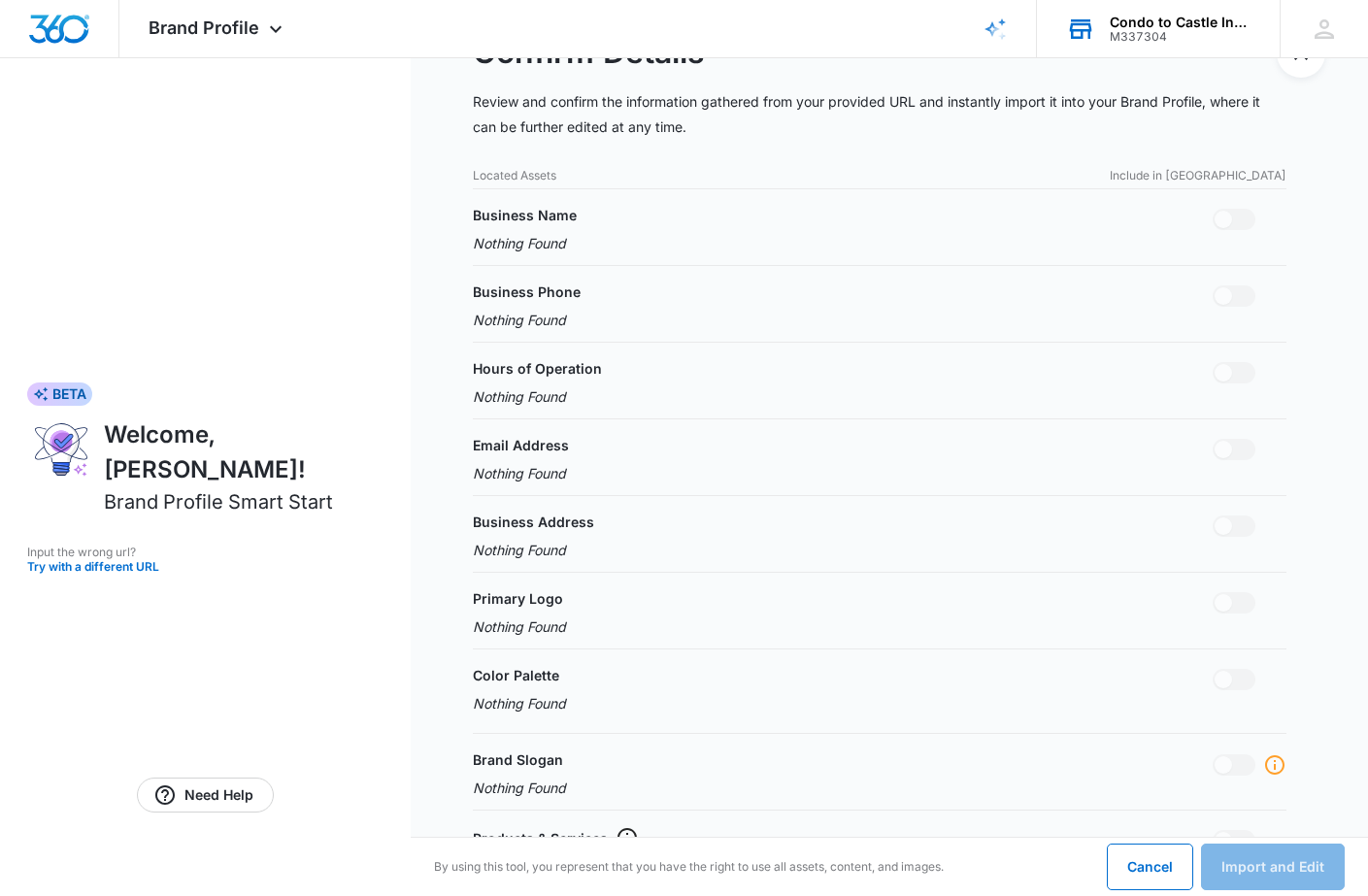
scroll to position [72, 0]
click at [149, 561] on button "Try with a different URL" at bounding box center [205, 567] width 356 height 12
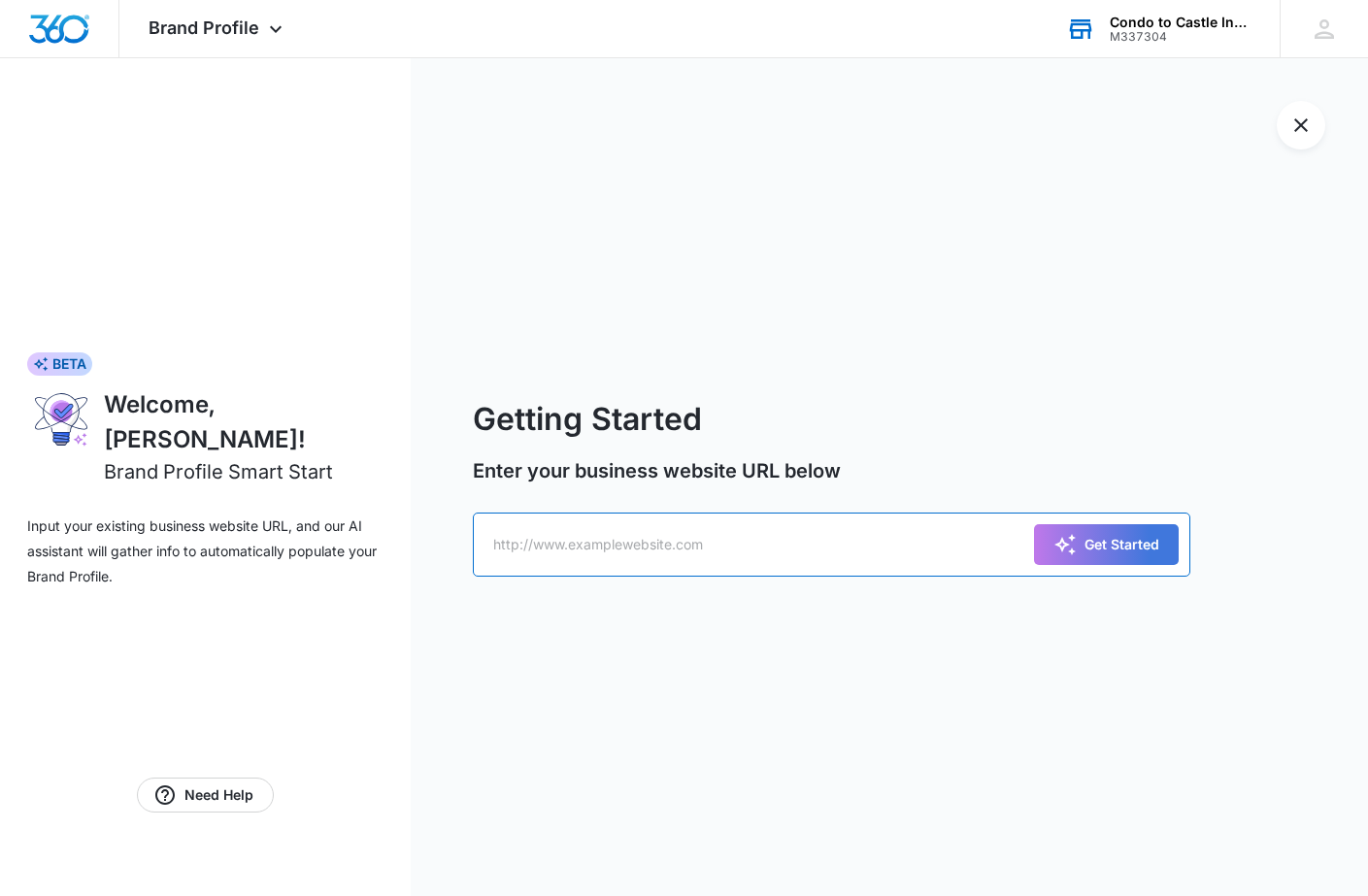
click at [610, 564] on input "text" at bounding box center [832, 544] width 718 height 64
click at [535, 541] on input "text" at bounding box center [832, 544] width 718 height 64
type input "h"
drag, startPoint x: 534, startPoint y: 542, endPoint x: 500, endPoint y: 543, distance: 34.0
click at [500, 543] on input "text" at bounding box center [832, 544] width 718 height 64
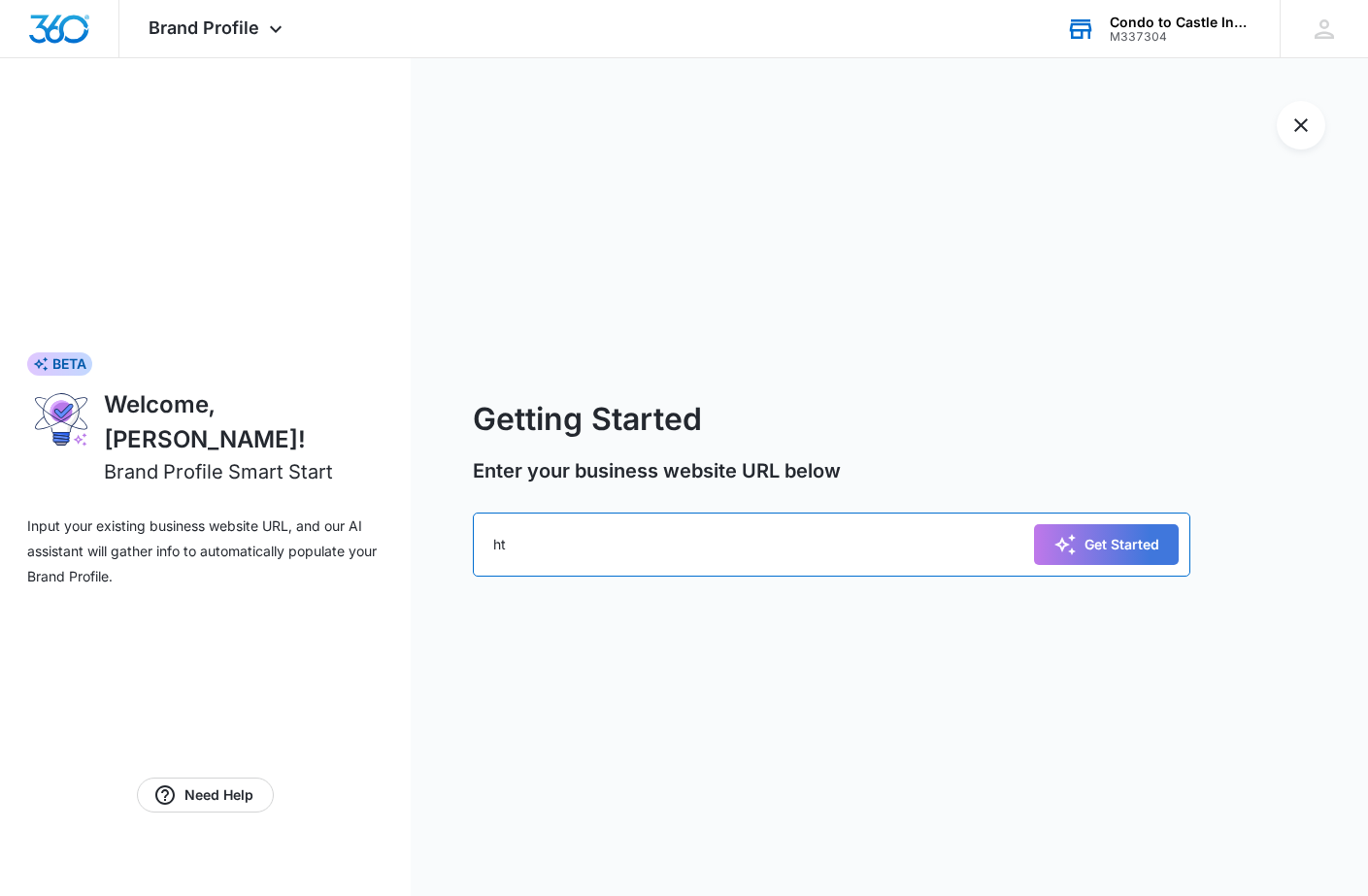
type input "h"
type input "http://condotocastle.biz"
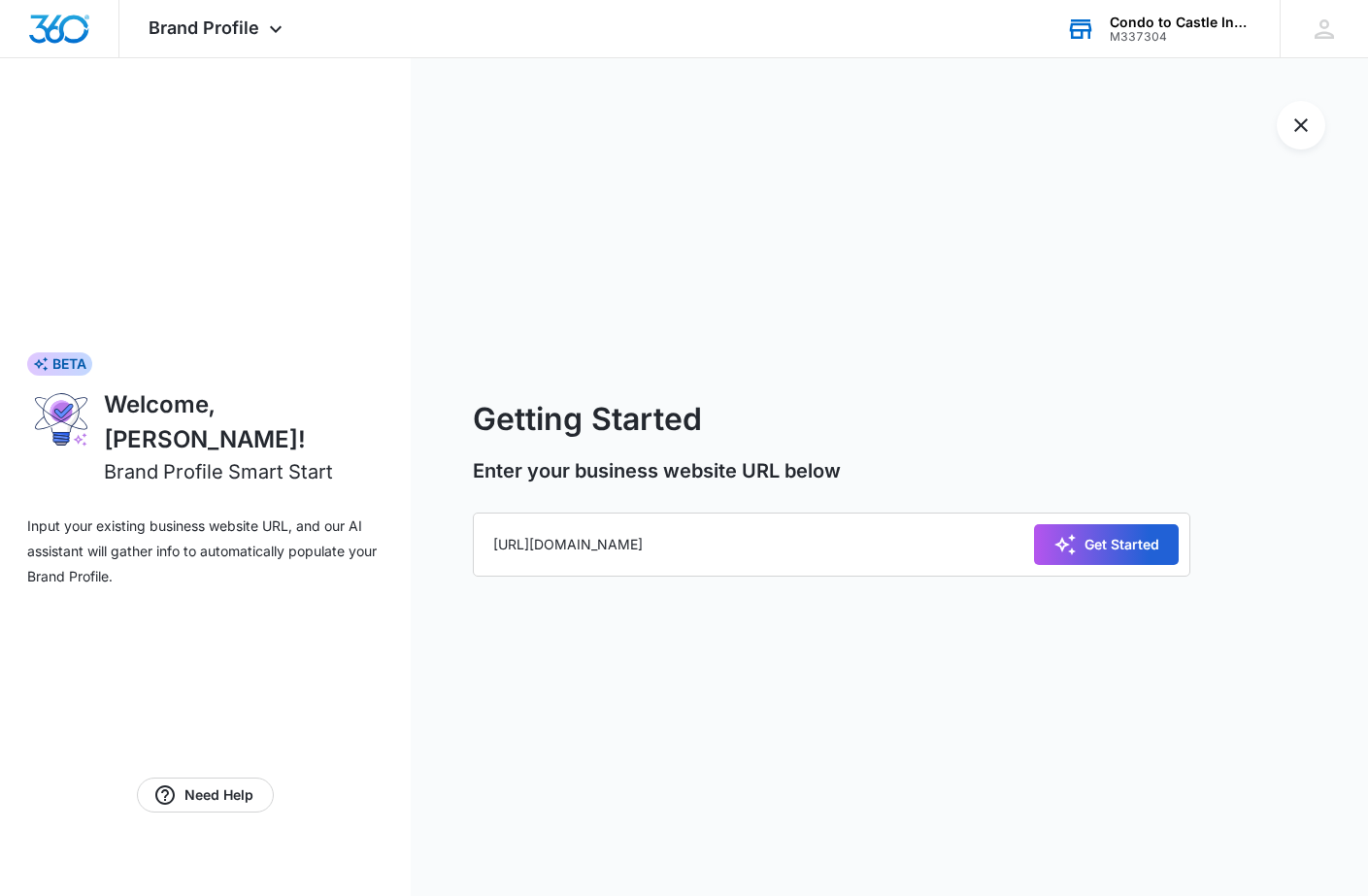
click at [1116, 542] on div "Get Started" at bounding box center [1106, 544] width 105 height 23
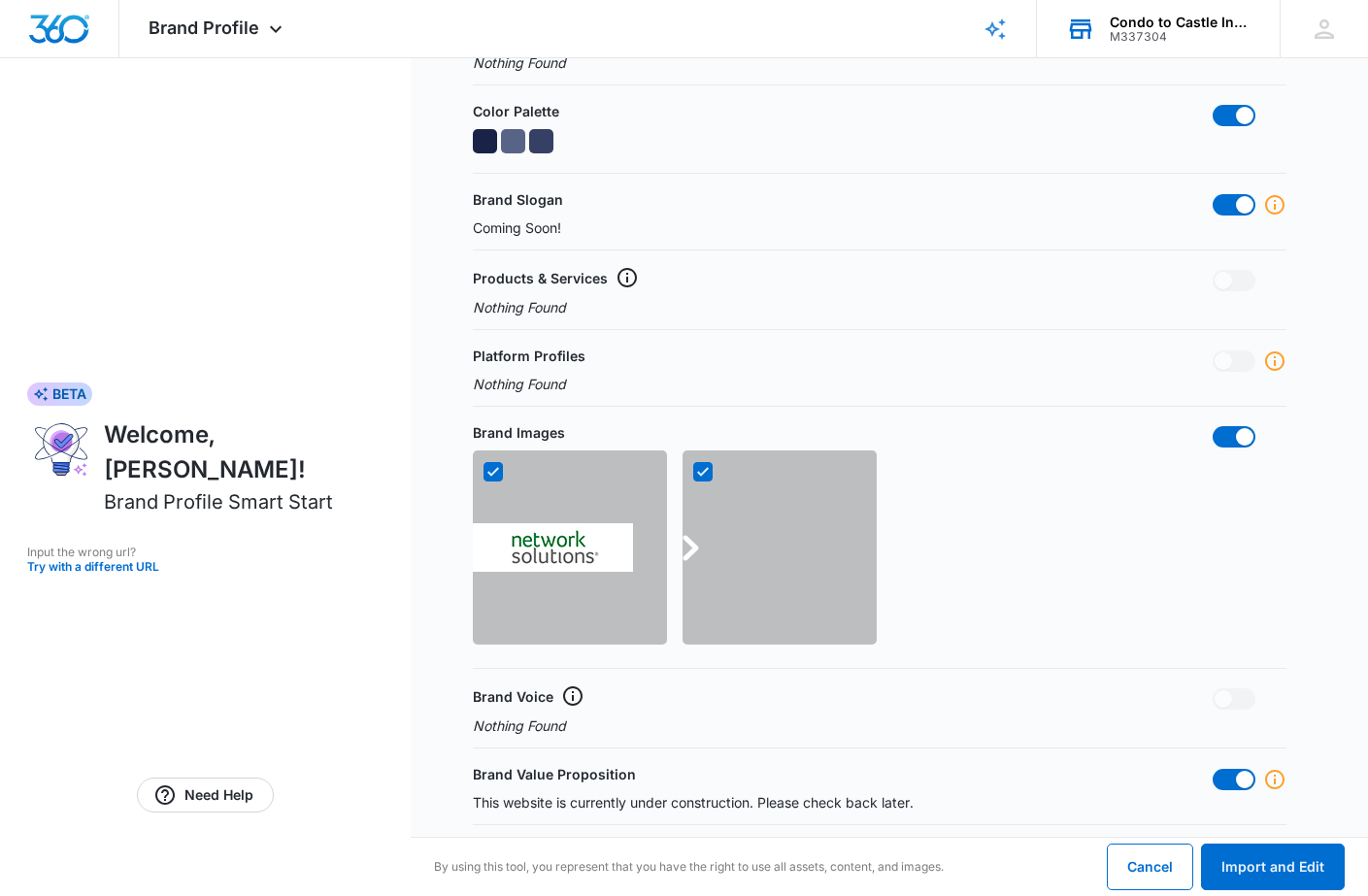
scroll to position [635, 0]
click at [1318, 854] on button "Import and Edit" at bounding box center [1272, 866] width 143 height 47
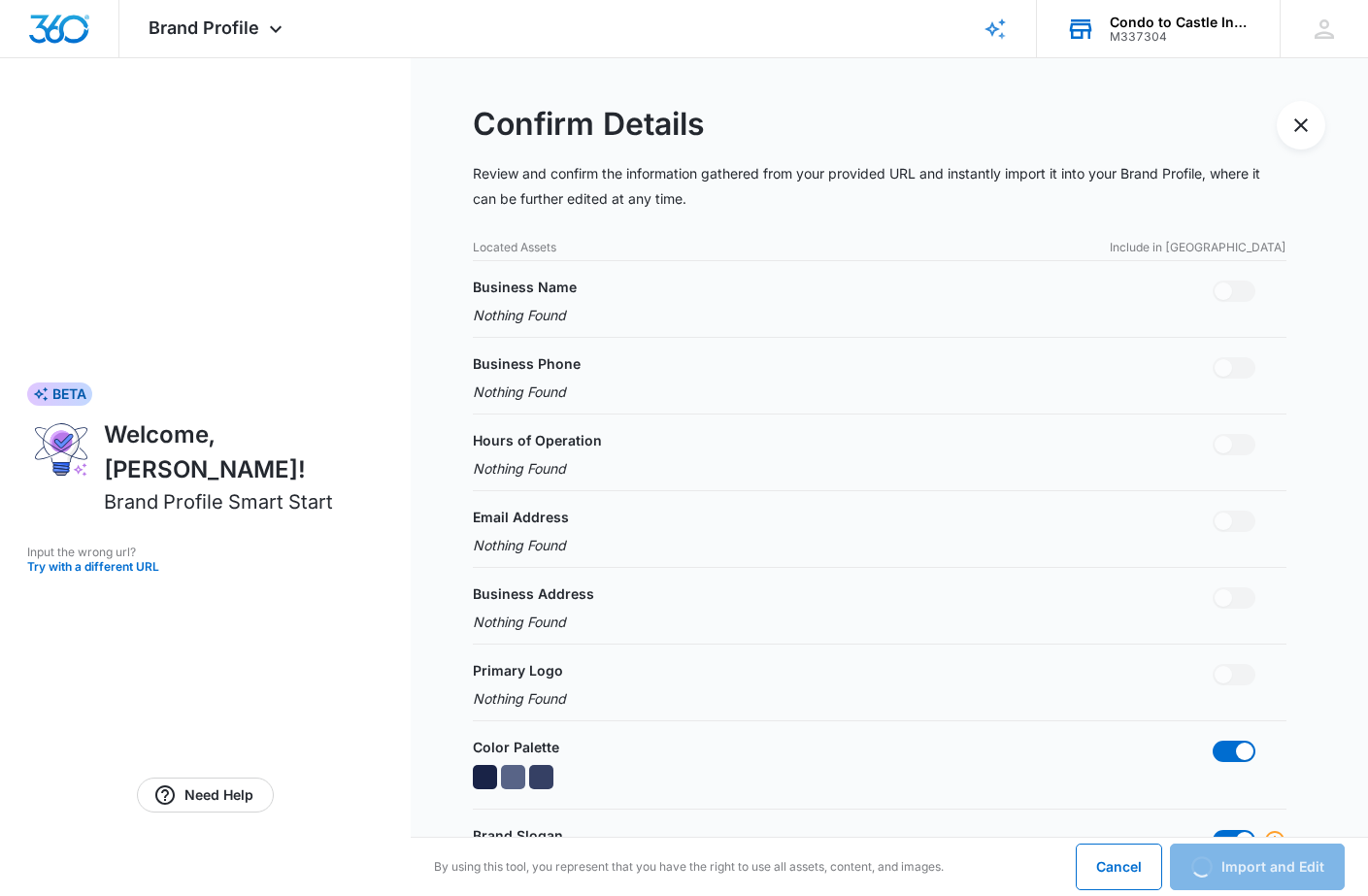
scroll to position [0, 0]
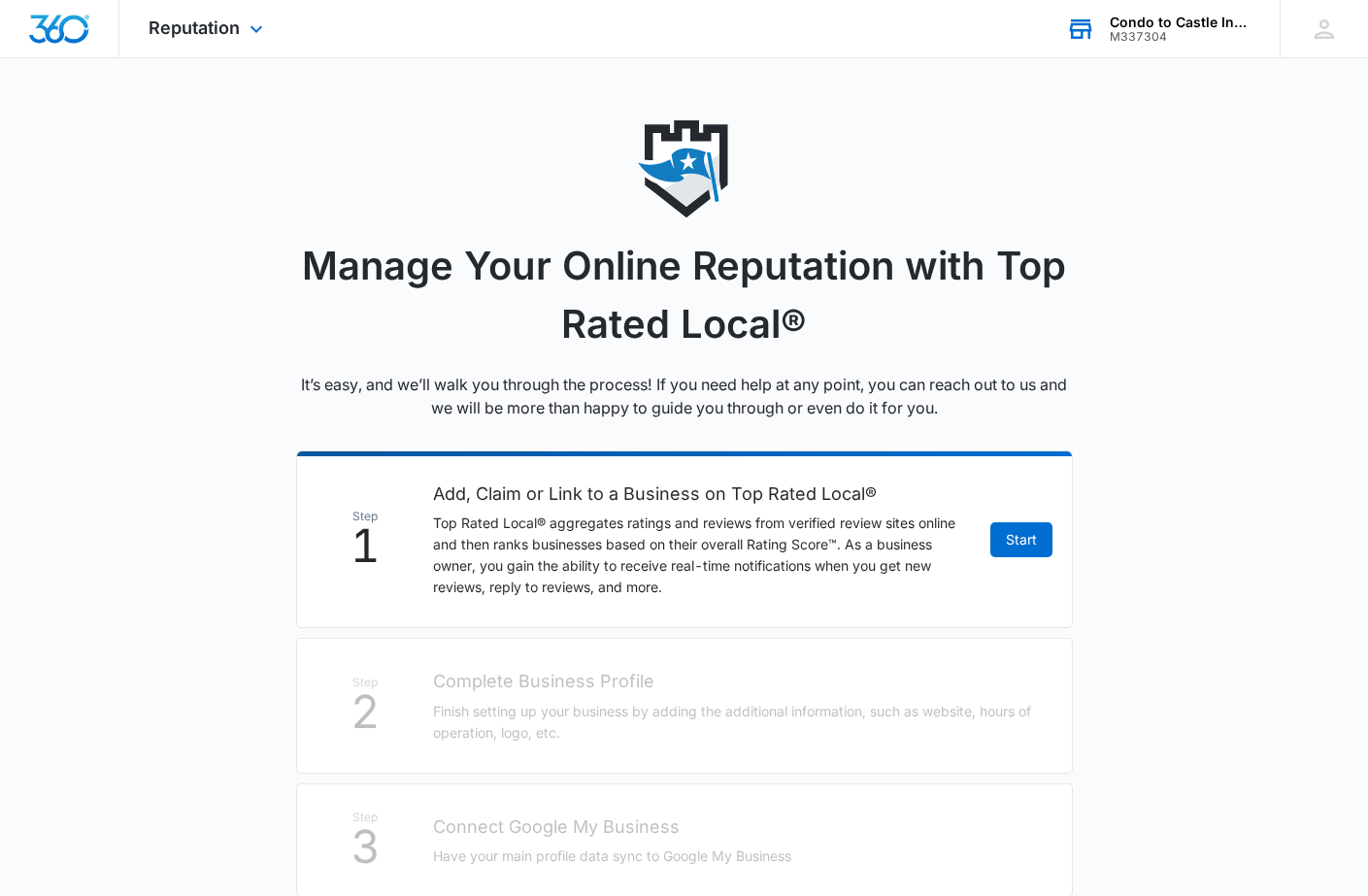
select select "California"
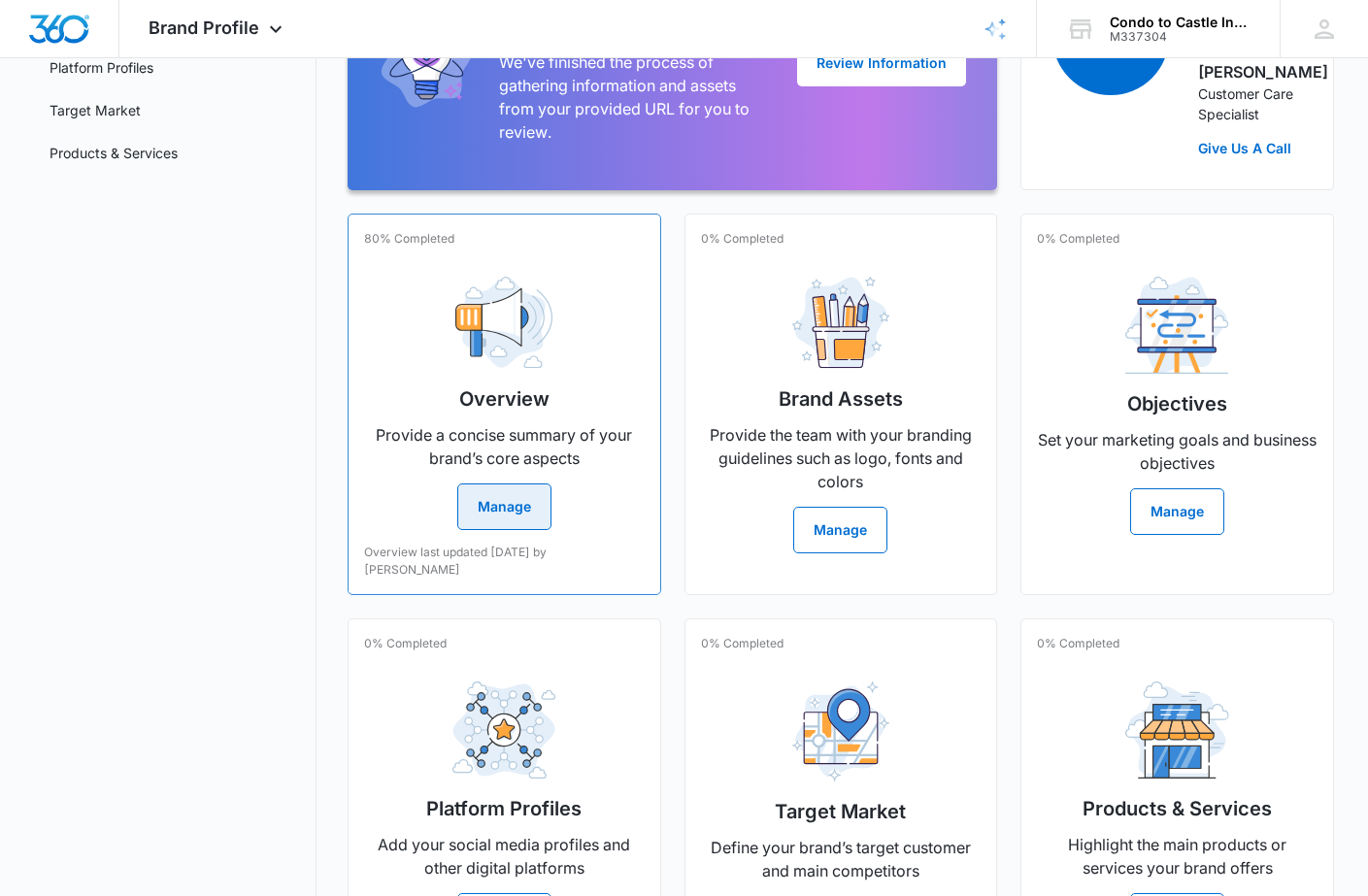
scroll to position [304, 0]
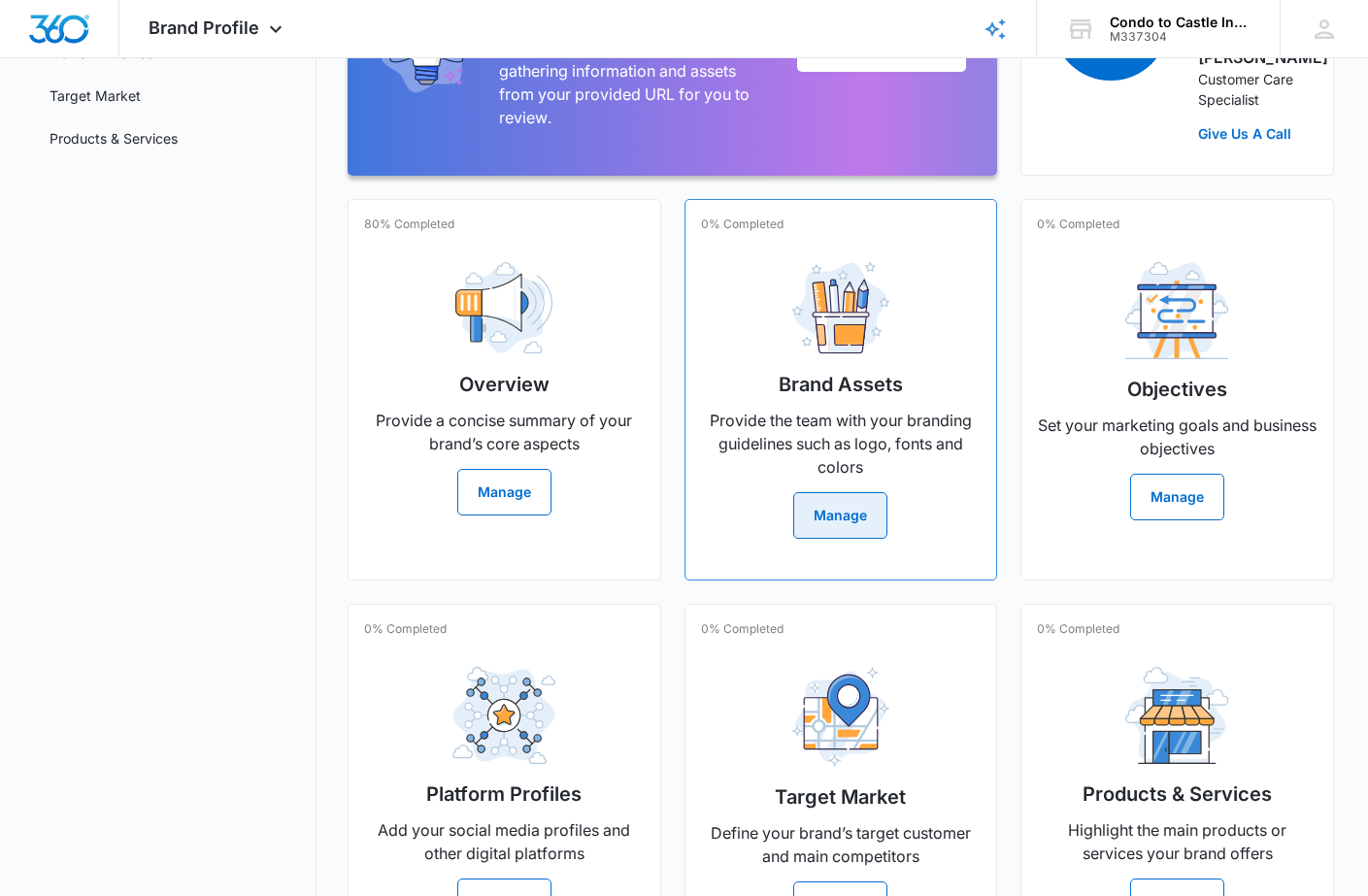
click at [854, 533] on button "Manage" at bounding box center [840, 515] width 95 height 47
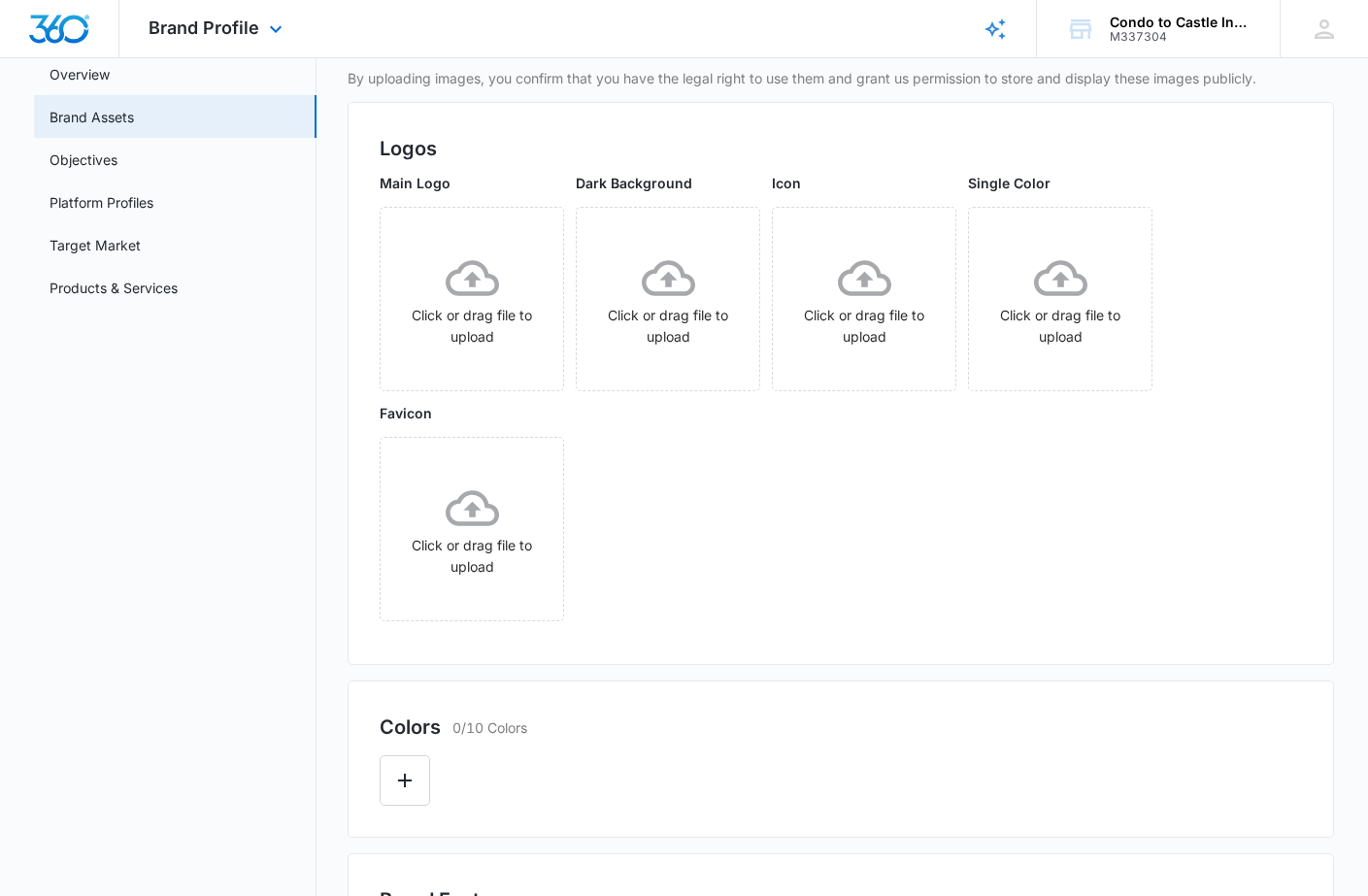
scroll to position [164, 0]
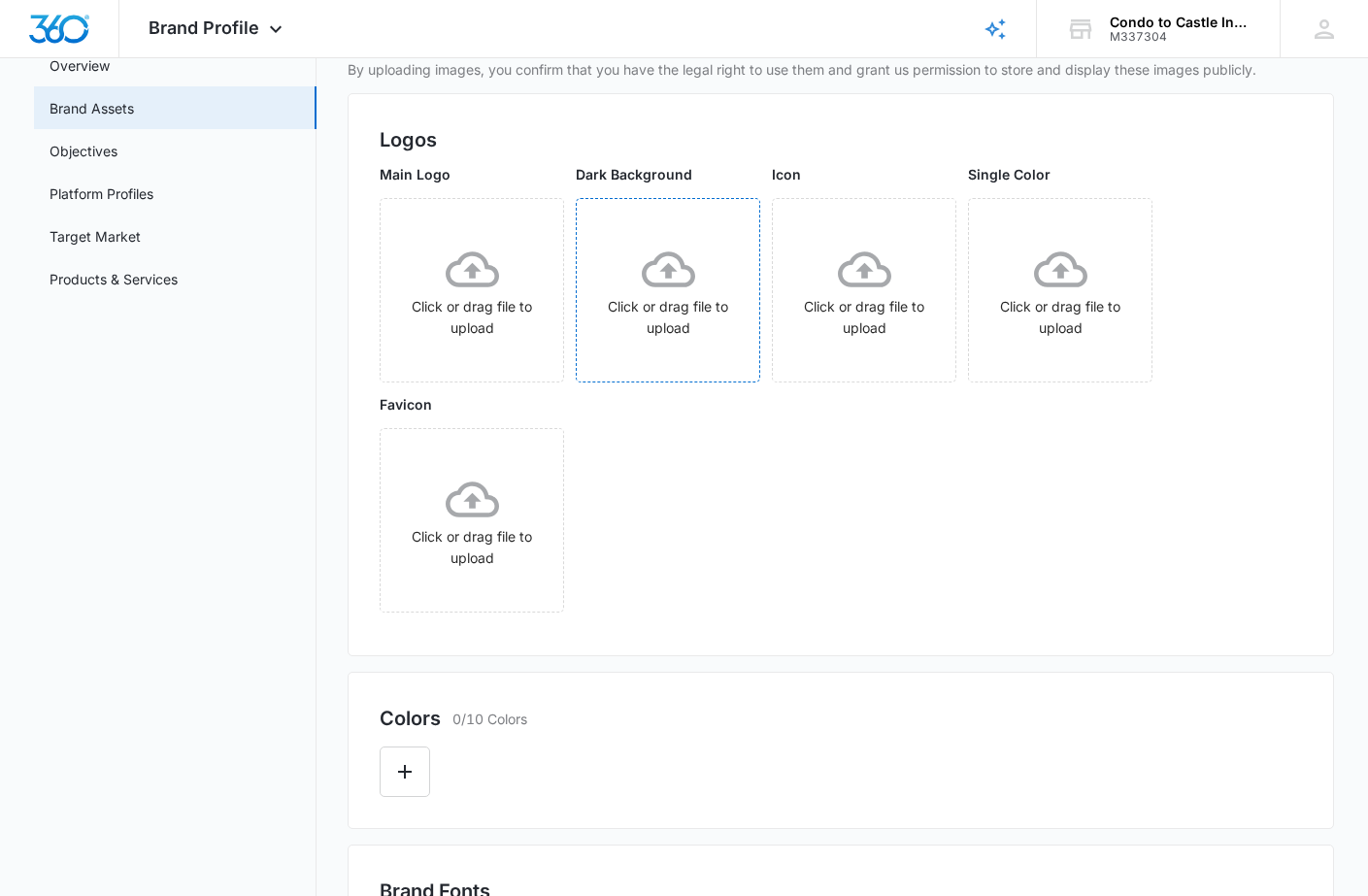
click at [666, 268] on icon at bounding box center [669, 269] width 54 height 36
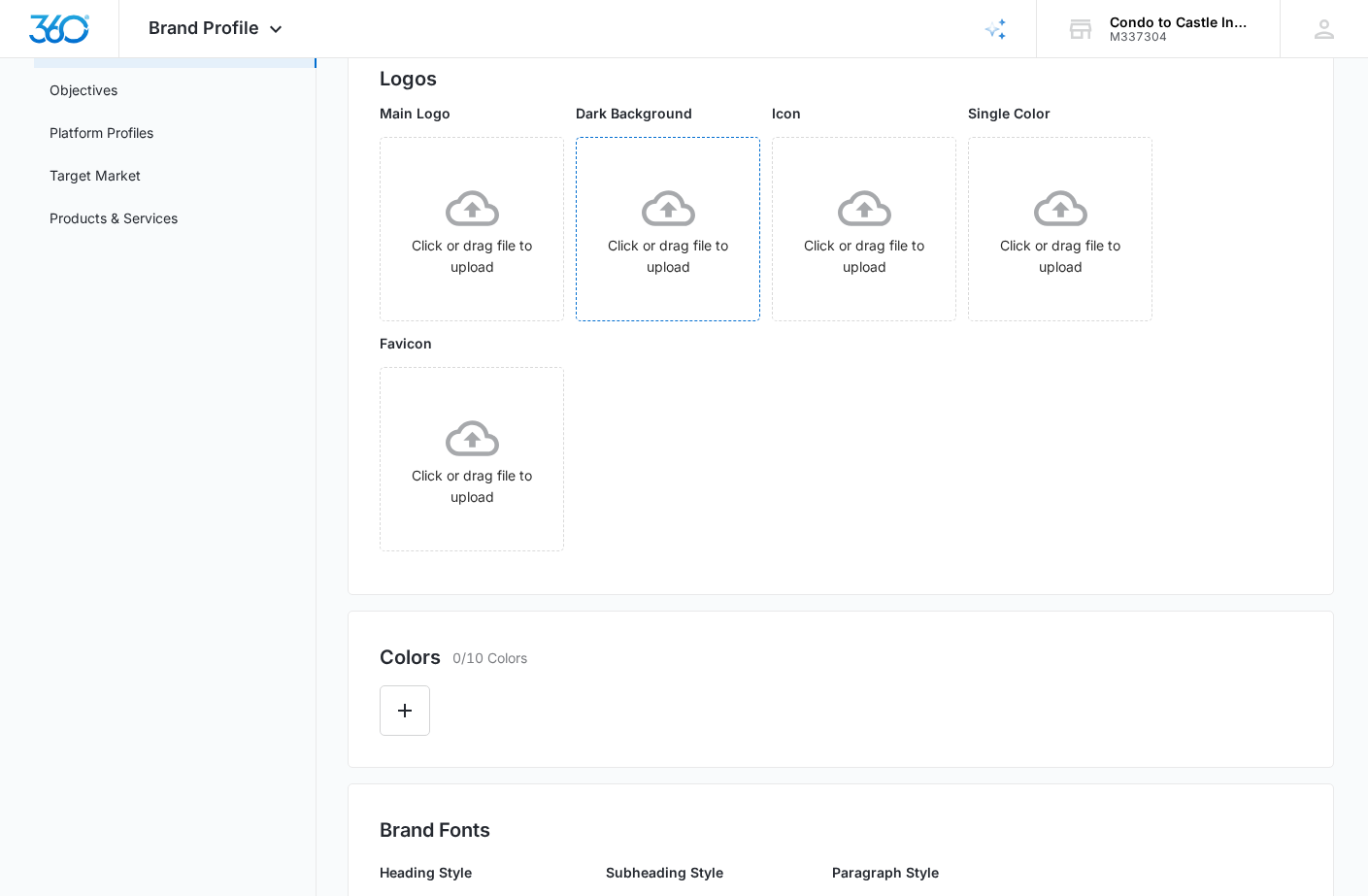
scroll to position [193, 0]
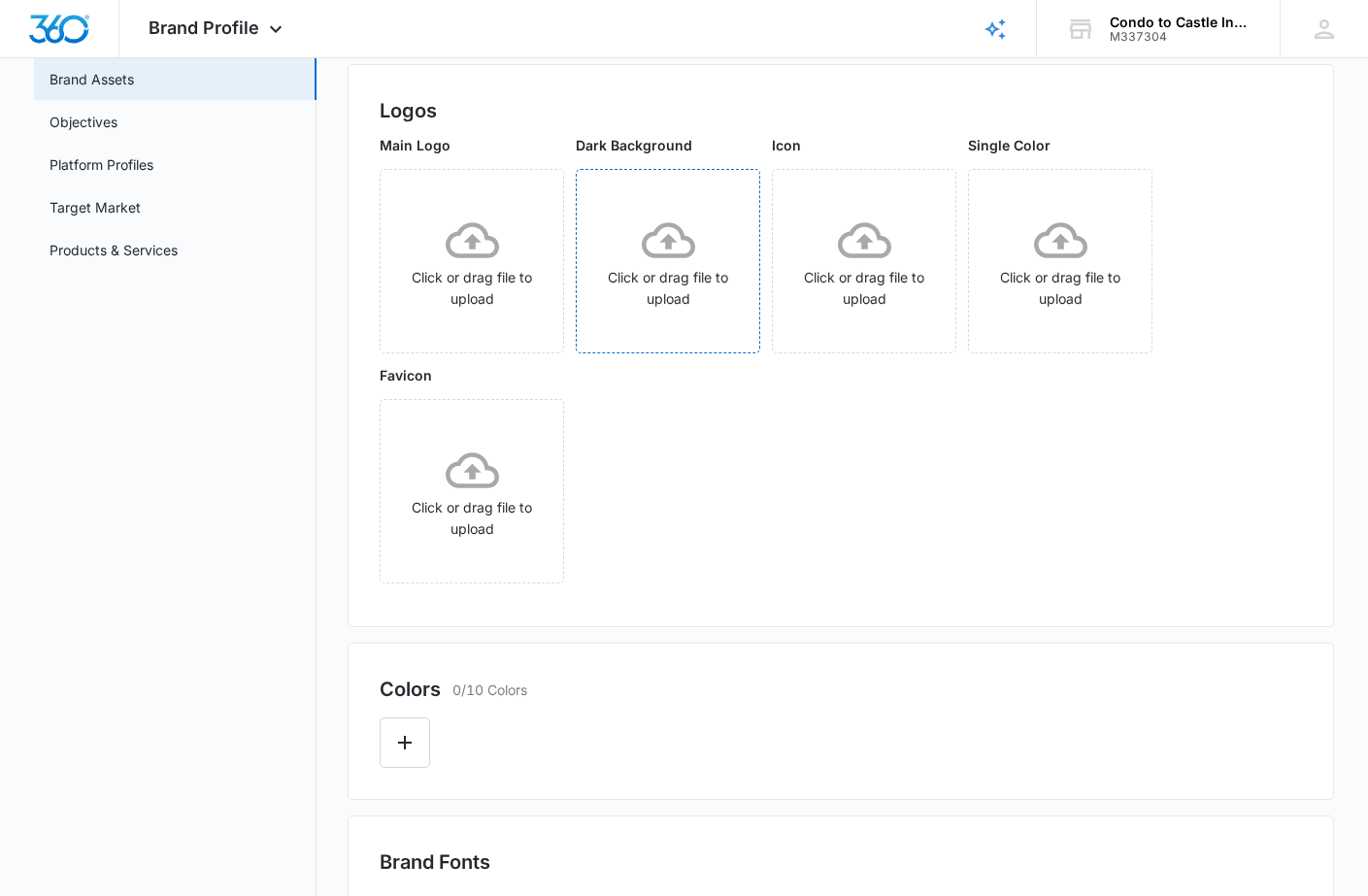
click at [668, 248] on icon at bounding box center [669, 240] width 54 height 36
click at [465, 265] on icon at bounding box center [473, 241] width 54 height 54
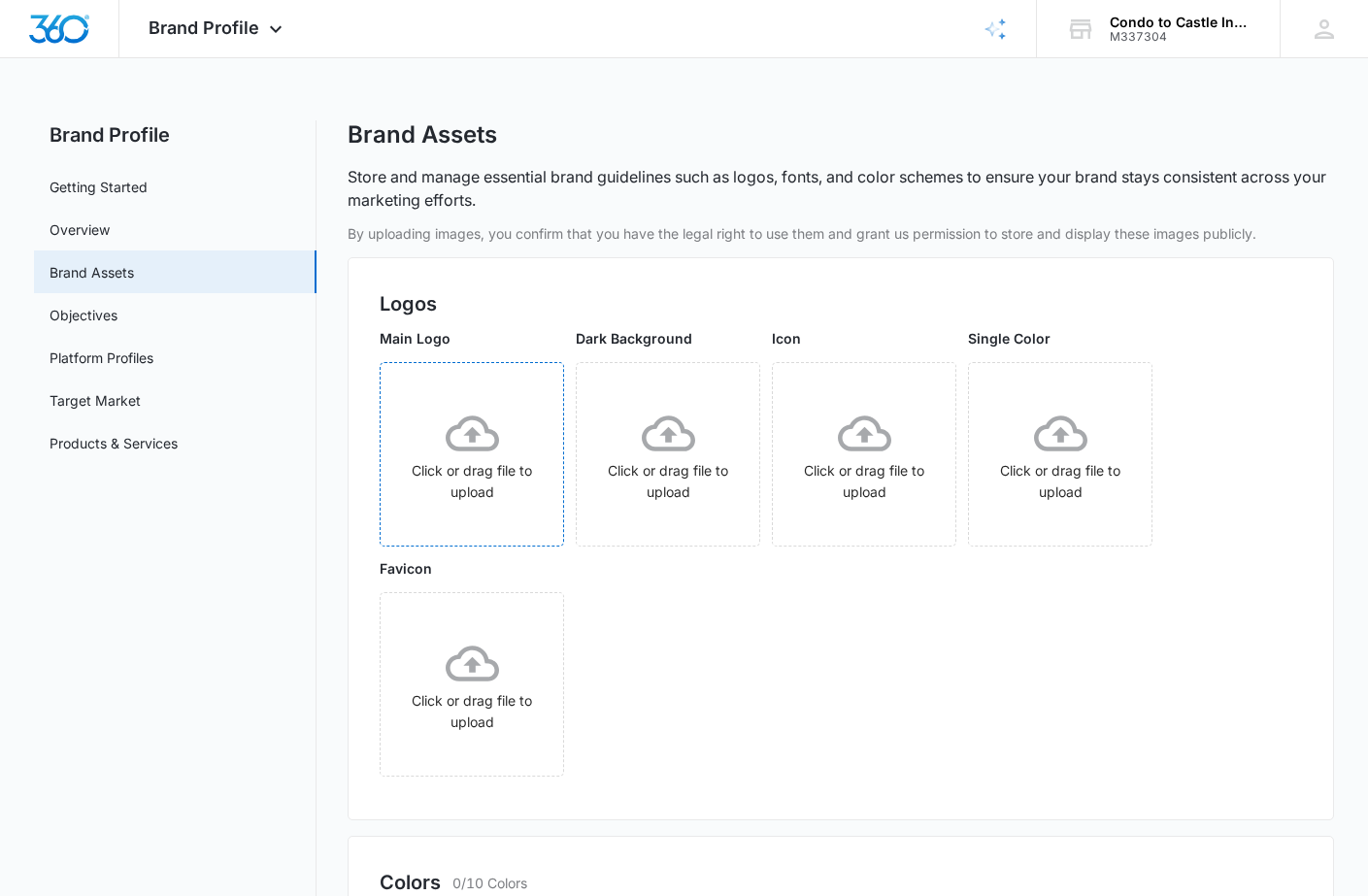
scroll to position [0, 0]
click at [108, 320] on link "Objectives" at bounding box center [84, 314] width 68 height 20
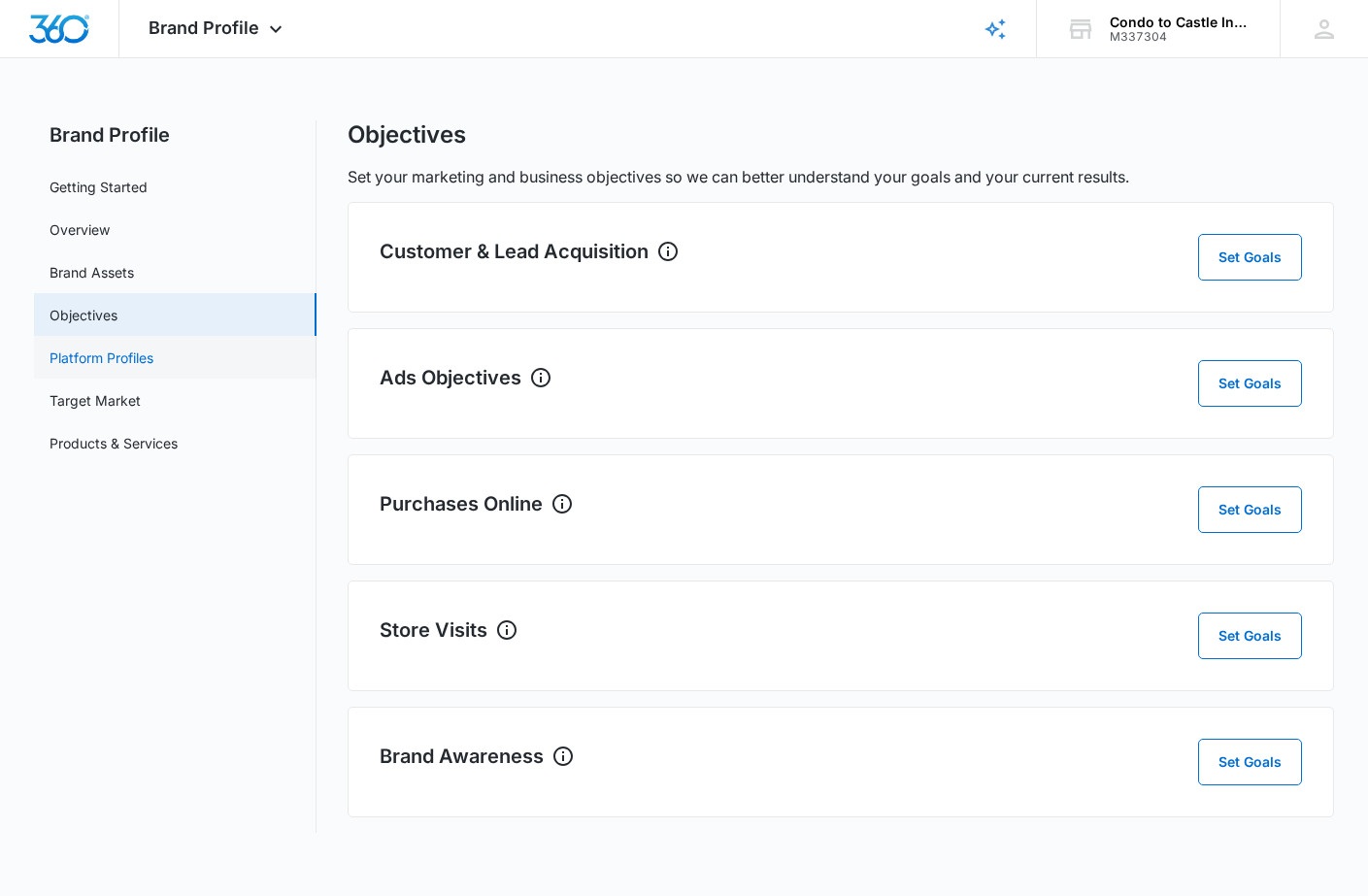
click at [128, 360] on link "Platform Profiles" at bounding box center [101, 357] width 103 height 20
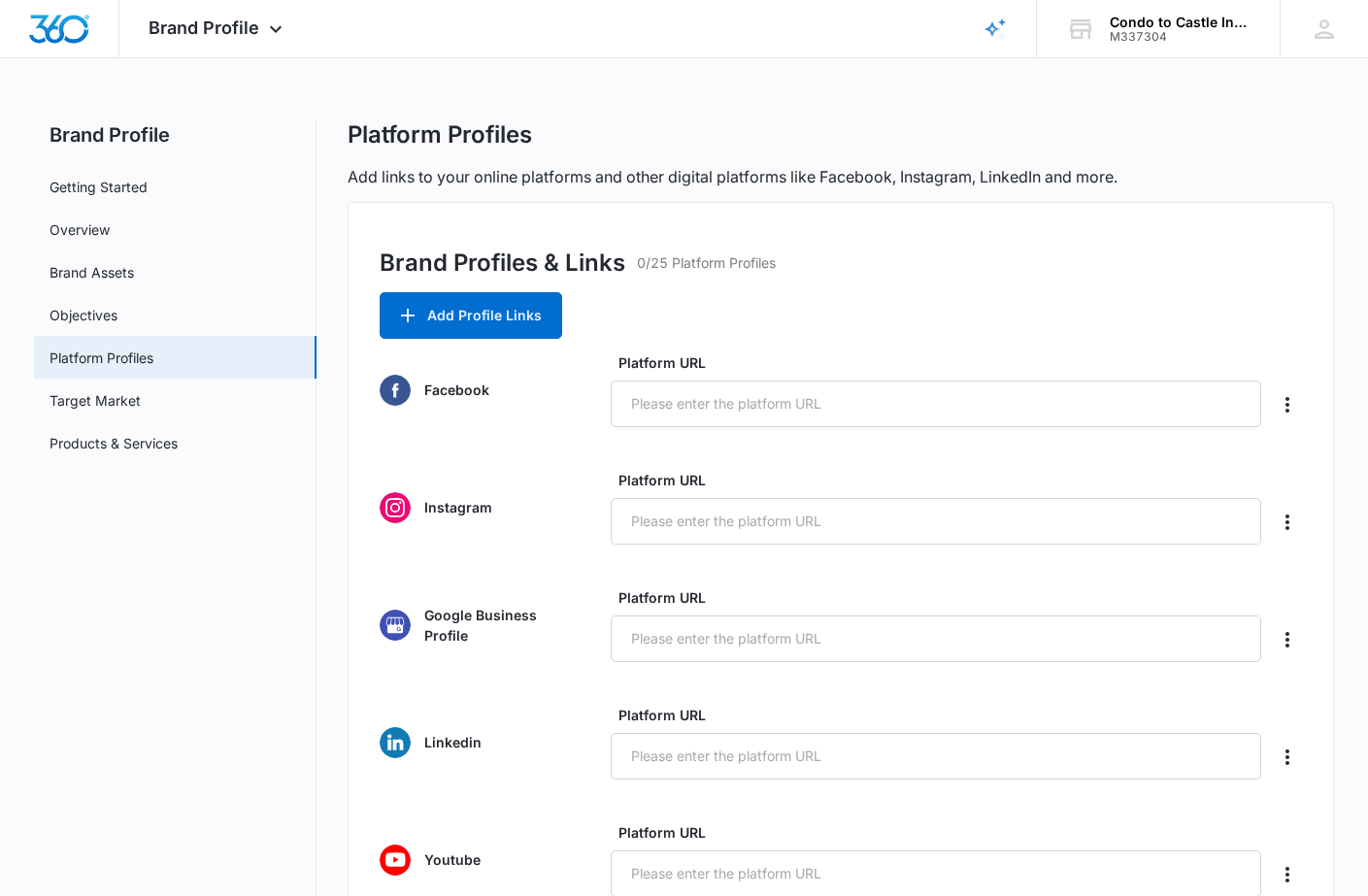
click at [459, 389] on p "Facebook" at bounding box center [456, 390] width 65 height 20
click at [391, 385] on img at bounding box center [395, 390] width 31 height 31
click at [442, 322] on button "Add Profile Links" at bounding box center [471, 315] width 182 height 47
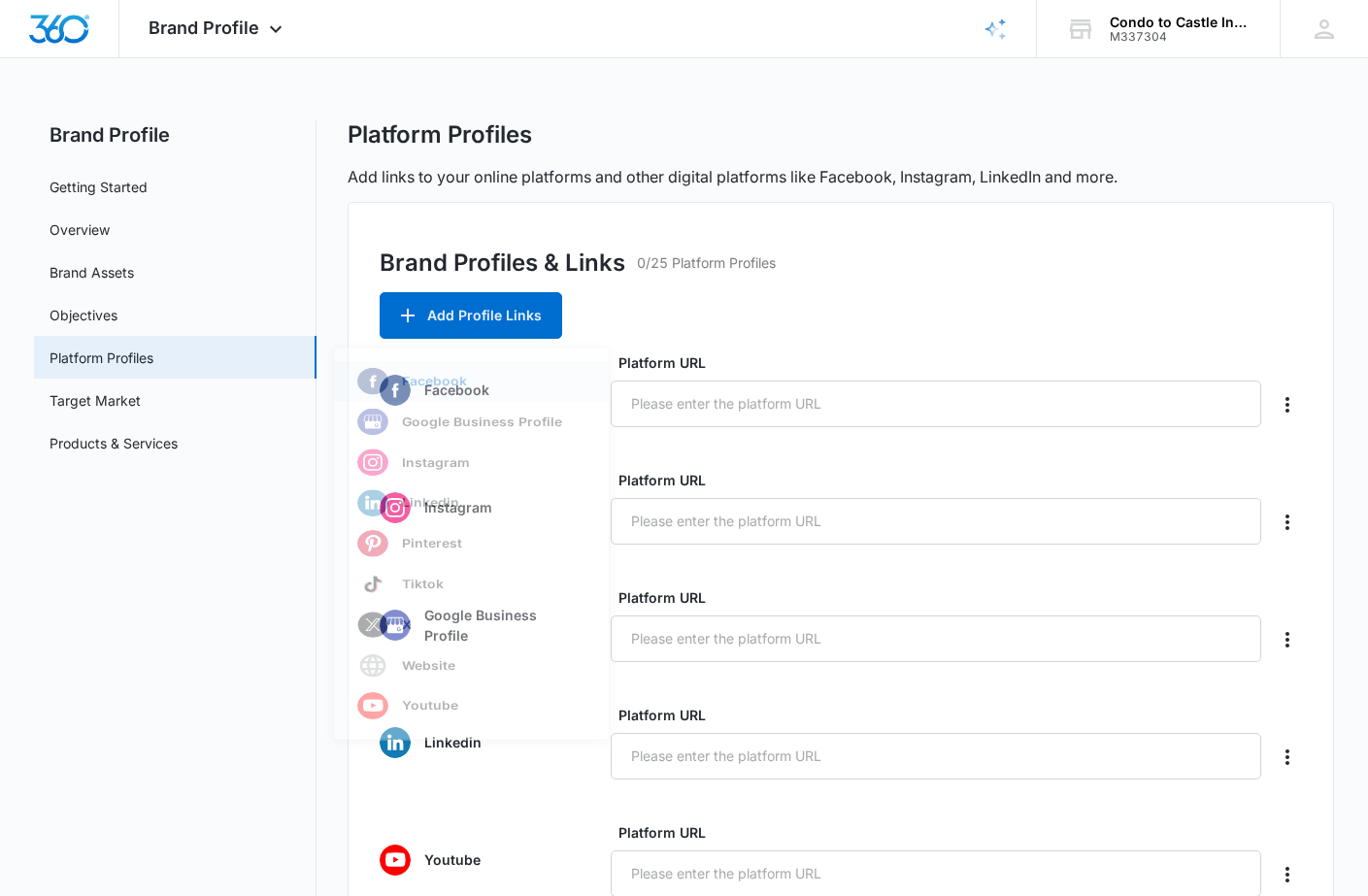
click at [384, 384] on img "button" at bounding box center [372, 386] width 31 height 31
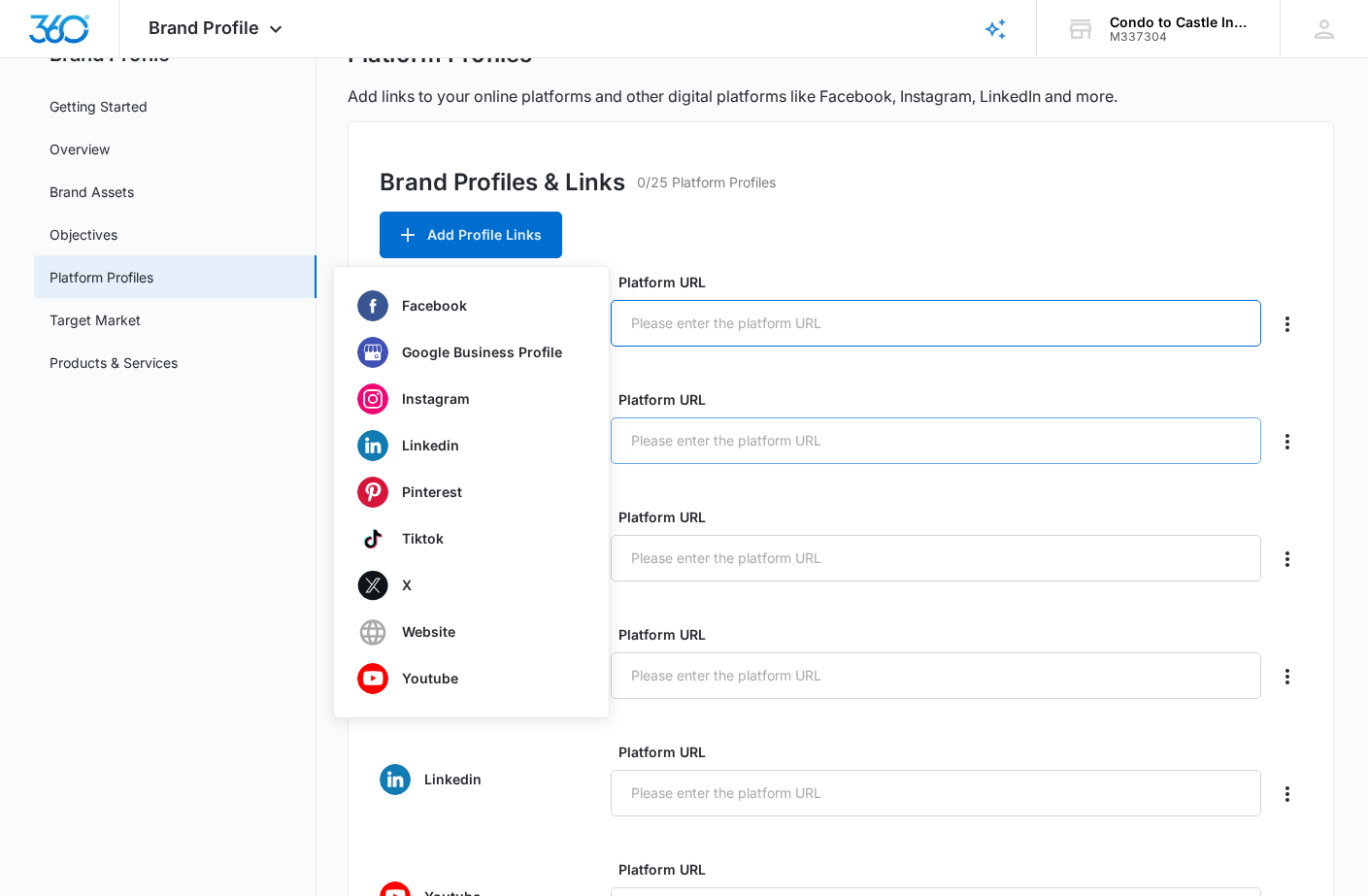
scroll to position [89, 0]
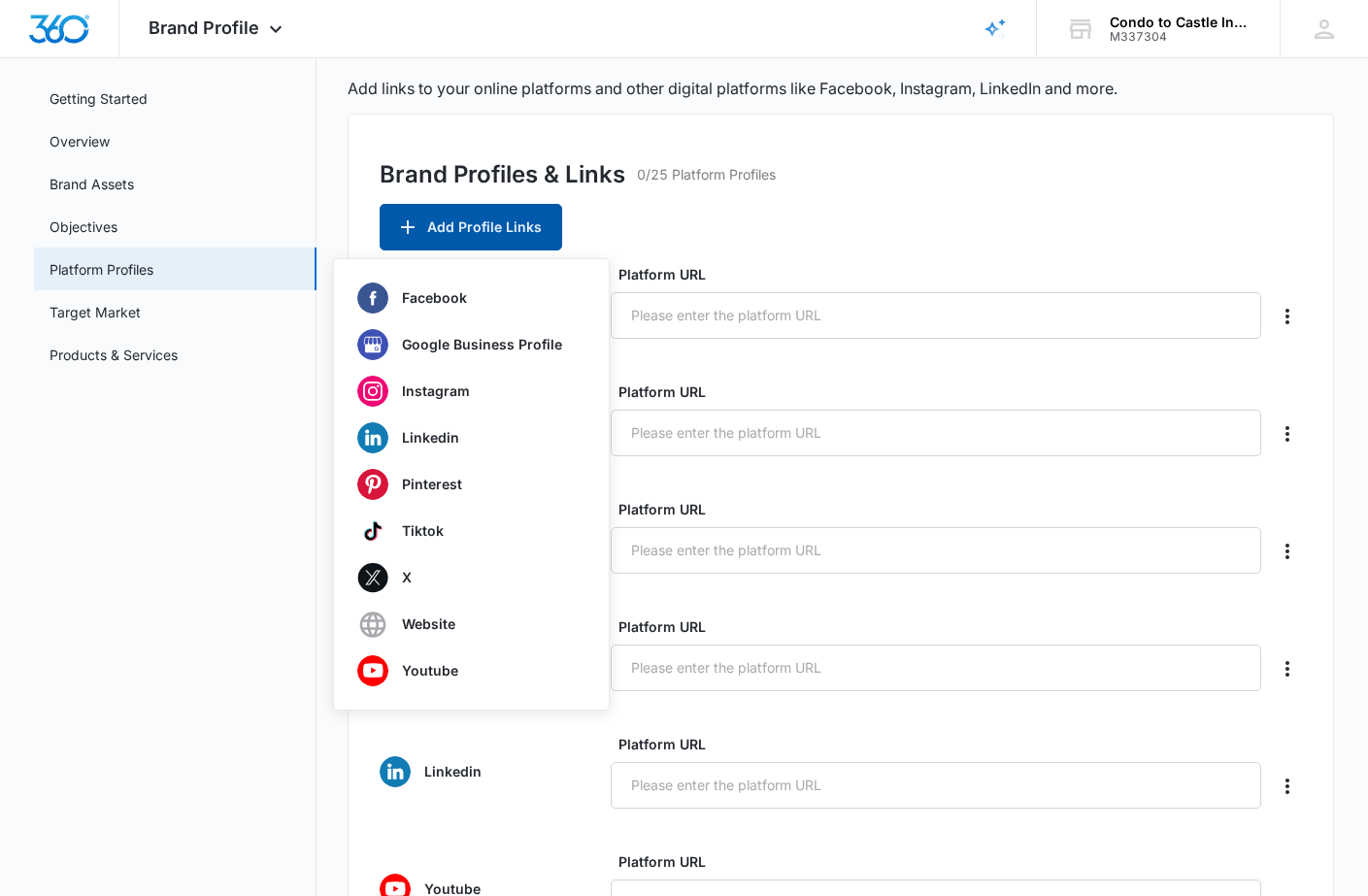
click at [446, 234] on button "Add Profile Links" at bounding box center [471, 227] width 182 height 47
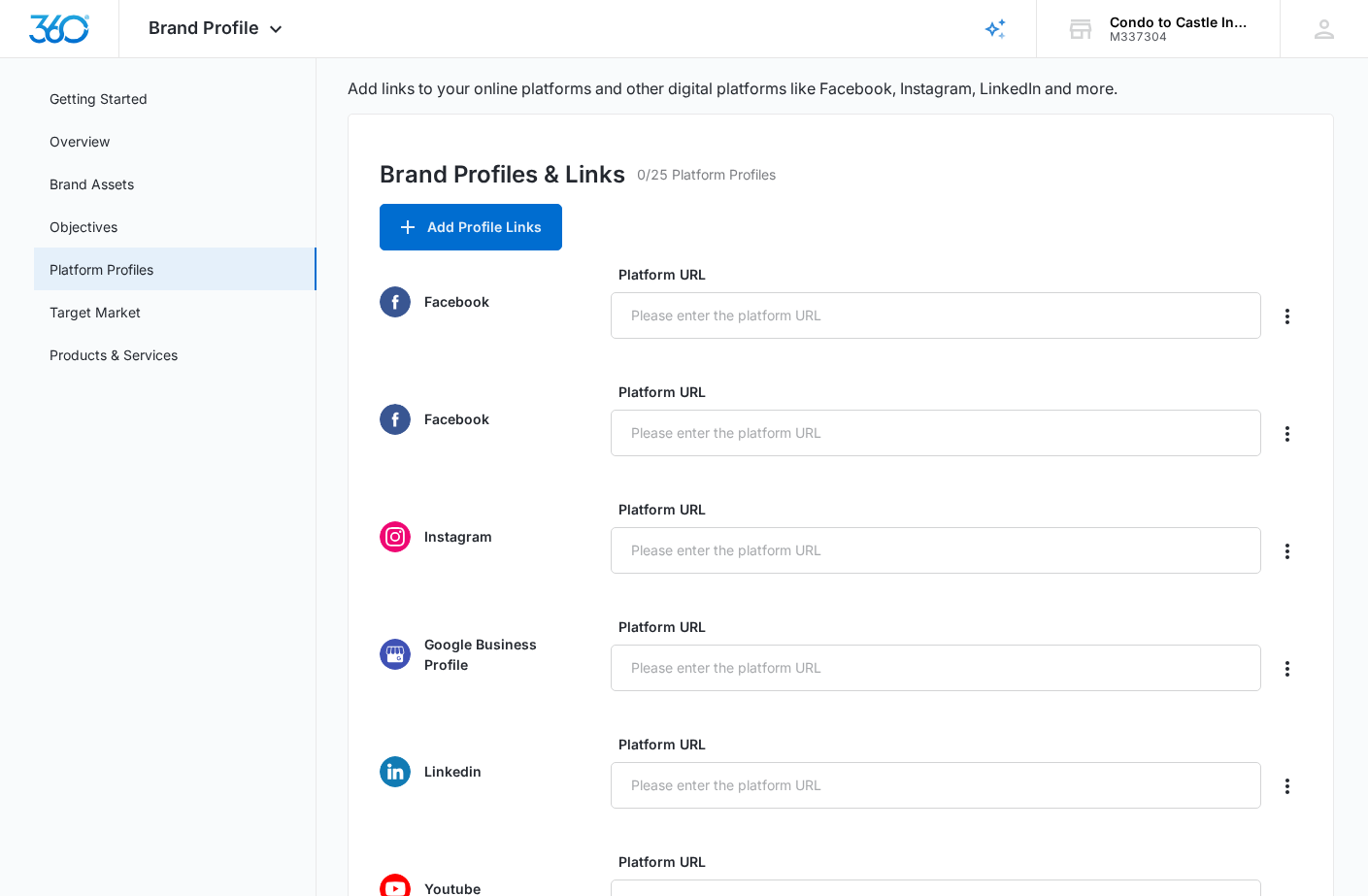
click at [402, 539] on img at bounding box center [395, 536] width 31 height 31
click at [465, 544] on p "Instagram" at bounding box center [458, 536] width 68 height 20
click at [713, 563] on input "Platform URL" at bounding box center [935, 550] width 650 height 47
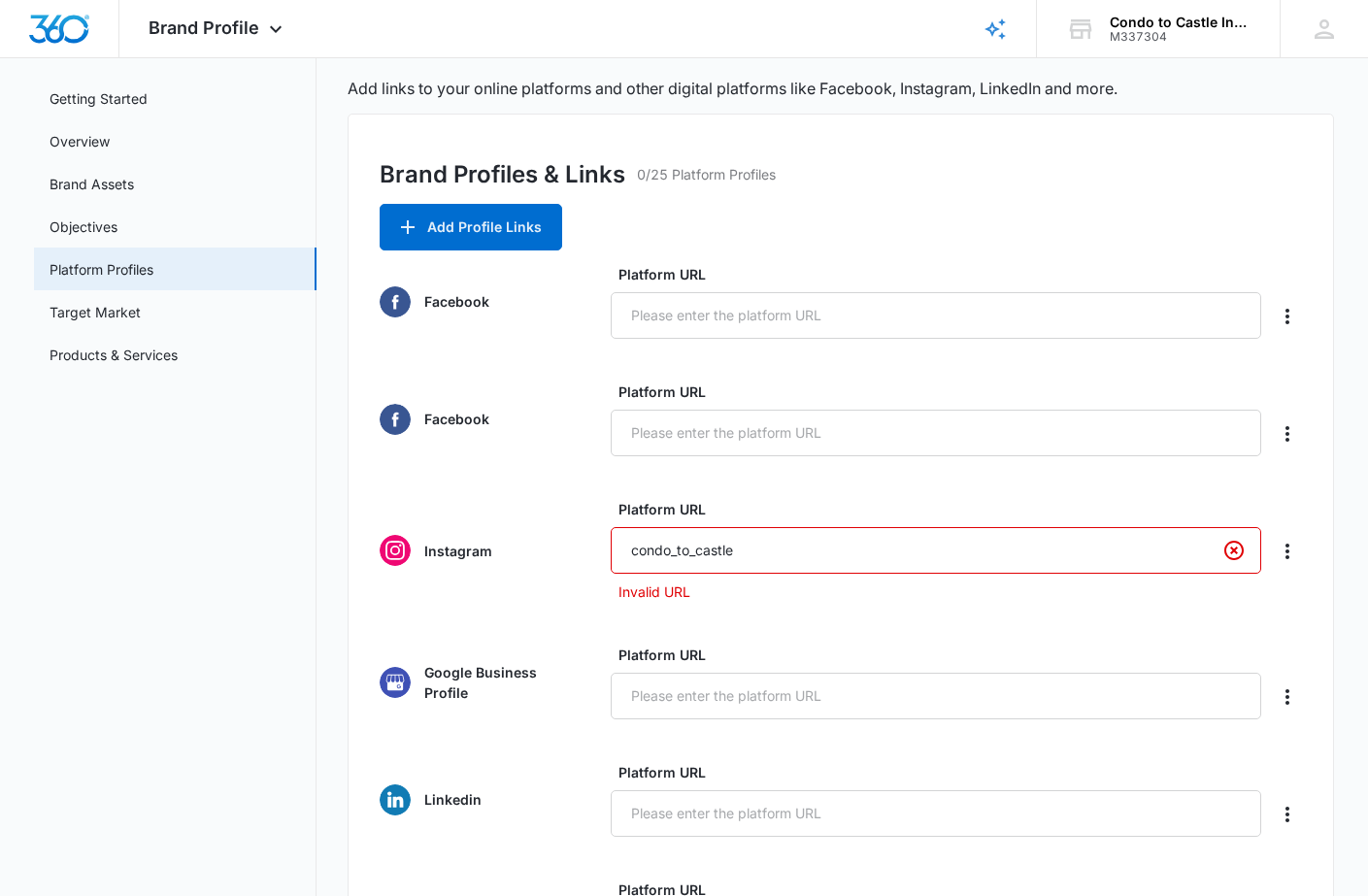
type input "condo_to_castle"
